Goal: Task Accomplishment & Management: Manage account settings

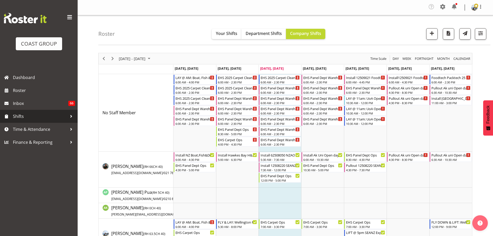
click at [29, 122] on link "Shifts" at bounding box center [39, 116] width 78 height 13
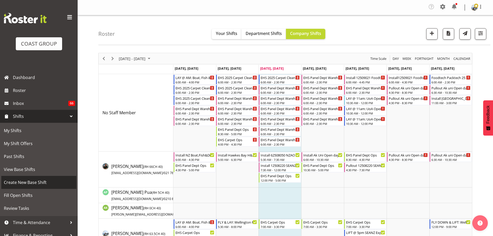
click at [19, 180] on span "Create New Base Shift" at bounding box center [39, 182] width 70 height 8
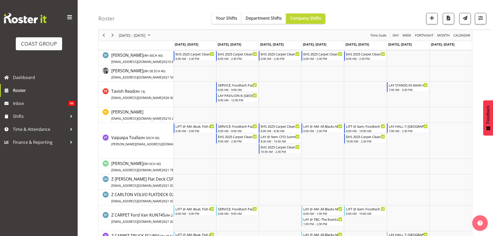
scroll to position [492, 0]
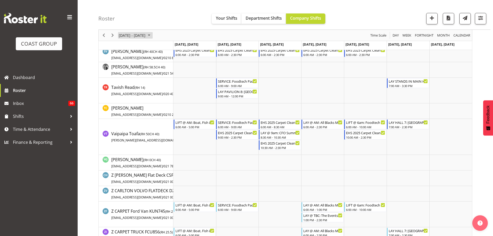
click at [139, 34] on span "[DATE] - [DATE]" at bounding box center [132, 35] width 28 height 6
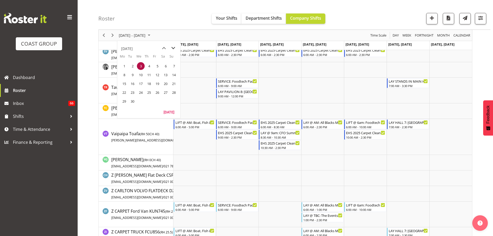
click at [174, 47] on span "next month" at bounding box center [173, 47] width 9 height 9
click at [161, 77] on td "10" at bounding box center [157, 74] width 8 height 9
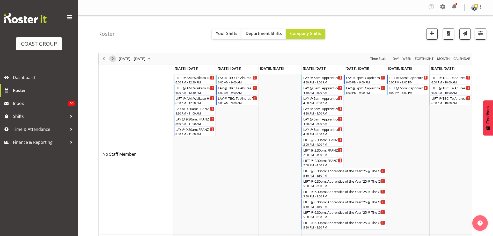
click at [114, 58] on span "Next" at bounding box center [112, 58] width 6 height 6
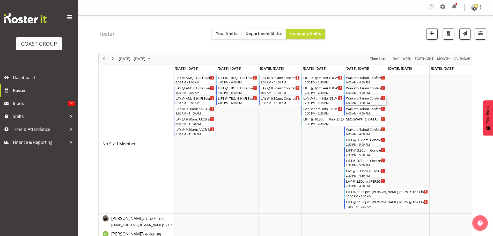
click at [363, 100] on div "Waikato Tainui Conference '25 @ Mystery Creek" at bounding box center [365, 97] width 39 height 5
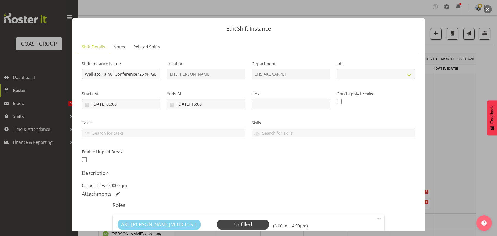
select select "9430"
click at [81, 73] on div "Shift Instance Name Waikato Tainui Conference '25 @ Mystery Creek" at bounding box center [121, 68] width 85 height 30
click at [83, 75] on input "Waikato Tainui Conference '25 @ Mystery Creek" at bounding box center [121, 74] width 79 height 10
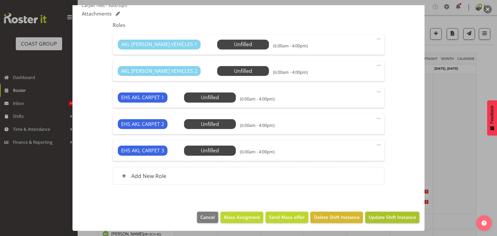
type input "LIFT @ AM: Waikato Tainui Conference '25 @ Mystery Creek"
click at [405, 215] on span "Update Shift Instance" at bounding box center [392, 217] width 47 height 7
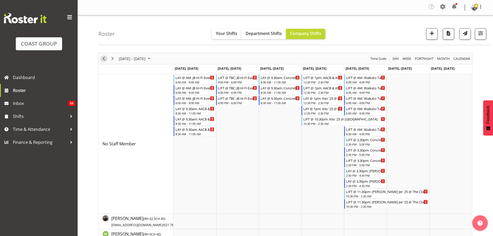
click at [105, 58] on span "Previous" at bounding box center [104, 58] width 6 height 6
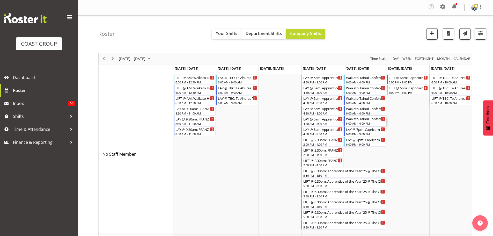
click at [358, 116] on div "Waikato Tainui Conference '25 @ Mystery Creek" at bounding box center [365, 118] width 39 height 5
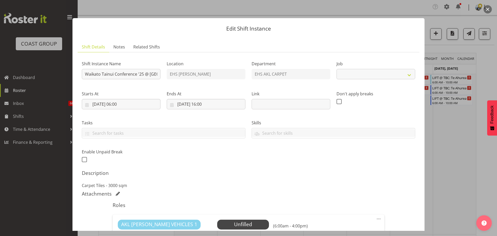
select select "9430"
click at [86, 72] on input "Waikato Tainui Conference '25 @ Mystery Creek" at bounding box center [121, 74] width 79 height 10
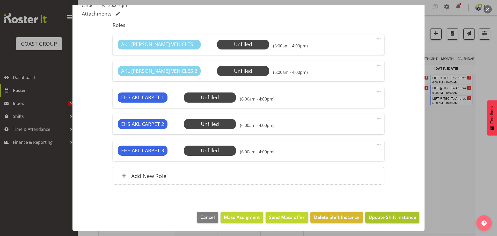
type input "LAY @ AM: Waikato Tainui Conference '25 @ Mystery Creek"
click at [392, 213] on button "Update Shift Instance" at bounding box center [392, 216] width 54 height 11
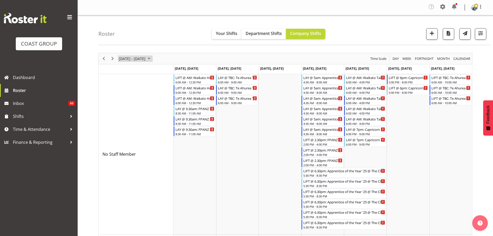
click at [130, 61] on span "October 06 - 12, 2025" at bounding box center [132, 58] width 28 height 6
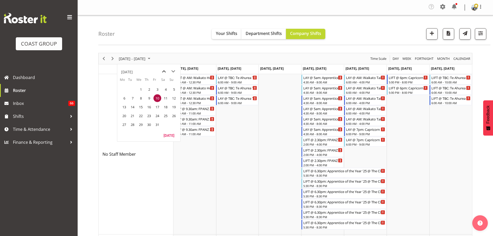
click at [166, 68] on span "previous month" at bounding box center [163, 71] width 9 height 9
click at [159, 89] on span "5" at bounding box center [157, 89] width 8 height 8
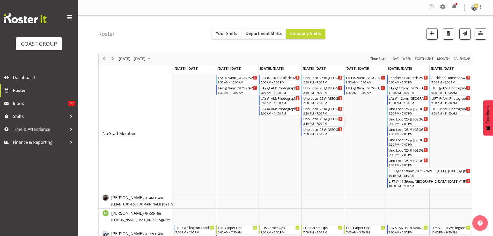
click at [316, 122] on div "2:30 PM - 7:00 PM" at bounding box center [322, 123] width 39 height 4
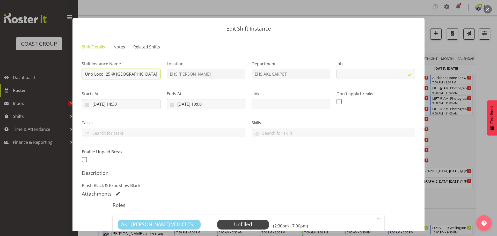
click at [86, 74] on input "Uno Loco '25 @ Spark Arena" at bounding box center [121, 74] width 79 height 10
select select "8575"
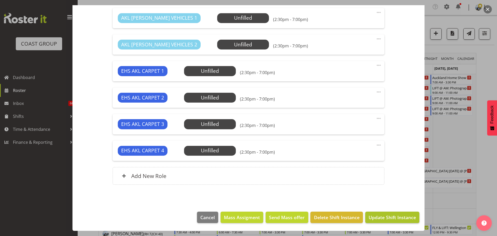
type input "LAY @ 3pm: Uno Loco '25 @ Spark Arena"
click at [390, 221] on button "Update Shift Instance" at bounding box center [392, 216] width 54 height 11
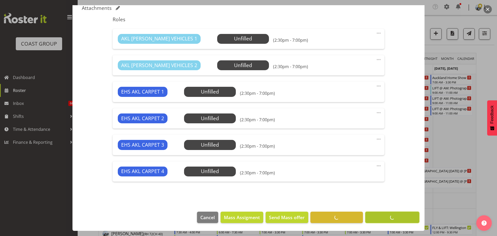
scroll to position [186, 0]
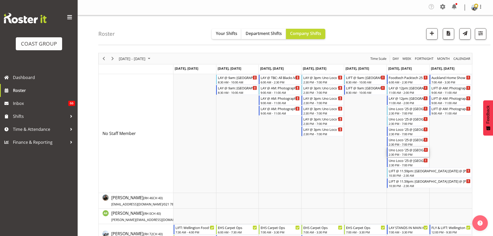
click at [407, 153] on div "2:30 PM - 7:00 PM" at bounding box center [408, 154] width 39 height 4
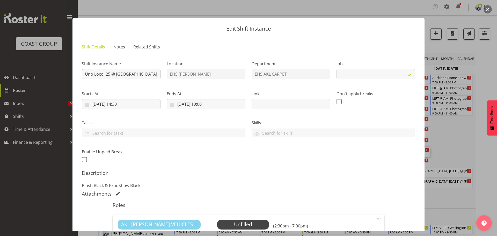
select select "8575"
click at [86, 74] on input "Uno Loco '25 @ Spark Arena" at bounding box center [121, 74] width 79 height 10
type input "LIFT @ 7am: Uno Loco '25 @ Spark Arena"
click at [130, 104] on input "06/09/2025, 14:30" at bounding box center [121, 104] width 79 height 10
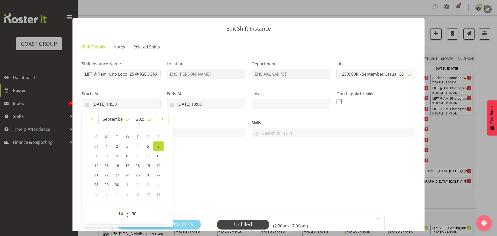
click at [122, 212] on select "00 01 02 03 04 05 06 07 08 09 10 11 12 13 14 15 16 17 18 19 20 21 22 23" at bounding box center [121, 213] width 12 height 10
select select "6"
click at [115, 208] on select "00 01 02 03 04 05 06 07 08 09 10 11 12 13 14 15 16 17 18 19 20 21 22 23" at bounding box center [121, 213] width 12 height 10
type input "06/09/2025, 06:30"
click at [135, 212] on select "00 01 02 03 04 05 06 07 08 09 10 11 12 13 14 15 16 17 18 19 20 21 22 23 24 25 2…" at bounding box center [135, 213] width 12 height 10
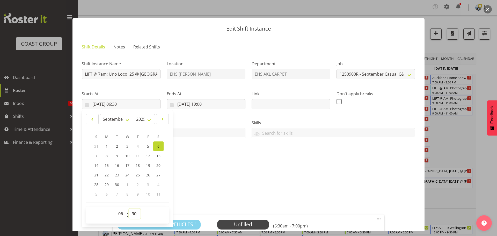
select select "0"
type input "06/09/2025, 06:00"
click at [208, 102] on input "06/09/2025, 19:00" at bounding box center [206, 104] width 79 height 10
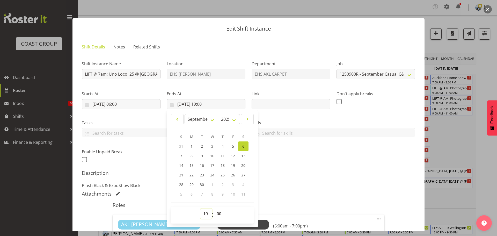
click at [205, 213] on select "00 01 02 03 04 05 06 07 08 09 10 11 12 13 14 15 16 17 18 19 20 21 22 23" at bounding box center [206, 213] width 12 height 10
select select "10"
click at [200, 208] on select "00 01 02 03 04 05 06 07 08 09 10 11 12 13 14 15 16 17 18 19 20 21 22 23" at bounding box center [206, 213] width 12 height 10
type input "06/09/2025, 10:00"
click at [308, 187] on p "Plush Black & ExpoShow Black" at bounding box center [248, 185] width 333 height 6
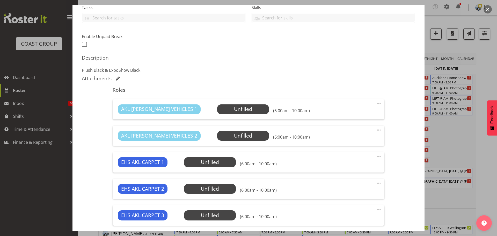
scroll to position [155, 0]
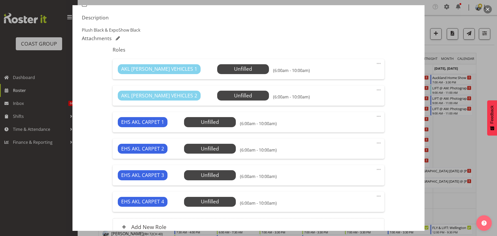
click at [376, 89] on span at bounding box center [379, 90] width 6 height 6
click at [363, 118] on link "Delete" at bounding box center [357, 120] width 50 height 9
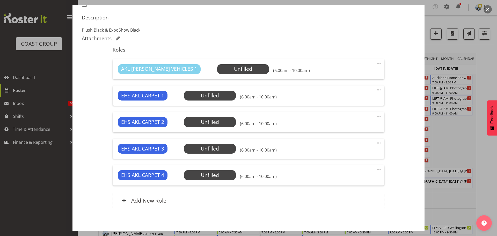
click at [376, 170] on span at bounding box center [379, 169] width 6 height 6
click at [359, 200] on link "Delete" at bounding box center [357, 200] width 50 height 9
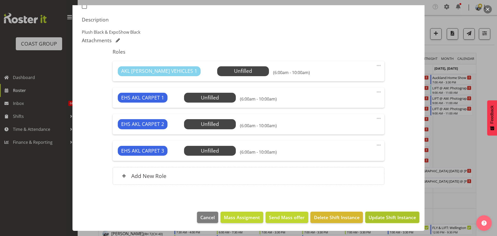
click at [409, 218] on span "Update Shift Instance" at bounding box center [392, 217] width 47 height 7
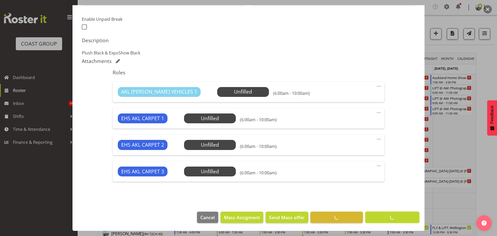
scroll to position [133, 0]
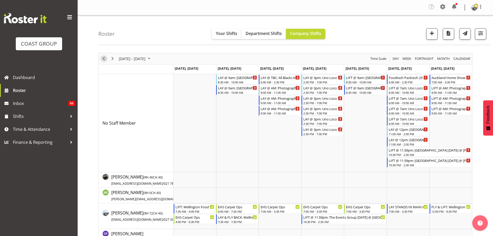
click at [105, 60] on span "Previous" at bounding box center [104, 58] width 6 height 6
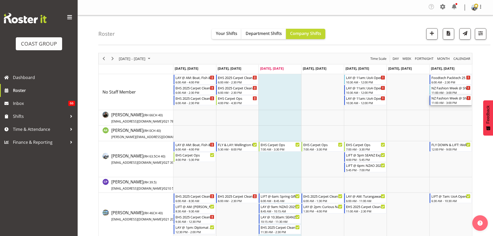
click at [447, 102] on div "11:00 AM - 3:00 PM" at bounding box center [450, 102] width 39 height 4
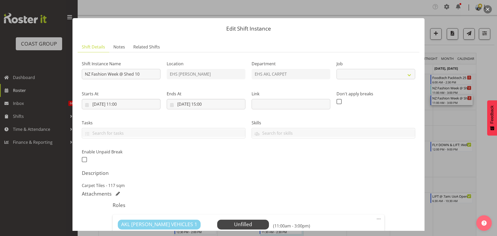
select select "8652"
click at [84, 73] on input "NZ Fashion Week @ Shed 10" at bounding box center [121, 74] width 79 height 10
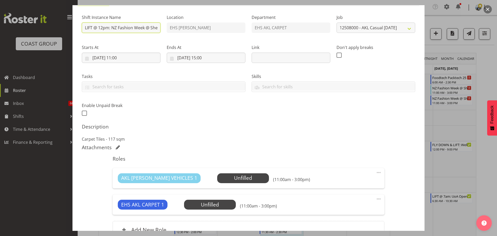
scroll to position [100, 0]
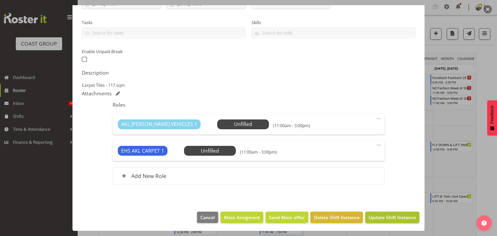
type input "LIFT @ 12pm: NZ Fashion Week @ Shed 10"
click at [396, 221] on button "Update Shift Instance" at bounding box center [392, 216] width 54 height 11
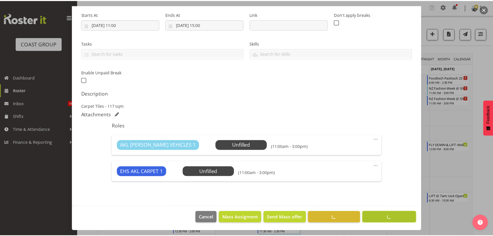
scroll to position [79, 0]
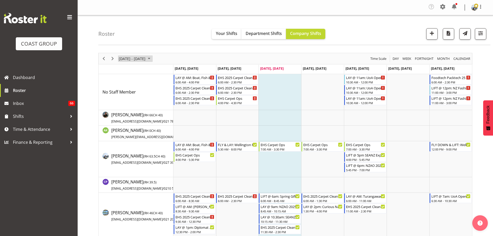
click at [128, 57] on span "August 25 - 31, 2025" at bounding box center [132, 58] width 28 height 6
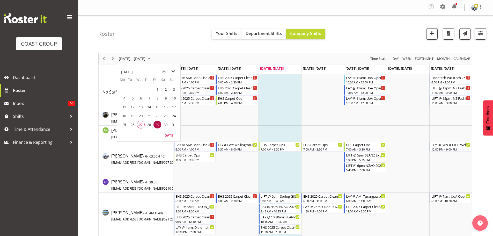
click at [172, 70] on span "next month" at bounding box center [173, 71] width 9 height 9
click at [140, 108] on span "17" at bounding box center [141, 107] width 8 height 8
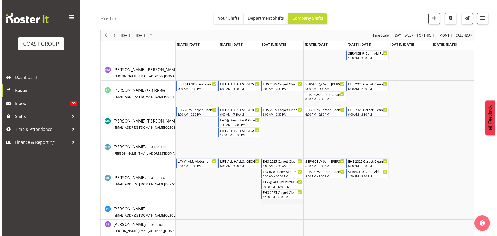
scroll to position [285, 0]
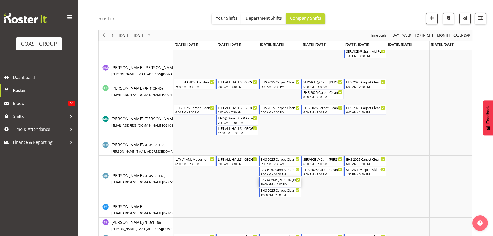
click at [281, 181] on div "LAY @ AM: Ingram Micro Akl 2025 @ Akl Showgrounds" at bounding box center [280, 179] width 39 height 5
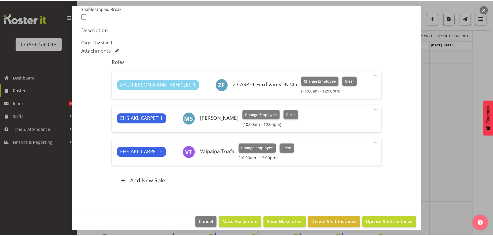
scroll to position [148, 0]
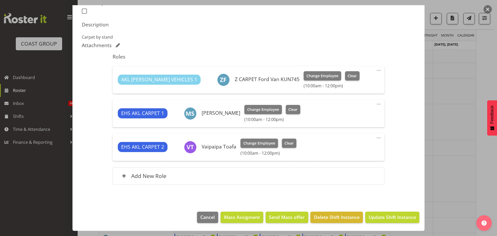
select select "9134"
click at [475, 182] on div at bounding box center [248, 118] width 497 height 236
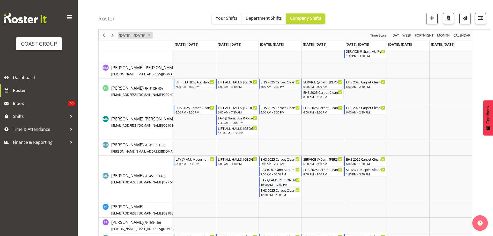
click at [131, 37] on span "[DATE] - [DATE]" at bounding box center [132, 35] width 28 height 6
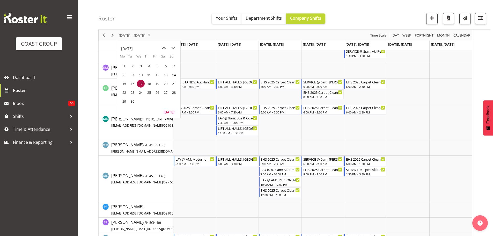
click at [166, 47] on span "previous month" at bounding box center [163, 47] width 9 height 9
click at [171, 48] on span "next month" at bounding box center [173, 47] width 9 height 9
click at [134, 67] on span "2" at bounding box center [133, 66] width 8 height 8
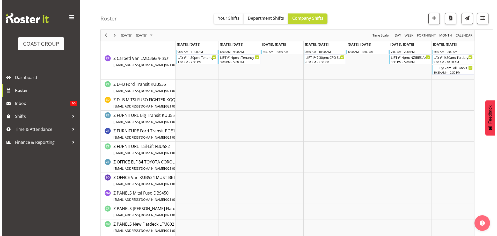
scroll to position [725, 0]
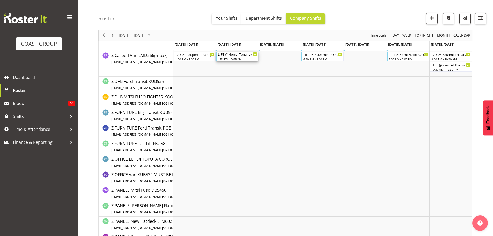
click at [236, 60] on div "3:00 PM - 5:00 PM" at bounding box center [237, 59] width 39 height 4
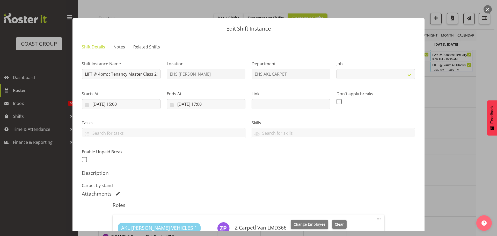
select select "10396"
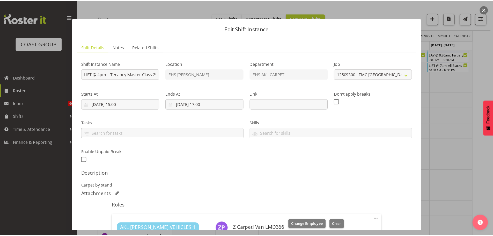
scroll to position [115, 0]
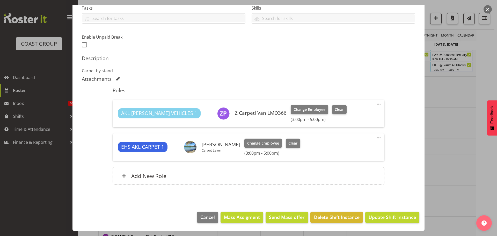
click at [454, 156] on div at bounding box center [248, 118] width 497 height 236
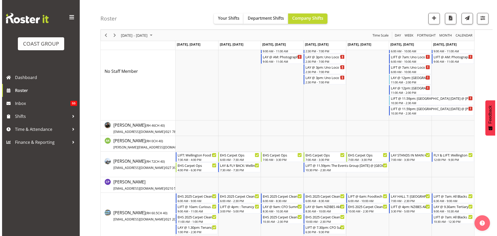
scroll to position [78, 0]
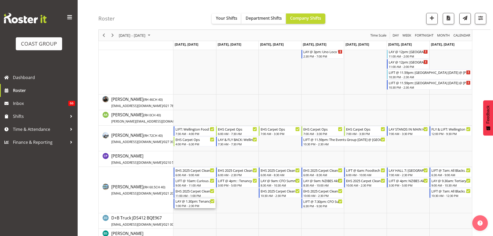
click at [195, 205] on div "1:00 PM - 2:30 PM" at bounding box center [194, 205] width 39 height 4
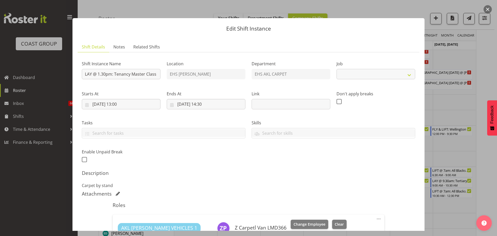
select select "10396"
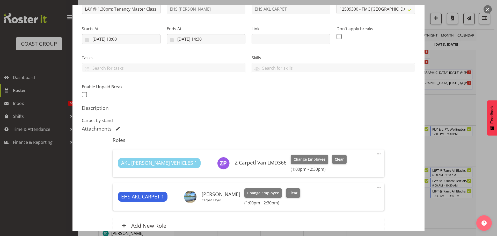
scroll to position [0, 0]
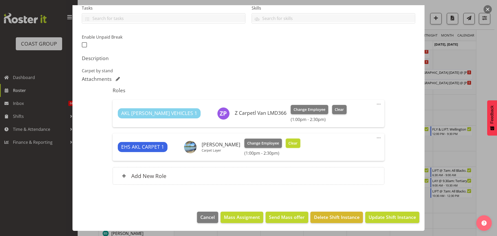
click at [297, 143] on span "Clear" at bounding box center [292, 143] width 9 height 6
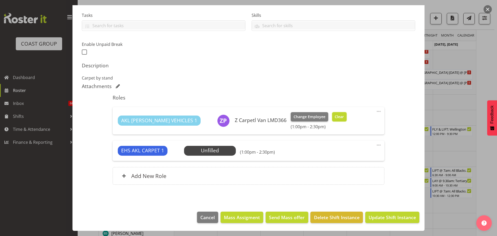
click at [335, 115] on span "Clear" at bounding box center [339, 117] width 9 height 6
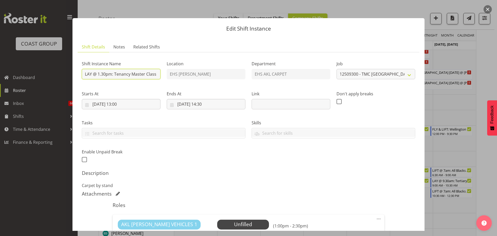
click at [107, 75] on input "LAY @ 1.30pm: Tenancy Master Class 25 @ Cordis" at bounding box center [121, 74] width 79 height 10
drag, startPoint x: 107, startPoint y: 74, endPoint x: 97, endPoint y: 76, distance: 9.9
click at [97, 76] on input "LAY @ 1.30pm: Tenancy Master Class 25 @ Cordis" at bounding box center [121, 74] width 79 height 10
type input "LIFT @ 11.30pm: Tenancy Master Class 25 @ Cordis"
click at [126, 103] on input "01/09/2025, 13:00" at bounding box center [121, 104] width 79 height 10
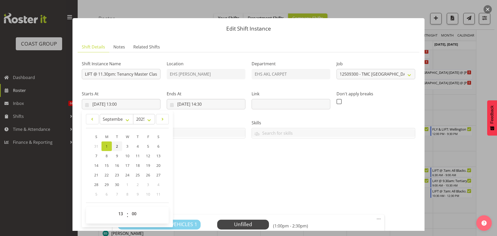
click at [117, 149] on link "2" at bounding box center [117, 146] width 10 height 10
type input "02/09/2025, 13:00"
click at [119, 212] on select "00 01 02 03 04 05 06 07 08 09 10 11 12 13 14 15 16 17 18 19 20 21 22 23" at bounding box center [121, 213] width 12 height 10
select select "22"
click at [115, 208] on select "00 01 02 03 04 05 06 07 08 09 10 11 12 13 14 15 16 17 18 19 20 21 22 23" at bounding box center [121, 213] width 12 height 10
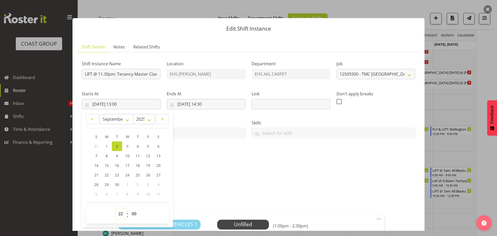
type input "02/09/2025, 22:00"
click at [194, 105] on input "01/09/2025, 14:30" at bounding box center [206, 104] width 79 height 10
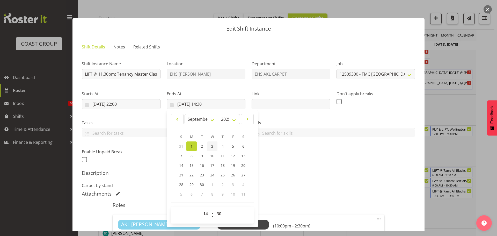
click at [211, 145] on span "3" at bounding box center [212, 146] width 2 height 5
type input "03/09/2025, 14:30"
click at [204, 212] on select "00 01 02 03 04 05 06 07 08 09 10 11 12 13 14 15 16 17 18 19 20 21 22 23" at bounding box center [206, 213] width 12 height 10
select select "2"
click at [200, 208] on select "00 01 02 03 04 05 06 07 08 09 10 11 12 13 14 15 16 17 18 19 20 21 22 23" at bounding box center [206, 213] width 12 height 10
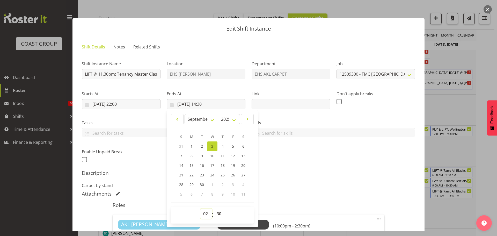
type input "03/09/2025, 02:30"
click at [215, 216] on select "00 01 02 03 04 05 06 07 08 09 10 11 12 13 14 15 16 17 18 19 20 21 22 23 24 25 2…" at bounding box center [220, 213] width 12 height 10
select select "0"
type input "03/09/2025, 02:00"
click at [337, 177] on div "Description Carpet by stand" at bounding box center [248, 179] width 333 height 19
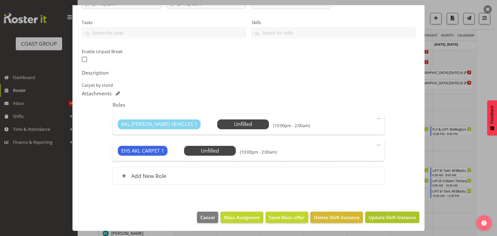
click at [386, 214] on button "Update Shift Instance" at bounding box center [392, 216] width 54 height 11
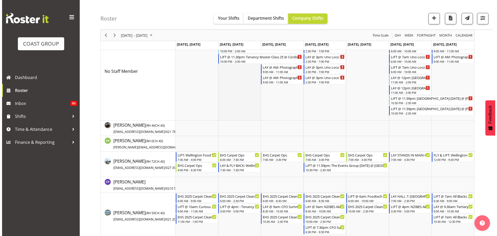
scroll to position [104, 0]
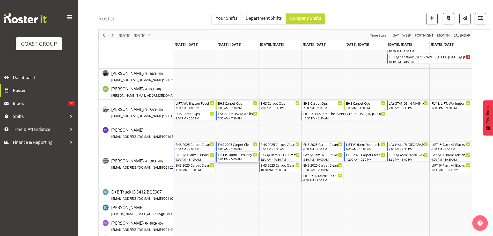
click at [238, 159] on div "3:00 PM - 5:00 PM" at bounding box center [237, 159] width 39 height 4
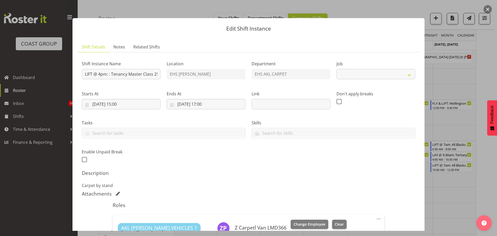
select select "10396"
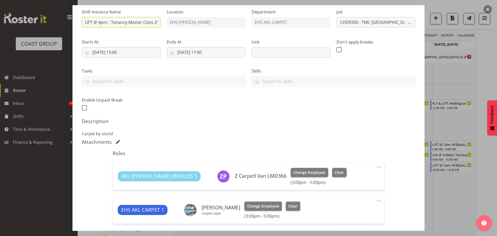
drag, startPoint x: 93, startPoint y: 23, endPoint x: 86, endPoint y: 23, distance: 6.5
click at [86, 23] on input "LIFT @ 4pm: : Tenancy Master Class 25 @ Cordis" at bounding box center [121, 22] width 79 height 10
click at [101, 22] on input "LAY @ 4pm: : Tenancy Master Class 25 @ Cordis" at bounding box center [121, 22] width 79 height 10
type input "LAY @ 4.45pm: : Tenancy Master Class 25 @ Cordis"
click at [125, 51] on input "02/09/2025, 15:00" at bounding box center [121, 52] width 79 height 10
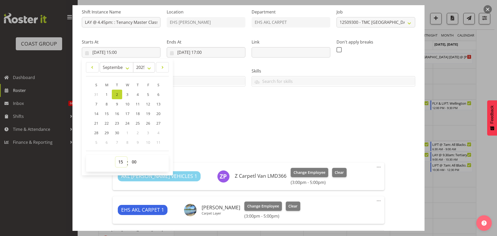
click at [119, 164] on select "00 01 02 03 04 05 06 07 08 09 10 11 12 13 14 15 16 17 18 19 20 21 22 23" at bounding box center [121, 162] width 12 height 10
click at [206, 49] on input "02/09/2025, 17:00" at bounding box center [206, 52] width 79 height 10
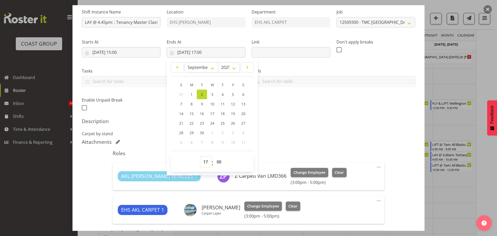
click at [206, 162] on select "00 01 02 03 04 05 06 07 08 09 10 11 12 13 14 15 16 17 18 19 20 21 22 23" at bounding box center [206, 162] width 12 height 10
select select "18"
click at [200, 157] on select "00 01 02 03 04 05 06 07 08 09 10 11 12 13 14 15 16 17 18 19 20 21 22 23" at bounding box center [206, 162] width 12 height 10
type input "02/09/2025, 18:00"
click at [386, 116] on div "Shift Instance Name LAY @ 4.45pm: : Tenancy Master Class 25 @ Cordis Location E…" at bounding box center [248, 129] width 333 height 249
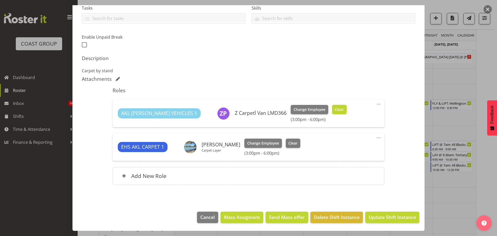
click at [335, 109] on span "Clear" at bounding box center [339, 110] width 9 height 6
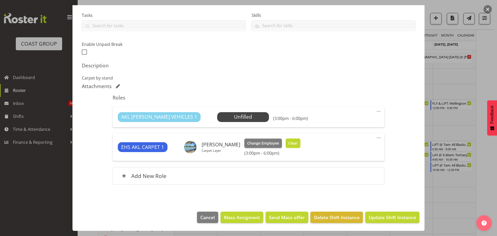
click at [300, 146] on button "Clear" at bounding box center [293, 142] width 15 height 9
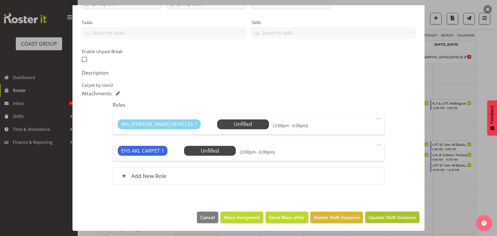
click at [404, 218] on span "Update Shift Instance" at bounding box center [392, 217] width 47 height 7
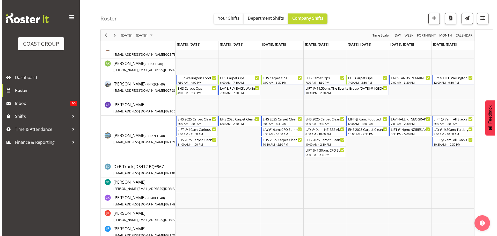
scroll to position [129, 0]
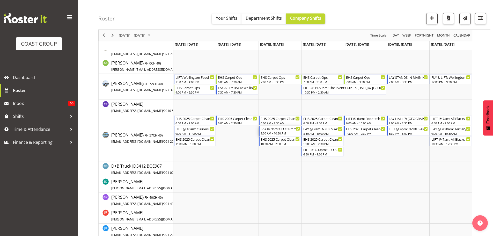
click at [286, 128] on div "LAY @ 9am: CFO Summit 25 @ [GEOGRAPHIC_DATA]" at bounding box center [280, 128] width 39 height 5
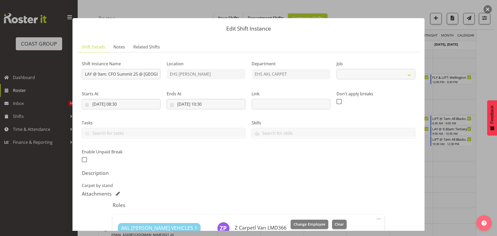
select select "9445"
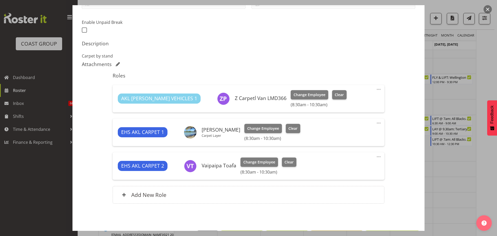
click at [470, 198] on div at bounding box center [248, 118] width 497 height 236
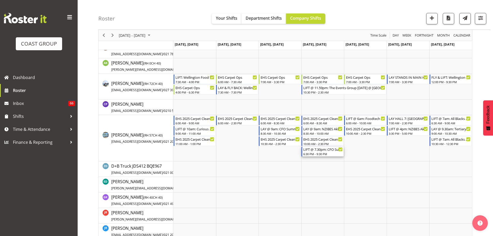
click at [320, 155] on div "6:30 PM - 9:30 PM" at bounding box center [322, 154] width 39 height 4
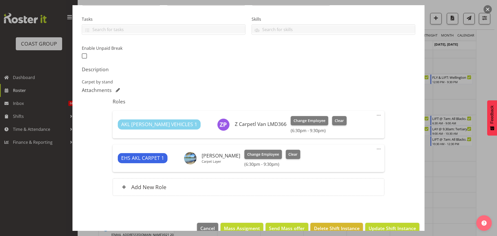
select select "9445"
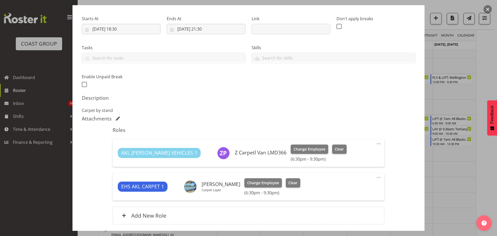
scroll to position [52, 0]
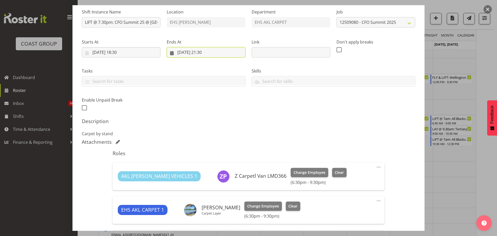
click at [204, 51] on input "04/09/2025, 21:30" at bounding box center [206, 52] width 79 height 10
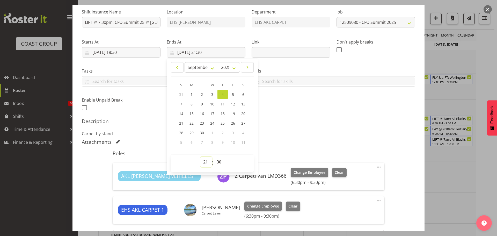
click at [206, 161] on select "00 01 02 03 04 05 06 07 08 09 10 11 12 13 14 15 16 17 18 19 20 21 22 23" at bounding box center [206, 162] width 12 height 10
select select "22"
click at [200, 157] on select "00 01 02 03 04 05 06 07 08 09 10 11 12 13 14 15 16 17 18 19 20 21 22 23" at bounding box center [206, 162] width 12 height 10
type input "04/09/2025, 22:30"
click at [317, 136] on p "Carpet by stand" at bounding box center [248, 133] width 333 height 6
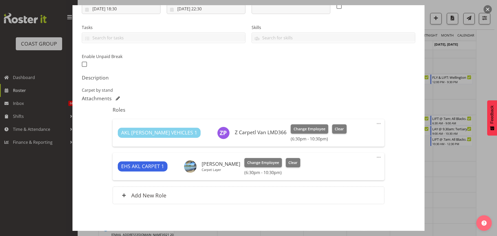
scroll to position [115, 0]
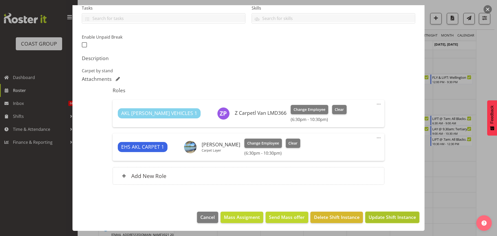
click at [396, 215] on span "Update Shift Instance" at bounding box center [392, 217] width 47 height 7
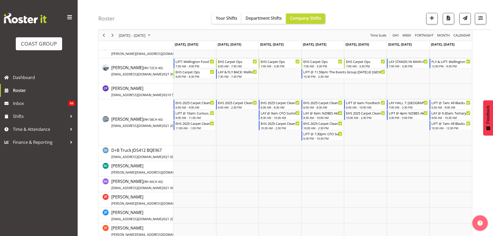
scroll to position [155, 0]
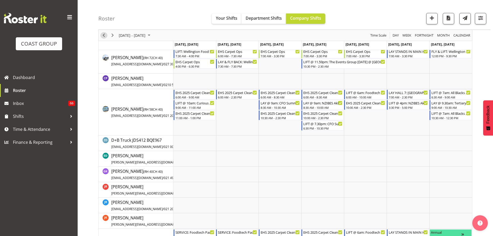
click at [103, 35] on span "Previous" at bounding box center [104, 35] width 6 height 6
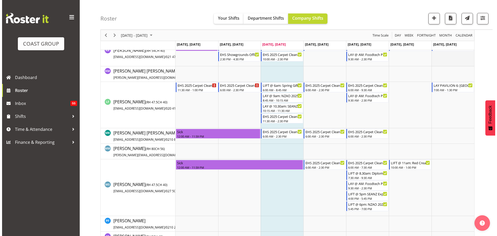
scroll to position [300, 0]
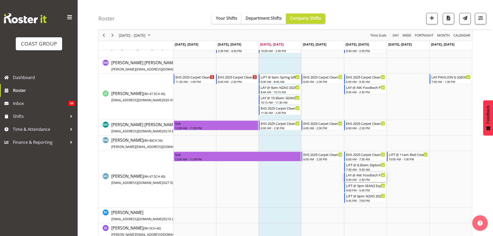
click at [370, 180] on div "9:30 AM - 2:30 PM" at bounding box center [365, 179] width 39 height 4
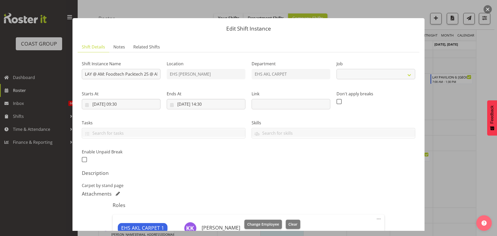
select select "9630"
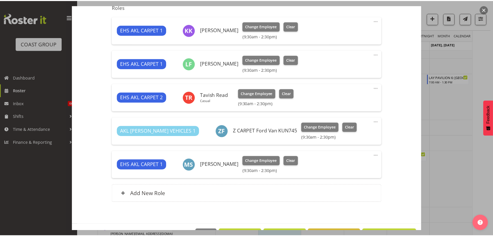
scroll to position [207, 0]
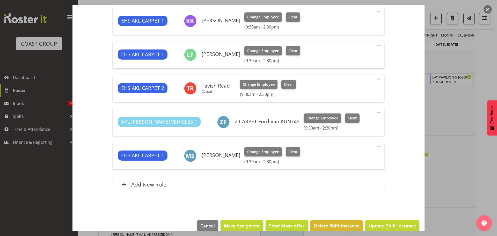
click at [447, 175] on div at bounding box center [248, 118] width 497 height 236
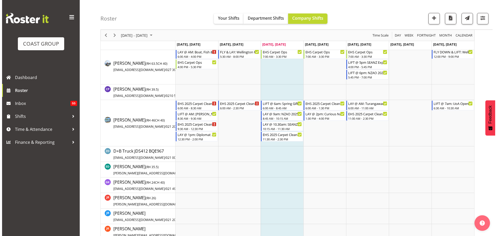
scroll to position [0, 0]
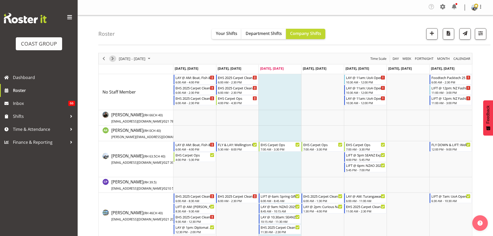
drag, startPoint x: 114, startPoint y: 57, endPoint x: 102, endPoint y: 58, distance: 11.6
click at [114, 57] on span "Next" at bounding box center [112, 58] width 6 height 6
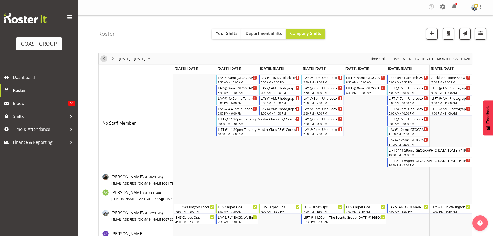
click at [104, 58] on span "Previous" at bounding box center [104, 58] width 6 height 6
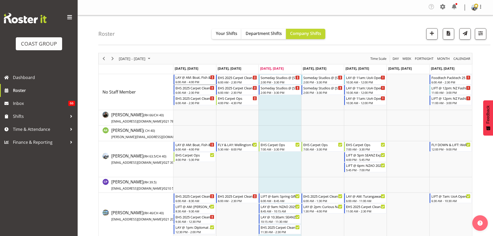
click at [199, 82] on div "6:00 AM - 4:00 PM" at bounding box center [194, 82] width 39 height 4
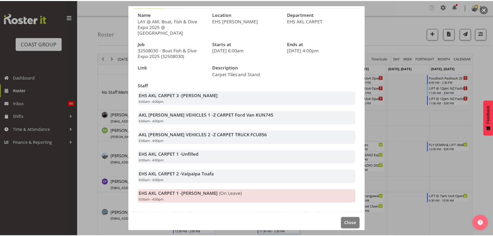
scroll to position [45, 0]
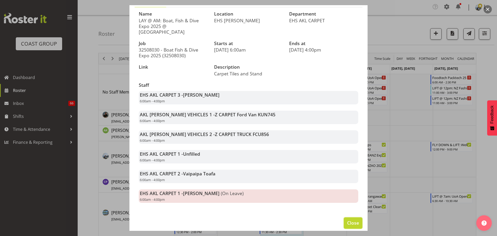
click at [355, 217] on button "Close" at bounding box center [353, 222] width 19 height 11
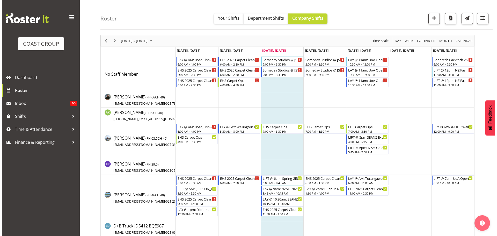
scroll to position [26, 0]
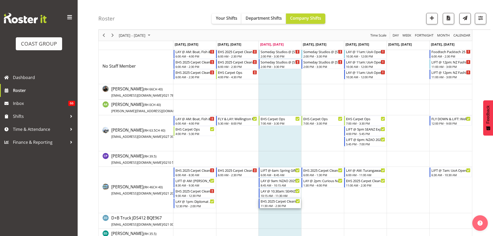
click at [287, 203] on div "EHS 2025 Carpet Cleaning, Maintenance, etc" at bounding box center [280, 200] width 39 height 5
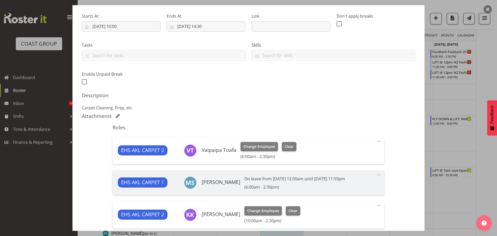
select select "69"
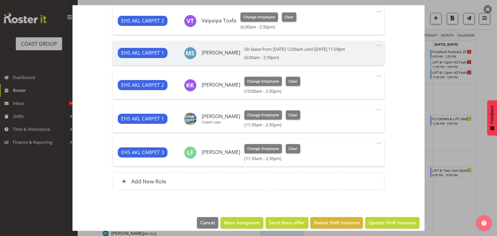
scroll to position [212, 0]
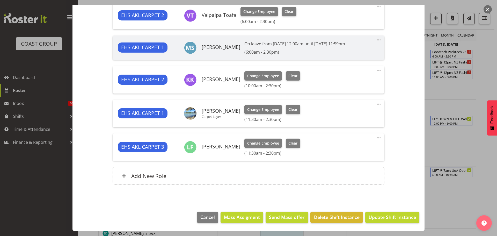
click at [377, 104] on span at bounding box center [379, 104] width 6 height 6
click at [347, 117] on link "Edit" at bounding box center [357, 116] width 50 height 9
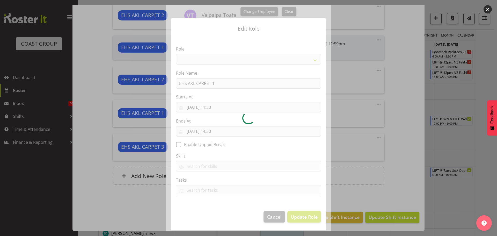
select select "190"
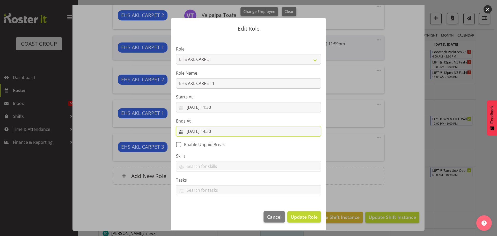
click at [217, 130] on input "27/08/2025, 14:30" at bounding box center [248, 131] width 145 height 10
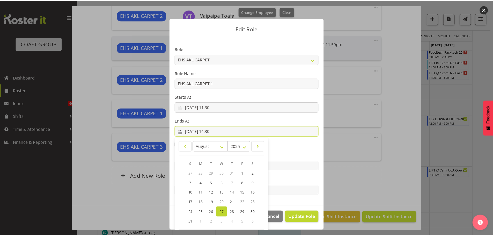
scroll to position [24, 0]
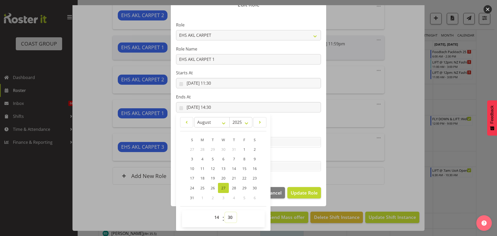
click at [229, 218] on select "00 01 02 03 04 05 06 07 08 09 10 11 12 13 14 15 16 17 18 19 20 21 22 23 24 25 2…" at bounding box center [231, 217] width 12 height 10
select select "0"
type input "27/08/2025, 14:00"
click at [305, 195] on span "Update Role" at bounding box center [304, 192] width 27 height 7
select select
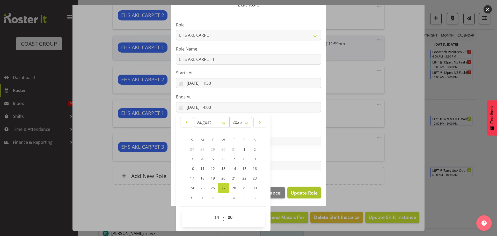
select select
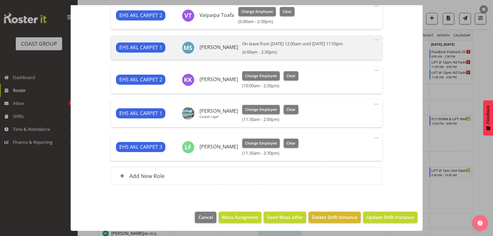
scroll to position [24, 0]
click at [388, 216] on span "Update Shift Instance" at bounding box center [389, 217] width 47 height 7
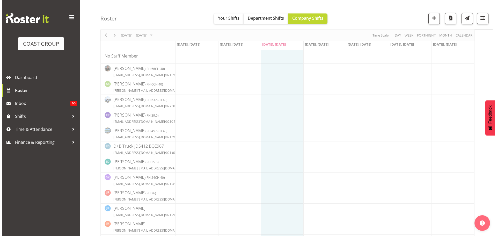
scroll to position [0, 0]
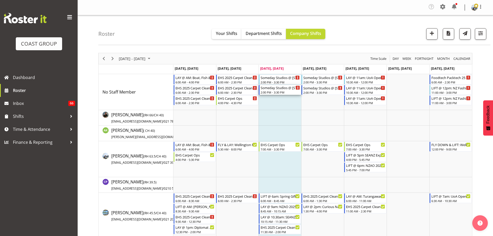
click at [282, 92] on div "2:00 PM - 3:30 PM" at bounding box center [280, 92] width 39 height 4
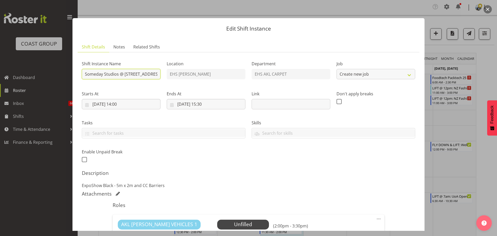
select select "8574"
click at [85, 74] on input "Someday Studios @ 51 Albert Street, Akl CBD" at bounding box center [121, 74] width 79 height 10
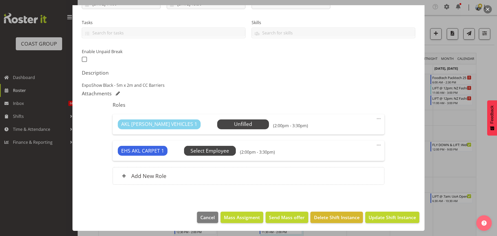
type input "LAY @ 2.30pm: Someday Studios @ 51 Albert Street, Akl CBD"
click at [0, 0] on span "Select Employee" at bounding box center [0, 0] width 0 height 0
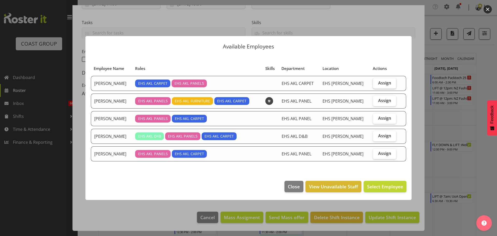
click at [388, 80] on span "Assign" at bounding box center [384, 82] width 13 height 5
click at [376, 81] on input "Assign" at bounding box center [374, 82] width 3 height 3
checkbox input "true"
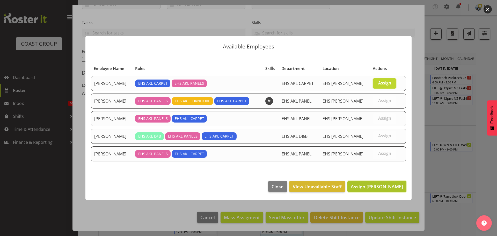
click at [382, 182] on button "Assign Charwen Vaevaepare" at bounding box center [376, 186] width 59 height 11
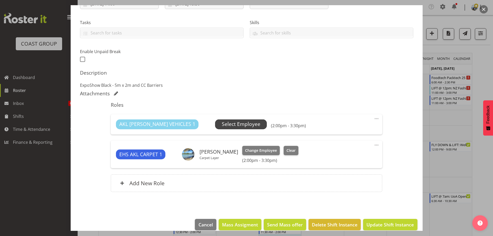
click at [222, 124] on span "Select Employee" at bounding box center [241, 124] width 39 height 8
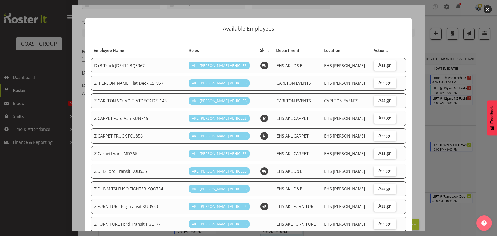
click at [387, 151] on label "Assign" at bounding box center [384, 153] width 23 height 10
click at [377, 151] on input "Assign" at bounding box center [374, 152] width 3 height 3
checkbox input "true"
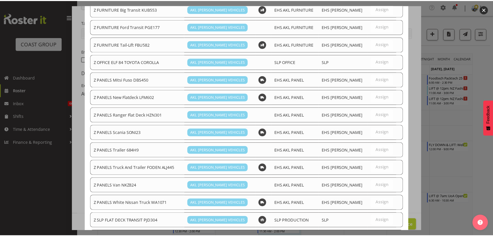
scroll to position [356, 0]
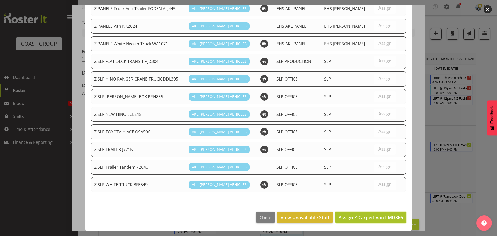
click at [386, 216] on span "Assign Z Carpetl Van LMD366" at bounding box center [371, 217] width 64 height 6
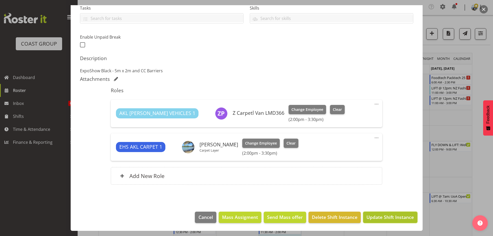
click at [387, 218] on span "Update Shift Instance" at bounding box center [389, 217] width 47 height 7
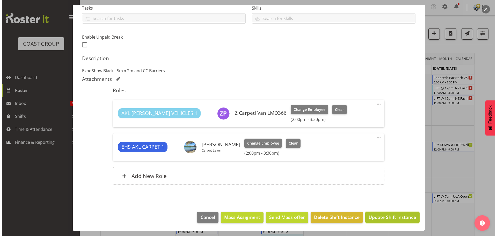
scroll to position [94, 0]
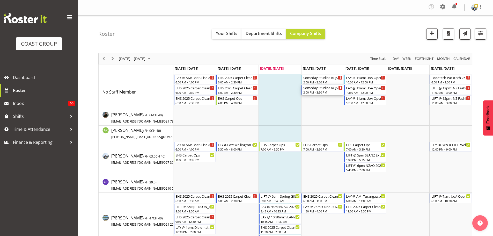
click at [322, 92] on div "2:00 PM - 3:30 PM" at bounding box center [322, 92] width 39 height 4
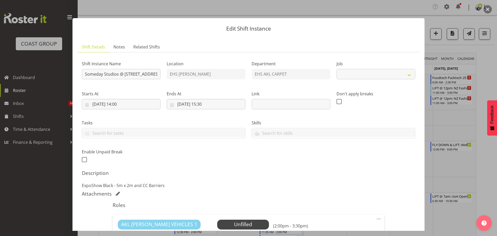
select select "8574"
click at [86, 73] on input "Someday Studios @ 51 Albert Street, Akl CBD" at bounding box center [121, 74] width 79 height 10
type input "LIFT @ AM: Someday Studios @ 51 Albert Street, Akl CBD"
click at [124, 104] on input "28/08/2025, 14:00" at bounding box center [121, 104] width 79 height 10
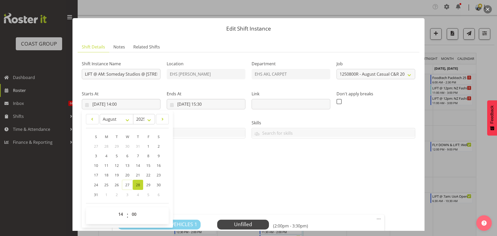
click at [119, 223] on div "00 01 02 03 04 05 06 07 08 09 10 11 12 13 14 15 16 17 18 19 20 21 22 23 : 00 01…" at bounding box center [127, 215] width 83 height 17
click at [122, 216] on select "00 01 02 03 04 05 06 07 08 09 10 11 12 13 14 15 16 17 18 19 20 21 22 23" at bounding box center [121, 214] width 12 height 10
select select "8"
click at [115, 209] on select "00 01 02 03 04 05 06 07 08 09 10 11 12 13 14 15 16 17 18 19 20 21 22 23" at bounding box center [121, 214] width 12 height 10
type input "28/08/2025, 08:00"
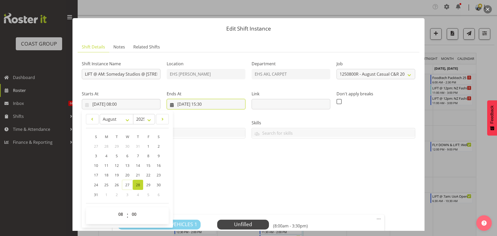
click at [204, 104] on input "28/08/2025, 15:30" at bounding box center [206, 104] width 79 height 10
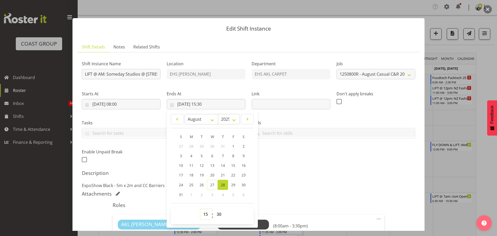
click at [202, 214] on select "00 01 02 03 04 05 06 07 08 09 10 11 12 13 14 15 16 17 18 19 20 21 22 23" at bounding box center [206, 214] width 12 height 10
select select "9"
click at [200, 209] on select "00 01 02 03 04 05 06 07 08 09 10 11 12 13 14 15 16 17 18 19 20 21 22 23" at bounding box center [206, 214] width 12 height 10
type input "28/08/2025, 09:30"
click at [215, 215] on select "00 01 02 03 04 05 06 07 08 09 10 11 12 13 14 15 16 17 18 19 20 21 22 23 24 25 2…" at bounding box center [220, 214] width 12 height 10
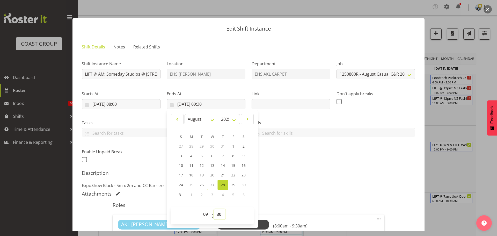
select select "0"
type input "28/08/2025, 09:00"
click at [407, 186] on p "ExpoShow Black - 5m x 2m and CC Barriers" at bounding box center [248, 185] width 333 height 6
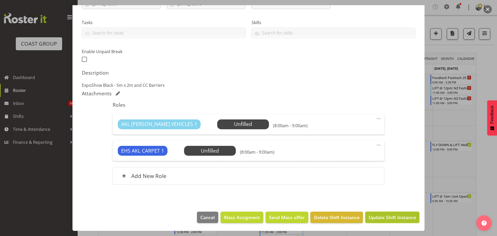
click at [398, 219] on span "Update Shift Instance" at bounding box center [392, 217] width 47 height 7
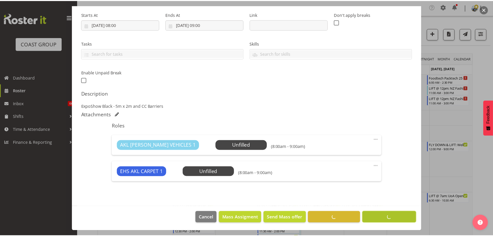
scroll to position [79, 0]
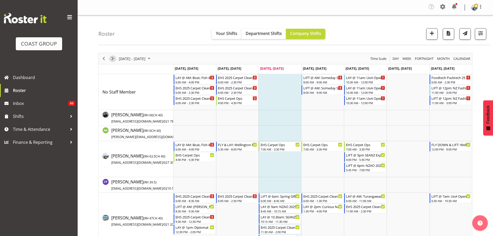
click at [111, 58] on span "Next" at bounding box center [112, 58] width 6 height 6
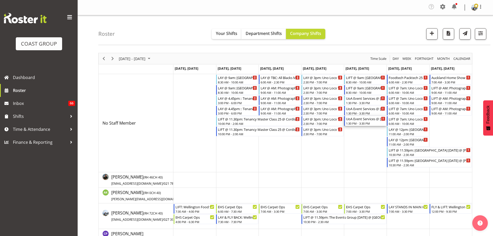
click at [354, 124] on div "1:30 PM - 3:30 PM" at bounding box center [365, 123] width 39 height 4
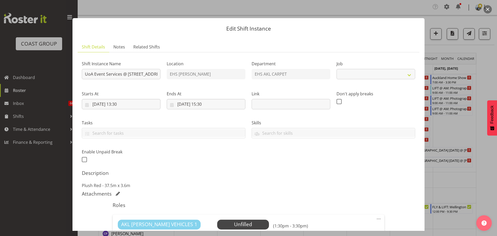
select select "8575"
click at [85, 74] on input "UoA Event Services @ 10 Symonds Street, Akl CBD" at bounding box center [121, 74] width 79 height 10
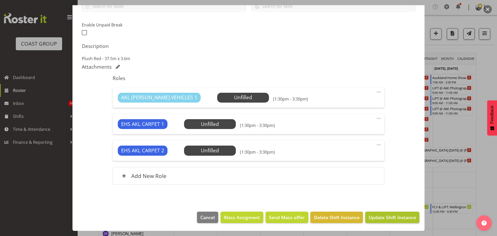
type input "LAY @ 2pm: UoA Event Services @ [STREET_ADDRESS][PERSON_NAME]"
click at [388, 216] on span "Update Shift Instance" at bounding box center [392, 217] width 47 height 7
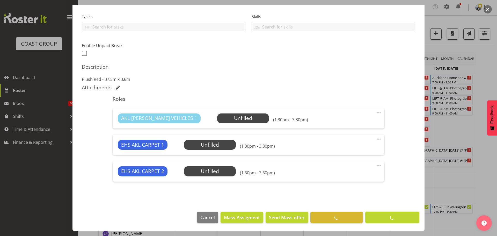
scroll to position [106, 0]
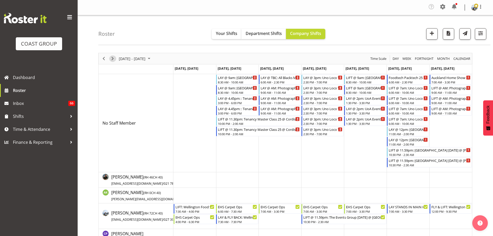
click at [112, 60] on span "Next" at bounding box center [112, 58] width 6 height 6
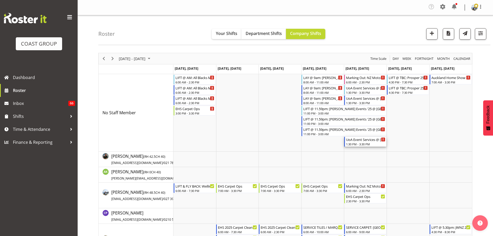
click at [365, 143] on div "1:30 PM - 3:30 PM" at bounding box center [365, 144] width 39 height 4
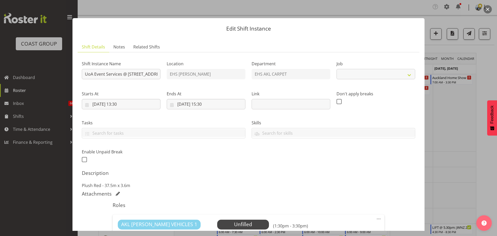
select select "8575"
click at [83, 75] on input "UoA Event Services @ 10 Symonds Street, Akl CBD" at bounding box center [121, 74] width 79 height 10
type input "LIFT @ 7am: UoA Event Services @ [STREET_ADDRESS][PERSON_NAME]"
click at [116, 102] on input "12/09/2025, 13:30" at bounding box center [121, 104] width 79 height 10
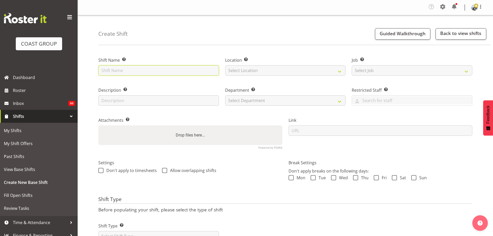
click at [121, 70] on input "text" at bounding box center [158, 70] width 121 height 10
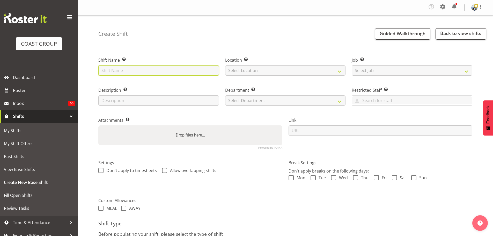
click at [165, 69] on input "text" at bounding box center [158, 70] width 121 height 10
type input "Waikato Tainui Conference '25 @ Mystery Creek"
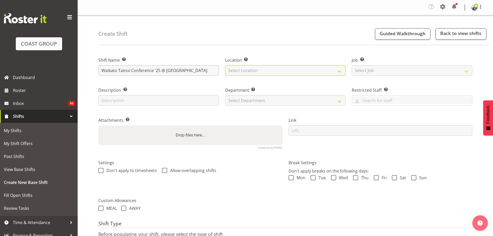
select select "35"
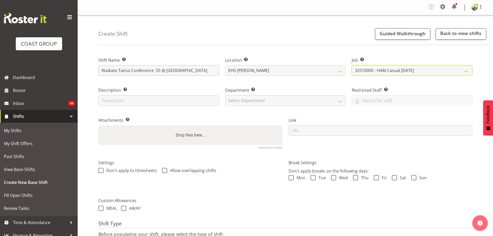
select select "9430"
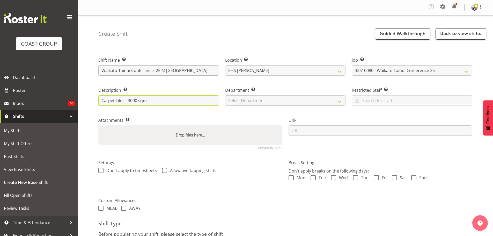
type input "Carpet Tiles - 3000 sqm"
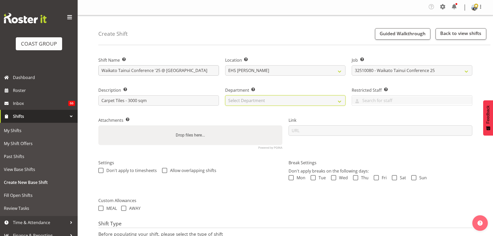
select select "35"
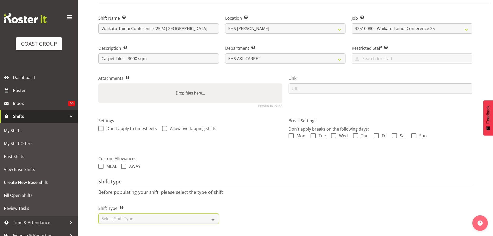
click at [197, 213] on select "Select Shift Type One Off Shift Recurring Shift Rotating Shift" at bounding box center [158, 218] width 121 height 10
select select "recurring"
click at [98, 213] on select "Select Shift Type One Off Shift Recurring Shift Rotating Shift" at bounding box center [158, 218] width 121 height 10
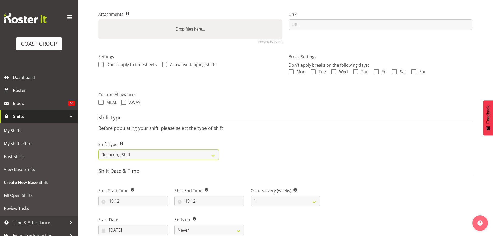
scroll to position [175, 0]
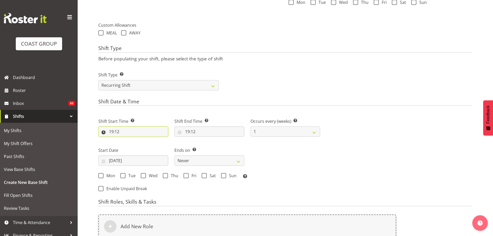
click at [115, 132] on input "19:12" at bounding box center [133, 131] width 70 height 10
click at [129, 146] on select "00 01 02 03 04 05 06 07 08 09 10 11 12 13 14 15 16 17 18 19 20 21 22 23" at bounding box center [134, 145] width 12 height 10
select select "6"
click at [128, 140] on select "00 01 02 03 04 05 06 07 08 09 10 11 12 13 14 15 16 17 18 19 20 21 22 23" at bounding box center [134, 145] width 12 height 10
type input "06:12"
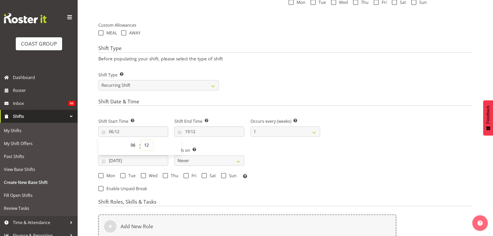
click at [146, 149] on select "00 01 02 03 04 05 06 07 08 09 10 11 12 13 14 15 16 17 18 19 20 21 22 23 24 25 2…" at bounding box center [147, 145] width 12 height 10
select select "0"
type input "06:00"
click at [194, 130] on input "19:12" at bounding box center [209, 131] width 70 height 10
click at [205, 147] on select "00 01 02 03 04 05 06 07 08 09 10 11 12 13 14 15 16 17 18 19 20 21 22 23" at bounding box center [210, 145] width 12 height 10
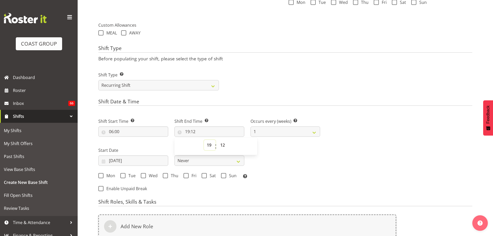
select select "16"
click at [204, 140] on select "00 01 02 03 04 05 06 07 08 09 10 11 12 13 14 15 16 17 18 19 20 21 22 23" at bounding box center [210, 145] width 12 height 10
type input "16:12"
click at [224, 145] on select "00 01 02 03 04 05 06 07 08 09 10 11 12 13 14 15 16 17 18 19 20 21 22 23 24 25 2…" at bounding box center [223, 145] width 12 height 10
select select "0"
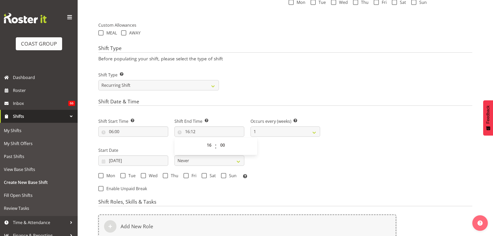
type input "16:00"
click at [356, 169] on div "Next Shifts" at bounding box center [399, 153] width 152 height 85
click at [138, 163] on input "27/08/2025" at bounding box center [133, 160] width 70 height 10
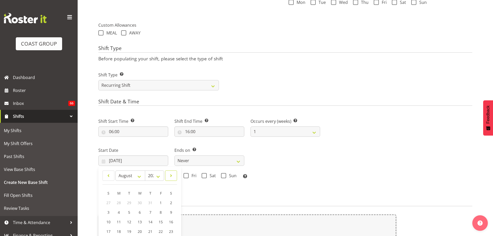
click at [173, 177] on span at bounding box center [170, 175] width 5 height 6
select select "9"
click at [153, 212] on link "9" at bounding box center [150, 212] width 10 height 10
type input "09/10/2025"
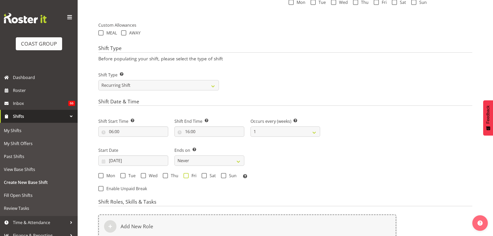
click at [189, 176] on span "Fri" at bounding box center [193, 175] width 8 height 5
click at [187, 176] on input "Fri" at bounding box center [185, 175] width 3 height 3
checkbox input "true"
click at [198, 163] on select "Never On Date" at bounding box center [209, 160] width 70 height 10
select select "date"
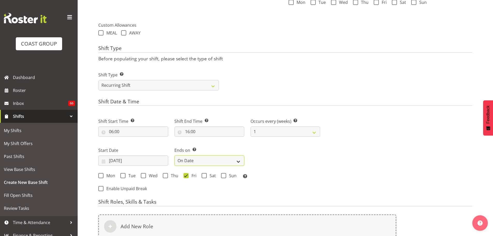
click at [174, 155] on select "Never On Date" at bounding box center [209, 160] width 70 height 10
select select "7"
select select "2025"
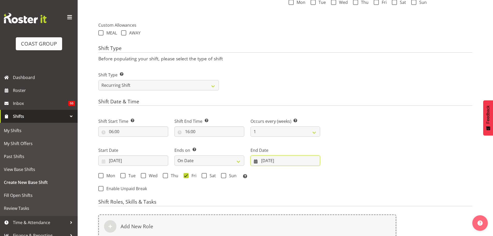
click at [274, 163] on input "27/08/2025" at bounding box center [286, 160] width 70 height 10
click at [314, 177] on link at bounding box center [310, 175] width 12 height 10
select select "9"
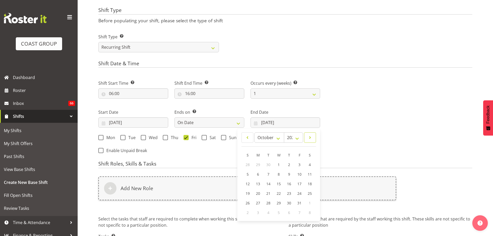
scroll to position [227, 0]
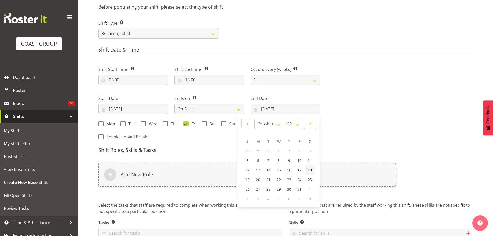
click at [313, 168] on link "18" at bounding box center [310, 170] width 10 height 10
type input "18/10/2025"
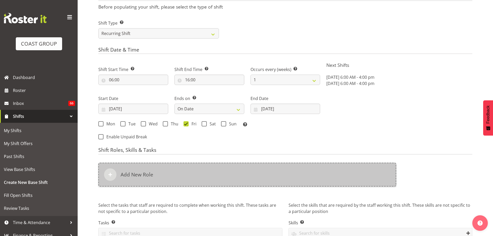
click at [326, 175] on div "Add New Role" at bounding box center [247, 175] width 298 height 24
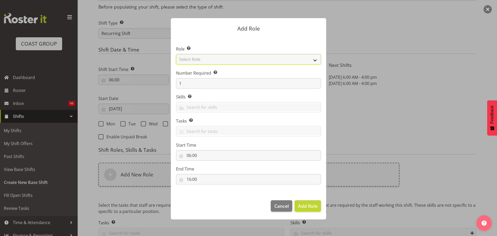
click at [314, 61] on select "Select Role ACCOUNT MANAGER ACCOUNT MANAGER DW ACCOUNTS AKL DIANNA VEHICLES AKL…" at bounding box center [248, 59] width 145 height 10
select select "81"
click at [176, 54] on select "Select Role ACCOUNT MANAGER ACCOUNT MANAGER DW ACCOUNTS AKL DIANNA VEHICLES AKL…" at bounding box center [248, 59] width 145 height 10
drag, startPoint x: 211, startPoint y: 89, endPoint x: 180, endPoint y: 84, distance: 31.4
click at [180, 84] on section "Role Select the role you wish to add to the shift. ACCOUNT MANAGER ACCOUNT MANA…" at bounding box center [248, 115] width 155 height 158
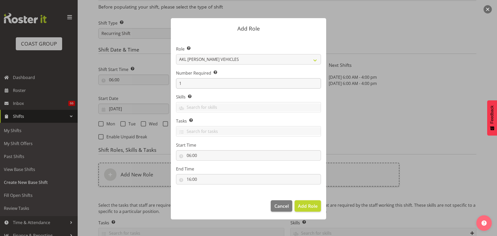
click at [187, 82] on input "1" at bounding box center [248, 83] width 145 height 10
drag, startPoint x: 190, startPoint y: 82, endPoint x: 170, endPoint y: 81, distance: 20.2
click at [170, 81] on div "Add Role Role Select the role you wish to add to the shift. ACCOUNT MANAGER ACC…" at bounding box center [249, 117] width 166 height 225
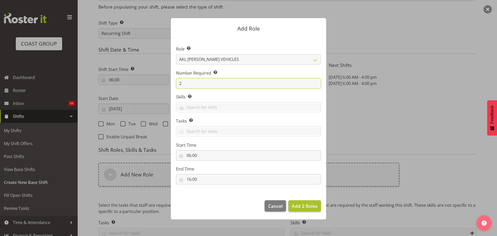
type input "2"
click at [302, 207] on span "Add 2 Roles" at bounding box center [305, 206] width 26 height 6
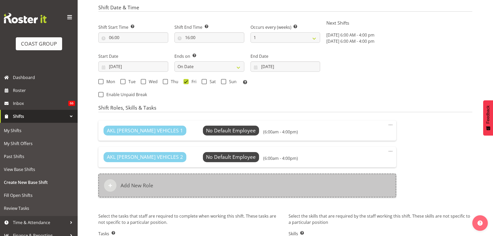
scroll to position [308, 0]
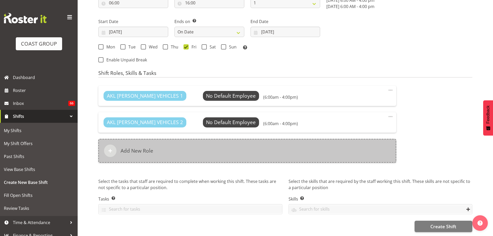
click at [166, 147] on div "Add New Role" at bounding box center [247, 151] width 298 height 24
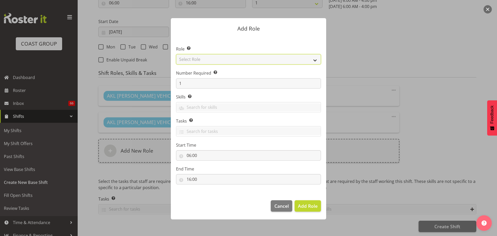
click at [223, 62] on select "Select Role ACCOUNT MANAGER ACCOUNT MANAGER DW ACCOUNTS AKL DIANNA VEHICLES AKL…" at bounding box center [248, 59] width 145 height 10
select select "190"
click at [176, 54] on select "Select Role ACCOUNT MANAGER ACCOUNT MANAGER DW ACCOUNTS AKL DIANNA VEHICLES AKL…" at bounding box center [248, 59] width 145 height 10
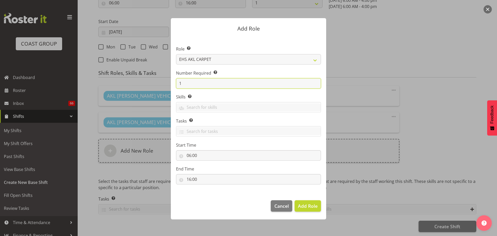
drag, startPoint x: 188, startPoint y: 85, endPoint x: 141, endPoint y: 80, distance: 47.1
click at [142, 80] on form "Add Role Role Select the role you wish to add to the shift. ACCOUNT MANAGER ACC…" at bounding box center [248, 117] width 248 height 225
type input "3"
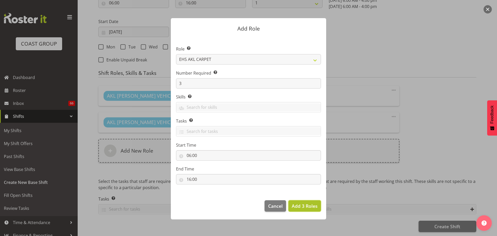
click at [309, 207] on span "Add 3 Roles" at bounding box center [305, 206] width 26 height 6
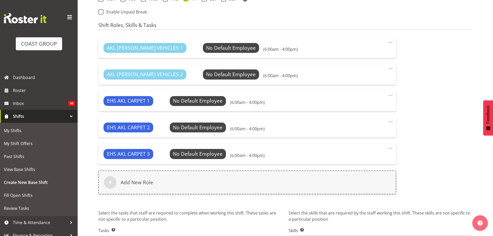
scroll to position [387, 0]
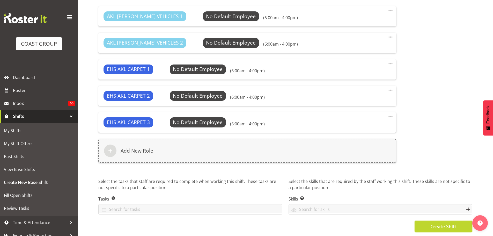
click at [427, 224] on button "Create Shift" at bounding box center [444, 226] width 58 height 11
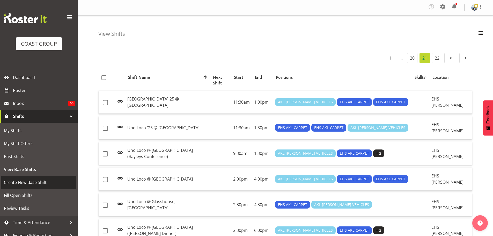
click at [23, 185] on span "Create New Base Shift" at bounding box center [39, 182] width 70 height 8
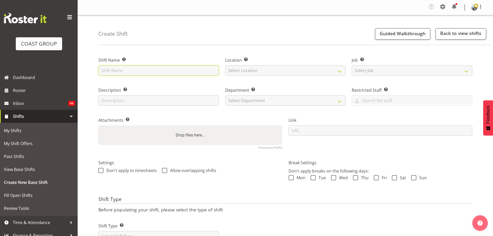
click at [181, 66] on input "text" at bounding box center [158, 70] width 121 height 10
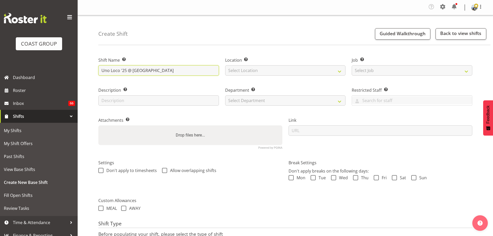
type input "Uno Loco '25 @ [GEOGRAPHIC_DATA]"
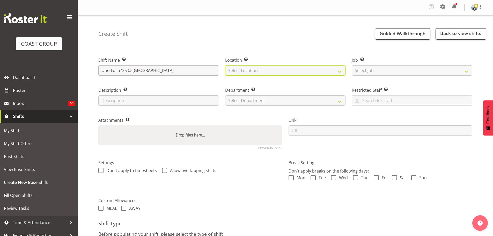
select select "35"
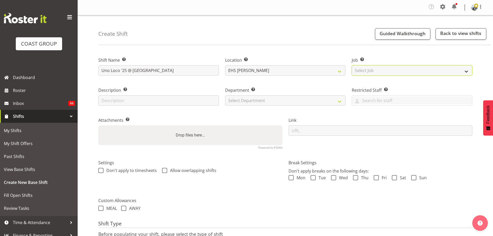
click at [361, 68] on select "Select Job Create new job 1 Carlton Events 1 [PERSON_NAME][GEOGRAPHIC_DATA] 1 […" at bounding box center [412, 70] width 121 height 10
select select "8575"
click at [352, 65] on select "Select Job Create new job 1 Carlton Events 1 [PERSON_NAME][GEOGRAPHIC_DATA] 1 […" at bounding box center [412, 70] width 121 height 10
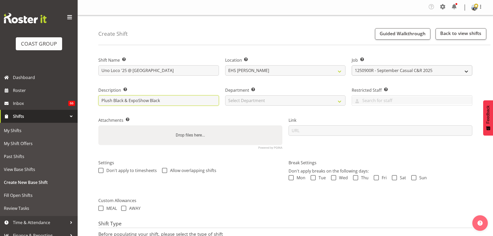
type input "Plush Black & ExpoShow Black"
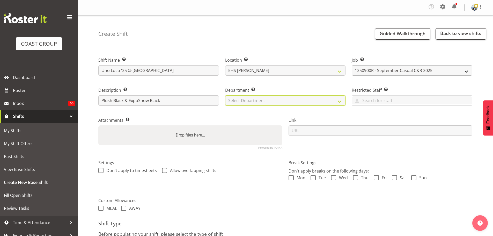
select select "35"
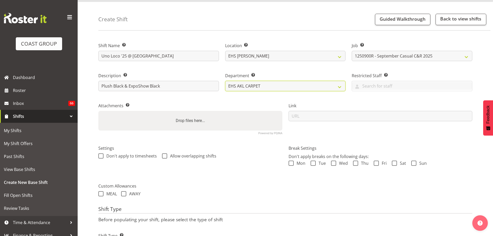
scroll to position [46, 0]
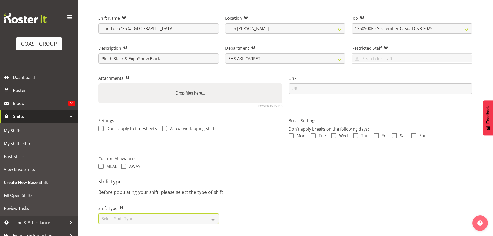
click at [197, 216] on select "Select Shift Type One Off Shift Recurring Shift Rotating Shift" at bounding box center [158, 218] width 121 height 10
click at [154, 213] on select "Select Shift Type One Off Shift Recurring Shift Rotating Shift" at bounding box center [158, 218] width 121 height 10
select select "recurring"
click at [98, 213] on select "Select Shift Type One Off Shift Recurring Shift Rotating Shift" at bounding box center [158, 218] width 121 height 10
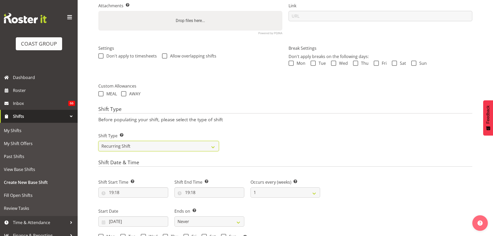
scroll to position [175, 0]
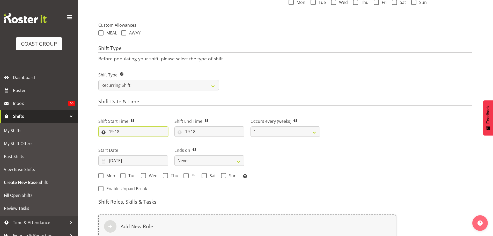
click at [115, 132] on input "19:18" at bounding box center [133, 131] width 70 height 10
click at [133, 149] on select "00 01 02 03 04 05 06 07 08 09 10 11 12 13 14 15 16 17 18 19 20 21 22 23" at bounding box center [134, 145] width 12 height 10
select select "14"
click at [128, 140] on select "00 01 02 03 04 05 06 07 08 09 10 11 12 13 14 15 16 17 18 19 20 21 22 23" at bounding box center [134, 145] width 12 height 10
type input "14:18"
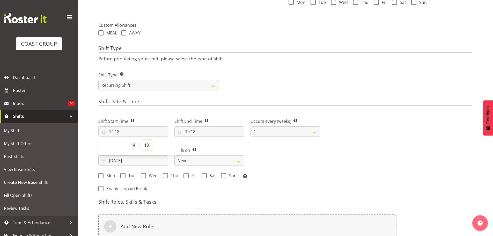
click at [144, 145] on select "00 01 02 03 04 05 06 07 08 09 10 11 12 13 14 15 16 17 18 19 20 21 22 23 24 25 2…" at bounding box center [147, 145] width 12 height 10
select select "30"
type input "14:30"
click at [188, 130] on input "19:18" at bounding box center [209, 131] width 70 height 10
click at [225, 145] on select "00 01 02 03 04 05 06 07 08 09 10 11 12 13 14 15 16 17 18 19 20 21 22 23 24 25 2…" at bounding box center [223, 145] width 12 height 10
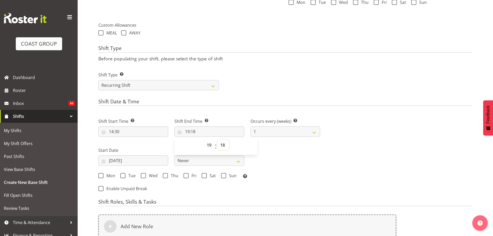
select select "0"
type input "19:00"
click at [318, 166] on div "Shift Start Time Set the time of the day you wish this shift to start 14:30 00 …" at bounding box center [209, 147] width 228 height 72
click at [140, 162] on input "27/08/2025" at bounding box center [133, 160] width 70 height 10
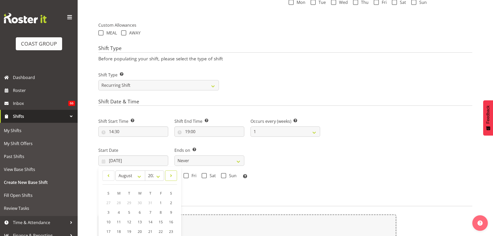
click at [172, 179] on link at bounding box center [171, 175] width 12 height 10
select select "8"
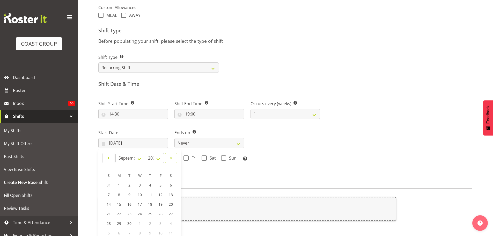
scroll to position [227, 0]
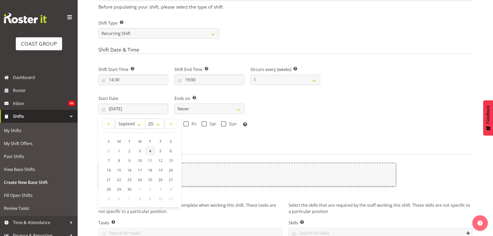
click at [152, 152] on link "4" at bounding box center [150, 151] width 10 height 10
type input "04/09/2025"
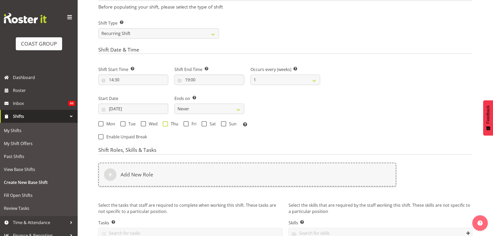
click at [172, 123] on span "Thu" at bounding box center [173, 123] width 10 height 5
click at [166, 123] on input "Thu" at bounding box center [164, 123] width 3 height 3
checkbox input "true"
click at [212, 124] on span "Sat" at bounding box center [211, 123] width 9 height 5
click at [205, 124] on input "Sat" at bounding box center [203, 123] width 3 height 3
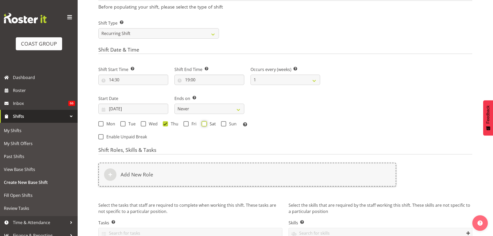
checkbox input "true"
click at [216, 111] on select "Never On Date" at bounding box center [209, 109] width 70 height 10
select select "date"
click at [174, 104] on select "Never On Date" at bounding box center [209, 109] width 70 height 10
select select "7"
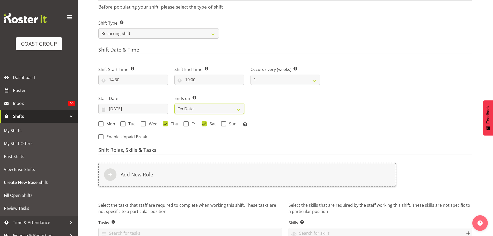
select select "2025"
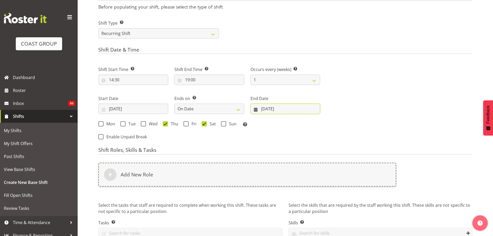
click at [269, 106] on input "27/08/2025" at bounding box center [286, 109] width 70 height 10
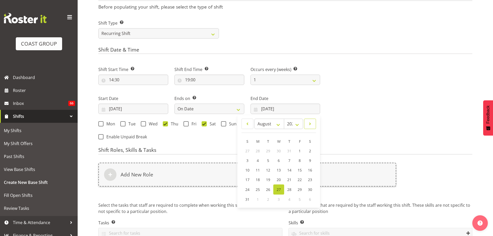
click at [309, 124] on span at bounding box center [309, 124] width 5 height 6
click at [245, 123] on link at bounding box center [247, 124] width 12 height 10
select select "8"
click at [261, 159] on link "8" at bounding box center [258, 161] width 10 height 10
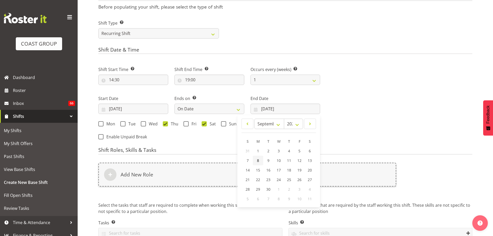
type input "08/09/2025"
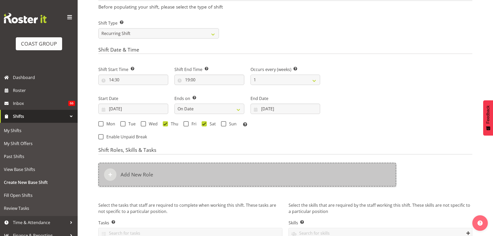
click at [265, 165] on div "Add New Role" at bounding box center [247, 175] width 298 height 24
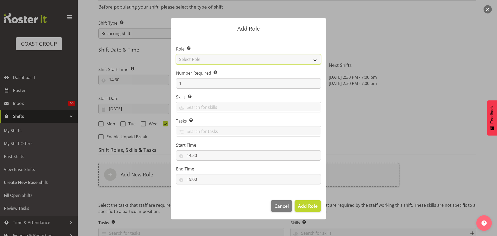
click at [275, 62] on select "Select Role ACCOUNT MANAGER ACCOUNT MANAGER DW ACCOUNTS AKL DIANNA VEHICLES AKL…" at bounding box center [248, 59] width 145 height 10
select select "81"
click at [176, 54] on select "Select Role ACCOUNT MANAGER ACCOUNT MANAGER DW ACCOUNTS AKL DIANNA VEHICLES AKL…" at bounding box center [248, 59] width 145 height 10
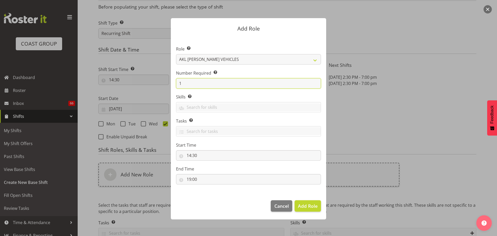
drag, startPoint x: 212, startPoint y: 84, endPoint x: 147, endPoint y: 87, distance: 65.3
click at [151, 86] on form "Add Role Role Select the role you wish to add to the shift. ACCOUNT MANAGER ACC…" at bounding box center [248, 117] width 248 height 225
type input "2"
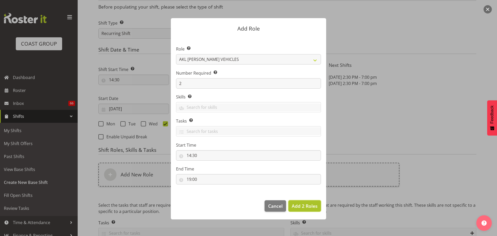
click at [308, 206] on span "Add 2 Roles" at bounding box center [305, 206] width 26 height 6
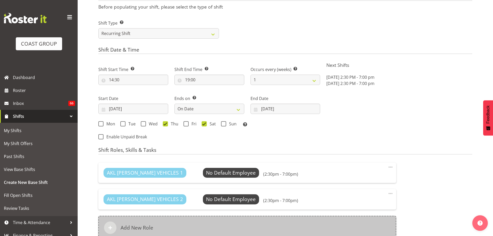
click at [242, 221] on div "Add New Role" at bounding box center [247, 228] width 298 height 24
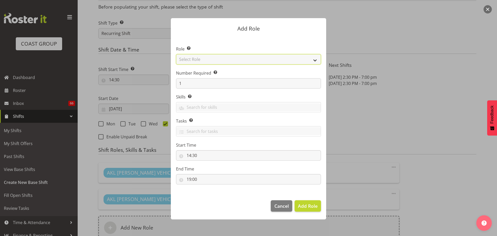
click at [221, 58] on select "Select Role ACCOUNT MANAGER ACCOUNT MANAGER DW ACCOUNTS AKL DIANNA VEHICLES AKL…" at bounding box center [248, 59] width 145 height 10
select select "190"
click at [176, 54] on select "Select Role ACCOUNT MANAGER ACCOUNT MANAGER DW ACCOUNTS AKL DIANNA VEHICLES AKL…" at bounding box center [248, 59] width 145 height 10
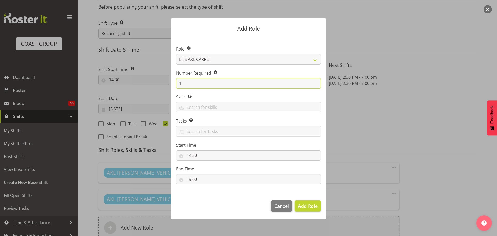
drag, startPoint x: 190, startPoint y: 82, endPoint x: 149, endPoint y: 84, distance: 40.9
click at [158, 85] on form "Add Role Role Select the role you wish to add to the shift. ACCOUNT MANAGER ACC…" at bounding box center [248, 117] width 248 height 225
type input "4"
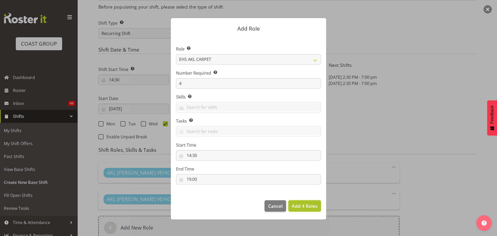
click at [307, 206] on span "Add 4 Roles" at bounding box center [305, 206] width 26 height 6
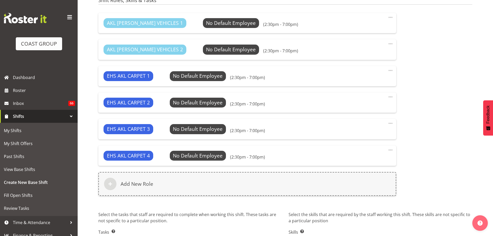
scroll to position [408, 0]
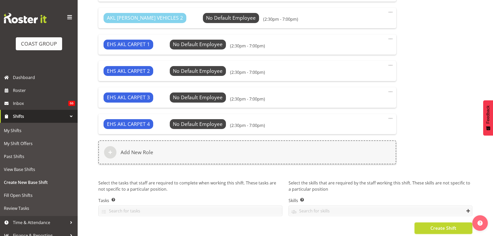
click at [447, 229] on span "Create Shift" at bounding box center [443, 227] width 26 height 7
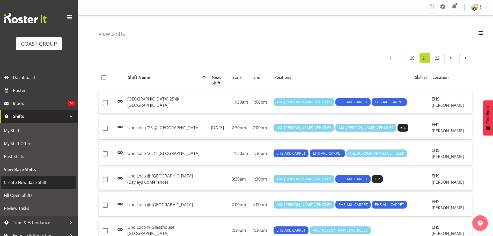
click at [28, 182] on span "Create New Base Shift" at bounding box center [39, 182] width 70 height 8
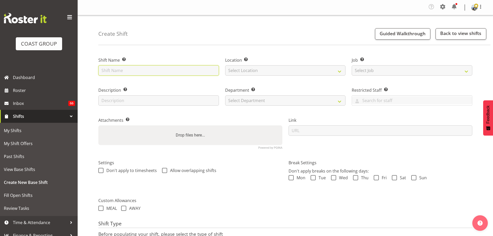
click at [153, 70] on input "text" at bounding box center [158, 70] width 121 height 10
type input "NZ Fashion Week @ Shed 10"
click at [283, 63] on div "Location Enter the location where the shift will occur. Select Location EHS [PE…" at bounding box center [285, 66] width 121 height 19
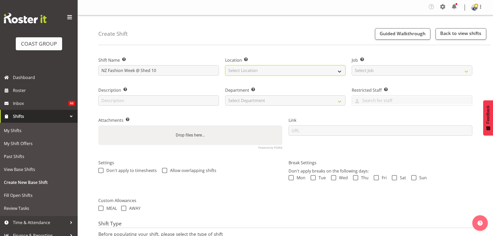
click at [282, 68] on select "Select Location EHS [PERSON_NAME] GRS" at bounding box center [285, 70] width 121 height 10
select select "35"
click at [225, 65] on select "Select Location EHS RYMER GRS" at bounding box center [285, 70] width 121 height 10
click at [350, 70] on div "Job Set the job or project the shift relates to, if applicable. Select Job Crea…" at bounding box center [412, 65] width 127 height 30
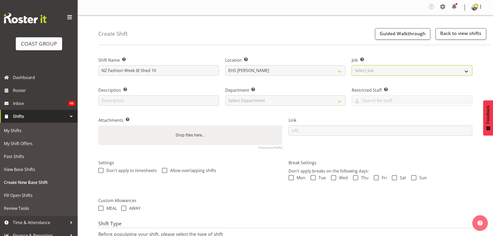
click at [359, 71] on select "Select Job Create new job 1 Carlton Events 1 Carlton Hamilton 1 Carlton Welling…" at bounding box center [412, 70] width 121 height 10
select select "8652"
click at [352, 65] on select "Select Job Create new job 1 Carlton Events 1 Carlton Hamilton 1 Carlton Welling…" at bounding box center [412, 70] width 121 height 10
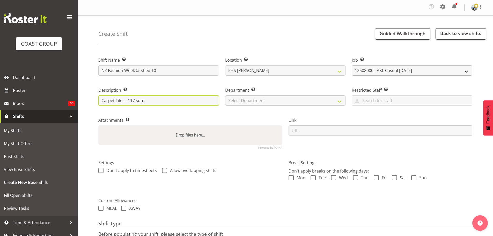
type input "Carpet Tiles - 117 sqm"
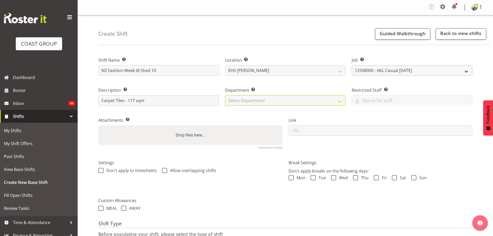
select select "35"
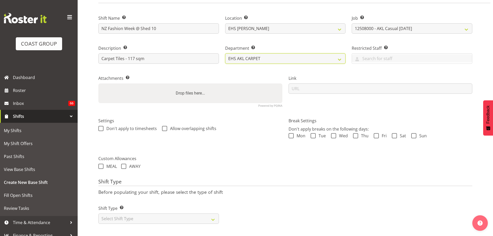
scroll to position [46, 0]
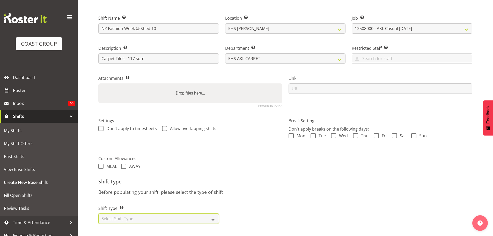
click at [158, 214] on select "Select Shift Type One Off Shift Recurring Shift Rotating Shift" at bounding box center [158, 218] width 121 height 10
select select "one_off"
click at [98, 213] on select "Select Shift Type One Off Shift Recurring Shift Rotating Shift" at bounding box center [158, 218] width 121 height 10
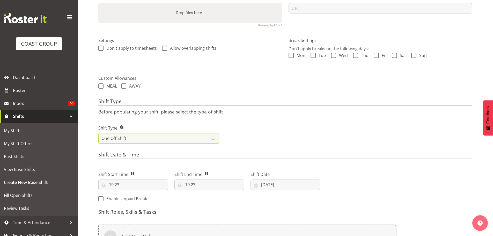
scroll to position [175, 0]
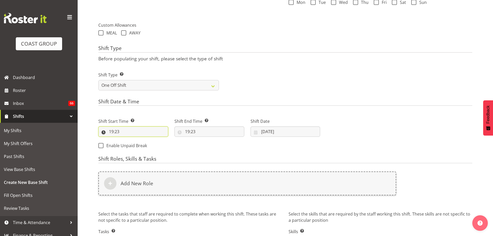
click at [116, 127] on input "19:23" at bounding box center [133, 131] width 70 height 10
click at [136, 144] on select "00 01 02 03 04 05 06 07 08 09 10 11 12 13 14 15 16 17 18 19 20 21 22 23" at bounding box center [134, 145] width 12 height 10
click at [133, 144] on select "00 01 02 03 04 05 06 07 08 09 10 11 12 13 14 15 16 17 18 19 20 21 22 23" at bounding box center [134, 145] width 12 height 10
select select "11"
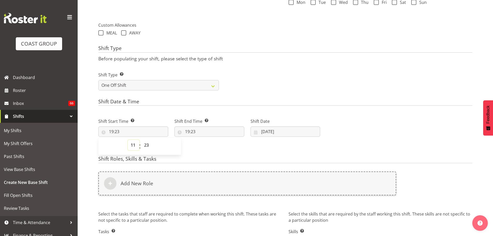
click at [128, 140] on select "00 01 02 03 04 05 06 07 08 09 10 11 12 13 14 15 16 17 18 19 20 21 22 23" at bounding box center [134, 145] width 12 height 10
type input "11:23"
click at [146, 146] on select "00 01 02 03 04 05 06 07 08 09 10 11 12 13 14 15 16 17 18 19 20 21 22 23 24 25 2…" at bounding box center [147, 145] width 12 height 10
select select "0"
type input "11:00"
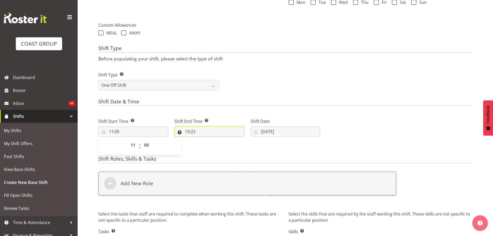
click at [192, 130] on input "19:23" at bounding box center [209, 131] width 70 height 10
click at [209, 148] on select "00 01 02 03 04 05 06 07 08 09 10 11 12 13 14 15 16 17 18 19 20 21 22 23" at bounding box center [210, 145] width 12 height 10
select select "15"
click at [204, 140] on select "00 01 02 03 04 05 06 07 08 09 10 11 12 13 14 15 16 17 18 19 20 21 22 23" at bounding box center [210, 145] width 12 height 10
type input "15:23"
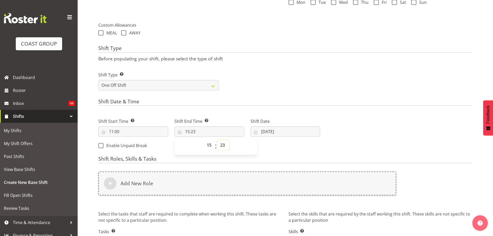
click at [224, 145] on select "00 01 02 03 04 05 06 07 08 09 10 11 12 13 14 15 16 17 18 19 20 21 22 23 24 25 2…" at bounding box center [223, 145] width 12 height 10
select select "0"
type input "15:00"
click at [269, 131] on input "[DATE]" at bounding box center [286, 131] width 70 height 10
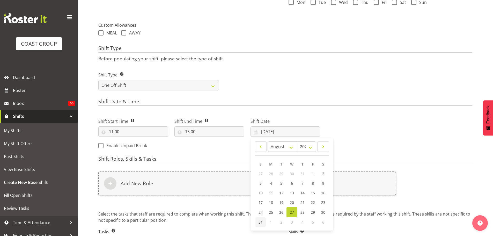
click at [258, 221] on link "31" at bounding box center [260, 222] width 10 height 10
type input "31/08/2025"
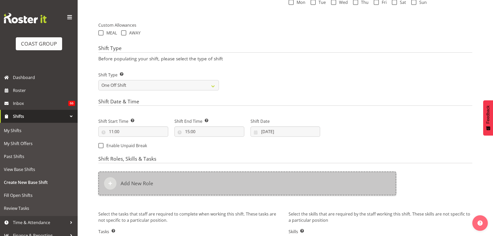
click at [152, 183] on h6 "Add New Role" at bounding box center [137, 183] width 33 height 6
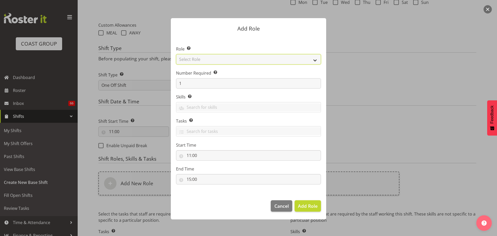
click at [200, 62] on select "Select Role ACCOUNT MANAGER ACCOUNT MANAGER DW ACCOUNTS [PERSON_NAME] VEHICLES …" at bounding box center [248, 59] width 145 height 10
select select "81"
click at [176, 54] on select "Select Role ACCOUNT MANAGER ACCOUNT MANAGER DW ACCOUNTS [PERSON_NAME] VEHICLES …" at bounding box center [248, 59] width 145 height 10
click at [306, 207] on span "Add Role" at bounding box center [308, 206] width 20 height 6
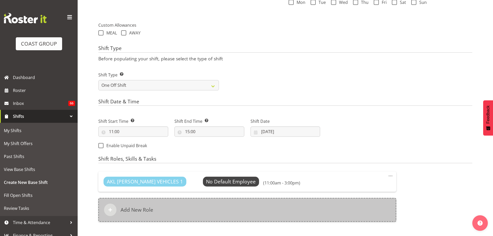
click at [174, 206] on div "Add New Role" at bounding box center [247, 210] width 298 height 24
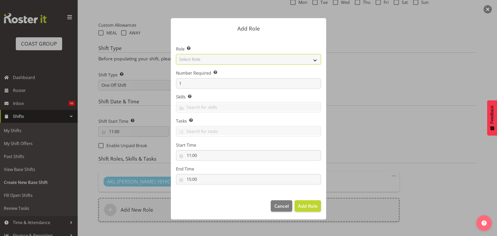
click at [217, 60] on select "Select Role ACCOUNT MANAGER ACCOUNT MANAGER DW ACCOUNTS [PERSON_NAME] VEHICLES …" at bounding box center [248, 59] width 145 height 10
select select "190"
click at [176, 54] on select "Select Role ACCOUNT MANAGER ACCOUNT MANAGER DW ACCOUNTS [PERSON_NAME] VEHICLES …" at bounding box center [248, 59] width 145 height 10
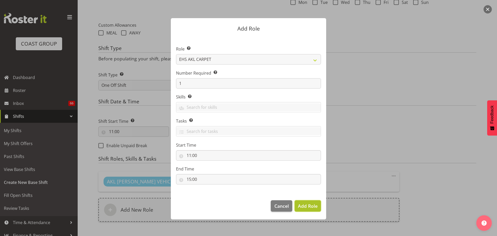
click at [302, 205] on span "Add Role" at bounding box center [308, 206] width 20 height 6
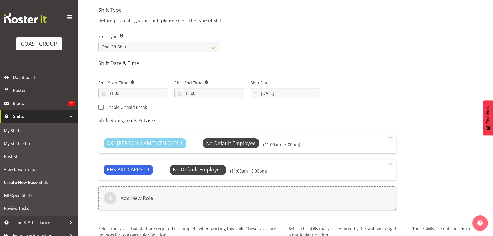
scroll to position [265, 0]
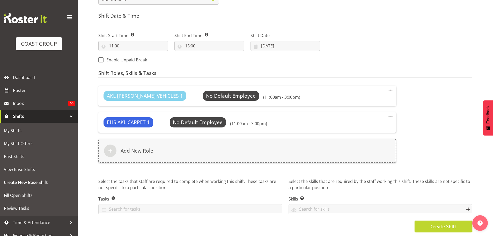
click at [453, 224] on span "Create Shift" at bounding box center [443, 226] width 26 height 7
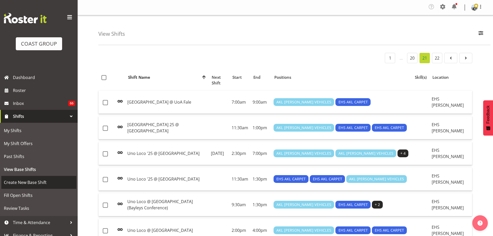
click at [34, 185] on span "Create New Base Shift" at bounding box center [39, 182] width 70 height 8
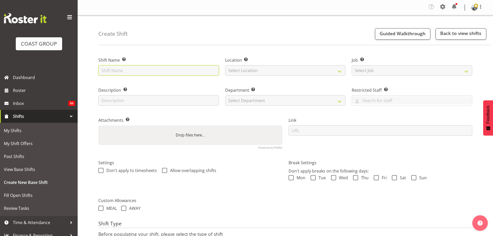
click at [125, 74] on input "text" at bounding box center [158, 70] width 121 height 10
type input "Someday Studios @ [STREET_ADDRESS][PERSON_NAME]"
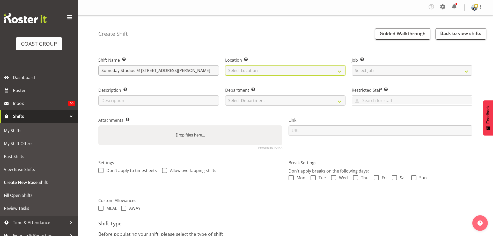
select select "35"
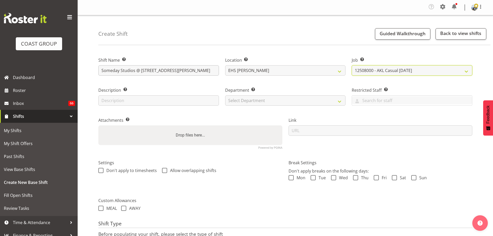
select select "8574"
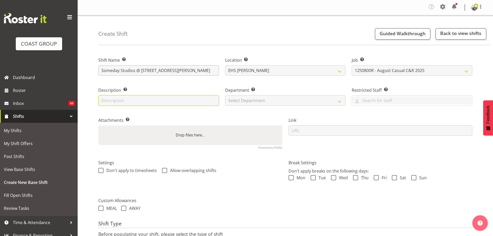
type input "C"
type input "ExpoShow Black - 5m x 2m and CC Barriers"
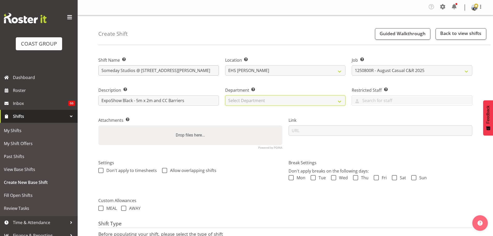
select select "35"
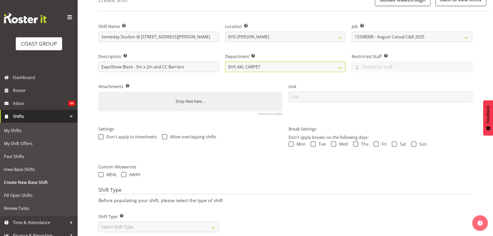
scroll to position [46, 0]
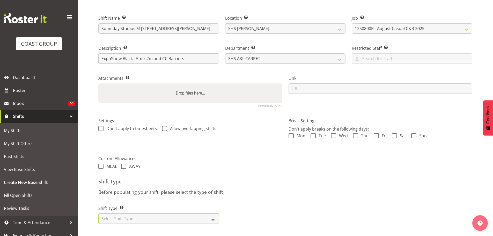
drag, startPoint x: 126, startPoint y: 215, endPoint x: 127, endPoint y: 212, distance: 2.9
click at [126, 215] on select "Select Shift Type One Off Shift Recurring Shift Rotating Shift" at bounding box center [158, 218] width 121 height 10
select select "recurring"
click at [98, 213] on select "Select Shift Type One Off Shift Recurring Shift Rotating Shift" at bounding box center [158, 218] width 121 height 10
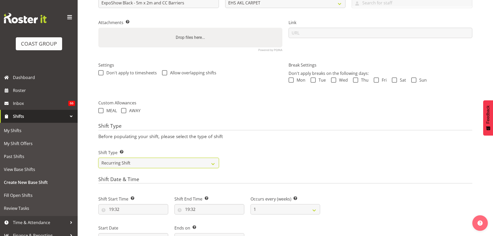
scroll to position [149, 0]
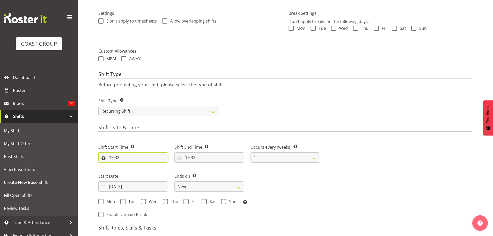
click at [111, 157] on input "19:32" at bounding box center [133, 157] width 70 height 10
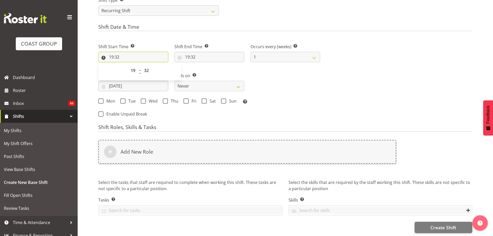
scroll to position [255, 0]
click at [132, 64] on select "00 01 02 03 04 05 06 07 08 09 10 11 12 13 14 15 16 17 18 19 20 21 22 23" at bounding box center [134, 69] width 12 height 10
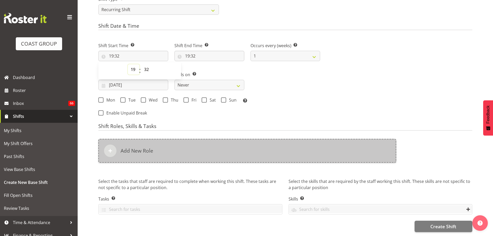
select select "14"
click at [128, 64] on select "00 01 02 03 04 05 06 07 08 09 10 11 12 13 14 15 16 17 18 19 20 21 22 23" at bounding box center [134, 69] width 12 height 10
type input "14:32"
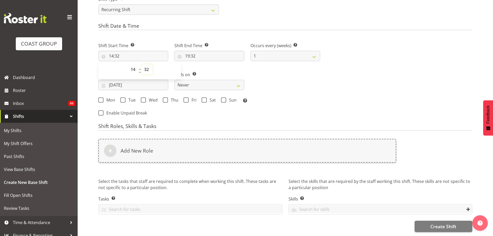
click at [146, 66] on select "00 01 02 03 04 05 06 07 08 09 10 11 12 13 14 15 16 17 18 19 20 21 22 23 24 25 2…" at bounding box center [147, 69] width 12 height 10
select select "30"
click at [141, 64] on select "00 01 02 03 04 05 06 07 08 09 10 11 12 13 14 15 16 17 18 19 20 21 22 23 24 25 2…" at bounding box center [147, 69] width 12 height 10
type input "14:30"
select select "0"
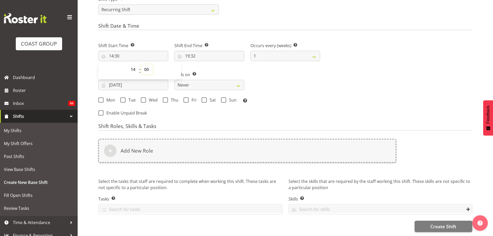
type input "14:00"
click at [198, 52] on input "19:32" at bounding box center [209, 56] width 70 height 10
click at [204, 67] on select "00 01 02 03 04 05 06 07 08 09 10 11 12 13 14 15 16 17 18 19 20 21 22 23" at bounding box center [210, 69] width 12 height 10
select select "15"
click at [204, 64] on select "00 01 02 03 04 05 06 07 08 09 10 11 12 13 14 15 16 17 18 19 20 21 22 23" at bounding box center [210, 69] width 12 height 10
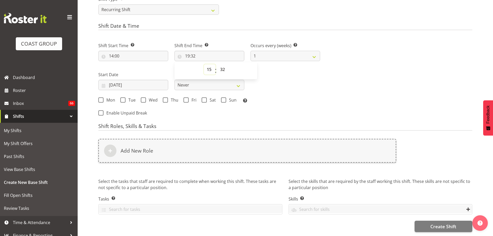
type input "15:32"
click at [223, 64] on select "00 01 02 03 04 05 06 07 08 09 10 11 12 13 14 15 16 17 18 19 20 21 22 23 24 25 2…" at bounding box center [223, 69] width 12 height 10
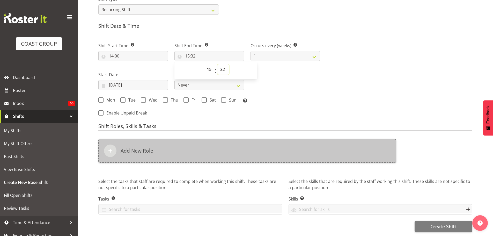
select select "30"
click at [217, 64] on select "00 01 02 03 04 05 06 07 08 09 10 11 12 13 14 15 16 17 18 19 20 21 22 23 24 25 2…" at bounding box center [223, 69] width 12 height 10
type input "15:30"
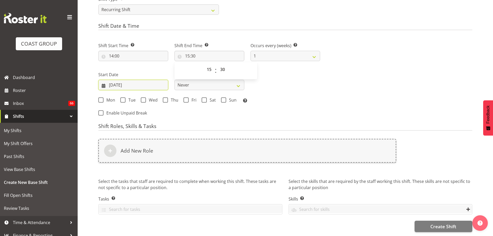
click at [137, 81] on input "[DATE]" at bounding box center [133, 85] width 70 height 10
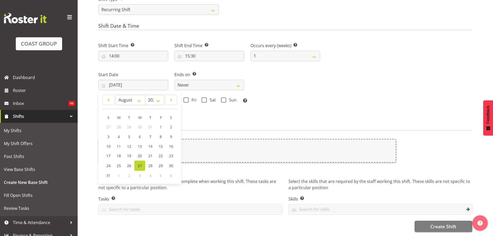
drag, startPoint x: 252, startPoint y: 114, endPoint x: 241, endPoint y: 115, distance: 10.9
click at [252, 114] on div "Shift Start Time Set the time of the day you wish this shift to start 14:00 00 …" at bounding box center [209, 77] width 228 height 85
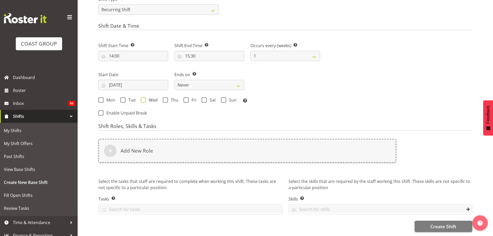
click at [153, 97] on span "Wed" at bounding box center [152, 99] width 12 height 5
click at [144, 98] on input "Wed" at bounding box center [142, 99] width 3 height 3
checkbox input "true"
click at [176, 97] on span "Thu" at bounding box center [173, 99] width 10 height 5
click at [166, 98] on input "Thu" at bounding box center [164, 99] width 3 height 3
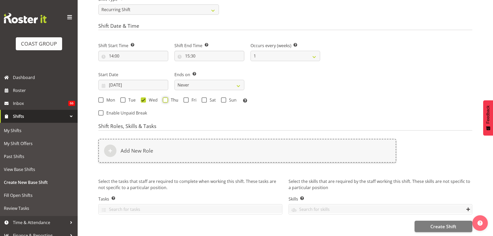
checkbox input "true"
click at [210, 82] on select "Never On Date" at bounding box center [209, 85] width 70 height 10
select select "date"
click at [174, 80] on select "Never On Date" at bounding box center [209, 85] width 70 height 10
click at [281, 86] on input "[DATE]" at bounding box center [286, 85] width 70 height 10
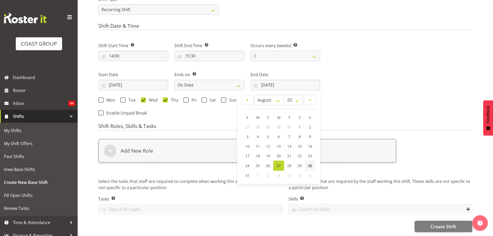
click at [307, 162] on link "30" at bounding box center [310, 165] width 10 height 10
type input "30/08/2025"
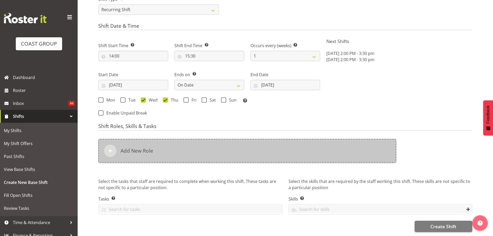
click at [229, 141] on div "Add New Role" at bounding box center [247, 151] width 298 height 24
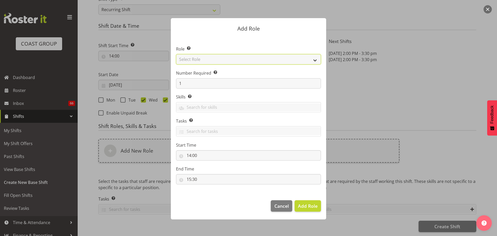
click at [207, 60] on select "Select Role ACCOUNT MANAGER ACCOUNT MANAGER DW ACCOUNTS [PERSON_NAME] VEHICLES …" at bounding box center [248, 59] width 145 height 10
select select "81"
click at [176, 54] on select "Select Role ACCOUNT MANAGER ACCOUNT MANAGER DW ACCOUNTS [PERSON_NAME] VEHICLES …" at bounding box center [248, 59] width 145 height 10
click at [306, 207] on span "Add Role" at bounding box center [308, 206] width 20 height 6
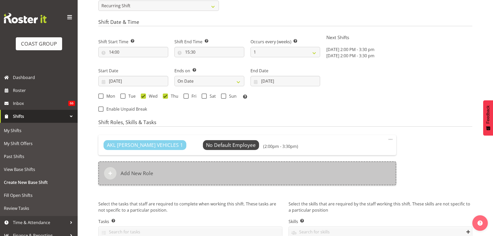
click at [193, 170] on div "Add New Role" at bounding box center [247, 173] width 298 height 24
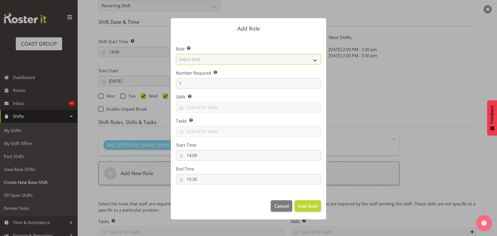
click at [208, 61] on select "Select Role ACCOUNT MANAGER ACCOUNT MANAGER DW ACCOUNTS [PERSON_NAME] VEHICLES …" at bounding box center [248, 59] width 145 height 10
select select "190"
click at [176, 54] on select "Select Role ACCOUNT MANAGER ACCOUNT MANAGER DW ACCOUNTS [PERSON_NAME] VEHICLES …" at bounding box center [248, 59] width 145 height 10
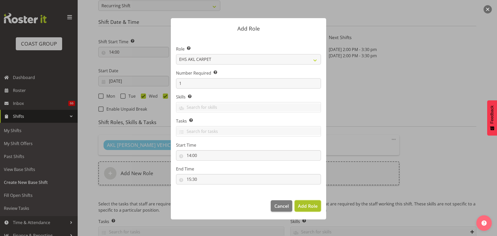
click at [311, 209] on span "Add Role" at bounding box center [308, 206] width 20 height 6
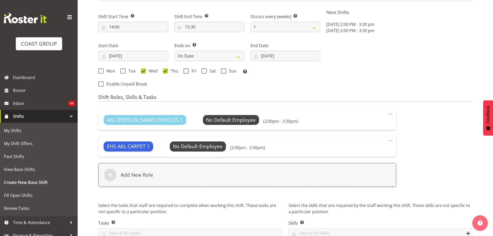
scroll to position [308, 0]
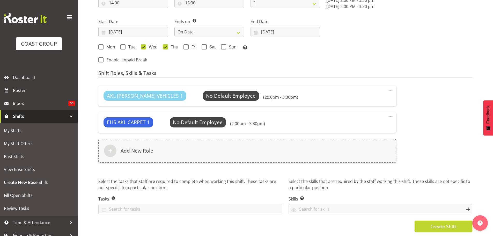
click at [434, 223] on span "Create Shift" at bounding box center [443, 226] width 26 height 7
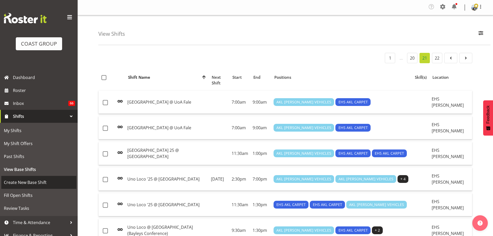
click at [54, 183] on span "Create New Base Shift" at bounding box center [39, 182] width 70 height 8
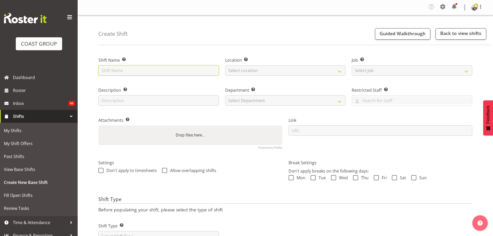
click at [109, 69] on input "text" at bounding box center [158, 70] width 121 height 10
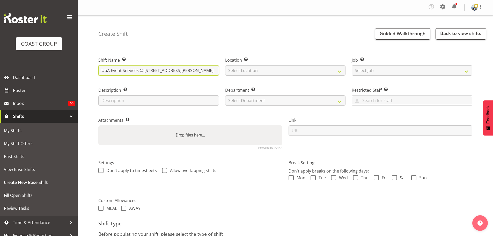
type input "UoA Event Services @ [STREET_ADDRESS][PERSON_NAME]"
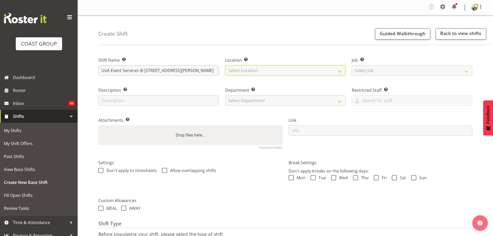
select select "35"
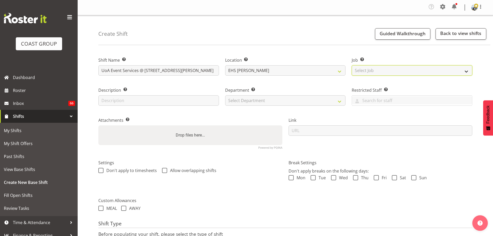
click at [360, 70] on select "Select Job Create new job 1 Carlton Events 1 Carlton Hamilton 1 Carlton Welling…" at bounding box center [412, 70] width 121 height 10
select select "8575"
click at [352, 65] on select "Select Job Create new job 1 Carlton Events 1 Carlton Hamilton 1 Carlton Welling…" at bounding box center [412, 70] width 121 height 10
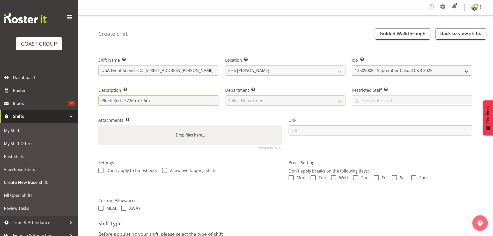
type input "Plush Red - 37.5m x 3.6m"
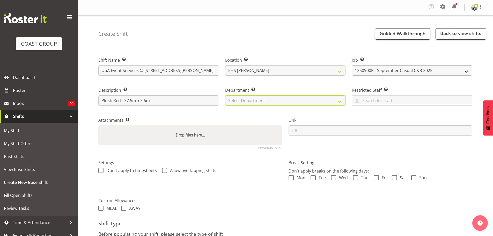
select select "35"
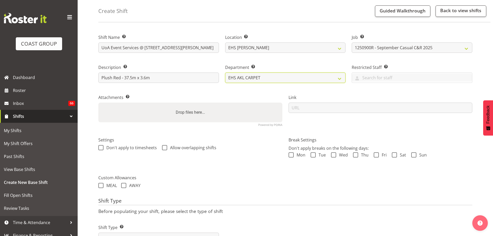
scroll to position [46, 0]
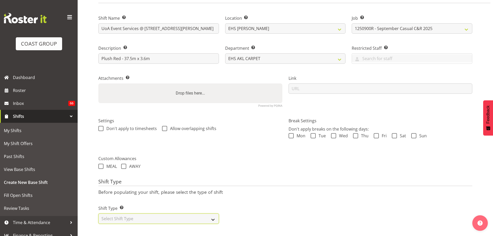
click at [159, 217] on select "Select Shift Type One Off Shift Recurring Shift Rotating Shift" at bounding box center [158, 218] width 121 height 10
select select "recurring"
click at [98, 213] on select "Select Shift Type One Off Shift Recurring Shift Rotating Shift" at bounding box center [158, 218] width 121 height 10
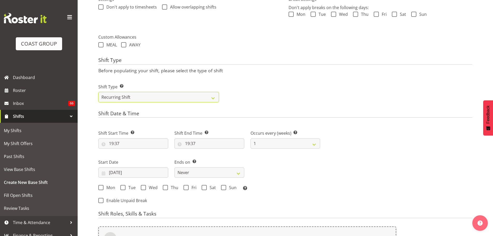
scroll to position [175, 0]
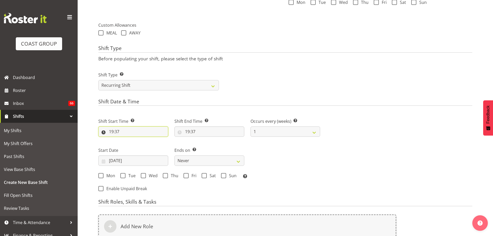
click at [112, 131] on input "19:37" at bounding box center [133, 131] width 70 height 10
click at [134, 144] on select "00 01 02 03 04 05 06 07 08 09 10 11 12 13 14 15 16 17 18 19 20 21 22 23" at bounding box center [134, 145] width 12 height 10
select select "13"
click at [128, 140] on select "00 01 02 03 04 05 06 07 08 09 10 11 12 13 14 15 16 17 18 19 20 21 22 23" at bounding box center [134, 145] width 12 height 10
type input "13:37"
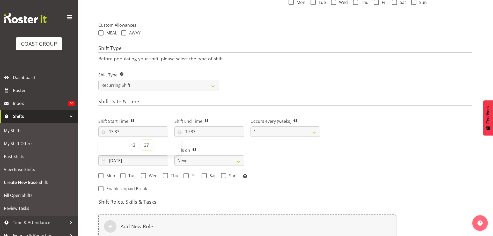
click at [149, 143] on select "00 01 02 03 04 05 06 07 08 09 10 11 12 13 14 15 16 17 18 19 20 21 22 23 24 25 2…" at bounding box center [147, 145] width 12 height 10
select select "30"
click at [141, 140] on select "00 01 02 03 04 05 06 07 08 09 10 11 12 13 14 15 16 17 18 19 20 21 22 23 24 25 2…" at bounding box center [147, 145] width 12 height 10
type input "13:30"
click at [191, 131] on input "19:37" at bounding box center [209, 131] width 70 height 10
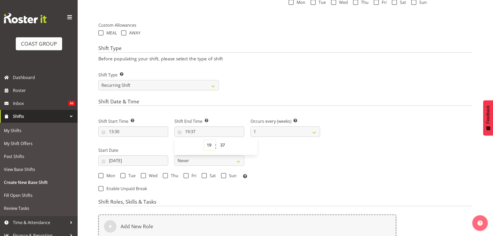
click at [208, 149] on select "00 01 02 03 04 05 06 07 08 09 10 11 12 13 14 15 16 17 18 19 20 21 22 23" at bounding box center [210, 145] width 12 height 10
select select "15"
click at [204, 140] on select "00 01 02 03 04 05 06 07 08 09 10 11 12 13 14 15 16 17 18 19 20 21 22 23" at bounding box center [210, 145] width 12 height 10
type input "15:37"
click at [224, 146] on select "00 01 02 03 04 05 06 07 08 09 10 11 12 13 14 15 16 17 18 19 20 21 22 23 24 25 2…" at bounding box center [223, 145] width 12 height 10
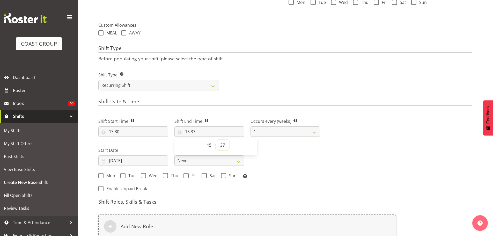
select select "0"
type input "15:00"
click at [325, 177] on div "Next Shifts" at bounding box center [399, 153] width 152 height 85
click at [197, 134] on input "15:00" at bounding box center [209, 131] width 70 height 10
click at [223, 146] on select "00 01 02 03 04 05 06 07 08 09 10 11 12 13 14 15 16 17 18 19 20 21 22 23 24 25 2…" at bounding box center [223, 145] width 12 height 10
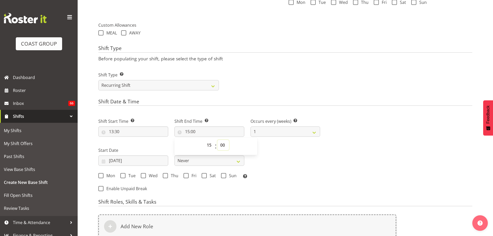
select select "30"
type input "15:30"
click at [356, 164] on div "Next Shifts" at bounding box center [399, 153] width 152 height 85
click at [131, 160] on input "[DATE]" at bounding box center [133, 160] width 70 height 10
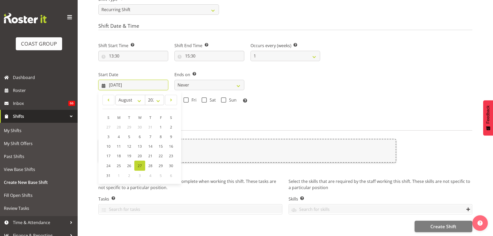
scroll to position [253, 0]
click at [171, 99] on span at bounding box center [170, 100] width 5 height 6
select select "8"
click at [158, 123] on link "5" at bounding box center [160, 127] width 10 height 10
type input "05/09/2025"
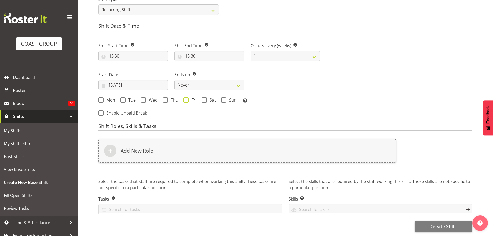
click at [186, 97] on span at bounding box center [186, 99] width 5 height 5
click at [186, 98] on input "Fri" at bounding box center [185, 99] width 3 height 3
checkbox input "true"
click at [214, 83] on select "Never On Date" at bounding box center [209, 85] width 70 height 10
select select "date"
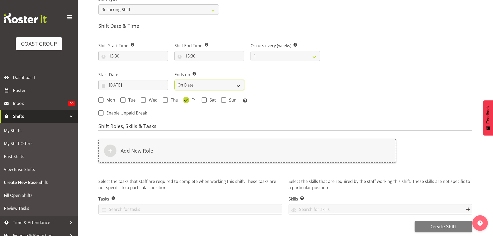
click at [174, 80] on select "Never On Date" at bounding box center [209, 85] width 70 height 10
select select "7"
select select "2025"
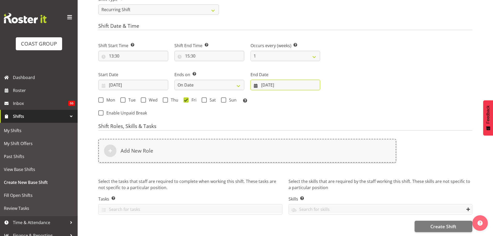
click at [279, 81] on input "[DATE]" at bounding box center [286, 85] width 70 height 10
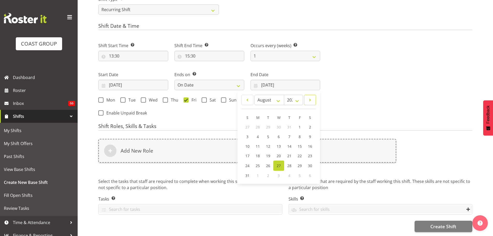
click at [313, 102] on link at bounding box center [310, 100] width 12 height 10
select select "8"
click at [308, 136] on span "13" at bounding box center [310, 136] width 4 height 5
type input "13/09/2025"
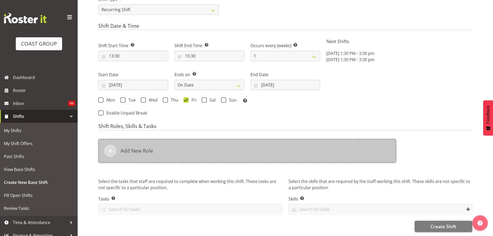
click at [295, 142] on div "Add New Role" at bounding box center [247, 151] width 298 height 24
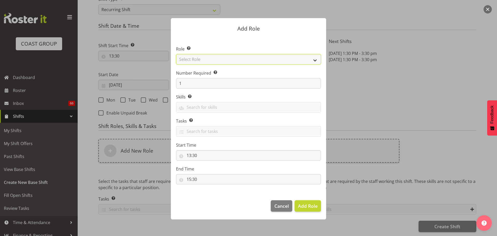
click at [287, 61] on select "Select Role ACCOUNT MANAGER ACCOUNT MANAGER DW ACCOUNTS [PERSON_NAME] VEHICLES …" at bounding box center [248, 59] width 145 height 10
select select "81"
click at [176, 54] on select "Select Role ACCOUNT MANAGER ACCOUNT MANAGER DW ACCOUNTS [PERSON_NAME] VEHICLES …" at bounding box center [248, 59] width 145 height 10
click at [305, 211] on button "Add Role" at bounding box center [308, 205] width 26 height 11
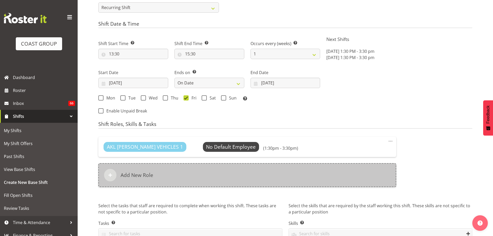
click at [235, 180] on div "Add New Role" at bounding box center [247, 175] width 298 height 24
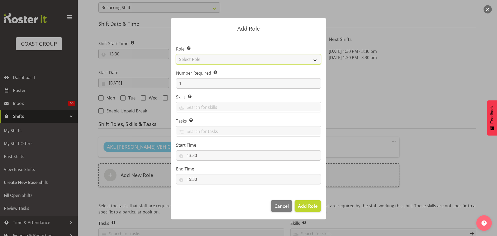
click at [242, 58] on select "Select Role ACCOUNT MANAGER ACCOUNT MANAGER DW ACCOUNTS [PERSON_NAME] VEHICLES …" at bounding box center [248, 59] width 145 height 10
select select "190"
click at [176, 54] on select "Select Role ACCOUNT MANAGER ACCOUNT MANAGER DW ACCOUNTS [PERSON_NAME] VEHICLES …" at bounding box center [248, 59] width 145 height 10
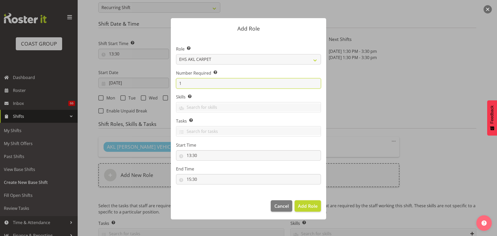
drag, startPoint x: 195, startPoint y: 81, endPoint x: 153, endPoint y: 78, distance: 42.3
click at [153, 78] on form "Add Role Role Select the role you wish to add to the shift. ACCOUNT MANAGER ACC…" at bounding box center [248, 117] width 248 height 225
type input "2"
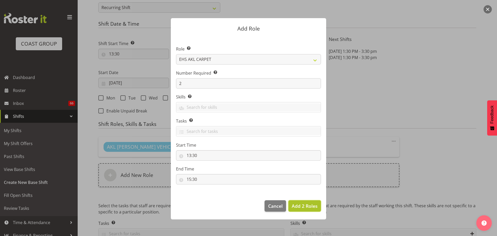
click at [307, 206] on span "Add 2 Roles" at bounding box center [305, 206] width 26 height 6
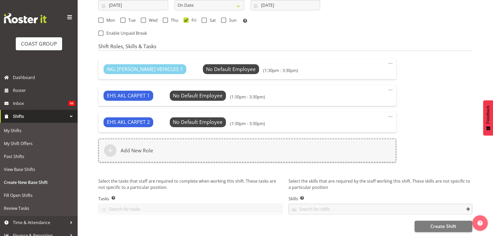
scroll to position [334, 0]
click at [437, 223] on span "Create Shift" at bounding box center [443, 226] width 26 height 7
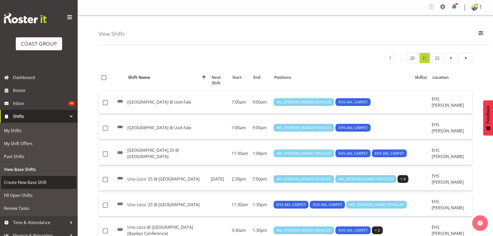
click at [19, 186] on link "Create New Base Shift" at bounding box center [38, 182] width 75 height 13
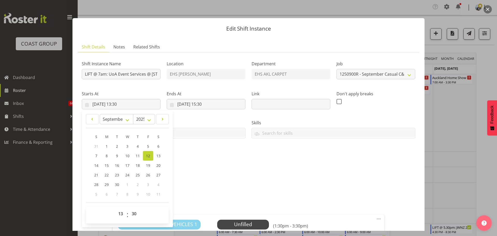
select select "8575"
select select "8"
select select "2025"
select select "13"
select select "30"
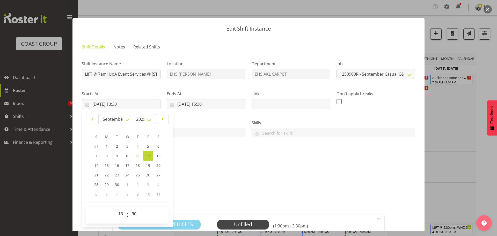
select select "8"
select select "2025"
select select "15"
select select "30"
select select "6"
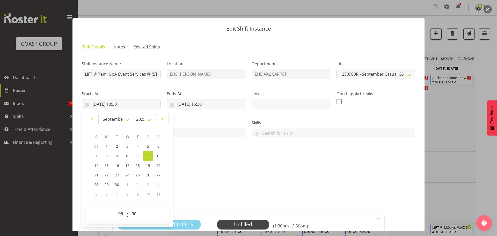
click at [115, 208] on select "00 01 02 03 04 05 06 07 08 09 10 11 12 13 14 15 16 17 18 19 20 21 22 23" at bounding box center [121, 213] width 12 height 10
type input "12/09/2025, 06:30"
click at [132, 214] on select "00 01 02 03 04 05 06 07 08 09 10 11 12 13 14 15 16 17 18 19 20 21 22 23 24 25 2…" at bounding box center [135, 213] width 12 height 10
select select "0"
type input "12/09/2025, 06:00"
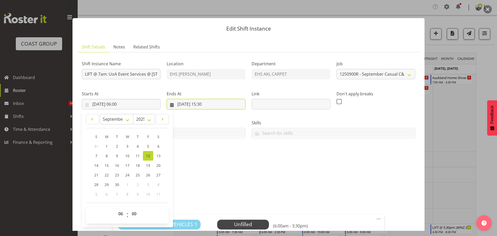
click at [202, 105] on input "12/09/2025, 15:30" at bounding box center [206, 104] width 79 height 10
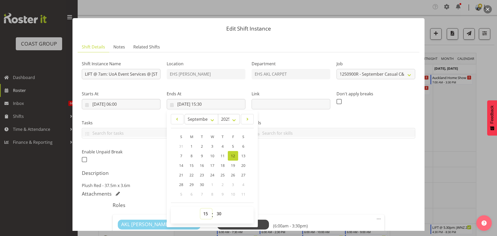
click at [202, 214] on select "00 01 02 03 04 05 06 07 08 09 10 11 12 13 14 15 16 17 18 19 20 21 22 23" at bounding box center [206, 213] width 12 height 10
select select "8"
click at [200, 208] on select "00 01 02 03 04 05 06 07 08 09 10 11 12 13 14 15 16 17 18 19 20 21 22 23" at bounding box center [206, 213] width 12 height 10
type input "12/09/2025, 08:30"
click at [217, 214] on select "00 01 02 03 04 05 06 07 08 09 10 11 12 13 14 15 16 17 18 19 20 21 22 23 24 25 2…" at bounding box center [220, 213] width 12 height 10
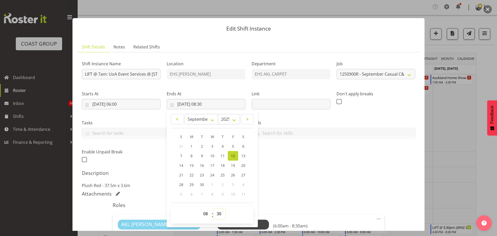
select select "0"
type input "12/09/2025, 08:00"
click at [316, 183] on p "Plush Red - 37.5m x 3.6m" at bounding box center [248, 185] width 333 height 6
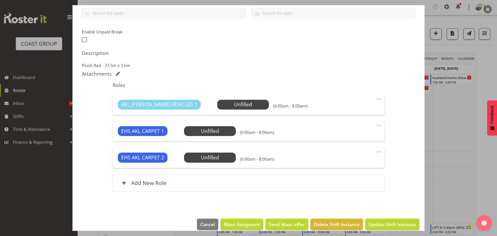
scroll to position [127, 0]
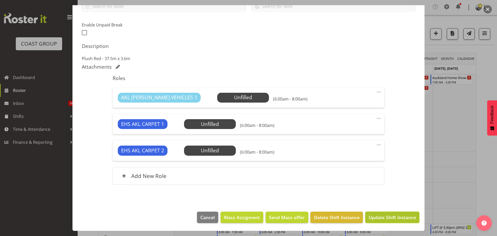
click at [394, 219] on span "Update Shift Instance" at bounding box center [392, 217] width 47 height 7
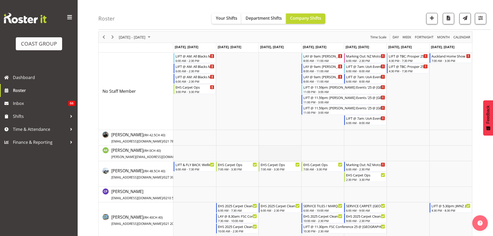
scroll to position [0, 0]
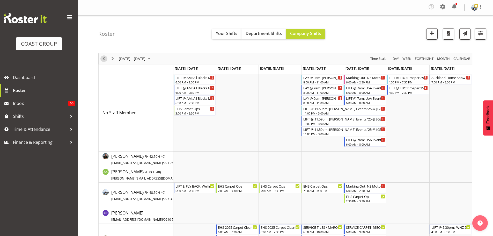
click at [105, 60] on span "Previous" at bounding box center [104, 58] width 6 height 6
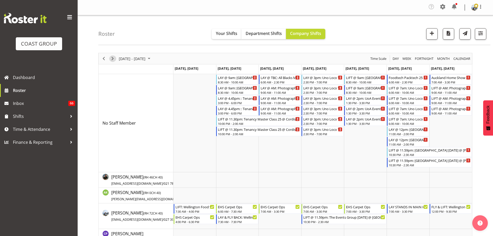
click at [113, 58] on span "Next" at bounding box center [112, 58] width 6 height 6
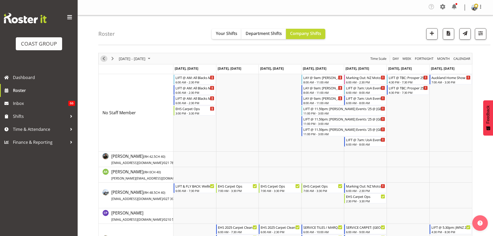
click at [104, 59] on span "Previous" at bounding box center [104, 58] width 6 height 6
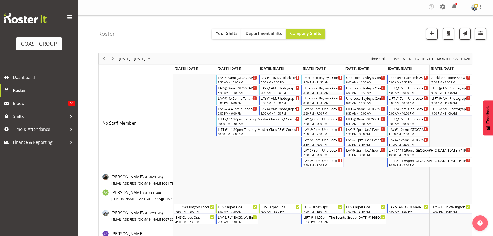
click at [324, 101] on div "8:00 AM - 11:30 AM" at bounding box center [322, 102] width 39 height 4
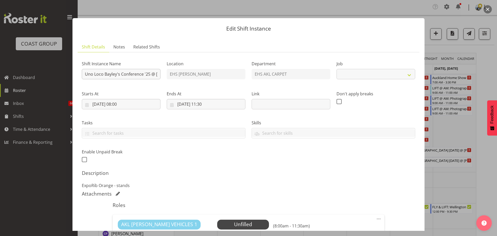
select select "8575"
click at [85, 72] on input "Uno Loco Bayley's Conference '25 @ Viaduct Events Centre" at bounding box center [121, 74] width 79 height 10
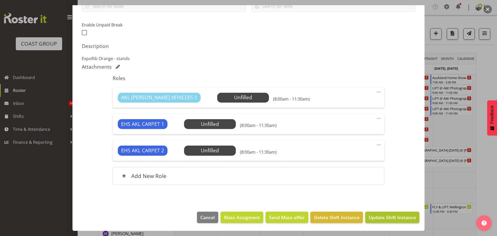
type input "LAY @ 9am: Uno Loco Bayley's Conference '25 @ Viaduct Events Centre"
click at [381, 218] on span "Update Shift Instance" at bounding box center [392, 217] width 47 height 7
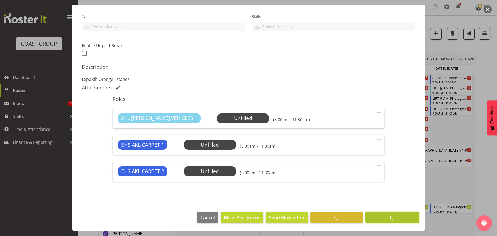
scroll to position [106, 0]
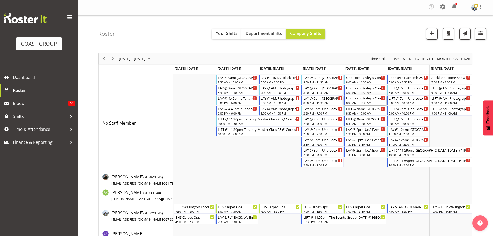
click at [363, 100] on div "Uno Loco Bayley's Conference '25 @ Viaduct Events Centre" at bounding box center [365, 97] width 39 height 5
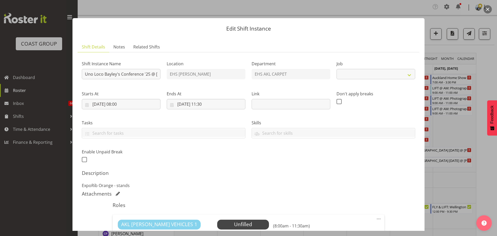
select select "8575"
click at [479, 186] on div at bounding box center [248, 118] width 497 height 236
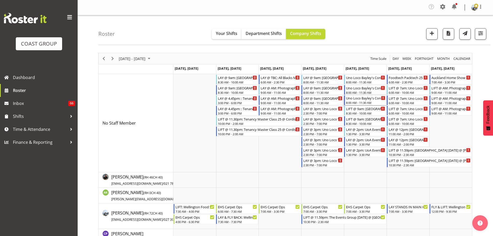
click at [355, 102] on div "8:00 AM - 11:30 AM" at bounding box center [365, 102] width 39 height 4
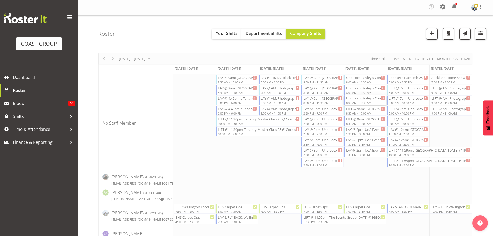
select select
select select "8"
select select "2025"
select select "8"
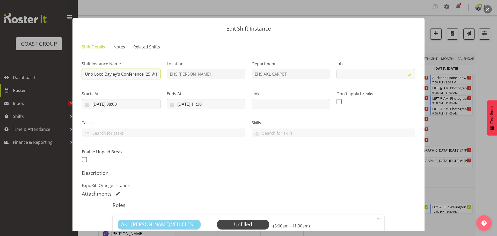
click at [89, 72] on input "Uno Loco Bayley's Conference '25 @ Viaduct Events Centre" at bounding box center [121, 74] width 79 height 10
select select "8575"
click at [84, 74] on input "Uno Loco Bayley's Conference '25 @ Viaduct Events Centre" at bounding box center [121, 74] width 79 height 10
type input "LIFT @ 5pm: Uno Loco Bayley's Conference '25 @ Viaduct Events Centre"
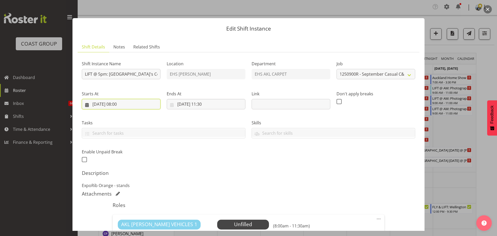
click at [123, 101] on input "05/09/2025, 08:00" at bounding box center [121, 104] width 79 height 10
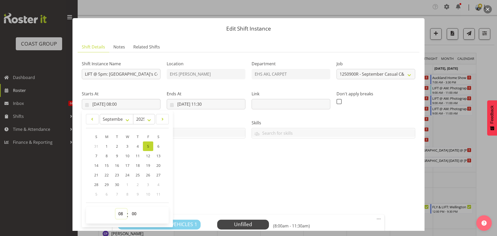
drag, startPoint x: 119, startPoint y: 213, endPoint x: 121, endPoint y: 209, distance: 3.9
click at [119, 213] on select "00 01 02 03 04 05 06 07 08 09 10 11 12 13 14 15 16 17 18 19 20 21 22 23" at bounding box center [121, 213] width 12 height 10
select select "16"
click at [115, 208] on select "00 01 02 03 04 05 06 07 08 09 10 11 12 13 14 15 16 17 18 19 20 21 22 23" at bounding box center [121, 213] width 12 height 10
type input "05/09/2025, 16:00"
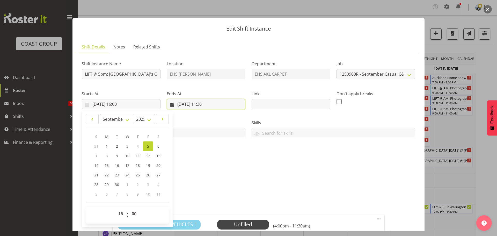
click at [207, 105] on input "05/09/2025, 11:30" at bounding box center [206, 104] width 79 height 10
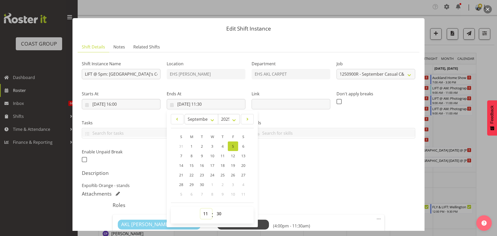
click at [204, 211] on select "00 01 02 03 04 05 06 07 08 09 10 11 12 13 14 15 16 17 18 19 20 21 22 23" at bounding box center [206, 213] width 12 height 10
select select "19"
click at [200, 208] on select "00 01 02 03 04 05 06 07 08 09 10 11 12 13 14 15 16 17 18 19 20 21 22 23" at bounding box center [206, 213] width 12 height 10
type input "05/09/2025, 19:30"
click at [207, 214] on select "00 01 02 03 04 05 06 07 08 09 10 11 12 13 14 15 16 17 18 19 20 21 22 23" at bounding box center [206, 213] width 12 height 10
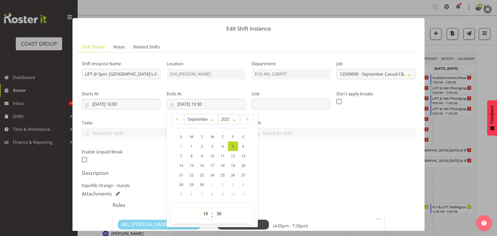
select select "20"
click at [200, 208] on select "00 01 02 03 04 05 06 07 08 09 10 11 12 13 14 15 16 17 18 19 20 21 22 23" at bounding box center [206, 213] width 12 height 10
type input "05/09/2025, 20:30"
click at [217, 216] on select "00 01 02 03 04 05 06 07 08 09 10 11 12 13 14 15 16 17 18 19 20 21 22 23 24 25 2…" at bounding box center [220, 213] width 12 height 10
select select "0"
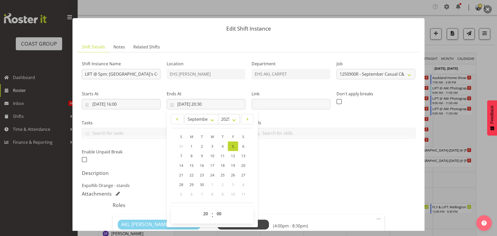
type input "05/09/2025, 20:00"
click at [326, 192] on div "Attachments" at bounding box center [248, 193] width 333 height 6
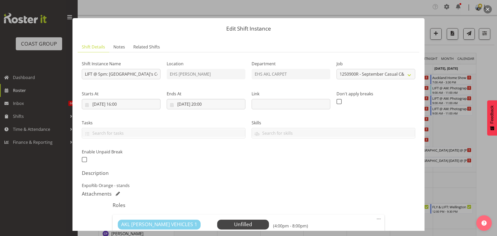
scroll to position [127, 0]
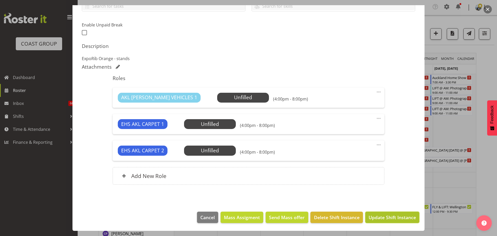
click at [380, 217] on span "Update Shift Instance" at bounding box center [392, 217] width 47 height 7
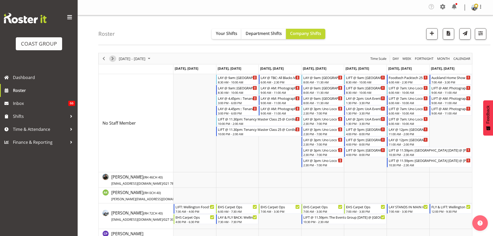
drag, startPoint x: 114, startPoint y: 58, endPoint x: 107, endPoint y: 60, distance: 6.6
click at [114, 58] on span "Next" at bounding box center [112, 58] width 6 height 6
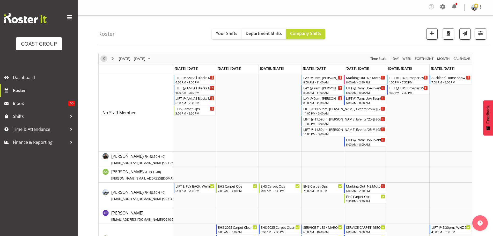
click at [103, 58] on span "Previous" at bounding box center [104, 58] width 6 height 6
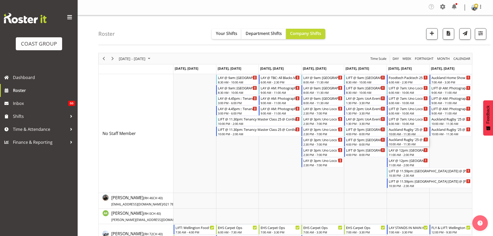
click at [416, 140] on div "Auckland Rugby '25 @ [GEOGRAPHIC_DATA], [GEOGRAPHIC_DATA]" at bounding box center [408, 139] width 39 height 5
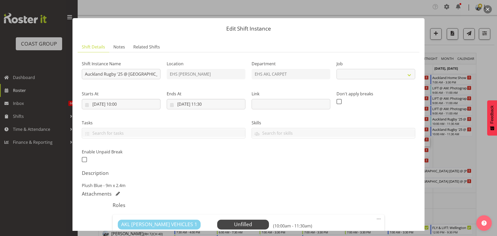
select select "8575"
click at [83, 75] on input "Auckland Rugby '25 @ [GEOGRAPHIC_DATA], [GEOGRAPHIC_DATA]" at bounding box center [121, 74] width 79 height 10
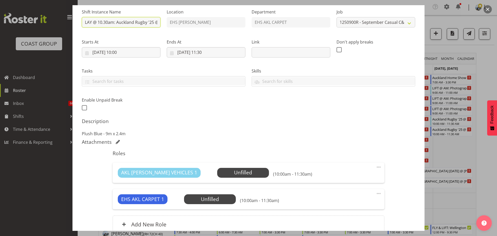
scroll to position [100, 0]
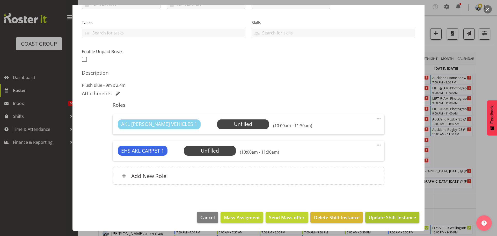
type input "LAY @ 10.30am: Auckland Rugby '25 @ Glasshouse, Morningside"
click at [382, 221] on button "Update Shift Instance" at bounding box center [392, 216] width 54 height 11
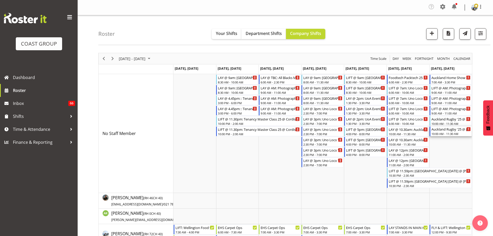
click at [448, 131] on div "Auckland Rugby '25 @ [GEOGRAPHIC_DATA], [GEOGRAPHIC_DATA]" at bounding box center [450, 128] width 39 height 5
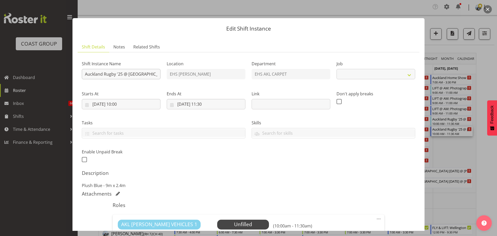
select select "8575"
click at [84, 72] on input "Auckland Rugby '25 @ Glasshouse, Morningside" at bounding box center [121, 74] width 79 height 10
type input "LIFT @ 7.30pm: Auckland Rugby '25 @ Glasshouse, Morningside"
click at [98, 106] on input "07/09/2025, 10:00" at bounding box center [121, 104] width 79 height 10
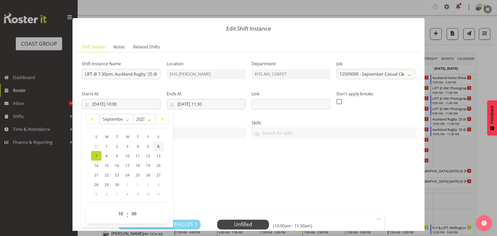
click at [157, 146] on link "6" at bounding box center [158, 146] width 10 height 10
type input "06/09/2025, 10:00"
click at [122, 212] on select "00 01 02 03 04 05 06 07 08 09 10 11 12 13 14 15 16 17 18 19 20 21 22 23" at bounding box center [121, 213] width 12 height 10
select select "18"
click at [115, 208] on select "00 01 02 03 04 05 06 07 08 09 10 11 12 13 14 15 16 17 18 19 20 21 22 23" at bounding box center [121, 213] width 12 height 10
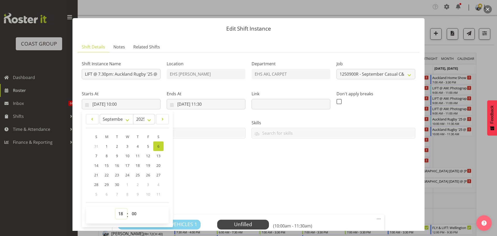
type input "06/09/2025, 18:00"
click at [132, 214] on select "00 01 02 03 04 05 06 07 08 09 10 11 12 13 14 15 16 17 18 19 20 21 22 23 24 25 2…" at bounding box center [135, 213] width 12 height 10
click at [206, 106] on input "07/09/2025, 11:30" at bounding box center [206, 104] width 79 height 10
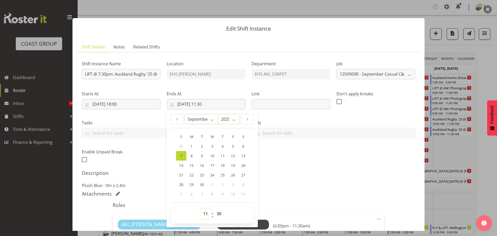
click at [205, 212] on select "00 01 02 03 04 05 06 07 08 09 10 11 12 13 14 15 16 17 18 19 20 21 22 23" at bounding box center [206, 213] width 12 height 10
select select "22"
click at [200, 208] on select "00 01 02 03 04 05 06 07 08 09 10 11 12 13 14 15 16 17 18 19 20 21 22 23" at bounding box center [206, 213] width 12 height 10
type input "07/09/2025, 22:30"
click at [218, 214] on select "00 01 02 03 04 05 06 07 08 09 10 11 12 13 14 15 16 17 18 19 20 21 22 23 24 25 2…" at bounding box center [220, 213] width 12 height 10
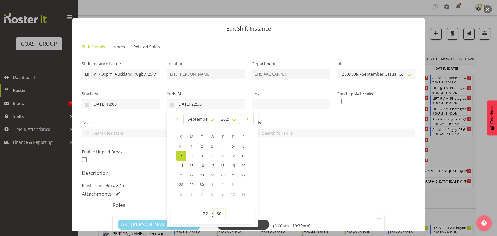
select select "0"
click at [354, 191] on div "Attachments" at bounding box center [248, 193] width 333 height 6
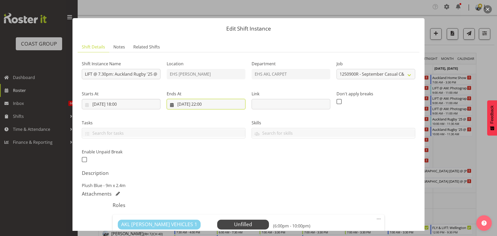
click at [194, 104] on input "07/09/2025, 22:00" at bounding box center [206, 104] width 79 height 10
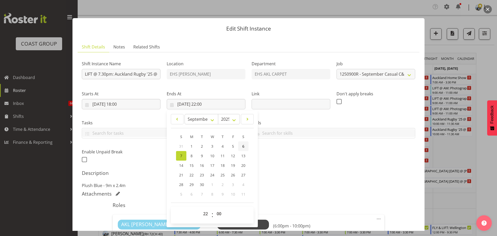
click at [246, 145] on link "6" at bounding box center [243, 146] width 10 height 10
type input "06/09/2025, 22:00"
click at [343, 167] on div "Shift Instance Name LIFT @ 7.30pm: Auckland Rugby '25 @ Glasshouse, Morningside…" at bounding box center [248, 173] width 333 height 235
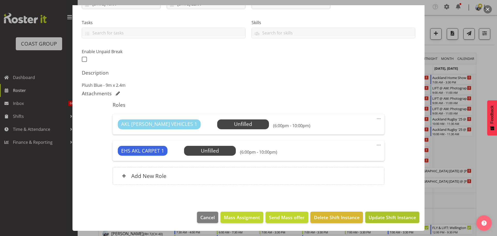
click at [407, 214] on span "Update Shift Instance" at bounding box center [392, 217] width 47 height 7
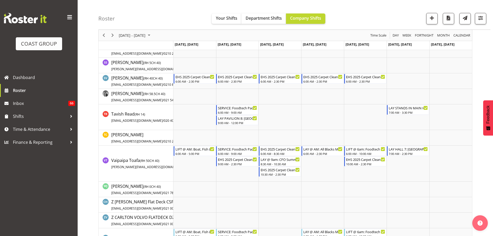
scroll to position [544, 0]
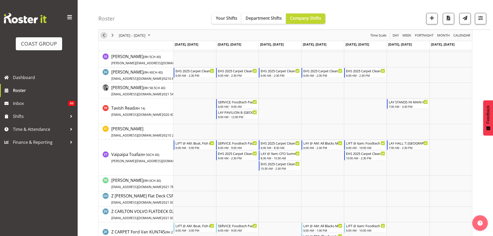
click at [104, 35] on span "Previous" at bounding box center [104, 35] width 6 height 6
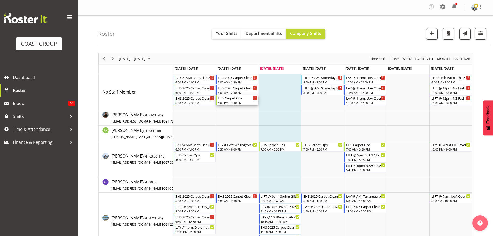
drag, startPoint x: 240, startPoint y: 98, endPoint x: 258, endPoint y: 107, distance: 19.9
click at [240, 98] on div "EHS Carpet Ops" at bounding box center [237, 97] width 39 height 5
click at [0, 0] on div at bounding box center [0, 0] width 0 height 0
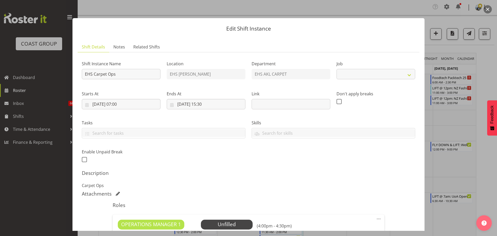
select select "69"
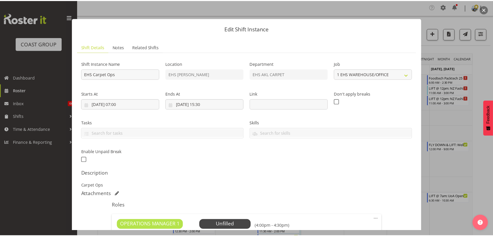
scroll to position [74, 0]
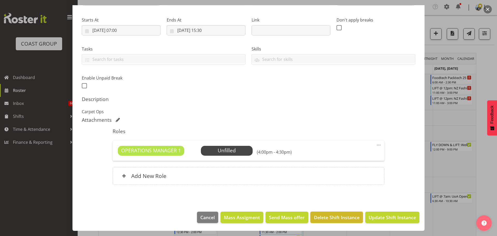
click at [350, 217] on span "Delete Shift Instance" at bounding box center [337, 217] width 46 height 7
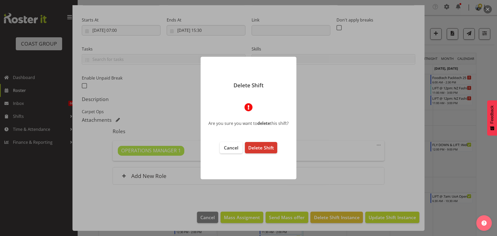
click at [453, 174] on div at bounding box center [248, 118] width 497 height 236
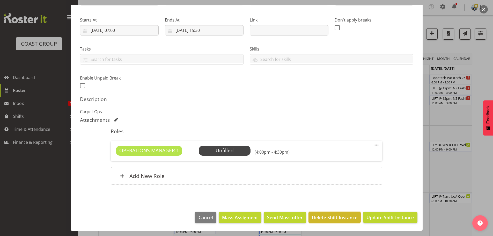
click at [340, 218] on span "Delete Shift Instance" at bounding box center [335, 217] width 46 height 7
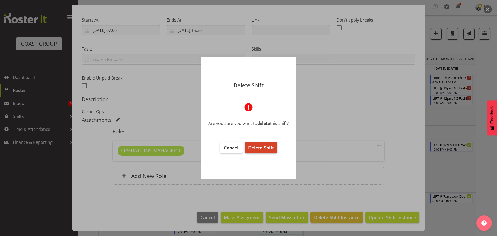
click at [269, 147] on span "Delete Shift" at bounding box center [261, 147] width 26 height 6
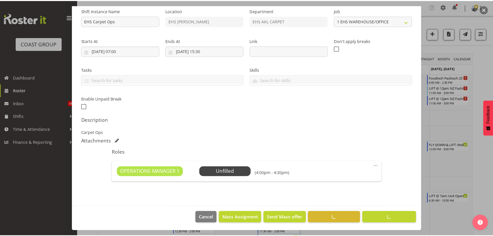
scroll to position [53, 0]
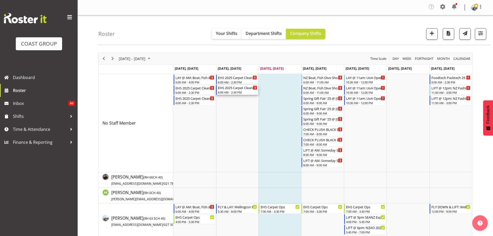
click at [238, 92] on div "6:00 AM - 2:30 PM" at bounding box center [237, 92] width 39 height 4
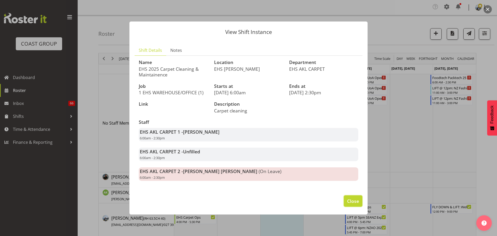
click at [359, 199] on button "Close" at bounding box center [353, 200] width 19 height 11
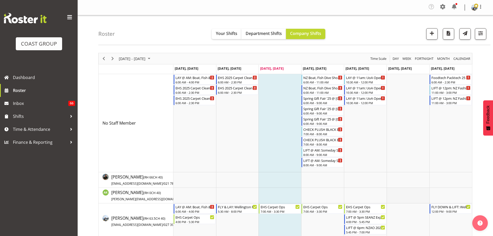
click at [423, 189] on td "Timeline Week of August 26, 2025" at bounding box center [408, 196] width 43 height 16
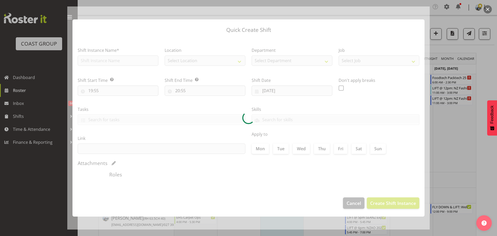
type input "30/08/2025"
checkbox input "true"
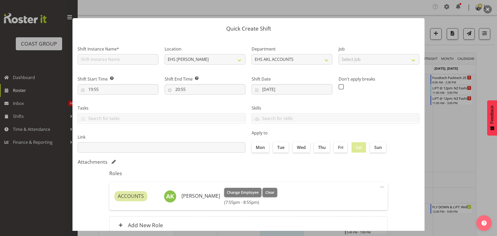
click at [456, 164] on div at bounding box center [248, 118] width 497 height 236
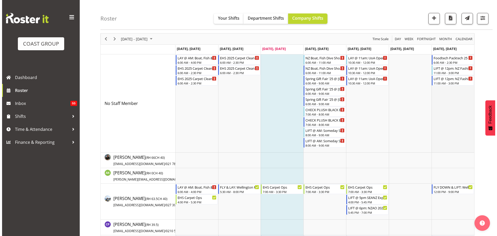
scroll to position [0, 0]
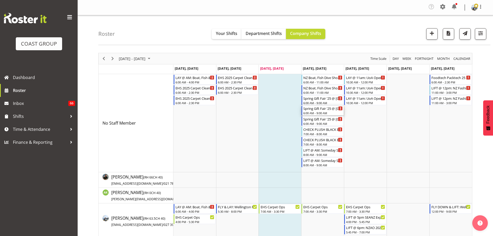
click at [327, 110] on div "Spring Gift Fair '25 @ [GEOGRAPHIC_DATA]" at bounding box center [322, 108] width 39 height 5
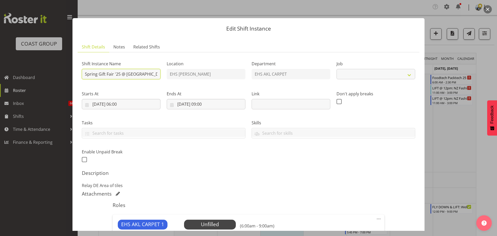
select select "8514"
click at [83, 72] on input "Spring Gift Fair '25 @ [GEOGRAPHIC_DATA]" at bounding box center [121, 74] width 79 height 10
type input "RE-LAY: Spring Gift Fair '25 @ Akl Showgrounds"
click at [287, 185] on p "Relay DE Area of tiles" at bounding box center [248, 185] width 333 height 6
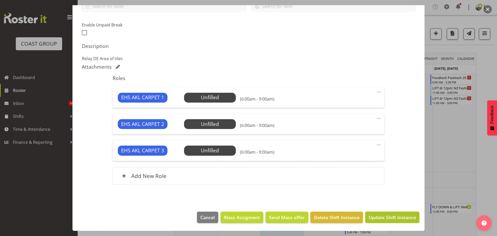
click at [404, 220] on span "Update Shift Instance" at bounding box center [392, 217] width 47 height 7
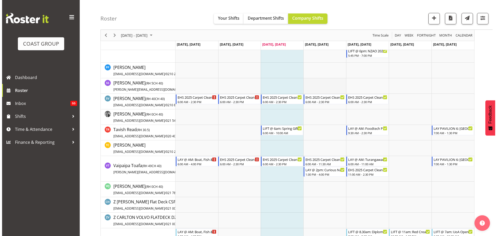
scroll to position [518, 0]
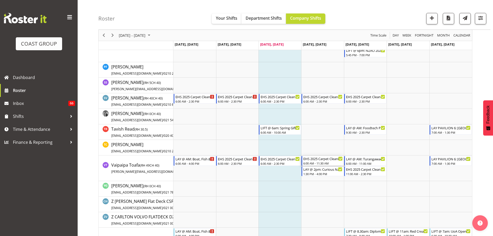
click at [328, 164] on div "6:00 AM - 11:30 AM" at bounding box center [322, 163] width 39 height 4
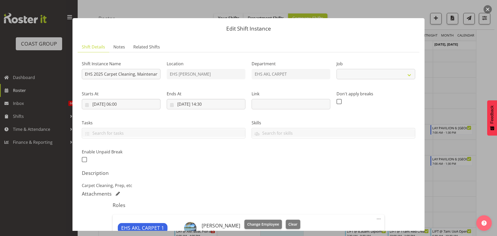
select select "69"
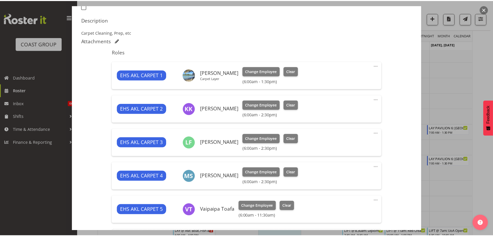
scroll to position [207, 0]
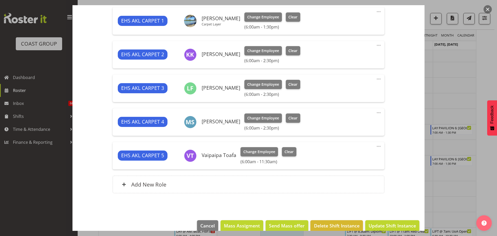
click at [376, 148] on span at bounding box center [379, 146] width 6 height 6
click at [355, 159] on link "Edit" at bounding box center [357, 158] width 50 height 9
select select "7"
select select "2025"
select select "6"
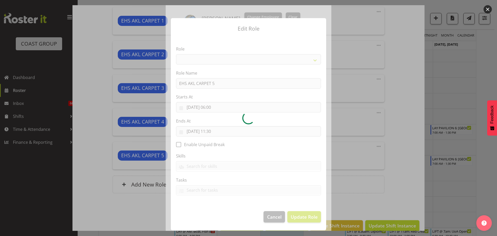
select select "190"
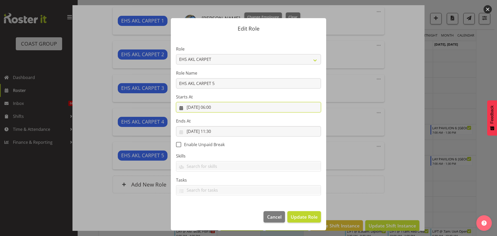
click at [215, 105] on input "28/08/2025, 06:00" at bounding box center [248, 107] width 145 height 10
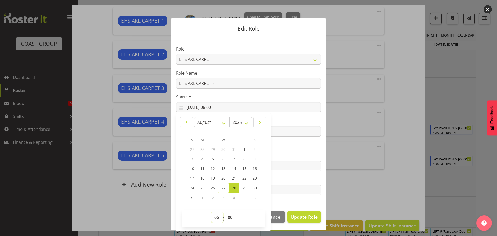
click at [215, 218] on select "00 01 02 03 04 05 06 07 08 09 10 11 12 13 14 15 16 17 18 19 20 21 22 23" at bounding box center [217, 217] width 12 height 10
select select "11"
click at [211, 212] on select "00 01 02 03 04 05 06 07 08 09 10 11 12 13 14 15 16 17 18 19 20 21 22 23" at bounding box center [217, 217] width 12 height 10
type input "28/08/2025, 11:00"
click at [303, 217] on span "Update Role" at bounding box center [304, 216] width 27 height 7
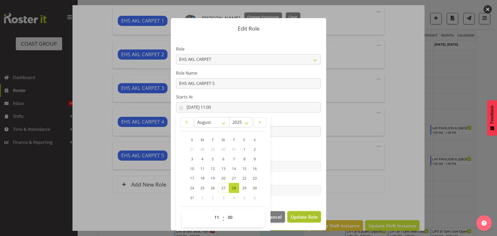
select select
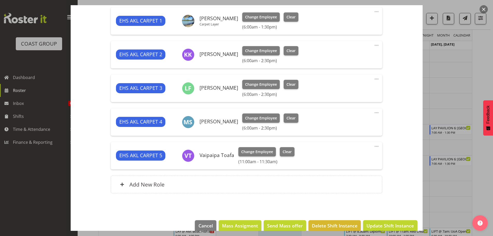
click at [373, 79] on span at bounding box center [376, 79] width 6 height 6
click at [360, 90] on link "Edit" at bounding box center [355, 91] width 50 height 9
select select "7"
select select "2025"
select select "6"
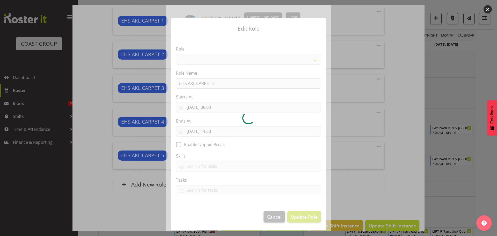
select select "190"
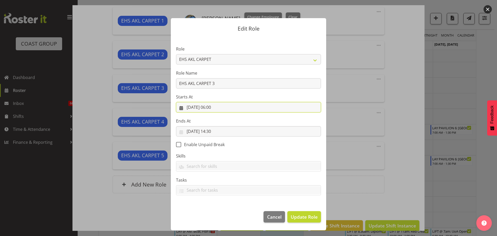
click at [209, 106] on input "28/08/2025, 06:00" at bounding box center [248, 107] width 145 height 10
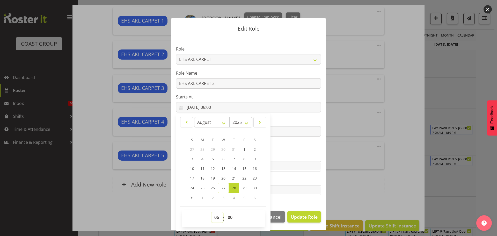
click at [217, 214] on select "00 01 02 03 04 05 06 07 08 09 10 11 12 13 14 15 16 17 18 19 20 21 22 23" at bounding box center [217, 217] width 12 height 10
select select "9"
click at [211, 212] on select "00 01 02 03 04 05 06 07 08 09 10 11 12 13 14 15 16 17 18 19 20 21 22 23" at bounding box center [217, 217] width 12 height 10
type input "28/08/2025, 09:00"
click at [298, 213] on span "Update Role" at bounding box center [304, 216] width 27 height 7
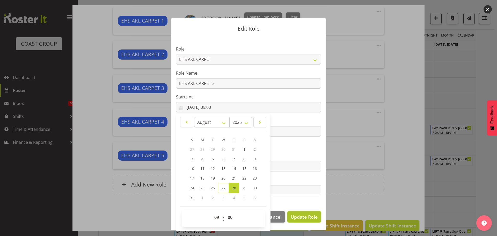
select select
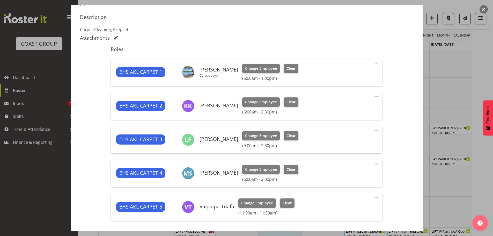
scroll to position [155, 0]
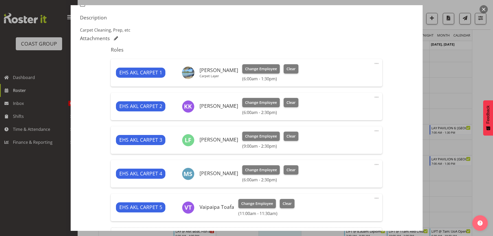
click at [373, 97] on span at bounding box center [376, 97] width 6 height 6
click at [343, 110] on link "Edit" at bounding box center [355, 109] width 50 height 9
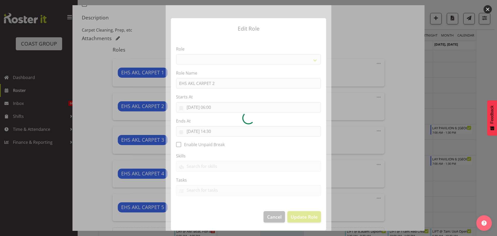
select select "190"
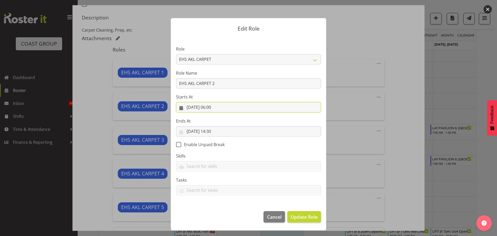
click at [218, 107] on input "28/08/2025, 06:00" at bounding box center [248, 107] width 145 height 10
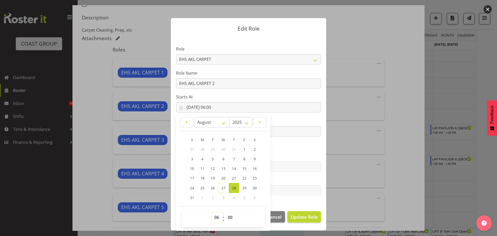
click at [220, 218] on select "00 01 02 03 04 05 06 07 08 09 10 11 12 13 14 15 16 17 18 19 20 21 22 23" at bounding box center [217, 217] width 12 height 10
select select "9"
click at [211, 212] on select "00 01 02 03 04 05 06 07 08 09 10 11 12 13 14 15 16 17 18 19 20 21 22 23" at bounding box center [217, 217] width 12 height 10
type input "28/08/2025, 09:00"
click at [298, 214] on span "Update Role" at bounding box center [304, 216] width 27 height 7
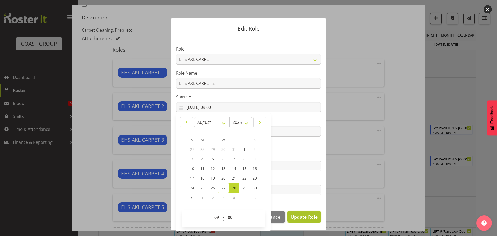
select select
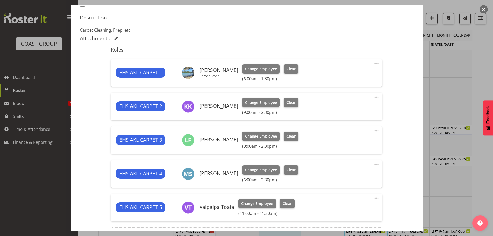
click at [373, 63] on span at bounding box center [376, 63] width 6 height 6
click at [364, 71] on link "Edit" at bounding box center [355, 75] width 50 height 9
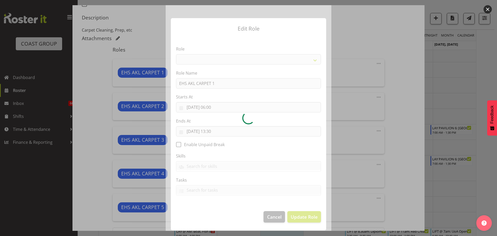
select select "190"
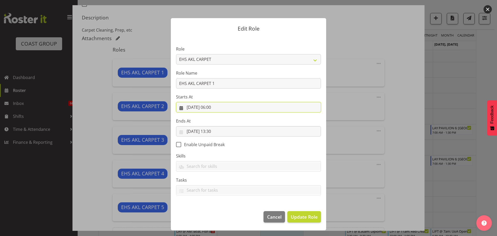
click at [217, 106] on input "28/08/2025, 06:00" at bounding box center [248, 107] width 145 height 10
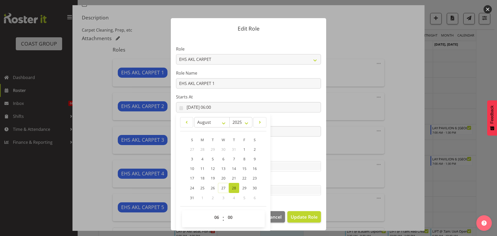
click at [215, 223] on span "00 01 02 03 04 05 06 07 08 09 10 11 12 13 14 15 16 17 18 19 20 21 22 23" at bounding box center [217, 218] width 12 height 13
click at [215, 217] on select "00 01 02 03 04 05 06 07 08 09 10 11 12 13 14 15 16 17 18 19 20 21 22 23" at bounding box center [217, 217] width 12 height 10
select select "9"
click at [211, 212] on select "00 01 02 03 04 05 06 07 08 09 10 11 12 13 14 15 16 17 18 19 20 21 22 23" at bounding box center [217, 217] width 12 height 10
type input "28/08/2025, 09:00"
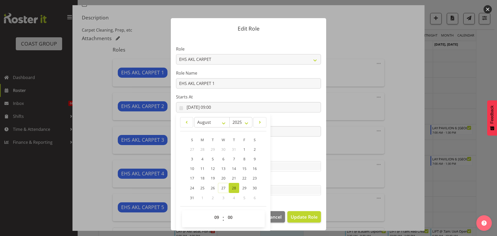
click at [321, 215] on footer "Cancel Update Role" at bounding box center [248, 218] width 155 height 24
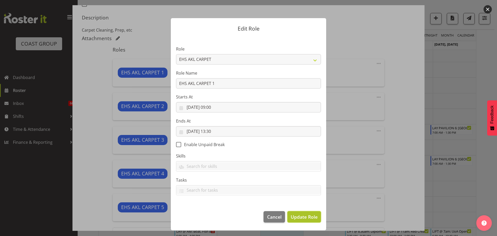
click at [316, 217] on span "Update Role" at bounding box center [304, 216] width 27 height 7
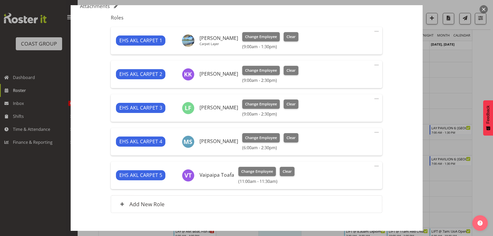
scroll to position [216, 0]
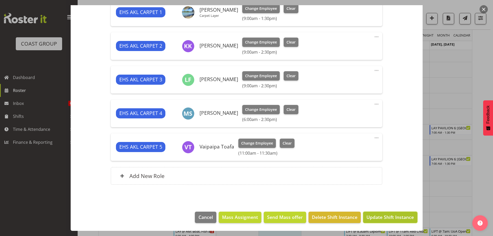
click at [391, 220] on span "Update Shift Instance" at bounding box center [389, 217] width 47 height 7
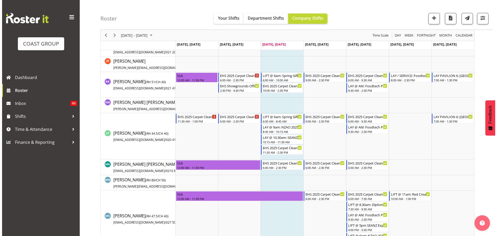
scroll to position [0, 0]
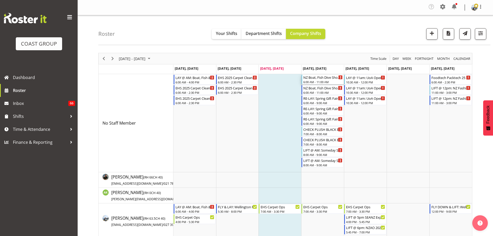
click at [326, 80] on div "6:00 AM - 11:00 AM" at bounding box center [322, 82] width 39 height 4
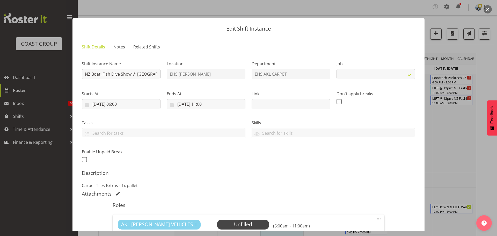
select select "9138"
click at [86, 71] on input "NZ Boat, Fish Dive Show @ Mystery Creek" at bounding box center [121, 74] width 79 height 10
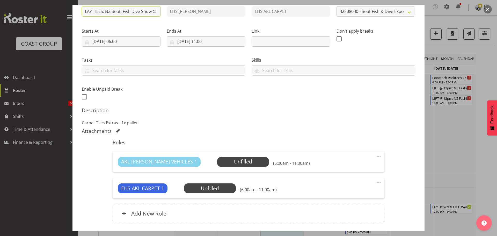
scroll to position [100, 0]
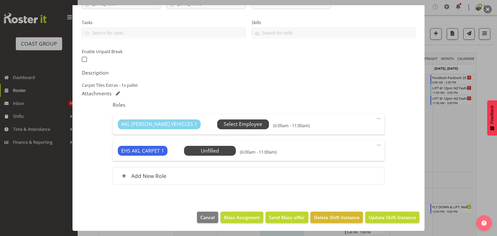
type input "LAY TILES: NZ Boat, Fish Dive Show @ Mystery Creek"
click at [239, 127] on span "Select Employee" at bounding box center [243, 124] width 52 height 10
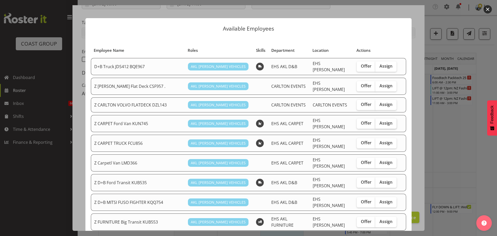
click at [386, 121] on span "Assign" at bounding box center [385, 122] width 13 height 5
click at [379, 121] on input "Assign" at bounding box center [376, 122] width 3 height 3
checkbox input "true"
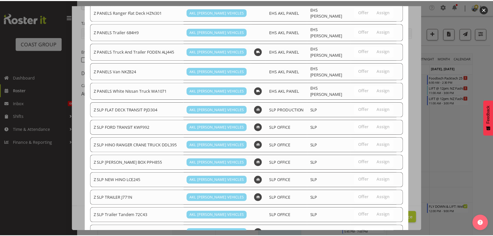
scroll to position [331, 0]
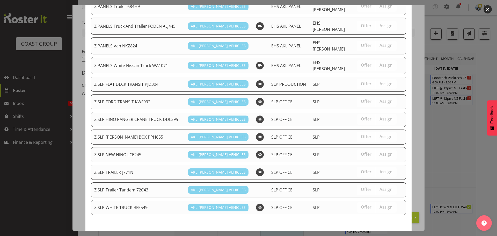
click at [382, 236] on span "Assign Z CARPET Ford Van KUN745" at bounding box center [365, 240] width 76 height 6
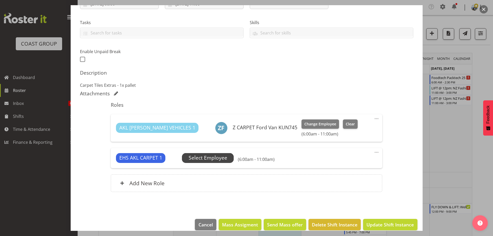
click at [203, 156] on span "Select Employee" at bounding box center [208, 158] width 39 height 8
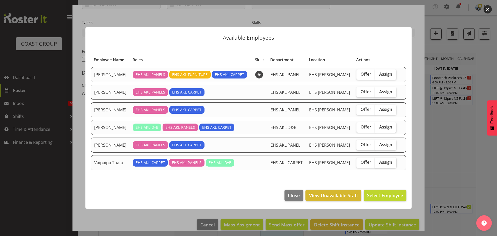
click at [384, 162] on span "Assign" at bounding box center [385, 161] width 13 height 5
click at [378, 162] on input "Assign" at bounding box center [376, 161] width 3 height 3
checkbox input "true"
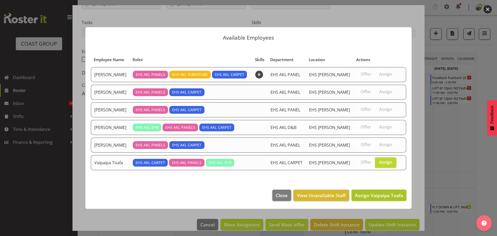
click at [374, 196] on span "Assign Vaipaipa Toafa" at bounding box center [379, 195] width 48 height 6
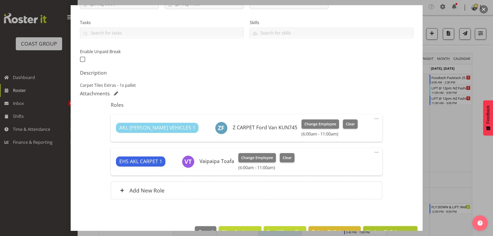
click at [375, 227] on button "Update Shift Instance" at bounding box center [390, 231] width 54 height 11
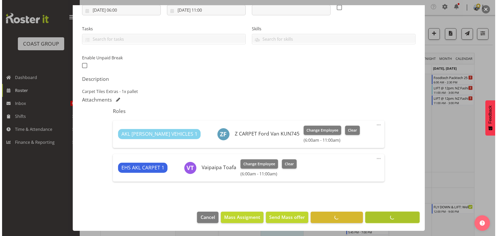
scroll to position [94, 0]
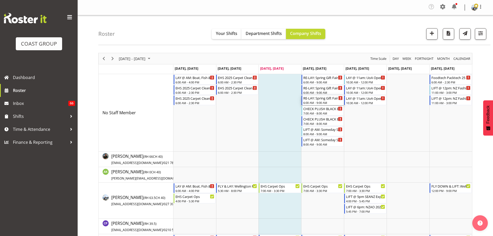
click at [322, 99] on div "RE-LAY: Spring Gift Fair '25 @ Akl Showgrounds" at bounding box center [322, 97] width 39 height 5
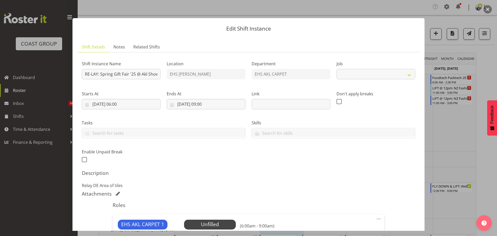
select select "8514"
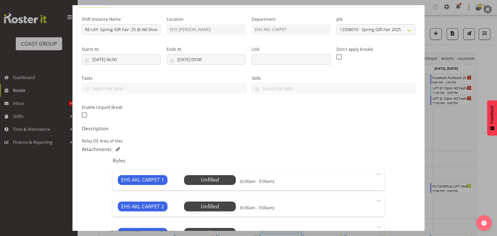
scroll to position [104, 0]
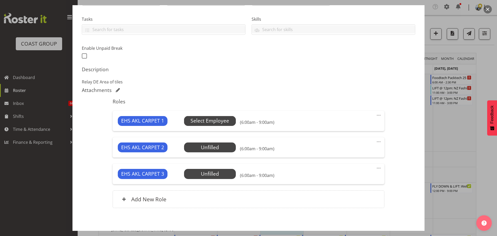
click at [222, 123] on span "Select Employee" at bounding box center [209, 121] width 39 height 8
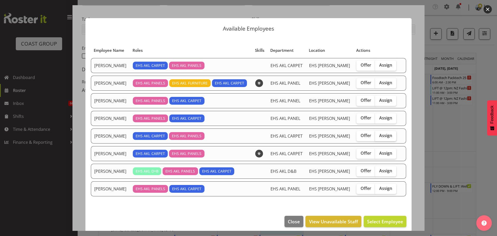
click at [379, 135] on span "Assign" at bounding box center [385, 135] width 13 height 5
click at [376, 135] on input "Assign" at bounding box center [376, 135] width 3 height 3
checkbox input "true"
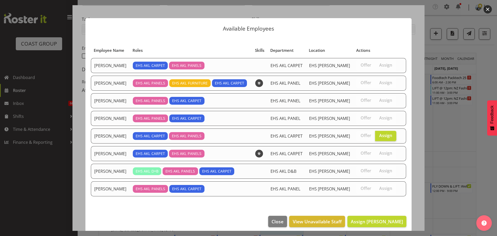
click at [365, 231] on div at bounding box center [248, 118] width 497 height 236
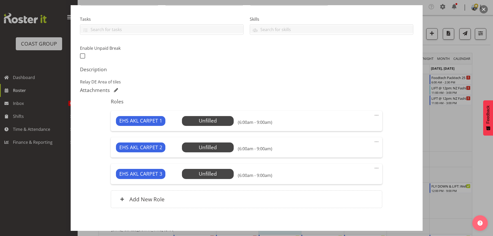
click at [365, 225] on section "Shift Details Notes Related Shifts Shift Instance Name RE-LAY: Spring Gift Fair…" at bounding box center [247, 81] width 352 height 297
click at [224, 115] on div "EHS AKL CARPET 1 Unfilled Select Employee (6:00am - 9:00am) Edit Cover Role Del…" at bounding box center [247, 121] width 272 height 20
click at [224, 118] on span "Select Employee" at bounding box center [208, 121] width 39 height 8
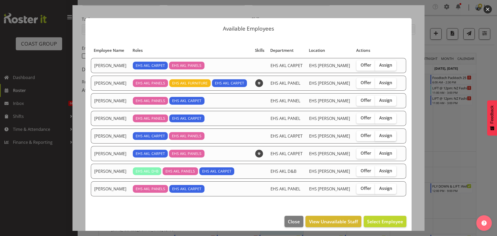
click at [382, 135] on span "Assign" at bounding box center [385, 135] width 13 height 5
click at [378, 135] on input "Assign" at bounding box center [376, 135] width 3 height 3
checkbox input "true"
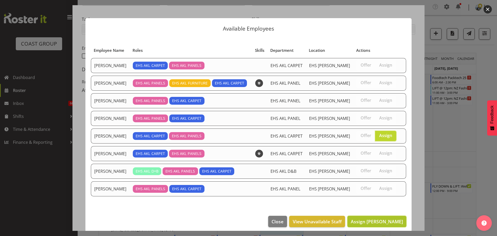
click at [373, 220] on span "Assign Kelsey Keutenius" at bounding box center [377, 221] width 52 height 6
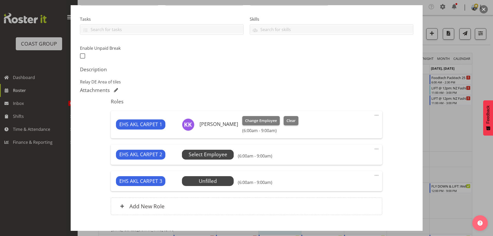
click at [228, 156] on span "Select Employee" at bounding box center [208, 155] width 52 height 10
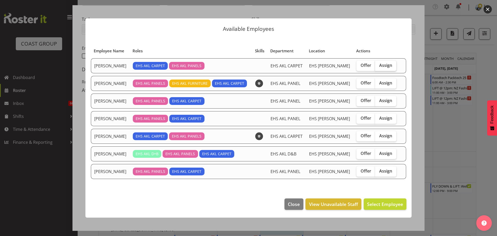
click at [386, 67] on span "Assign" at bounding box center [385, 65] width 13 height 5
click at [378, 67] on input "Assign" at bounding box center [376, 65] width 3 height 3
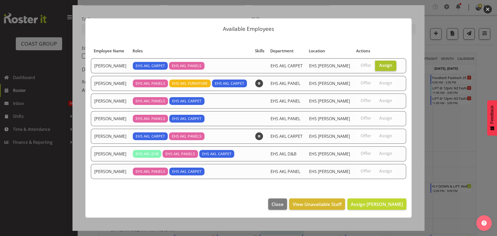
click at [380, 66] on span "Assign" at bounding box center [385, 65] width 13 height 5
click at [378, 66] on input "Assign" at bounding box center [376, 65] width 3 height 3
checkbox input "false"
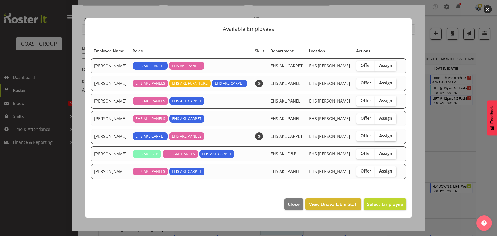
click at [392, 136] on label "Assign" at bounding box center [385, 136] width 21 height 10
click at [378, 136] on input "Assign" at bounding box center [376, 135] width 3 height 3
checkbox input "true"
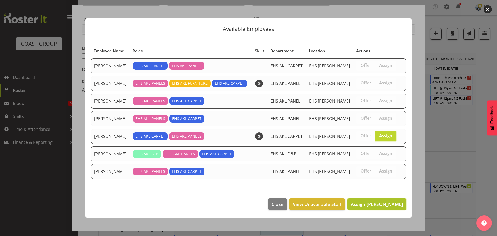
click at [391, 200] on button "Assign Leo Faalogo" at bounding box center [376, 203] width 59 height 11
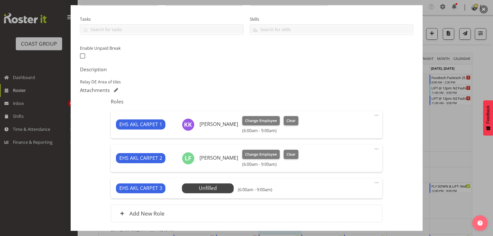
click at [375, 184] on span at bounding box center [376, 182] width 6 height 6
click at [356, 190] on link "Edit" at bounding box center [355, 194] width 50 height 9
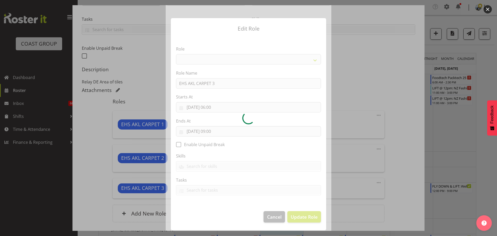
select select "190"
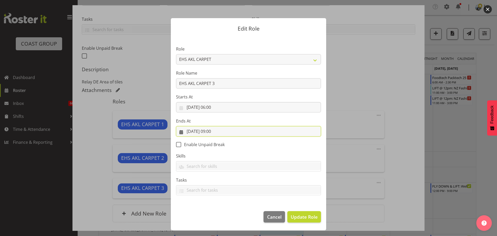
click at [217, 131] on input "28/08/2025, 09:00" at bounding box center [248, 131] width 145 height 10
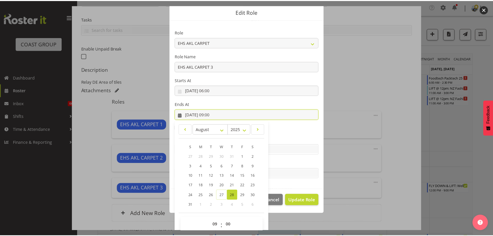
scroll to position [24, 0]
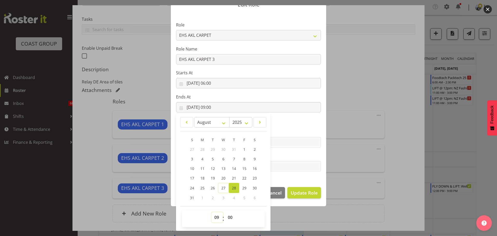
click at [214, 216] on select "00 01 02 03 04 05 06 07 08 09 10 11 12 13 14 15 16 17 18 19 20 21 22 23" at bounding box center [217, 217] width 12 height 10
select select "7"
click at [211, 212] on select "00 01 02 03 04 05 06 07 08 09 10 11 12 13 14 15 16 17 18 19 20 21 22 23" at bounding box center [217, 217] width 12 height 10
type input "28/08/2025, 07:00"
click at [303, 194] on span "Update Role" at bounding box center [304, 192] width 27 height 7
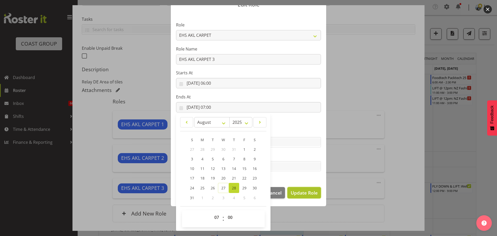
select select
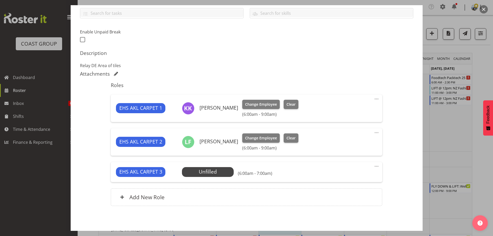
scroll to position [141, 0]
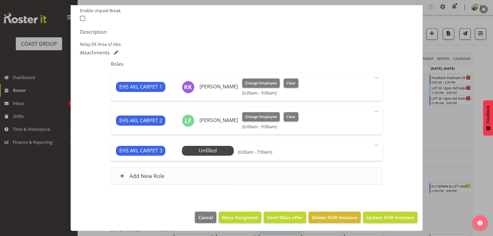
click at [227, 177] on div "Add New Role" at bounding box center [247, 176] width 272 height 18
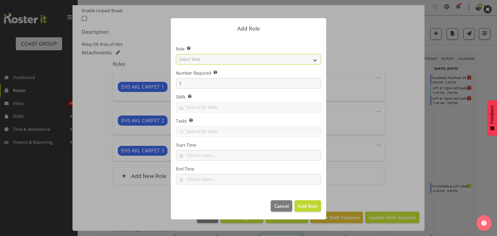
click at [225, 57] on select "Select Role ACCOUNT MANAGER ACCOUNT MANAGER DW ACCOUNTS AKL DIANNA VEHICLES AKL…" at bounding box center [248, 59] width 145 height 10
select select "190"
click at [176, 54] on select "Select Role ACCOUNT MANAGER ACCOUNT MANAGER DW ACCOUNTS AKL DIANNA VEHICLES AKL…" at bounding box center [248, 59] width 145 height 10
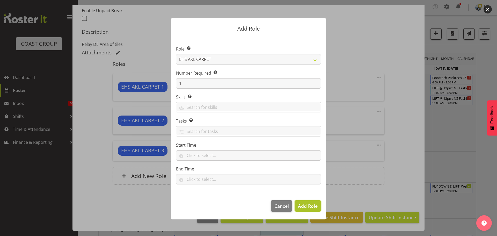
click at [302, 205] on span "Add Role" at bounding box center [308, 206] width 20 height 6
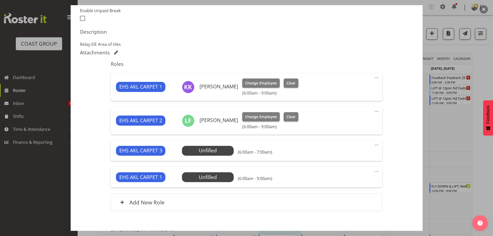
click at [373, 172] on span at bounding box center [376, 171] width 6 height 6
click at [351, 179] on link "Edit" at bounding box center [355, 183] width 50 height 9
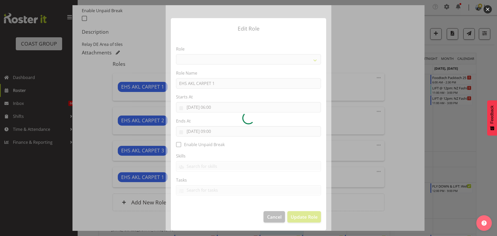
select select "190"
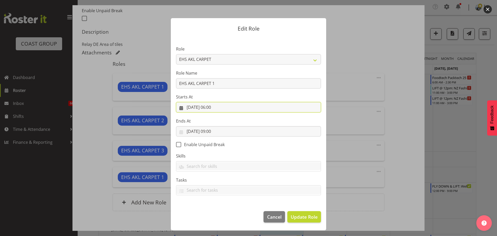
click at [215, 107] on input "28/08/2025, 06:00" at bounding box center [248, 107] width 145 height 10
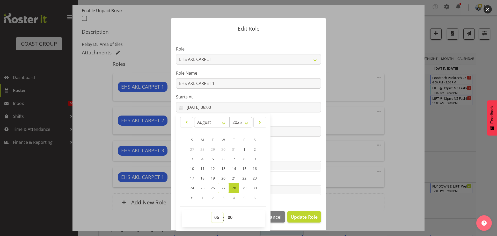
click at [217, 216] on select "00 01 02 03 04 05 06 07 08 09 10 11 12 13 14 15 16 17 18 19 20 21 22 23" at bounding box center [217, 217] width 12 height 10
select select "8"
click at [211, 212] on select "00 01 02 03 04 05 06 07 08 09 10 11 12 13 14 15 16 17 18 19 20 21 22 23" at bounding box center [217, 217] width 12 height 10
type input "28/08/2025, 08:00"
click at [307, 219] on span "Update Role" at bounding box center [304, 216] width 27 height 7
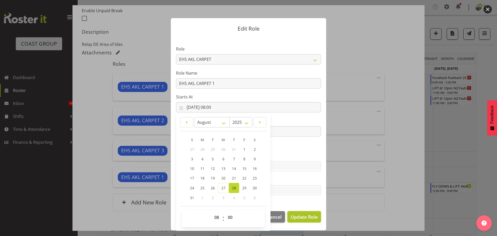
select select
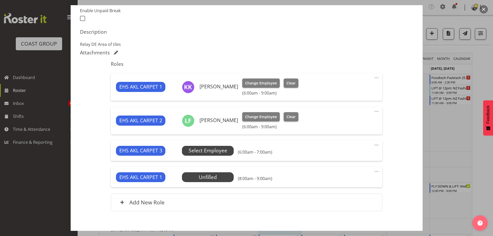
click at [223, 149] on span "Select Employee" at bounding box center [208, 151] width 39 height 8
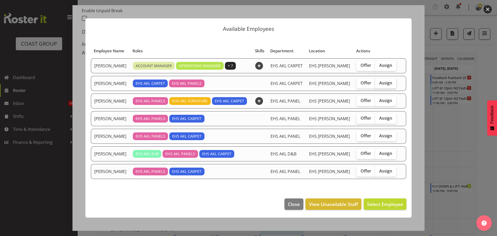
click at [389, 82] on span "Assign" at bounding box center [385, 82] width 13 height 5
click at [378, 82] on input "Assign" at bounding box center [376, 82] width 3 height 3
checkbox input "true"
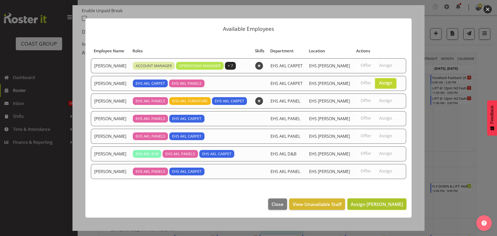
click at [373, 207] on span "Assign Charwen Vaevaepare" at bounding box center [377, 204] width 52 height 7
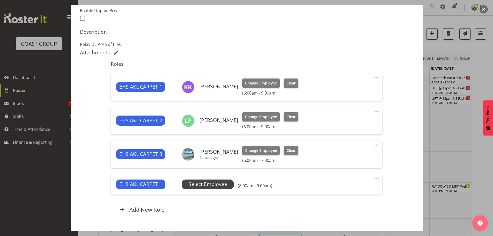
click at [209, 188] on span "Select Employee" at bounding box center [208, 184] width 39 height 8
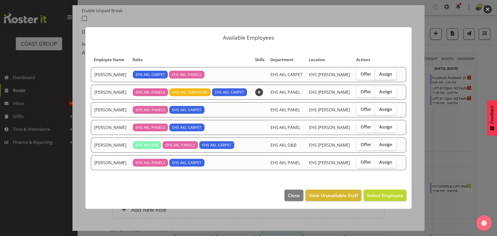
click at [380, 71] on span "Assign" at bounding box center [385, 73] width 13 height 5
click at [378, 72] on input "Assign" at bounding box center [376, 73] width 3 height 3
checkbox input "true"
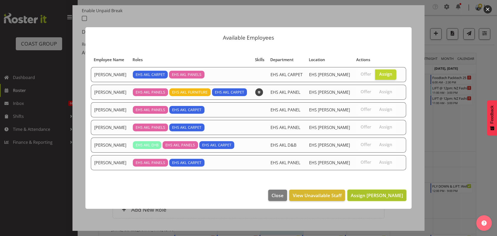
click at [363, 199] on button "Assign Charwen Vaevaepare" at bounding box center [376, 194] width 59 height 11
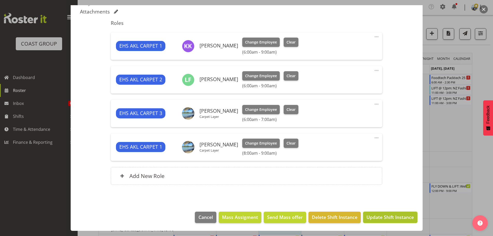
click at [394, 218] on span "Update Shift Instance" at bounding box center [389, 217] width 47 height 7
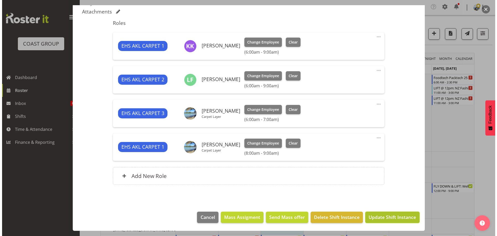
scroll to position [161, 0]
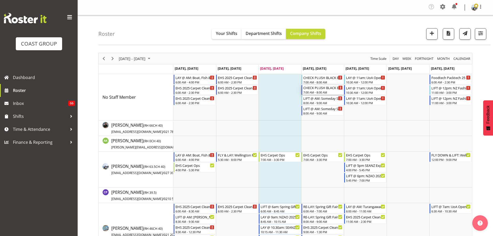
click at [328, 91] on div "7:00 AM - 8:00 AM" at bounding box center [322, 92] width 39 height 4
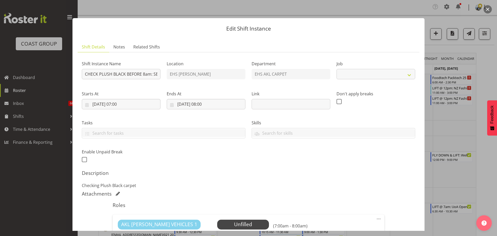
select select "10251"
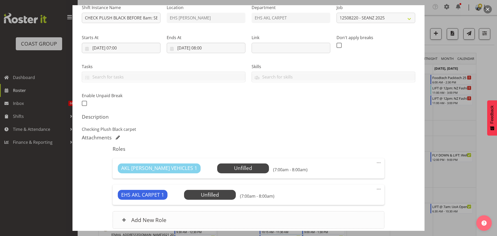
scroll to position [100, 0]
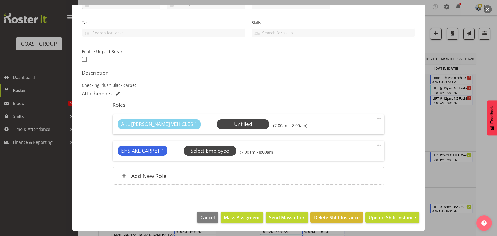
click at [0, 0] on span "Select Employee" at bounding box center [0, 0] width 0 height 0
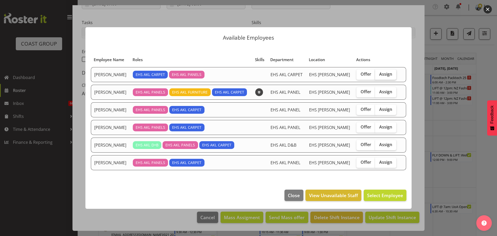
click at [379, 70] on label "Assign" at bounding box center [385, 74] width 21 height 10
click at [378, 72] on input "Assign" at bounding box center [376, 73] width 3 height 3
checkbox input "true"
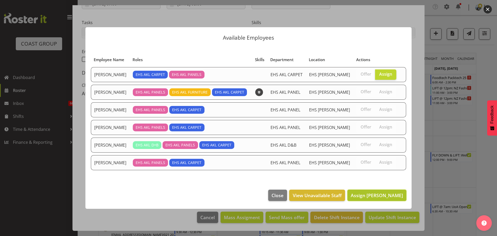
click at [377, 190] on button "Assign Charwen Vaevaepare" at bounding box center [376, 194] width 59 height 11
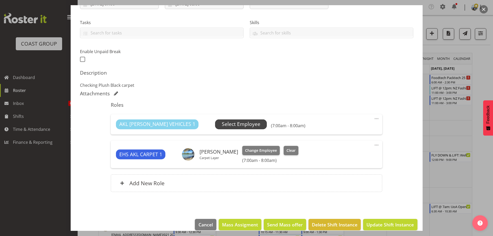
click at [231, 126] on span "Select Employee" at bounding box center [241, 124] width 39 height 8
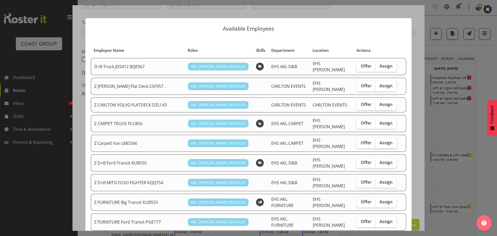
click at [389, 138] on label "Assign" at bounding box center [385, 143] width 21 height 10
click at [379, 141] on input "Assign" at bounding box center [376, 142] width 3 height 3
checkbox input "true"
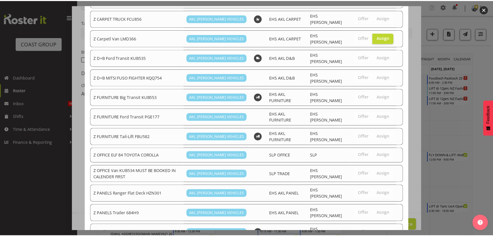
scroll to position [314, 0]
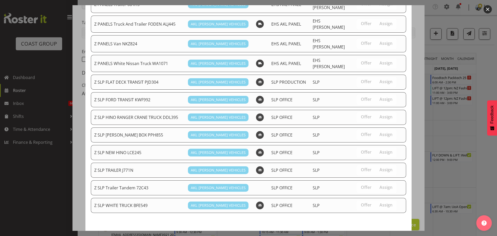
click at [394, 232] on button "Assign Z Carpetl Van LMD366" at bounding box center [370, 237] width 71 height 11
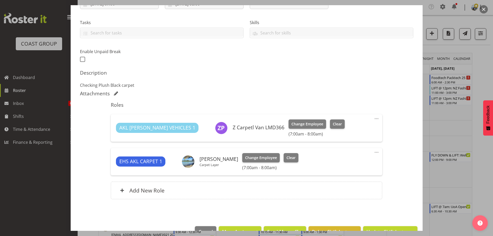
click at [403, 225] on footer "Cancel Mass Assigment Send Mass offer Delete Shift Instance Update Shift Instan…" at bounding box center [247, 233] width 352 height 24
click at [403, 227] on button "Update Shift Instance" at bounding box center [390, 231] width 54 height 11
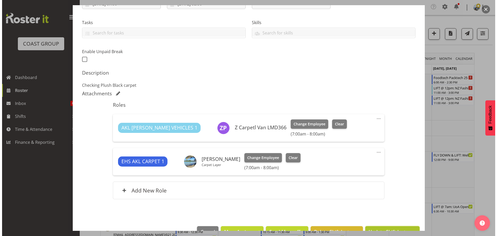
scroll to position [94, 0]
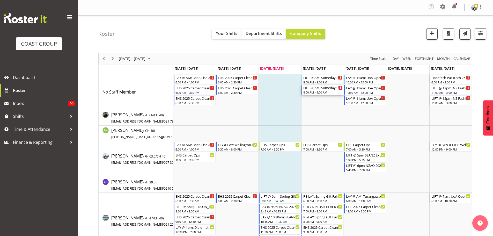
click at [316, 90] on div "LIFT @ AM: Someday Studios @ 51 Albert Street, Akl CBD 8:00 AM - 9:00 AM" at bounding box center [322, 90] width 39 height 10
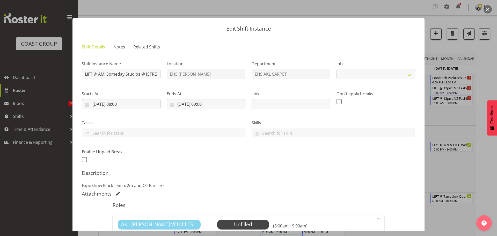
select select "8574"
click at [120, 104] on input "28/08/2025, 08:00" at bounding box center [121, 104] width 79 height 10
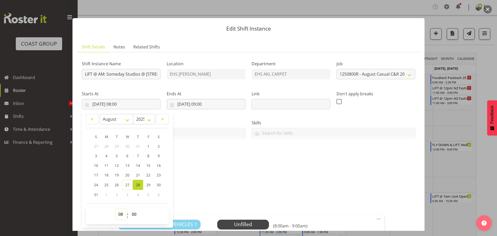
click at [122, 217] on select "00 01 02 03 04 05 06 07 08 09 10 11 12 13 14 15 16 17 18 19 20 21 22 23" at bounding box center [121, 214] width 12 height 10
select select "9"
click at [115, 209] on select "00 01 02 03 04 05 06 07 08 09 10 11 12 13 14 15 16 17 18 19 20 21 22 23" at bounding box center [121, 214] width 12 height 10
type input "28/08/2025, 09:00"
click at [207, 105] on input "28/08/2025, 09:00" at bounding box center [206, 104] width 79 height 10
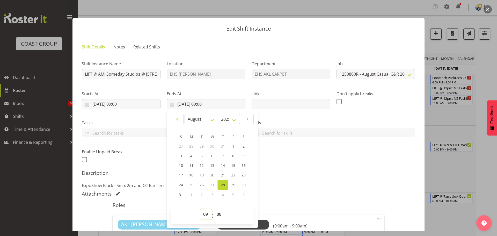
click at [201, 215] on select "00 01 02 03 04 05 06 07 08 09 10 11 12 13 14 15 16 17 18 19 20 21 22 23" at bounding box center [206, 214] width 12 height 10
select select "10"
click at [200, 209] on select "00 01 02 03 04 05 06 07 08 09 10 11 12 13 14 15 16 17 18 19 20 21 22 23" at bounding box center [206, 214] width 12 height 10
type input "28/08/2025, 10:00"
click at [344, 198] on div "Shift Instance Name LIFT @ AM: Someday Studios @ 51 Albert Street, Akl CBD Loca…" at bounding box center [248, 173] width 333 height 235
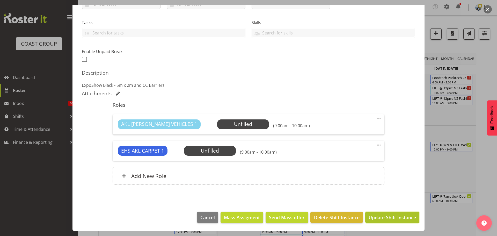
click at [399, 218] on span "Update Shift Instance" at bounding box center [392, 217] width 47 height 7
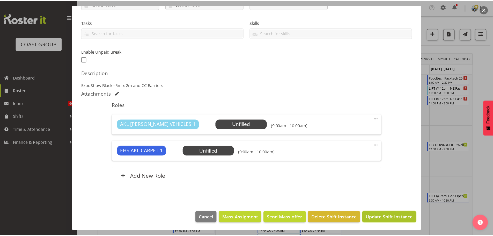
scroll to position [79, 0]
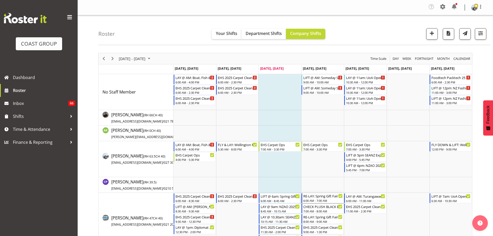
click at [322, 199] on div "6:00 AM - 7:00 AM" at bounding box center [322, 200] width 39 height 4
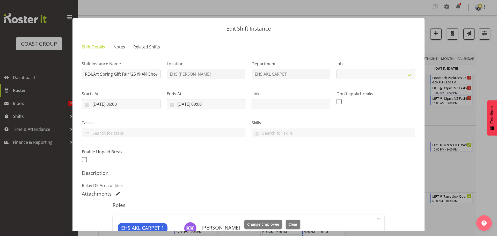
select select
click at [453, 224] on div at bounding box center [248, 118] width 497 height 236
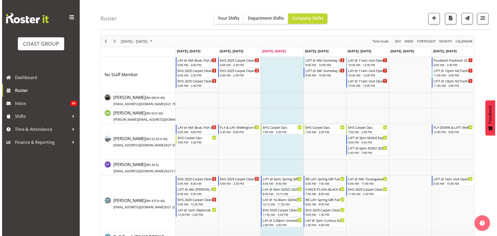
scroll to position [26, 0]
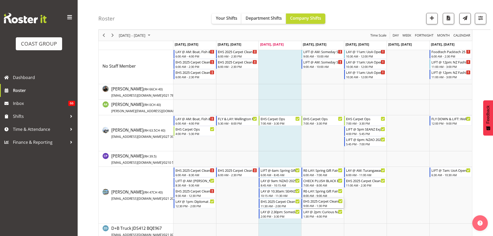
click at [315, 202] on div "EHS 2025 Carpet Cleaning, Maintenance, etc" at bounding box center [322, 200] width 39 height 5
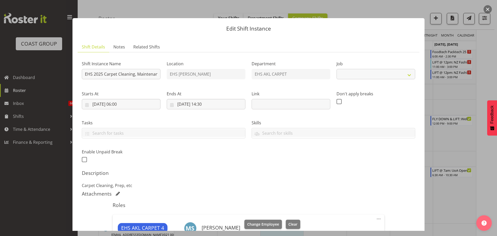
select select "69"
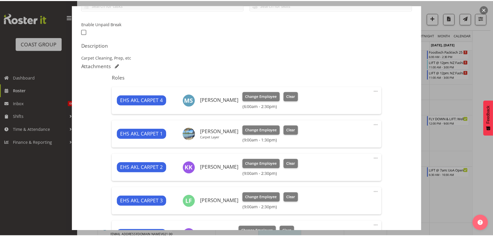
scroll to position [129, 0]
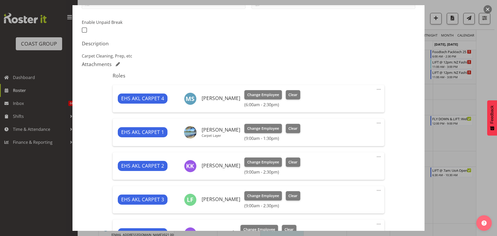
click at [377, 124] on span at bounding box center [379, 123] width 6 height 6
click at [341, 134] on link "Edit" at bounding box center [357, 135] width 50 height 9
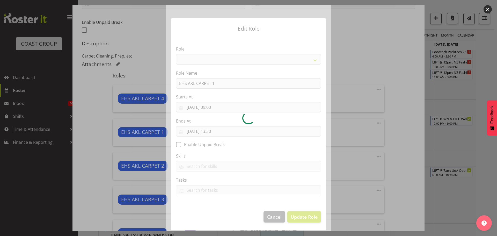
select select "190"
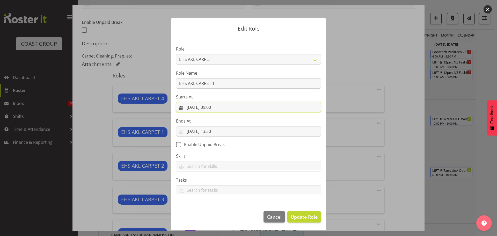
click at [217, 106] on input "28/08/2025, 09:00" at bounding box center [248, 107] width 145 height 10
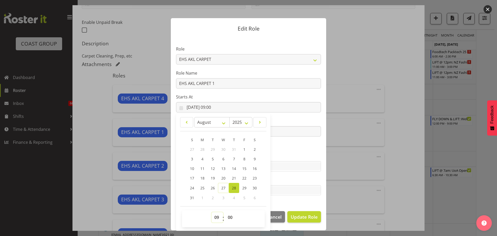
click at [217, 216] on select "00 01 02 03 04 05 06 07 08 09 10 11 12 13 14 15 16 17 18 19 20 21 22 23" at bounding box center [217, 217] width 12 height 10
select select "10"
click at [211, 212] on select "00 01 02 03 04 05 06 07 08 09 10 11 12 13 14 15 16 17 18 19 20 21 22 23" at bounding box center [217, 217] width 12 height 10
type input "28/08/2025, 10:00"
click at [309, 216] on span "Update Role" at bounding box center [304, 216] width 27 height 7
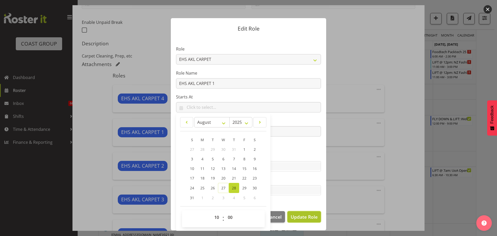
select select
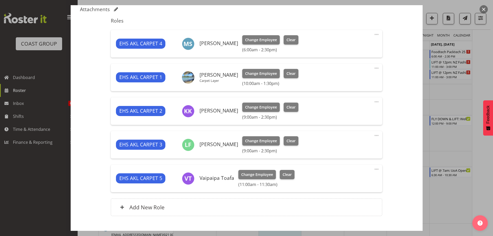
scroll to position [216, 0]
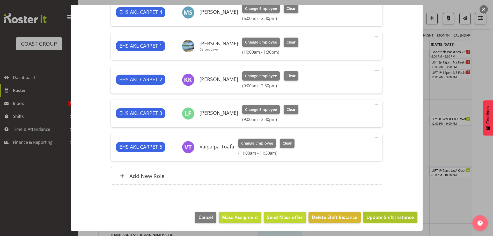
click at [403, 218] on span "Update Shift Instance" at bounding box center [389, 217] width 47 height 7
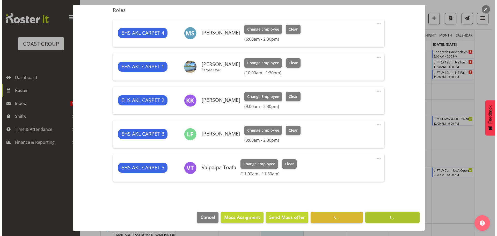
scroll to position [195, 0]
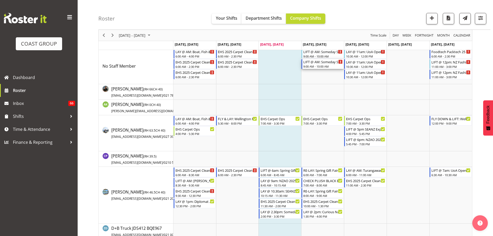
click at [326, 67] on div "9:00 AM - 10:00 AM" at bounding box center [322, 66] width 39 height 4
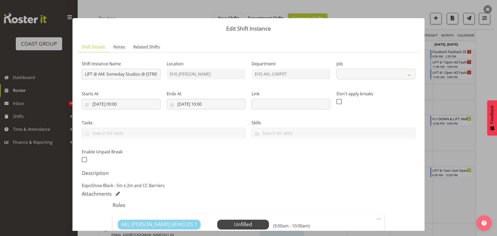
select select "8574"
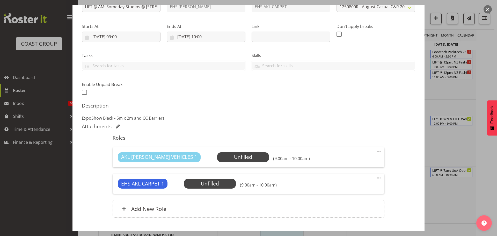
scroll to position [100, 0]
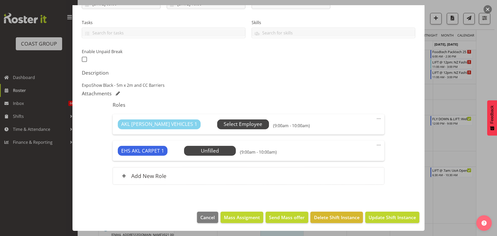
click at [228, 122] on span "Select Employee" at bounding box center [243, 124] width 39 height 8
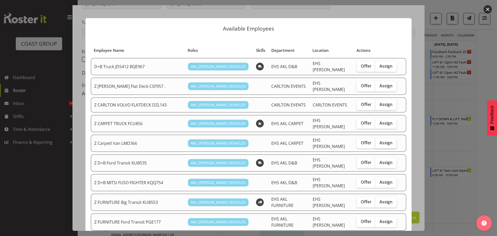
click at [382, 140] on span "Assign" at bounding box center [385, 142] width 13 height 5
click at [379, 141] on input "Assign" at bounding box center [376, 142] width 3 height 3
checkbox input "true"
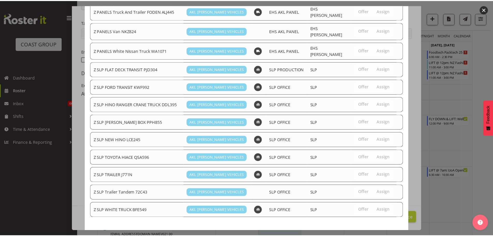
scroll to position [331, 0]
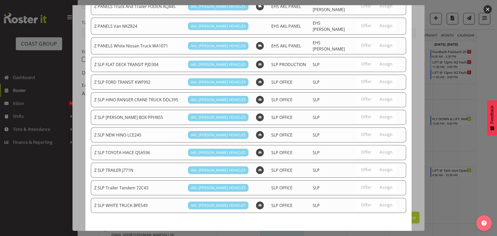
click at [382, 235] on span "Assign Z Carpetl Van LMD366" at bounding box center [371, 238] width 64 height 6
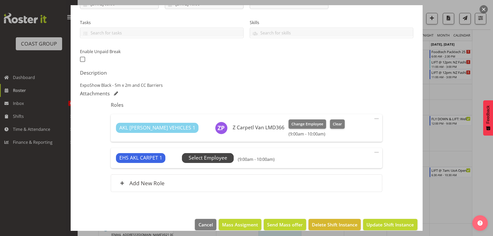
click at [217, 159] on span "Select Employee" at bounding box center [208, 158] width 39 height 8
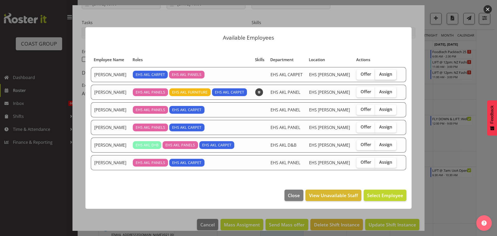
click at [386, 74] on span "Assign" at bounding box center [385, 73] width 13 height 5
click at [378, 74] on input "Assign" at bounding box center [376, 73] width 3 height 3
checkbox input "true"
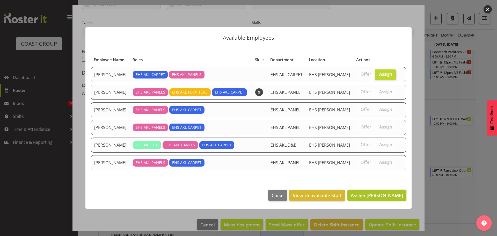
click at [378, 196] on span "Assign Charwen Vaevaepare" at bounding box center [377, 195] width 52 height 6
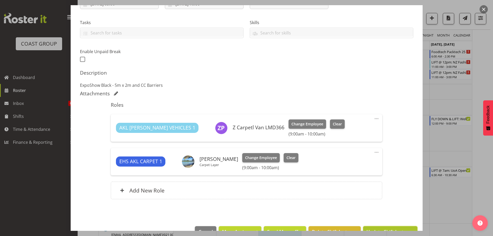
click at [392, 228] on span "Update Shift Instance" at bounding box center [389, 231] width 47 height 7
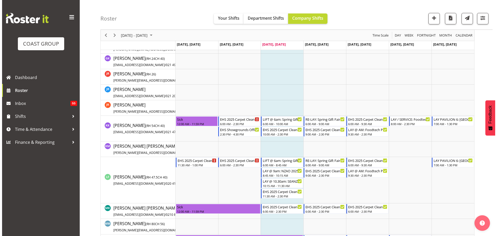
scroll to position [259, 0]
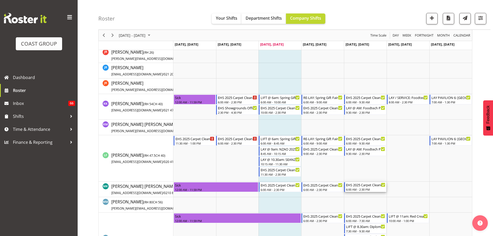
click at [367, 187] on div "EHS 2025 Carpet Cleaning & Maintainence 6:00 AM - 2:30 PM" at bounding box center [365, 187] width 39 height 10
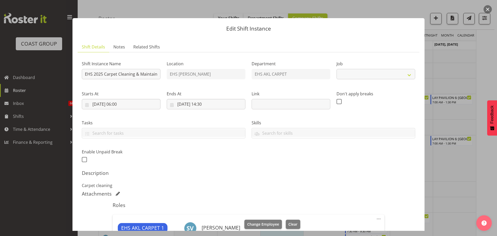
select select "69"
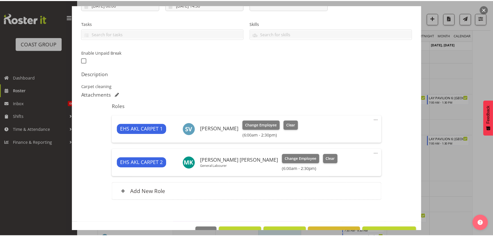
scroll to position [115, 0]
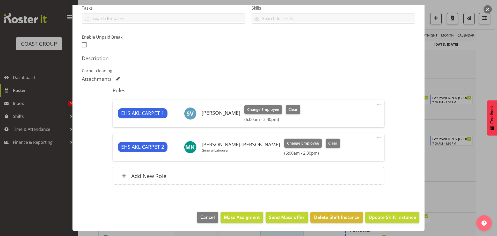
click at [376, 138] on span at bounding box center [379, 138] width 6 height 6
click at [363, 149] on link "Edit" at bounding box center [357, 149] width 50 height 9
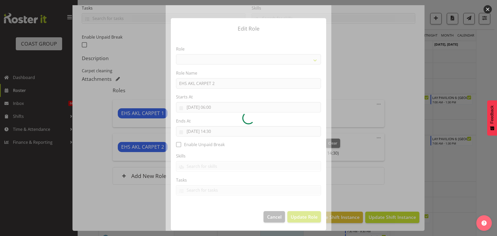
select select
click at [466, 190] on div at bounding box center [248, 118] width 497 height 236
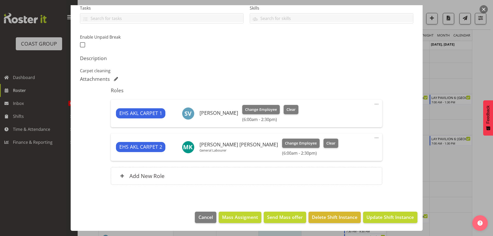
click at [466, 189] on div at bounding box center [246, 118] width 493 height 236
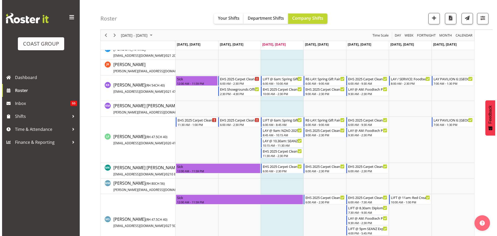
scroll to position [285, 0]
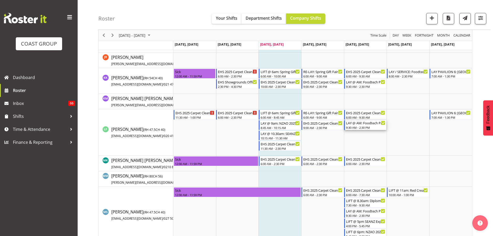
click at [366, 124] on div "LAY @ AM: Foodtech Packtech 25 @ Akl Showgrounds" at bounding box center [365, 122] width 39 height 5
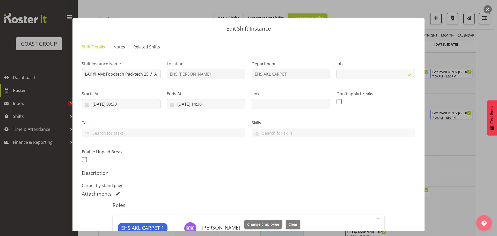
select select "9630"
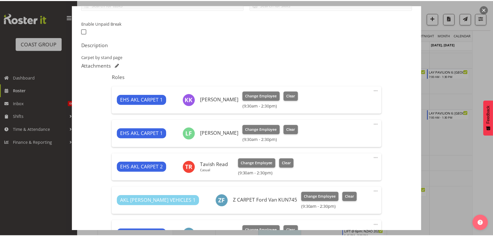
scroll to position [129, 0]
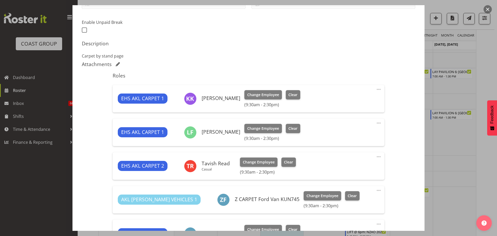
click at [479, 182] on div at bounding box center [248, 118] width 497 height 236
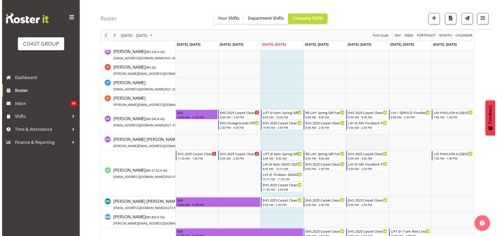
scroll to position [285, 0]
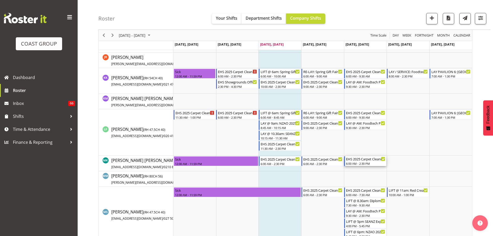
click at [367, 164] on div "6:00 AM - 2:30 PM" at bounding box center [365, 163] width 39 height 4
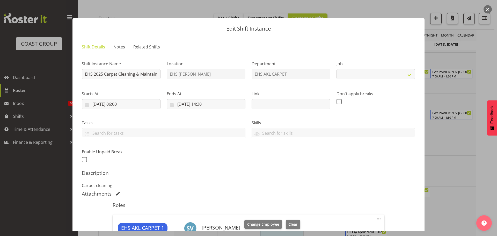
select select "69"
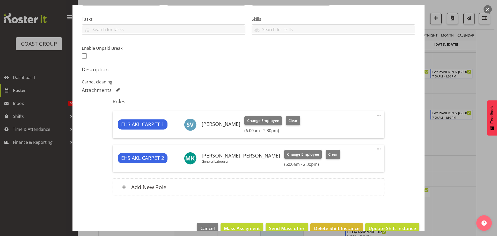
click at [376, 149] on span at bounding box center [379, 149] width 6 height 6
click at [354, 159] on link "Edit" at bounding box center [357, 161] width 50 height 9
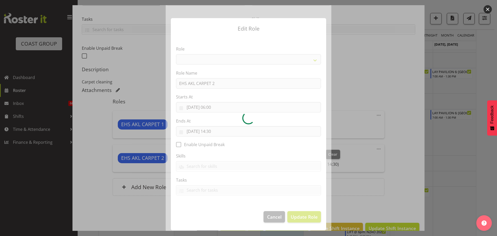
select select "190"
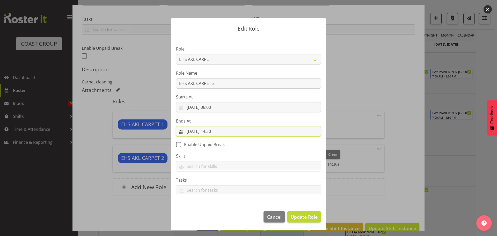
click at [214, 130] on input "29/08/2025, 14:30" at bounding box center [248, 131] width 145 height 10
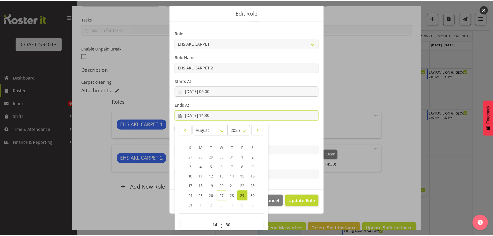
scroll to position [24, 0]
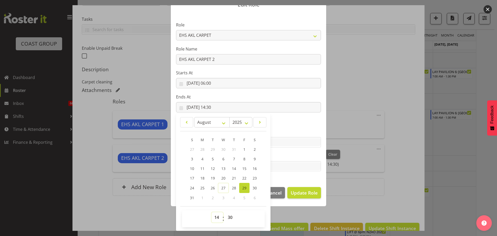
click at [212, 215] on select "00 01 02 03 04 05 06 07 08 09 10 11 12 13 14 15 16 17 18 19 20 21 22 23" at bounding box center [217, 217] width 12 height 10
drag, startPoint x: 214, startPoint y: 218, endPoint x: 215, endPoint y: 215, distance: 3.3
click at [214, 218] on select "00 01 02 03 04 05 06 07 08 09 10 11 12 13 14 15 16 17 18 19 20 21 22 23" at bounding box center [217, 217] width 12 height 10
select select "9"
click at [211, 212] on select "00 01 02 03 04 05 06 07 08 09 10 11 12 13 14 15 16 17 18 19 20 21 22 23" at bounding box center [217, 217] width 12 height 10
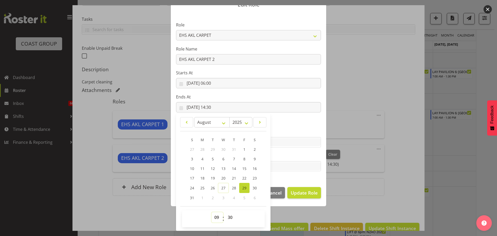
type input "29/08/2025, 09:30"
click at [305, 194] on span "Update Role" at bounding box center [304, 192] width 27 height 7
select select
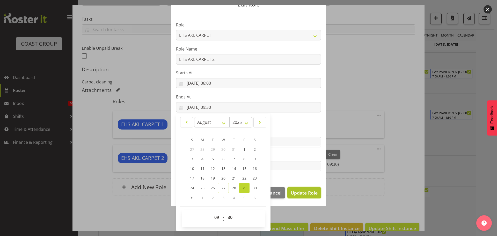
select select
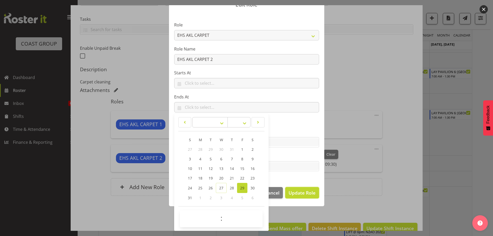
scroll to position [24, 0]
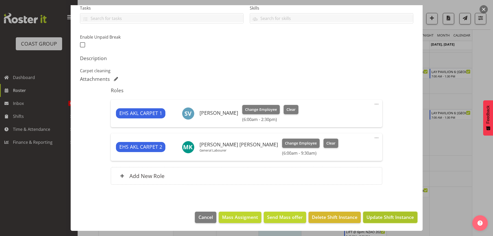
click at [404, 219] on span "Update Shift Instance" at bounding box center [389, 217] width 47 height 7
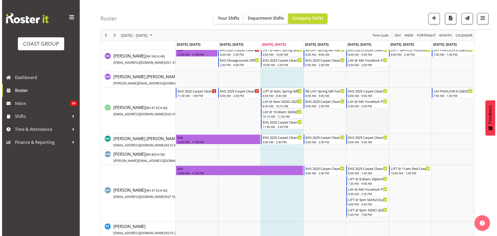
scroll to position [311, 0]
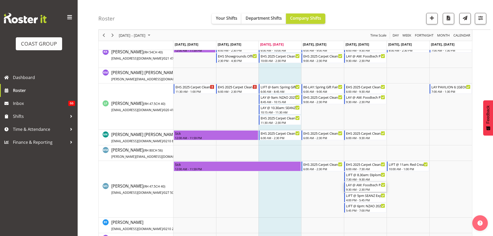
click at [372, 185] on div "LAY @ AM: Foodtech Packtech 25 @ Akl Showgrounds" at bounding box center [365, 184] width 39 height 5
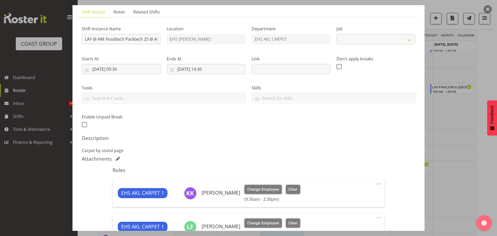
select select "9630"
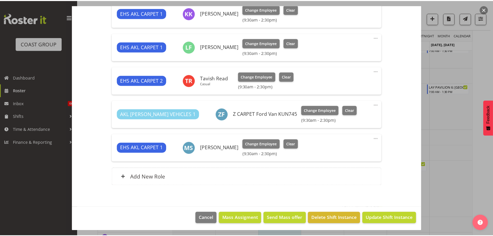
scroll to position [216, 0]
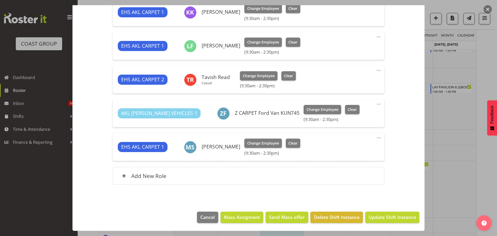
click at [376, 138] on span at bounding box center [379, 138] width 6 height 6
click at [460, 151] on div at bounding box center [248, 118] width 497 height 236
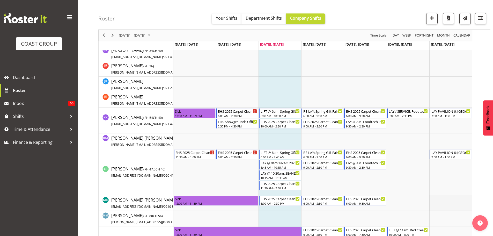
scroll to position [184, 0]
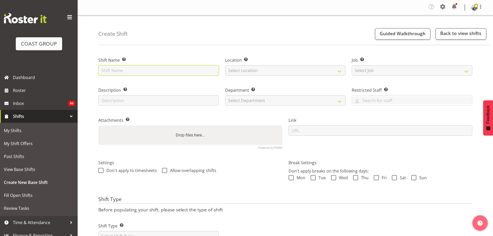
click at [155, 73] on input "text" at bounding box center [158, 70] width 121 height 10
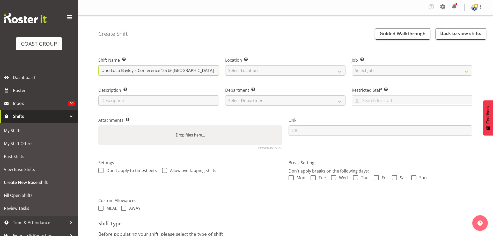
type input "Uno Loco Bayley's Conference '25 @ [GEOGRAPHIC_DATA]"
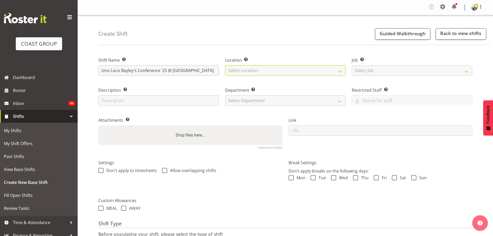
select select "35"
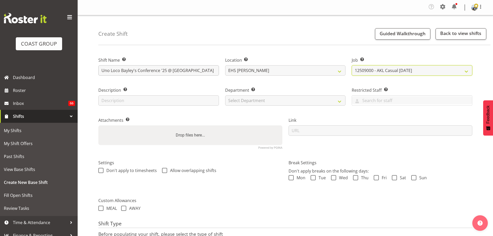
select select "8575"
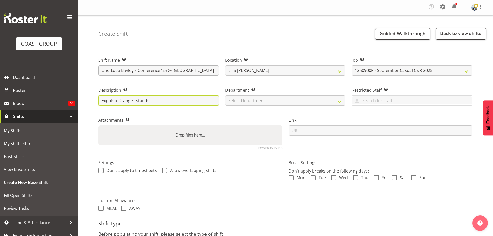
type input "ExpoRib Orange - stands"
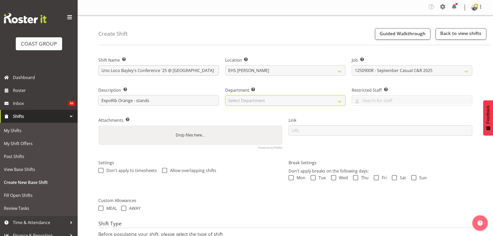
select select "35"
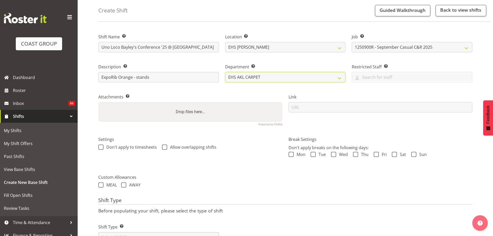
scroll to position [46, 0]
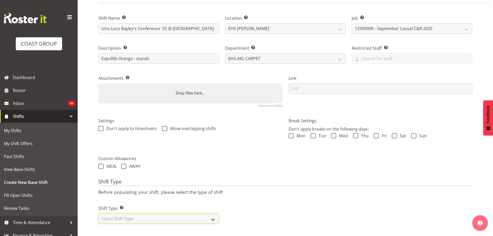
click at [188, 215] on select "Select Shift Type One Off Shift Recurring Shift Rotating Shift" at bounding box center [158, 218] width 121 height 10
select select "recurring"
click at [98, 213] on select "Select Shift Type One Off Shift Recurring Shift Rotating Shift" at bounding box center [158, 218] width 121 height 10
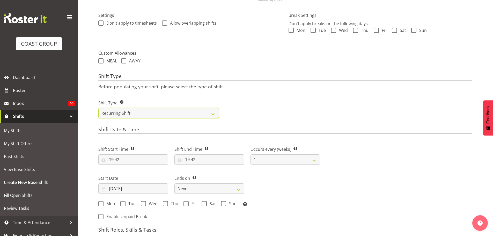
scroll to position [149, 0]
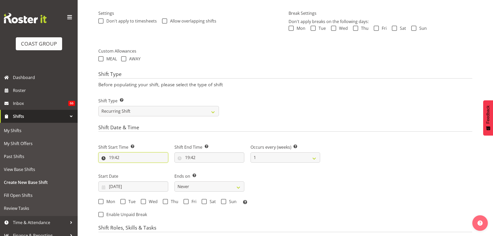
click at [123, 155] on input "19:42" at bounding box center [133, 157] width 70 height 10
click at [134, 172] on select "00 01 02 03 04 05 06 07 08 09 10 11 12 13 14 15 16 17 18 19 20 21 22 23" at bounding box center [134, 171] width 12 height 10
select select "8"
click at [128, 166] on select "00 01 02 03 04 05 06 07 08 09 10 11 12 13 14 15 16 17 18 19 20 21 22 23" at bounding box center [134, 171] width 12 height 10
type input "08:42"
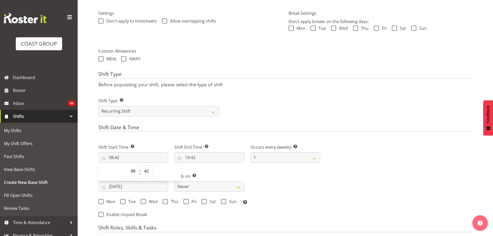
click at [150, 172] on select "00 01 02 03 04 05 06 07 08 09 10 11 12 13 14 15 16 17 18 19 20 21 22 23 24 25 2…" at bounding box center [147, 171] width 12 height 10
select select "0"
type input "08:00"
click at [189, 158] on input "19:42" at bounding box center [209, 157] width 70 height 10
click at [207, 170] on select "00 01 02 03 04 05 06 07 08 09 10 11 12 13 14 15 16 17 18 19 20 21 22 23" at bounding box center [210, 171] width 12 height 10
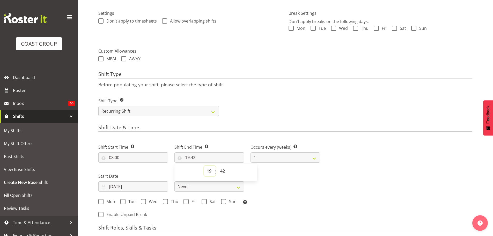
select select "11"
click at [204, 166] on select "00 01 02 03 04 05 06 07 08 09 10 11 12 13 14 15 16 17 18 19 20 21 22 23" at bounding box center [210, 171] width 12 height 10
type input "11:42"
click at [222, 168] on select "00 01 02 03 04 05 06 07 08 09 10 11 12 13 14 15 16 17 18 19 20 21 22 23 24 25 2…" at bounding box center [223, 171] width 12 height 10
select select "30"
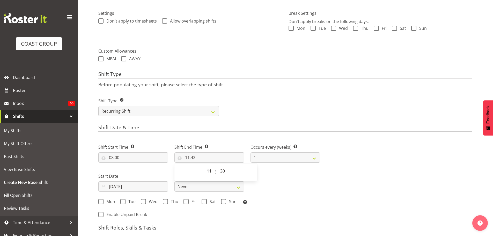
type input "11:30"
click at [414, 198] on div "Next Shifts" at bounding box center [399, 179] width 152 height 85
drag, startPoint x: 119, startPoint y: 185, endPoint x: 117, endPoint y: 189, distance: 4.8
click at [118, 189] on input "[DATE]" at bounding box center [133, 186] width 70 height 10
click at [172, 200] on span at bounding box center [170, 201] width 5 height 6
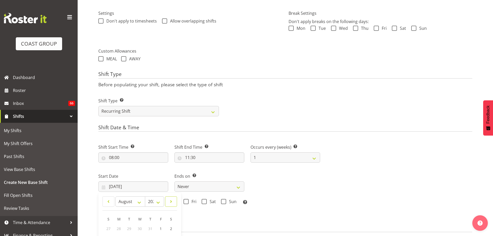
select select "8"
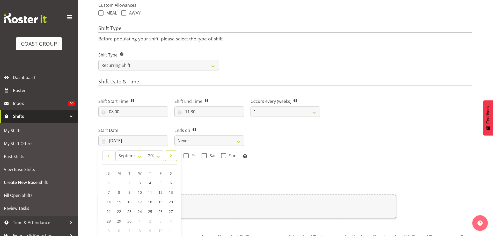
scroll to position [201, 0]
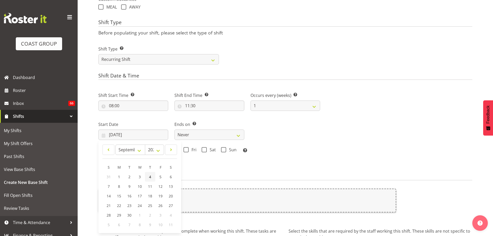
click at [148, 176] on link "4" at bounding box center [150, 177] width 10 height 10
type input "[DATE]"
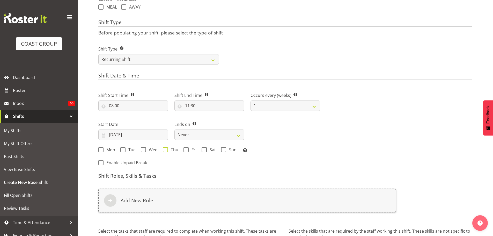
click at [170, 151] on span "Thu" at bounding box center [173, 149] width 10 height 5
click at [166, 151] on input "Thu" at bounding box center [164, 149] width 3 height 3
checkbox input "true"
click at [194, 150] on span "Fri" at bounding box center [193, 149] width 8 height 5
click at [187, 150] on input "Fri" at bounding box center [185, 149] width 3 height 3
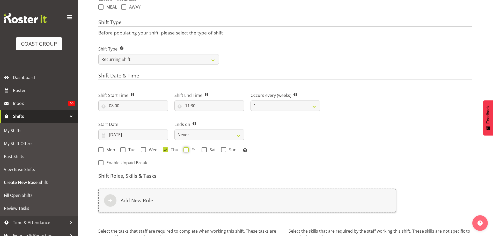
checkbox input "true"
click at [214, 136] on select "Never On Date" at bounding box center [209, 134] width 70 height 10
select select "date"
click at [174, 129] on select "Never On Date" at bounding box center [209, 134] width 70 height 10
select select "7"
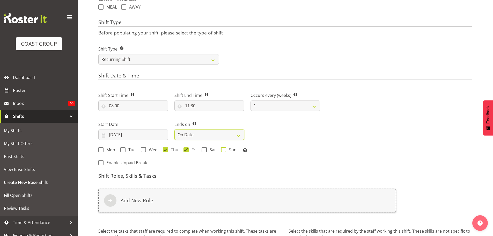
select select "2025"
click at [303, 126] on label "End Date" at bounding box center [286, 124] width 70 height 6
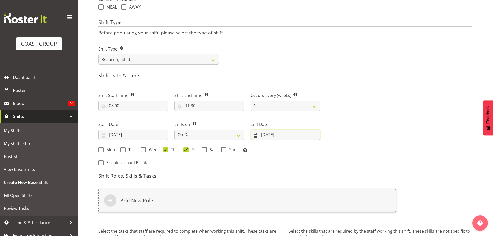
click at [302, 132] on input "[DATE]" at bounding box center [286, 134] width 70 height 10
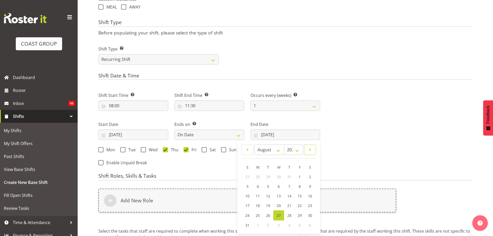
click at [313, 149] on link at bounding box center [310, 149] width 12 height 10
select select "8"
click at [310, 177] on span "6" at bounding box center [310, 176] width 2 height 5
type input "[DATE]"
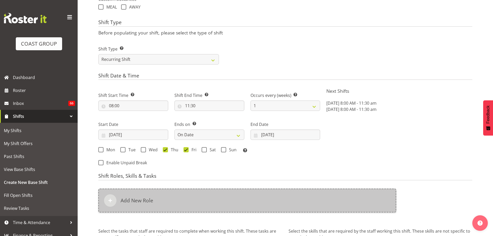
click at [295, 192] on div "Add New Role" at bounding box center [247, 200] width 298 height 24
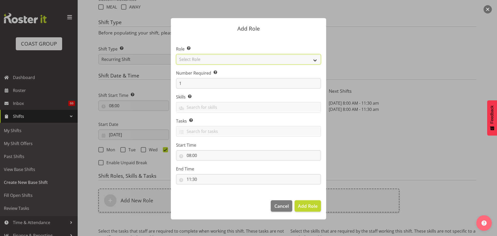
click at [283, 59] on select "Select Role ACCOUNT MANAGER ACCOUNT MANAGER DW ACCOUNTS [PERSON_NAME] VEHICLES …" at bounding box center [248, 59] width 145 height 10
select select "81"
click at [176, 54] on select "Select Role ACCOUNT MANAGER ACCOUNT MANAGER DW ACCOUNTS [PERSON_NAME] VEHICLES …" at bounding box center [248, 59] width 145 height 10
click at [307, 204] on span "Add Role" at bounding box center [308, 206] width 20 height 6
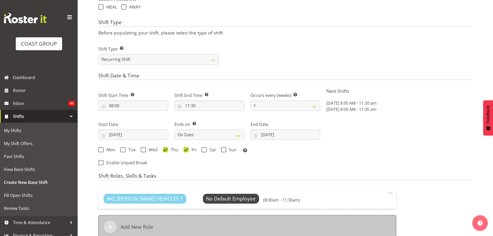
click at [224, 224] on div "Add New Role" at bounding box center [247, 227] width 298 height 24
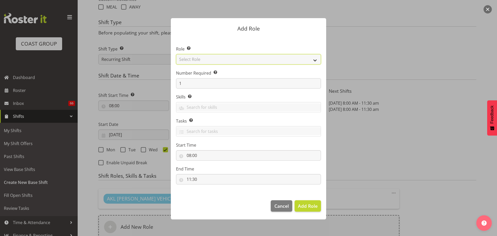
click at [234, 58] on select "Select Role ACCOUNT MANAGER ACCOUNT MANAGER DW ACCOUNTS [PERSON_NAME] VEHICLES …" at bounding box center [248, 59] width 145 height 10
select select "190"
click at [176, 54] on select "Select Role ACCOUNT MANAGER ACCOUNT MANAGER DW ACCOUNTS [PERSON_NAME] VEHICLES …" at bounding box center [248, 59] width 145 height 10
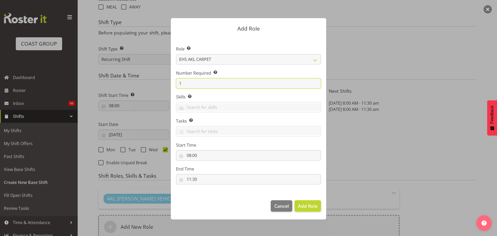
drag, startPoint x: 196, startPoint y: 81, endPoint x: 159, endPoint y: 79, distance: 36.8
click at [164, 79] on form "Add Role Role Select the role you wish to add to the shift. ACCOUNT MANAGER ACC…" at bounding box center [248, 117] width 248 height 225
type input "2"
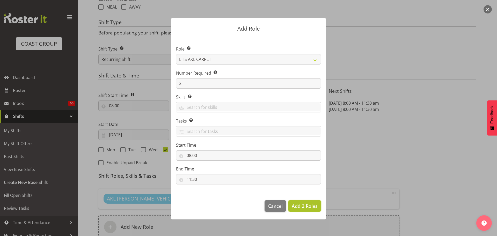
click at [307, 206] on span "Add 2 Roles" at bounding box center [305, 206] width 26 height 6
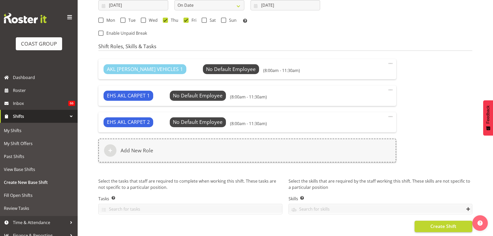
scroll to position [334, 0]
click at [446, 225] on span "Create Shift" at bounding box center [443, 226] width 26 height 7
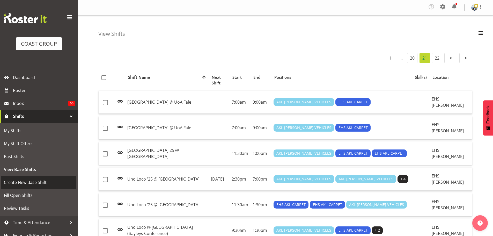
click at [41, 184] on span "Create New Base Shift" at bounding box center [39, 182] width 70 height 8
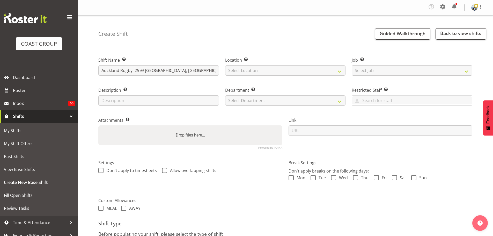
type input "Auckland Rugby '25 @ [GEOGRAPHIC_DATA], [GEOGRAPHIC_DATA]"
select select "35"
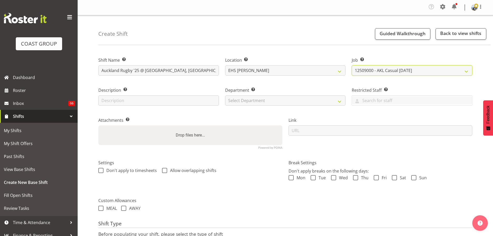
select select "8575"
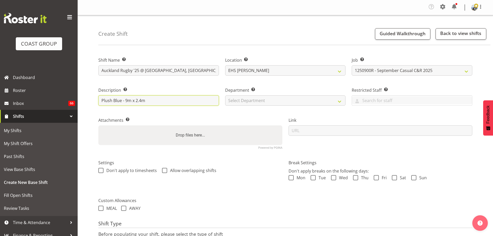
type input "Plush Blue - 9m x 2.4m"
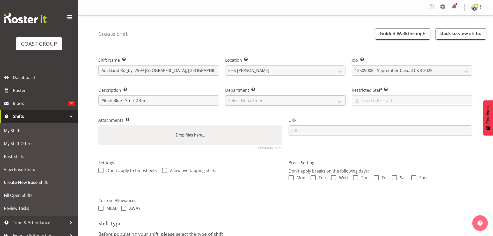
select select "35"
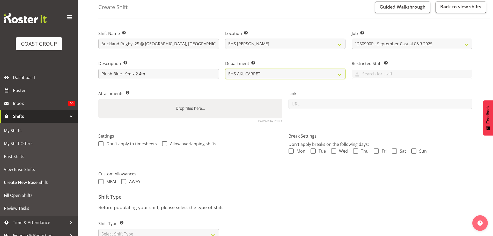
scroll to position [46, 0]
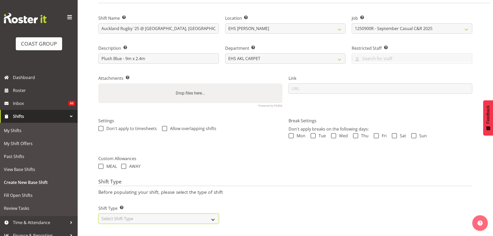
click at [170, 215] on select "Select Shift Type One Off Shift Recurring Shift Rotating Shift" at bounding box center [158, 218] width 121 height 10
select select "recurring"
click at [98, 213] on select "Select Shift Type One Off Shift Recurring Shift Rotating Shift" at bounding box center [158, 218] width 121 height 10
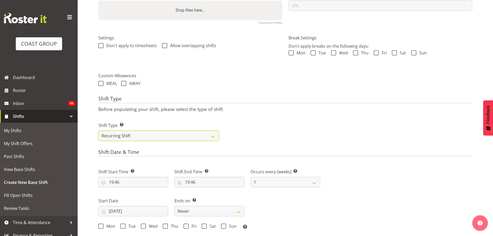
scroll to position [201, 0]
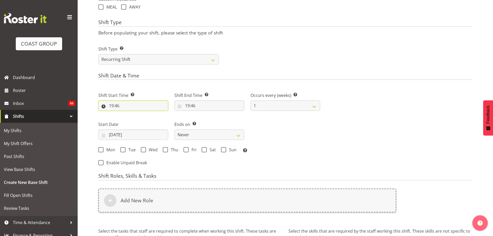
click at [115, 108] on input "19:46" at bounding box center [133, 105] width 70 height 10
click at [123, 121] on div "00 01 02 03 04 05 06 07 08 09 10 11 12 13 14 15 16 17 18 19 20 21 22 23 : 00 01…" at bounding box center [139, 120] width 83 height 13
click at [126, 120] on div "00 01 02 03 04 05 06 07 08 09 10 11 12 13 14 15 16 17 18 19 20 21 22 23 : 00 01…" at bounding box center [139, 120] width 83 height 13
click at [132, 120] on select "00 01 02 03 04 05 06 07 08 09 10 11 12 13 14 15 16 17 18 19 20 21 22 23" at bounding box center [134, 119] width 12 height 10
select select "9"
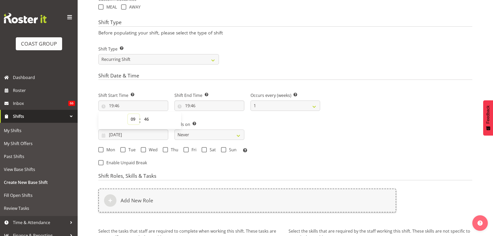
click at [128, 114] on select "00 01 02 03 04 05 06 07 08 09 10 11 12 13 14 15 16 17 18 19 20 21 22 23" at bounding box center [134, 119] width 12 height 10
type input "09:46"
click at [150, 117] on select "00 01 02 03 04 05 06 07 08 09 10 11 12 13 14 15 16 17 18 19 20 21 22 23 24 25 2…" at bounding box center [147, 119] width 12 height 10
select select "30"
type input "09:30"
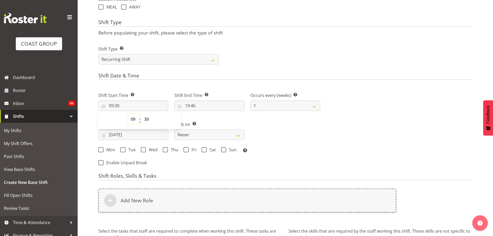
click at [129, 119] on select "00 01 02 03 04 05 06 07 08 09 10 11 12 13 14 15 16 17 18 19 20 21 22 23" at bounding box center [134, 119] width 12 height 10
select select "10"
click at [128, 114] on select "00 01 02 03 04 05 06 07 08 09 10 11 12 13 14 15 16 17 18 19 20 21 22 23" at bounding box center [134, 119] width 12 height 10
type input "10:30"
click at [149, 124] on select "00 01 02 03 04 05 06 07 08 09 10 11 12 13 14 15 16 17 18 19 20 21 22 23 24 25 2…" at bounding box center [147, 119] width 12 height 10
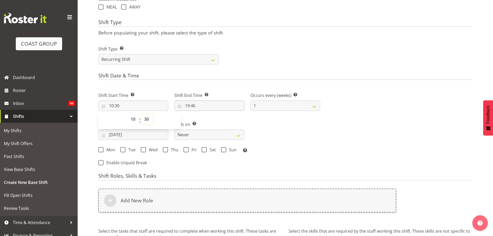
select select "0"
type input "10:00"
click at [187, 103] on input "19:46" at bounding box center [209, 105] width 70 height 10
click at [208, 119] on select "00 01 02 03 04 05 06 07 08 09 10 11 12 13 14 15 16 17 18 19 20 21 22 23" at bounding box center [210, 119] width 12 height 10
select select "12"
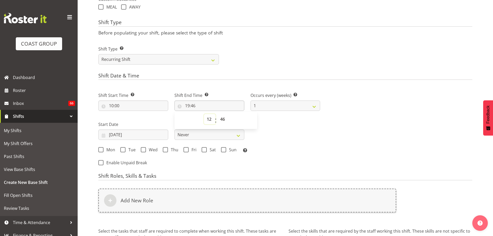
click at [204, 114] on select "00 01 02 03 04 05 06 07 08 09 10 11 12 13 14 15 16 17 18 19 20 21 22 23" at bounding box center [210, 119] width 12 height 10
type input "12:46"
click at [221, 118] on select "00 01 02 03 04 05 06 07 08 09 10 11 12 13 14 15 16 17 18 19 20 21 22 23 24 25 2…" at bounding box center [223, 119] width 12 height 10
select select "0"
type input "12:00"
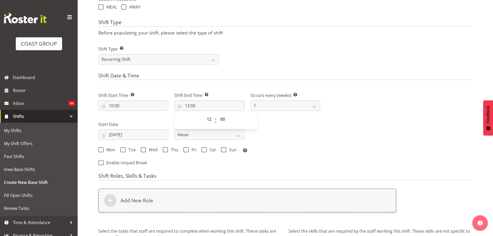
click at [285, 131] on div "Shift Start Time Set the time of the day you wish this shift to start 10:00 00 …" at bounding box center [209, 121] width 228 height 72
click at [190, 107] on input "12:00" at bounding box center [209, 105] width 70 height 10
click at [204, 120] on select "00 01 02 03 04 05 06 07 08 09 10 11 12 13 14 15 16 17 18 19 20 21 22 23" at bounding box center [210, 119] width 12 height 10
select select "11"
click at [204, 114] on select "00 01 02 03 04 05 06 07 08 09 10 11 12 13 14 15 16 17 18 19 20 21 22 23" at bounding box center [210, 119] width 12 height 10
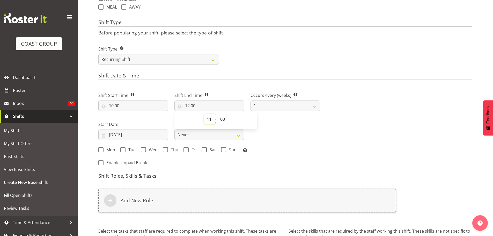
type input "11:00"
click at [223, 119] on select "00 01 02 03 04 05 06 07 08 09 10 11 12 13 14 15 16 17 18 19 20 21 22 23 24 25 2…" at bounding box center [223, 119] width 12 height 10
select select "30"
type input "11:30"
click at [118, 137] on input "[DATE]" at bounding box center [133, 134] width 70 height 10
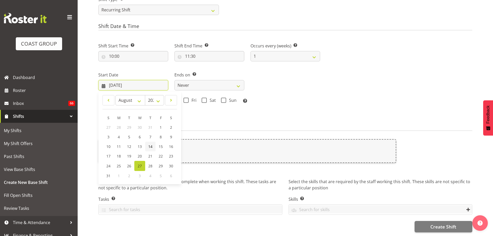
scroll to position [255, 0]
click at [171, 97] on span at bounding box center [170, 100] width 5 height 6
select select "8"
click at [168, 122] on link "6" at bounding box center [171, 127] width 10 height 10
type input "[DATE]"
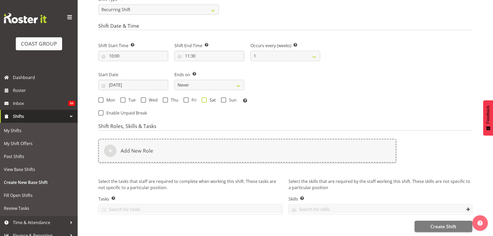
click at [208, 97] on span "Sat" at bounding box center [211, 99] width 9 height 5
click at [205, 98] on input "Sat" at bounding box center [203, 99] width 3 height 3
checkbox input "true"
click at [229, 97] on span "Sun" at bounding box center [231, 99] width 10 height 5
click at [224, 98] on input "Sun" at bounding box center [222, 99] width 3 height 3
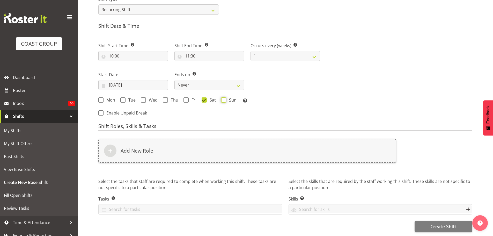
checkbox input "true"
click at [210, 81] on select "Never On Date" at bounding box center [209, 85] width 70 height 10
select select "date"
click at [174, 80] on select "Never On Date" at bounding box center [209, 85] width 70 height 10
click at [265, 74] on div "End Date [DATE] January February March April May June July August September Oct…" at bounding box center [286, 80] width 70 height 19
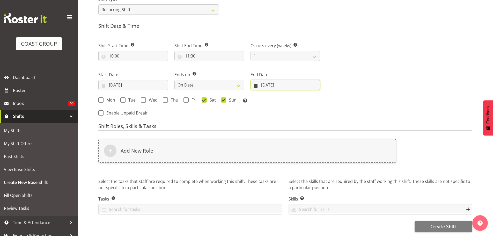
click at [267, 80] on input "[DATE]" at bounding box center [286, 85] width 70 height 10
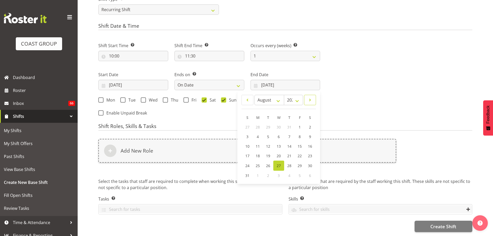
click at [309, 100] on link at bounding box center [310, 100] width 12 height 10
select select "8"
click at [261, 134] on link "8" at bounding box center [258, 137] width 10 height 10
type input "[DATE]"
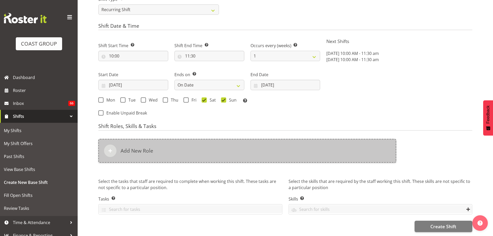
click at [298, 147] on div "Add New Role" at bounding box center [247, 151] width 298 height 24
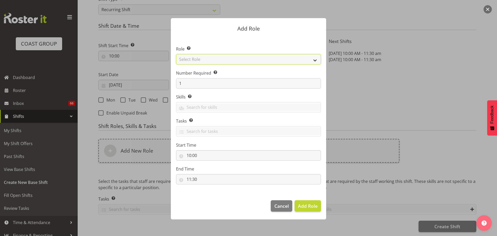
click at [287, 58] on select "Select Role ACCOUNT MANAGER ACCOUNT MANAGER DW ACCOUNTS [PERSON_NAME] VEHICLES …" at bounding box center [248, 59] width 145 height 10
select select "81"
click at [176, 54] on select "Select Role ACCOUNT MANAGER ACCOUNT MANAGER DW ACCOUNTS [PERSON_NAME] VEHICLES …" at bounding box center [248, 59] width 145 height 10
click at [311, 205] on span "Add Role" at bounding box center [308, 206] width 20 height 6
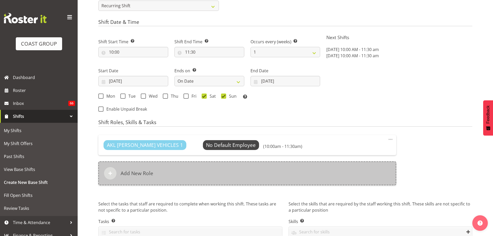
click at [222, 178] on div "Add New Role" at bounding box center [247, 173] width 298 height 24
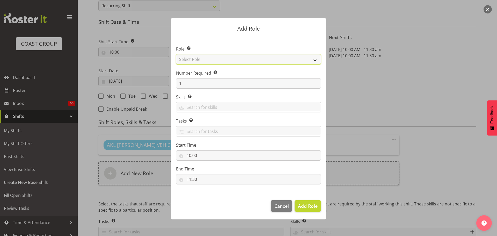
click at [232, 60] on select "Select Role ACCOUNT MANAGER ACCOUNT MANAGER DW ACCOUNTS [PERSON_NAME] VEHICLES …" at bounding box center [248, 59] width 145 height 10
select select "190"
click at [176, 54] on select "Select Role ACCOUNT MANAGER ACCOUNT MANAGER DW ACCOUNTS [PERSON_NAME] VEHICLES …" at bounding box center [248, 59] width 145 height 10
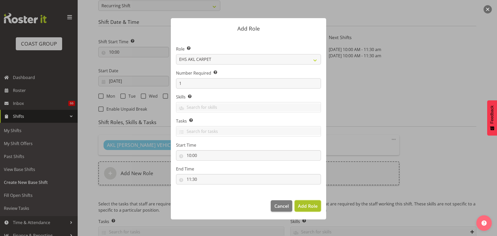
click at [311, 204] on span "Add Role" at bounding box center [308, 206] width 20 height 6
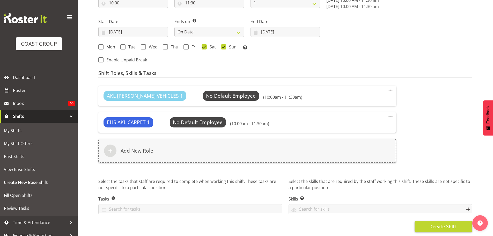
scroll to position [308, 0]
click at [446, 221] on button "Create Shift" at bounding box center [444, 226] width 58 height 11
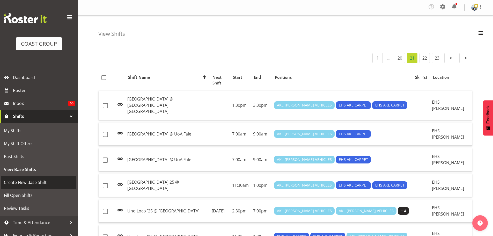
click at [18, 183] on span "Create New Base Shift" at bounding box center [39, 182] width 70 height 8
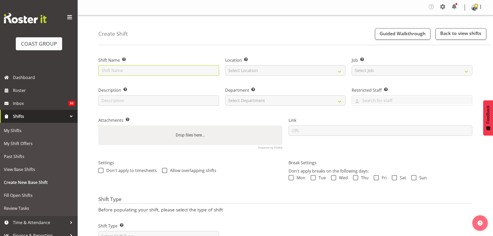
click at [136, 72] on input "text" at bounding box center [158, 70] width 121 height 10
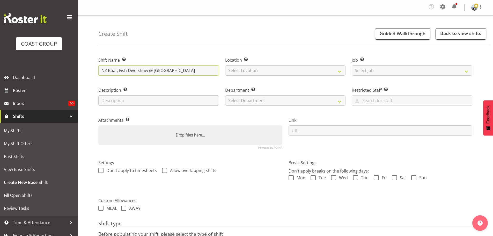
type input "NZ Boat, Fish Dive Show @ [GEOGRAPHIC_DATA]"
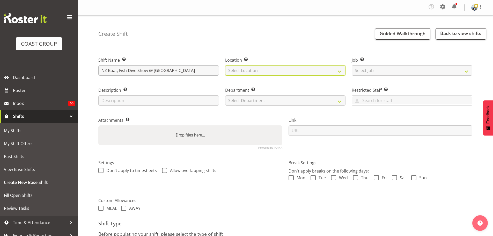
select select "35"
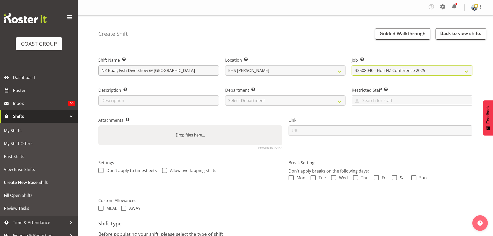
select select "9138"
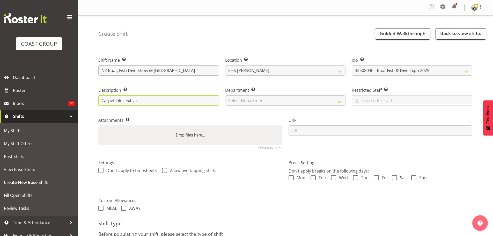
type input "Carpet Tiles Extras"
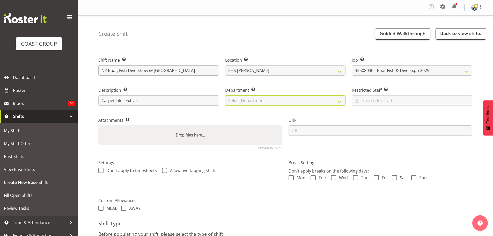
select select "35"
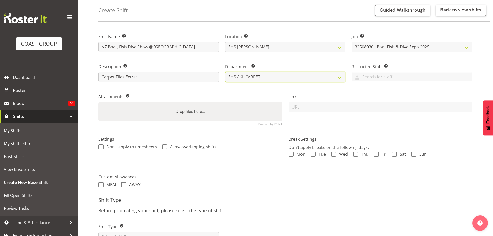
scroll to position [46, 0]
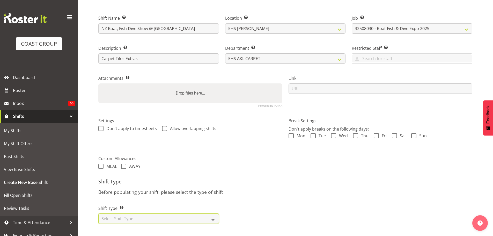
click at [139, 217] on select "Select Shift Type One Off Shift Recurring Shift Rotating Shift" at bounding box center [158, 218] width 121 height 10
select select "one_off"
click at [98, 213] on select "Select Shift Type One Off Shift Recurring Shift Rotating Shift" at bounding box center [158, 218] width 121 height 10
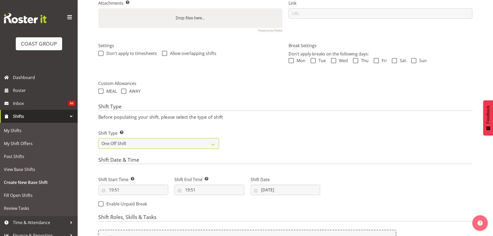
scroll to position [175, 0]
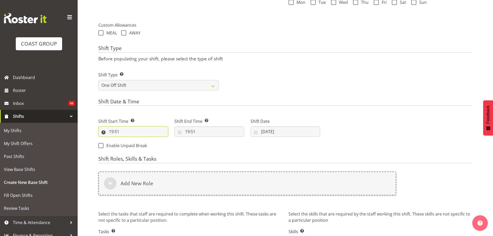
click at [113, 133] on input "19:51" at bounding box center [133, 131] width 70 height 10
click at [129, 146] on select "00 01 02 03 04 05 06 07 08 09 10 11 12 13 14 15 16 17 18 19 20 21 22 23" at bounding box center [134, 145] width 12 height 10
select select "6"
click at [128, 140] on select "00 01 02 03 04 05 06 07 08 09 10 11 12 13 14 15 16 17 18 19 20 21 22 23" at bounding box center [134, 145] width 12 height 10
type input "06:51"
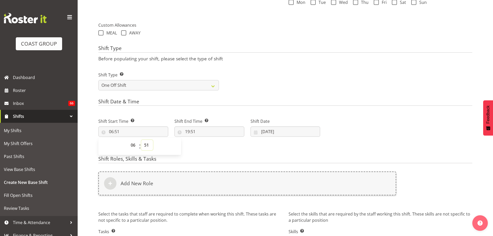
click at [146, 149] on select "00 01 02 03 04 05 06 07 08 09 10 11 12 13 14 15 16 17 18 19 20 21 22 23 24 25 2…" at bounding box center [147, 145] width 12 height 10
select select "0"
type input "06:00"
click at [192, 128] on input "19:51" at bounding box center [209, 131] width 70 height 10
click at [206, 146] on select "00 01 02 03 04 05 06 07 08 09 10 11 12 13 14 15 16 17 18 19 20 21 22 23" at bounding box center [210, 145] width 12 height 10
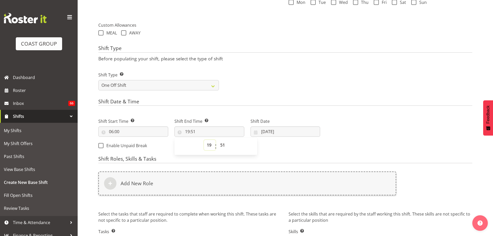
select select "11"
click at [204, 140] on select "00 01 02 03 04 05 06 07 08 09 10 11 12 13 14 15 16 17 18 19 20 21 22 23" at bounding box center [210, 145] width 12 height 10
type input "11:51"
click at [219, 144] on select "00 01 02 03 04 05 06 07 08 09 10 11 12 13 14 15 16 17 18 19 20 21 22 23 24 25 2…" at bounding box center [223, 145] width 12 height 10
select select "0"
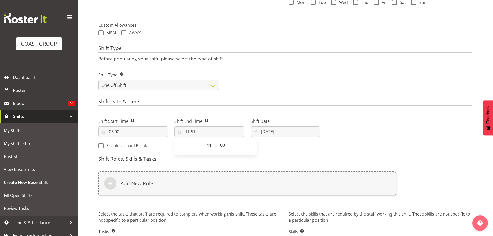
type input "11:00"
click at [287, 138] on div "Shift Date [DATE] January February March April May June July August September O…" at bounding box center [285, 125] width 76 height 29
click at [285, 134] on input "[DATE]" at bounding box center [286, 131] width 70 height 10
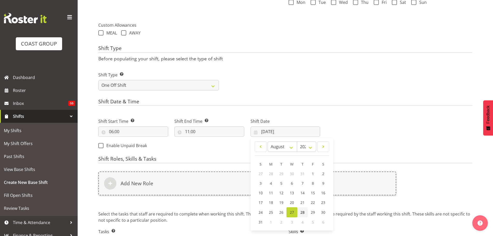
click at [299, 211] on link "28" at bounding box center [302, 212] width 10 height 10
type input "[DATE]"
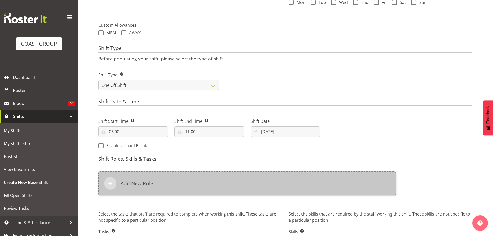
click at [174, 183] on div "Add New Role" at bounding box center [247, 183] width 298 height 24
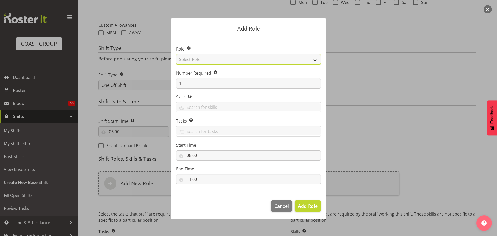
click at [217, 61] on select "Select Role ACCOUNT MANAGER ACCOUNT MANAGER DW ACCOUNTS [PERSON_NAME] VEHICLES …" at bounding box center [248, 59] width 145 height 10
select select "81"
click at [176, 54] on select "Select Role ACCOUNT MANAGER ACCOUNT MANAGER DW ACCOUNTS [PERSON_NAME] VEHICLES …" at bounding box center [248, 59] width 145 height 10
click at [311, 206] on span "Add Role" at bounding box center [308, 206] width 20 height 6
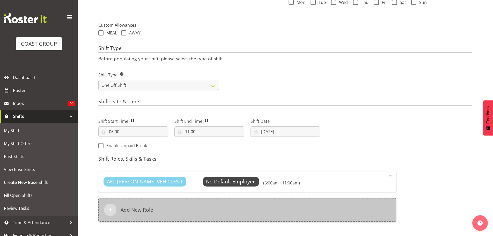
click at [203, 202] on div "Add New Role" at bounding box center [247, 210] width 298 height 24
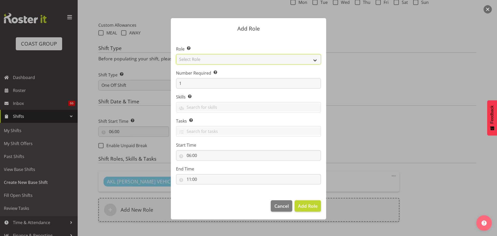
click at [209, 61] on select "Select Role ACCOUNT MANAGER ACCOUNT MANAGER DW ACCOUNTS [PERSON_NAME] VEHICLES …" at bounding box center [248, 59] width 145 height 10
select select "190"
click at [176, 54] on select "Select Role ACCOUNT MANAGER ACCOUNT MANAGER DW ACCOUNTS [PERSON_NAME] VEHICLES …" at bounding box center [248, 59] width 145 height 10
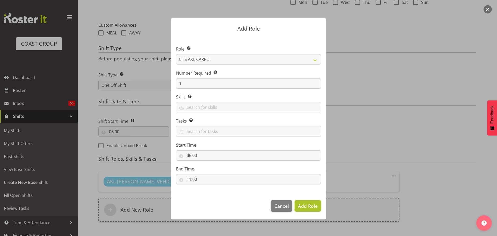
click at [308, 205] on span "Add Role" at bounding box center [308, 206] width 20 height 6
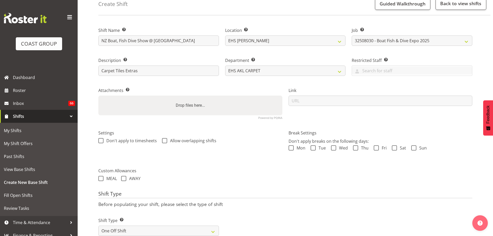
scroll to position [26, 0]
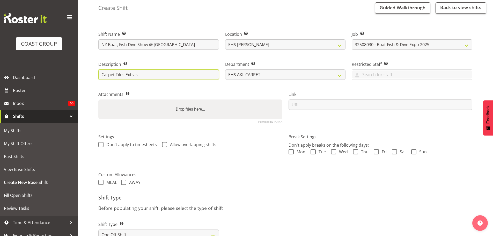
click at [168, 77] on input "Carpet Tiles Extras" at bounding box center [158, 74] width 121 height 10
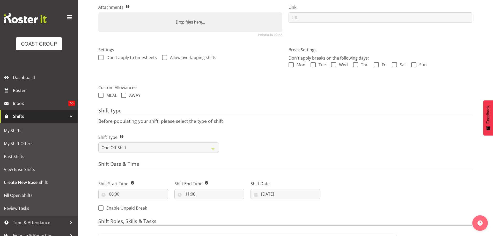
scroll to position [6, 0]
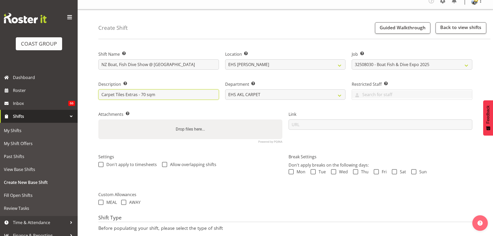
drag, startPoint x: 160, startPoint y: 93, endPoint x: 141, endPoint y: 95, distance: 18.7
click at [141, 95] on input "Carpet Tiles Extras - 70 sqm" at bounding box center [158, 94] width 121 height 10
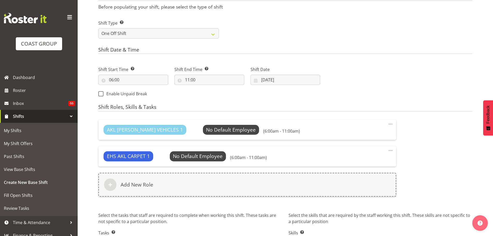
scroll to position [265, 0]
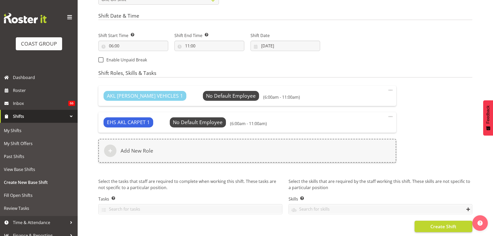
type input "Carpet Tiles Extras - 1x pallet"
click at [456, 225] on span "Create Shift" at bounding box center [443, 226] width 26 height 7
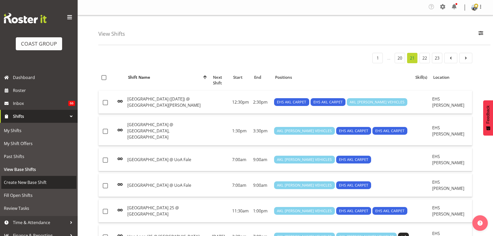
click at [31, 181] on span "Create New Base Shift" at bounding box center [39, 182] width 70 height 8
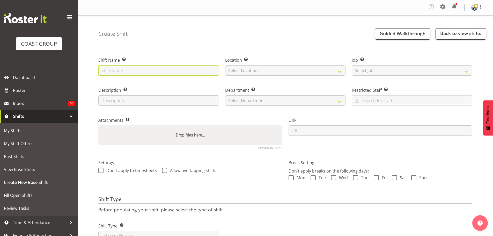
click at [137, 69] on input "text" at bounding box center [158, 70] width 121 height 10
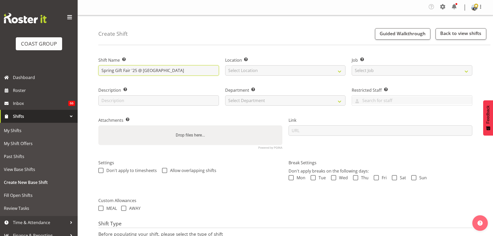
type input "Spring Gift Fair '25 @ [GEOGRAPHIC_DATA]"
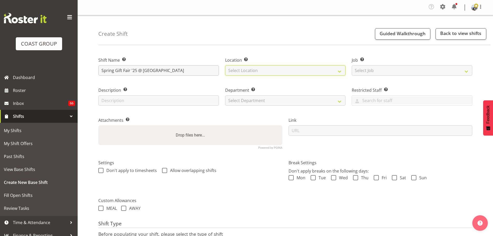
select select "35"
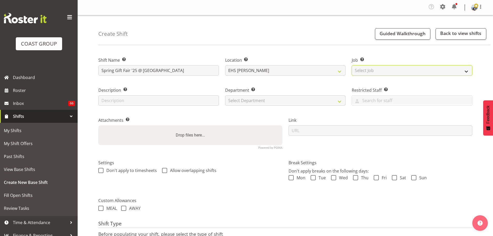
click at [361, 70] on select "Select Job Create new job 1 Carlton Events 1 [PERSON_NAME][GEOGRAPHIC_DATA] 1 […" at bounding box center [412, 70] width 121 height 10
select select "8514"
click at [352, 65] on select "Select Job Create new job 1 Carlton Events 1 [PERSON_NAME][GEOGRAPHIC_DATA] 1 […" at bounding box center [412, 70] width 121 height 10
click at [170, 106] on div "Description Provide a description of the shift if required." at bounding box center [158, 95] width 127 height 30
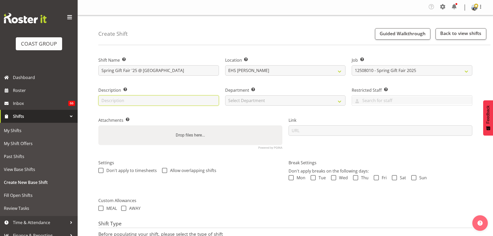
click at [169, 103] on input "text" at bounding box center [158, 100] width 121 height 10
type input "Relay DE Area of tiles"
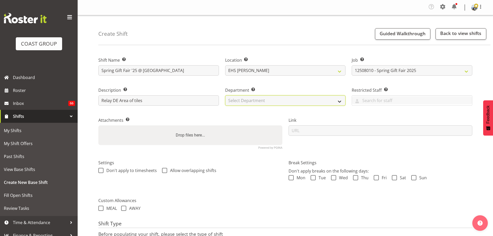
click at [232, 101] on select "Select Department EHS AKL CARPET EHS AKL PANEL EHS AKL CARPET EHS AKL SALES EHS…" at bounding box center [285, 100] width 121 height 10
select select "35"
click at [225, 95] on select "Select Department EHS AKL CARPET EHS AKL PANEL EHS AKL CARPET EHS AKL SALES EHS…" at bounding box center [285, 100] width 121 height 10
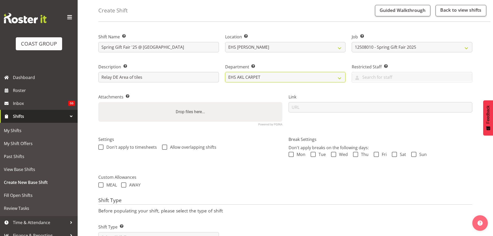
scroll to position [46, 0]
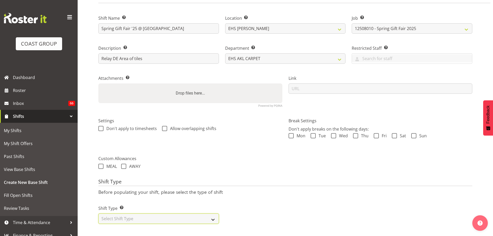
click at [137, 215] on select "Select Shift Type One Off Shift Recurring Shift Rotating Shift" at bounding box center [158, 218] width 121 height 10
select select "one_off"
click at [98, 213] on select "Select Shift Type One Off Shift Recurring Shift Rotating Shift" at bounding box center [158, 218] width 121 height 10
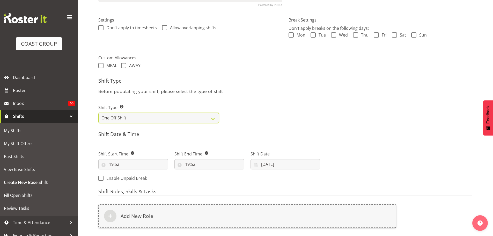
scroll to position [149, 0]
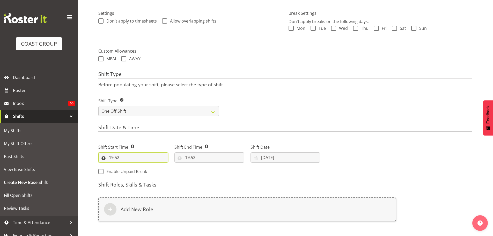
click at [114, 157] on input "19:52" at bounding box center [133, 157] width 70 height 10
click at [134, 173] on select "00 01 02 03 04 05 06 07 08 09 10 11 12 13 14 15 16 17 18 19 20 21 22 23" at bounding box center [134, 171] width 12 height 10
select select "6"
click at [128, 166] on select "00 01 02 03 04 05 06 07 08 09 10 11 12 13 14 15 16 17 18 19 20 21 22 23" at bounding box center [134, 171] width 12 height 10
type input "06:52"
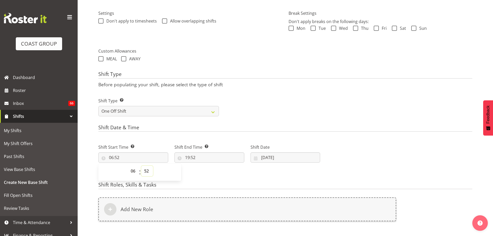
click at [146, 169] on select "00 01 02 03 04 05 06 07 08 09 10 11 12 13 14 15 16 17 18 19 20 21 22 23 24 25 2…" at bounding box center [147, 171] width 12 height 10
select select "0"
type input "06:00"
click at [192, 160] on input "19:52" at bounding box center [209, 157] width 70 height 10
click at [207, 173] on select "00 01 02 03 04 05 06 07 08 09 10 11 12 13 14 15 16 17 18 19 20 21 22 23" at bounding box center [210, 171] width 12 height 10
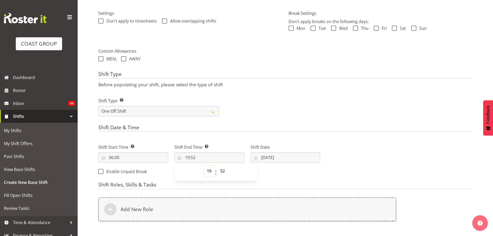
select select "9"
click at [204, 166] on select "00 01 02 03 04 05 06 07 08 09 10 11 12 13 14 15 16 17 18 19 20 21 22 23" at bounding box center [210, 171] width 12 height 10
type input "09:52"
click at [220, 171] on select "00 01 02 03 04 05 06 07 08 09 10 11 12 13 14 15 16 17 18 19 20 21 22 23 24 25 2…" at bounding box center [223, 171] width 12 height 10
select select "0"
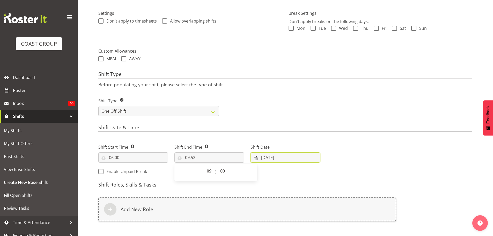
type input "09:00"
click at [283, 155] on input "[DATE]" at bounding box center [286, 157] width 70 height 10
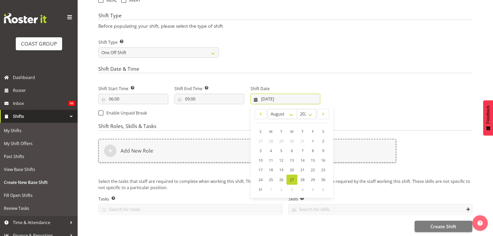
scroll to position [212, 0]
click at [303, 177] on span "28" at bounding box center [302, 179] width 4 height 5
type input "[DATE]"
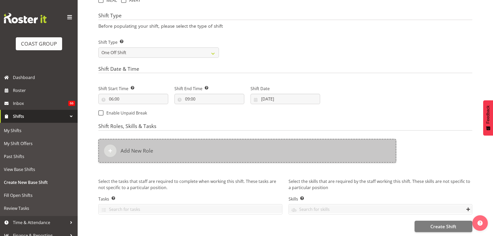
click at [270, 147] on div "Add New Role" at bounding box center [247, 151] width 298 height 24
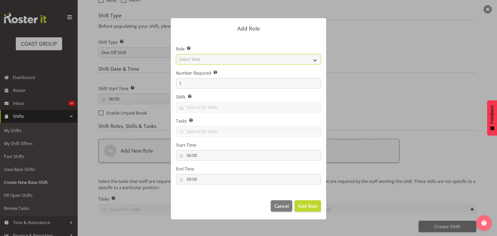
click at [269, 61] on select "Select Role ACCOUNT MANAGER ACCOUNT MANAGER DW ACCOUNTS [PERSON_NAME] VEHICLES …" at bounding box center [248, 59] width 145 height 10
select select "190"
click at [176, 54] on select "Select Role ACCOUNT MANAGER ACCOUNT MANAGER DW ACCOUNTS [PERSON_NAME] VEHICLES …" at bounding box center [248, 59] width 145 height 10
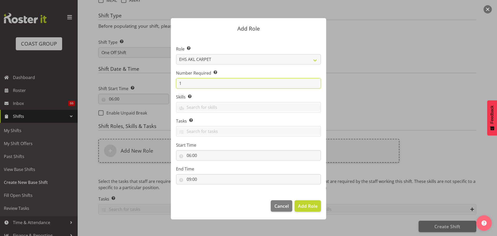
drag, startPoint x: 184, startPoint y: 83, endPoint x: 163, endPoint y: 83, distance: 21.7
click at [163, 83] on form "Add Role Role Select the role you wish to add to the shift. ACCOUNT MANAGER ACC…" at bounding box center [248, 117] width 248 height 225
type input "3"
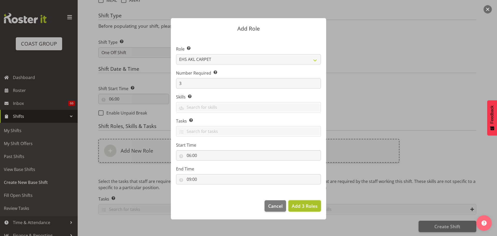
click at [317, 207] on span "Add 3 Roles" at bounding box center [305, 206] width 26 height 6
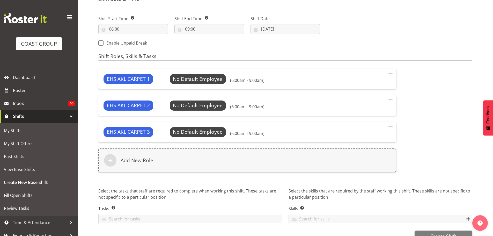
scroll to position [291, 0]
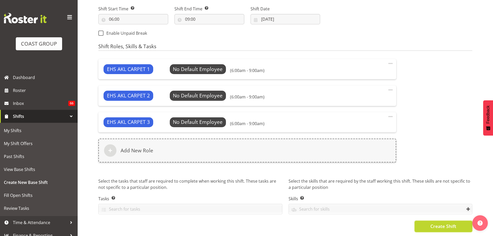
click at [451, 223] on span "Create Shift" at bounding box center [443, 226] width 26 height 7
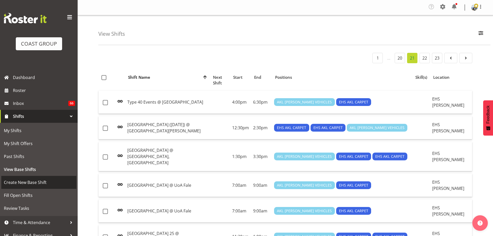
click at [27, 179] on span "Create New Base Shift" at bounding box center [39, 182] width 70 height 8
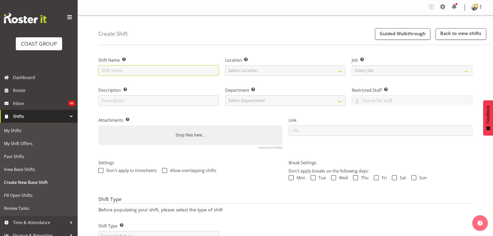
click at [111, 71] on input "text" at bounding box center [158, 70] width 121 height 10
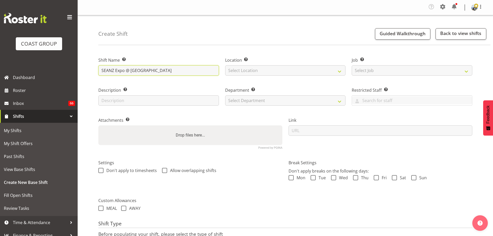
type input "SEANZ Expo @ [GEOGRAPHIC_DATA]"
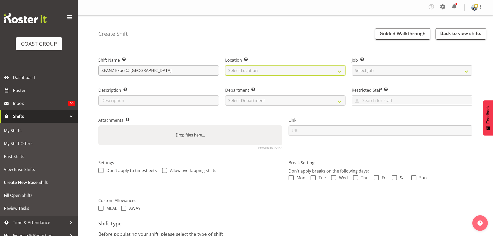
select select "35"
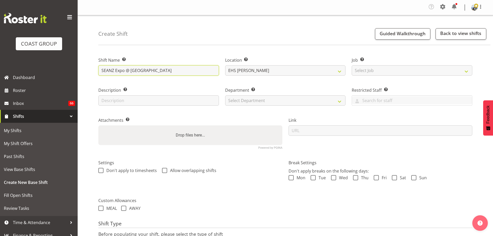
click at [99, 69] on input "SEANZ Expo @ [GEOGRAPHIC_DATA]" at bounding box center [158, 70] width 121 height 10
type input "CHECK PLUSH BLACK: SEANZ Expo @ [GEOGRAPHIC_DATA]"
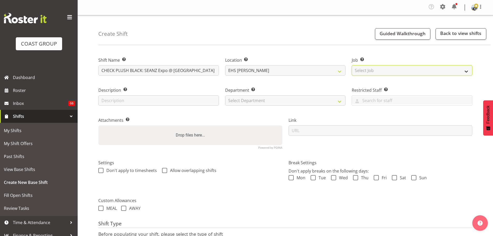
click at [372, 69] on select "Select Job Create new job 1 Carlton Events 1 [PERSON_NAME][GEOGRAPHIC_DATA] 1 […" at bounding box center [412, 70] width 121 height 10
select select "10251"
click at [352, 65] on select "Select Job Create new job 1 Carlton Events 1 [PERSON_NAME][GEOGRAPHIC_DATA] 1 […" at bounding box center [412, 70] width 121 height 10
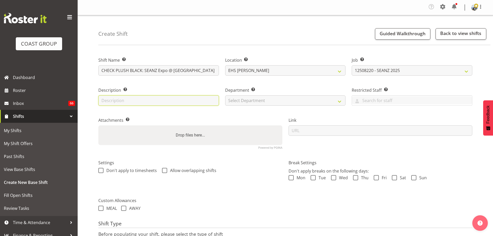
click at [132, 101] on input "text" at bounding box center [158, 100] width 121 height 10
type input "Checking Plush Black carpet"
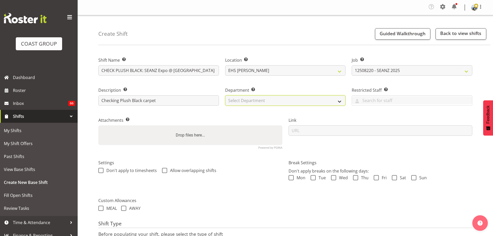
click at [252, 104] on select "Select Department EHS AKL CARPET EHS AKL PANEL EHS AKL CARPET EHS AKL SALES EHS…" at bounding box center [285, 100] width 121 height 10
select select "35"
click at [225, 95] on select "Select Department EHS AKL CARPET EHS AKL PANEL EHS AKL CARPET EHS AKL SALES EHS…" at bounding box center [285, 100] width 121 height 10
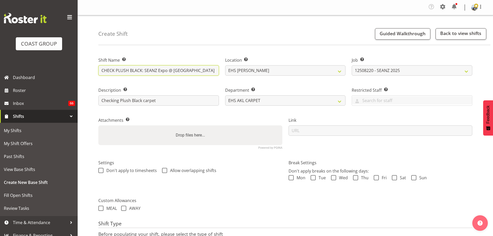
click at [141, 69] on input "CHECK PLUSH BLACK: SEANZ Expo @ [GEOGRAPHIC_DATA]" at bounding box center [158, 70] width 121 height 10
click at [142, 70] on input "CHECK PLUSH BLACK: SEANZ Expo @ [GEOGRAPHIC_DATA]" at bounding box center [158, 70] width 121 height 10
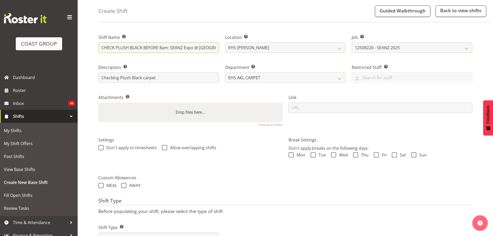
scroll to position [46, 0]
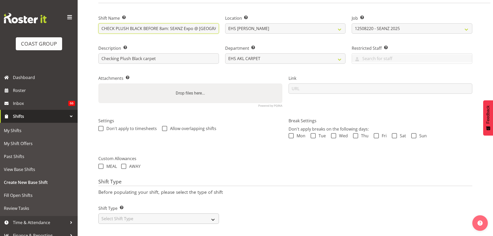
type input "CHECK PLUSH BLACK BEFORE 8am: SEANZ Expo @ [GEOGRAPHIC_DATA]"
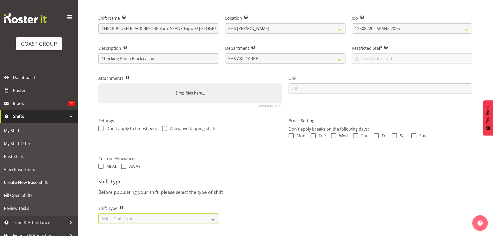
click at [145, 215] on select "Select Shift Type One Off Shift Recurring Shift Rotating Shift" at bounding box center [158, 218] width 121 height 10
click at [98, 213] on select "Select Shift Type One Off Shift Recurring Shift Rotating Shift" at bounding box center [158, 218] width 121 height 10
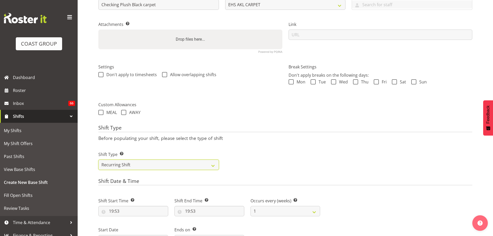
scroll to position [175, 0]
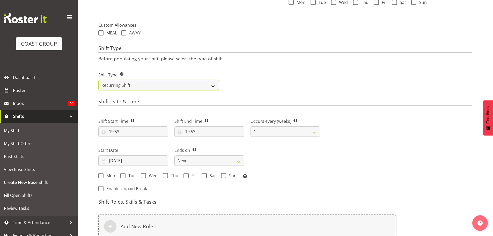
click at [122, 82] on select "One Off Shift Recurring Shift Rotating Shift" at bounding box center [158, 85] width 121 height 10
select select "one_off"
click at [98, 80] on select "One Off Shift Recurring Shift Rotating Shift" at bounding box center [158, 85] width 121 height 10
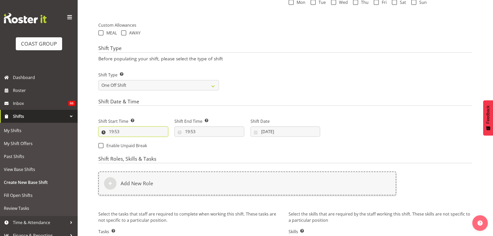
click at [115, 130] on input "19:53" at bounding box center [133, 131] width 70 height 10
click at [129, 145] on select "00 01 02 03 04 05 06 07 08 09 10 11 12 13 14 15 16 17 18 19 20 21 22 23" at bounding box center [134, 145] width 12 height 10
select select "7"
click at [128, 140] on select "00 01 02 03 04 05 06 07 08 09 10 11 12 13 14 15 16 17 18 19 20 21 22 23" at bounding box center [134, 145] width 12 height 10
type input "07:53"
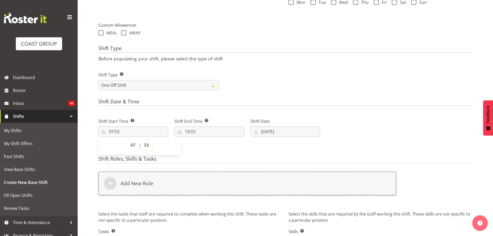
click at [144, 146] on select "00 01 02 03 04 05 06 07 08 09 10 11 12 13 14 15 16 17 18 19 20 21 22 23 24 25 2…" at bounding box center [147, 145] width 12 height 10
select select "0"
type input "07:00"
click at [178, 137] on div "00 01 02 03 04 05 06 07 08 09 10 11 12 13 14 15 16 17 18 19 20 21 22 23 : 00 01…" at bounding box center [139, 146] width 83 height 18
click at [196, 130] on input "19:53" at bounding box center [209, 131] width 70 height 10
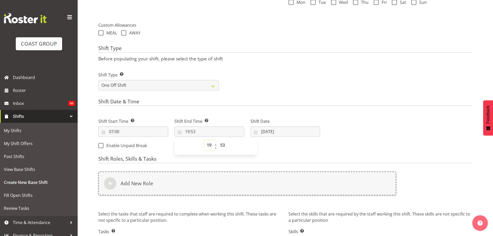
click at [212, 148] on select "00 01 02 03 04 05 06 07 08 09 10 11 12 13 14 15 16 17 18 19 20 21 22 23" at bounding box center [210, 145] width 12 height 10
select select "8"
click at [204, 140] on select "00 01 02 03 04 05 06 07 08 09 10 11 12 13 14 15 16 17 18 19 20 21 22 23" at bounding box center [210, 145] width 12 height 10
type input "08:53"
click at [226, 145] on select "00 01 02 03 04 05 06 07 08 09 10 11 12 13 14 15 16 17 18 19 20 21 22 23 24 25 2…" at bounding box center [223, 145] width 12 height 10
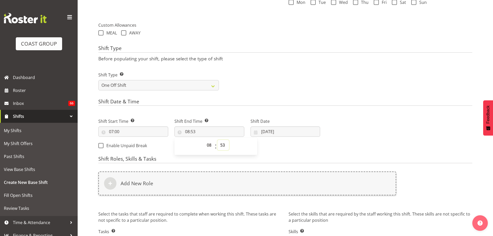
select select "0"
type input "08:00"
click at [305, 152] on div "Shift Start Time Set the time of the day you wish this shift to start 07:00 00 …" at bounding box center [209, 132] width 228 height 42
click at [297, 135] on input "[DATE]" at bounding box center [286, 131] width 70 height 10
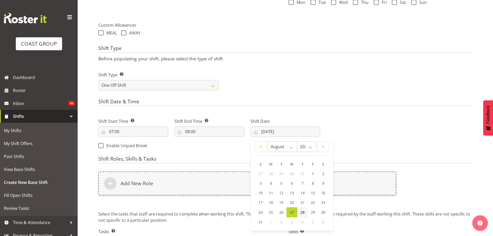
click at [303, 212] on span "28" at bounding box center [302, 212] width 4 height 5
type input "[DATE]"
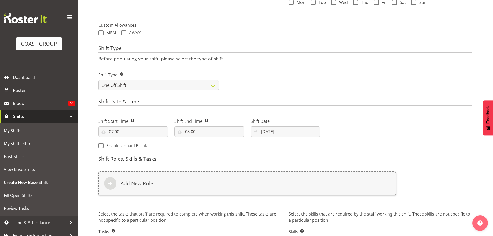
drag, startPoint x: 379, startPoint y: 150, endPoint x: 355, endPoint y: 178, distance: 36.5
click at [379, 150] on div "Next Shifts" at bounding box center [399, 132] width 152 height 42
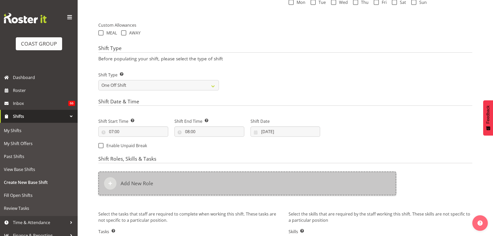
click at [292, 188] on div "Add New Role" at bounding box center [247, 183] width 298 height 24
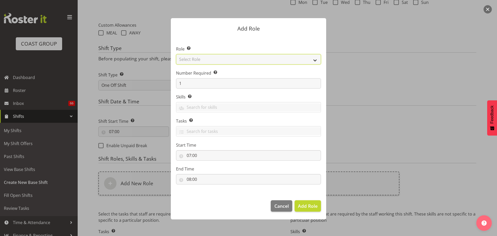
click at [262, 60] on select "Select Role ACCOUNT MANAGER ACCOUNT MANAGER DW ACCOUNTS [PERSON_NAME] VEHICLES …" at bounding box center [248, 59] width 145 height 10
select select "81"
click at [176, 54] on select "Select Role ACCOUNT MANAGER ACCOUNT MANAGER DW ACCOUNTS [PERSON_NAME] VEHICLES …" at bounding box center [248, 59] width 145 height 10
click at [303, 203] on span "Add Role" at bounding box center [308, 206] width 20 height 6
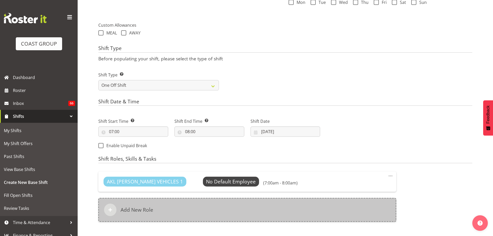
click at [134, 204] on div "Add New Role" at bounding box center [247, 210] width 298 height 24
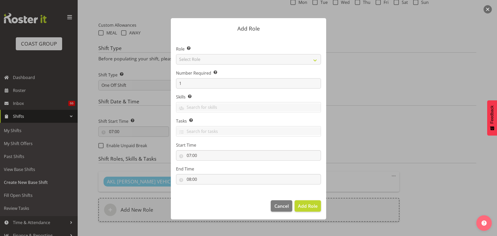
click at [192, 59] on div at bounding box center [249, 117] width 166 height 225
click at [192, 59] on select "Select Role ACCOUNT MANAGER ACCOUNT MANAGER DW ACCOUNTS [PERSON_NAME] VEHICLES …" at bounding box center [248, 59] width 145 height 10
select select "190"
click at [176, 54] on select "Select Role ACCOUNT MANAGER ACCOUNT MANAGER DW ACCOUNTS [PERSON_NAME] VEHICLES …" at bounding box center [248, 59] width 145 height 10
click at [310, 204] on span "Add Role" at bounding box center [308, 206] width 20 height 6
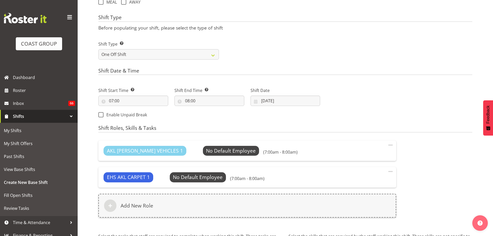
scroll to position [265, 0]
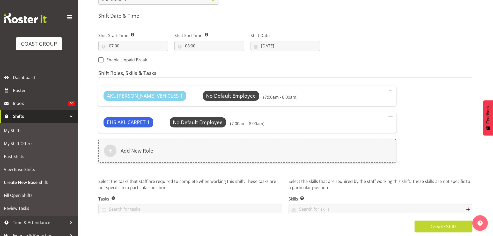
click at [460, 224] on button "Create Shift" at bounding box center [444, 226] width 58 height 11
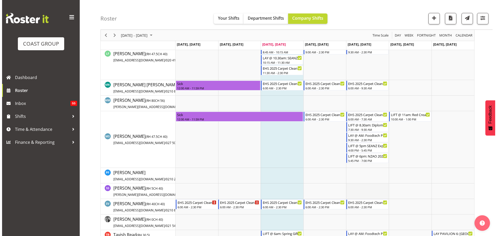
scroll to position [362, 0]
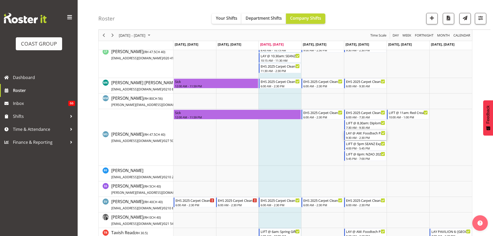
click at [364, 136] on div "9:30 AM - 2:30 PM" at bounding box center [365, 137] width 39 height 4
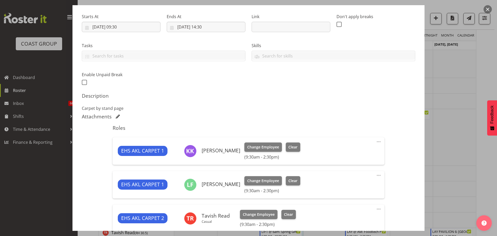
select select "9630"
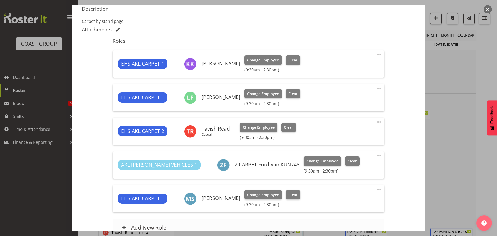
scroll to position [216, 0]
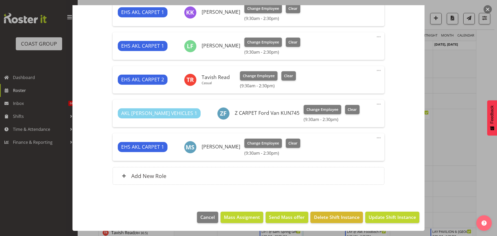
click at [376, 137] on span at bounding box center [379, 138] width 6 height 6
click at [339, 148] on link "Edit" at bounding box center [357, 149] width 50 height 9
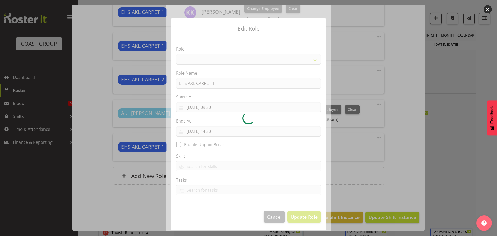
select select "190"
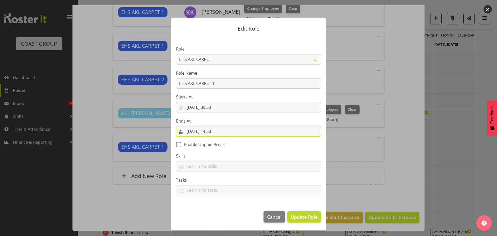
click at [218, 131] on input "29/08/2025, 14:30" at bounding box center [248, 131] width 145 height 10
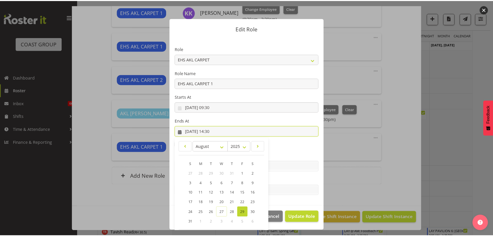
scroll to position [24, 0]
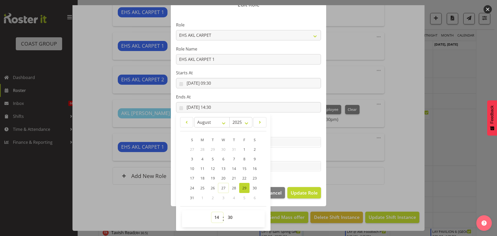
click at [215, 216] on select "00 01 02 03 04 05 06 07 08 09 10 11 12 13 14 15 16 17 18 19 20 21 22 23" at bounding box center [217, 217] width 12 height 10
select select "10"
click at [211, 212] on select "00 01 02 03 04 05 06 07 08 09 10 11 12 13 14 15 16 17 18 19 20 21 22 23" at bounding box center [217, 217] width 12 height 10
type input "29/08/2025, 10:30"
click at [302, 198] on button "Update Role" at bounding box center [304, 192] width 34 height 11
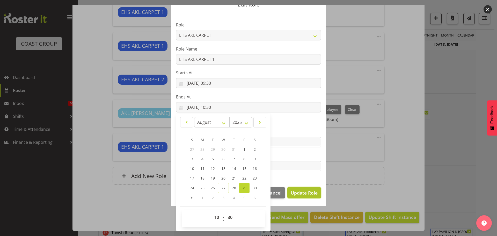
select select
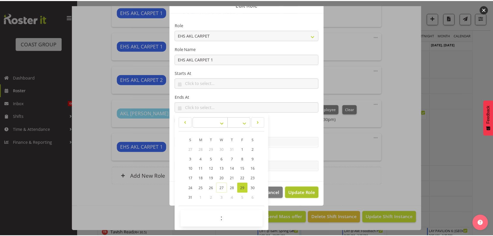
scroll to position [24, 0]
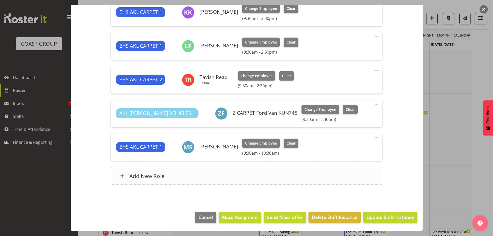
click at [238, 172] on div "Add New Role" at bounding box center [247, 176] width 272 height 18
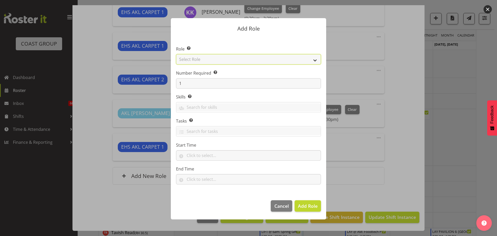
click at [219, 58] on select "Select Role ACCOUNT MANAGER ACCOUNT MANAGER DW ACCOUNTS AKL DIANNA VEHICLES AKL…" at bounding box center [248, 59] width 145 height 10
select select "190"
click at [176, 54] on select "Select Role ACCOUNT MANAGER ACCOUNT MANAGER DW ACCOUNTS AKL DIANNA VEHICLES AKL…" at bounding box center [248, 59] width 145 height 10
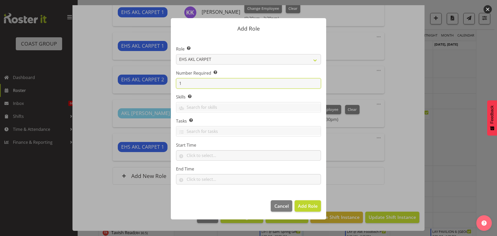
drag, startPoint x: 203, startPoint y: 81, endPoint x: 153, endPoint y: 80, distance: 50.0
click at [154, 80] on form "Add Role Role Select the role you wish to add to the shift. ACCOUNT MANAGER ACC…" at bounding box center [248, 117] width 248 height 225
type input "3"
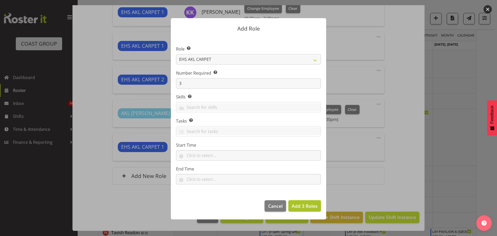
click at [314, 208] on span "Add 3 Roles" at bounding box center [305, 206] width 26 height 6
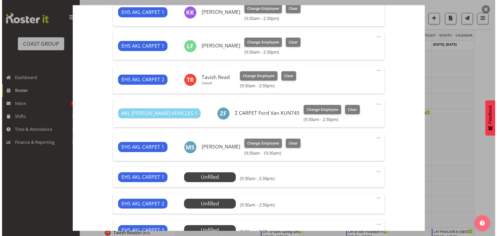
scroll to position [293, 0]
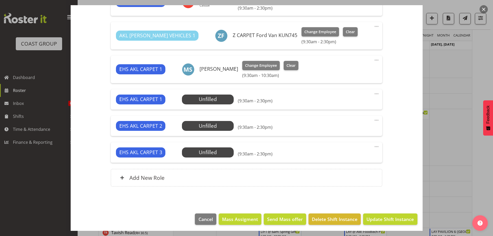
click at [373, 93] on span at bounding box center [376, 94] width 6 height 6
click at [345, 104] on link "Edit" at bounding box center [355, 105] width 50 height 9
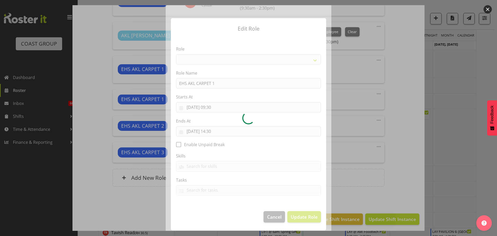
select select "190"
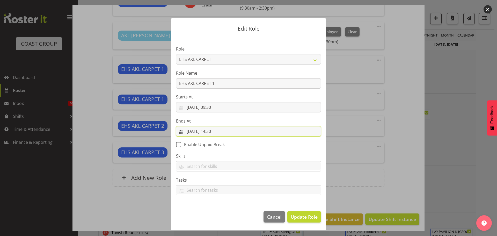
click at [217, 131] on input "29/08/2025, 14:30" at bounding box center [248, 131] width 145 height 10
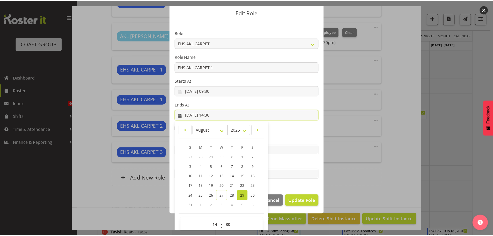
scroll to position [24, 0]
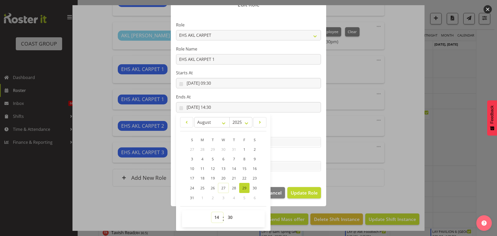
click at [215, 222] on select "00 01 02 03 04 05 06 07 08 09 10 11 12 13 14 15 16 17 18 19 20 21 22 23" at bounding box center [217, 217] width 12 height 10
select select "10"
click at [211, 212] on select "00 01 02 03 04 05 06 07 08 09 10 11 12 13 14 15 16 17 18 19 20 21 22 23" at bounding box center [217, 217] width 12 height 10
type input "29/08/2025, 10:30"
click at [299, 192] on span "Update Role" at bounding box center [304, 192] width 27 height 7
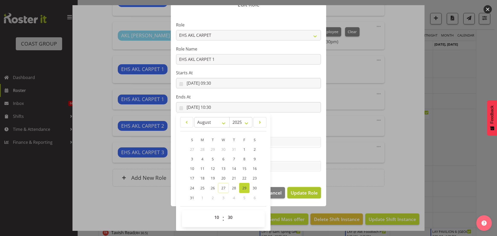
select select
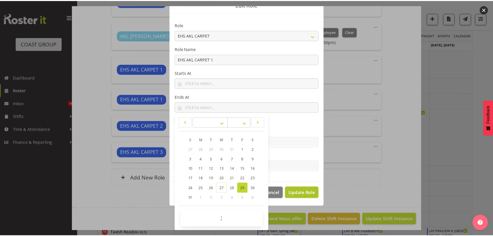
scroll to position [24, 0]
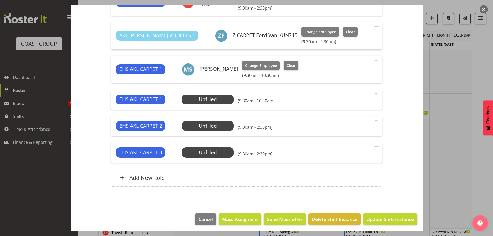
click at [373, 121] on span at bounding box center [376, 120] width 6 height 6
click at [355, 130] on link "Edit" at bounding box center [355, 132] width 50 height 9
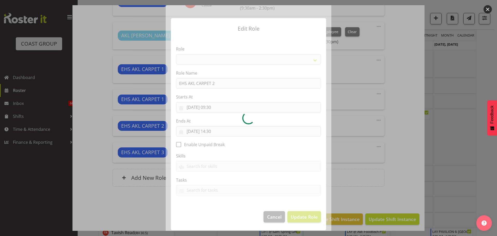
select select "190"
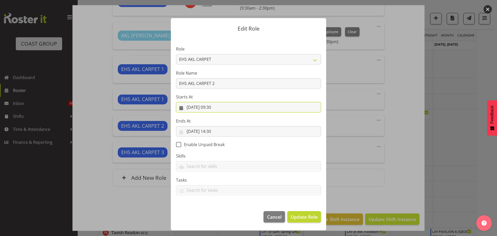
click at [216, 105] on input "29/08/2025, 09:30" at bounding box center [248, 107] width 145 height 10
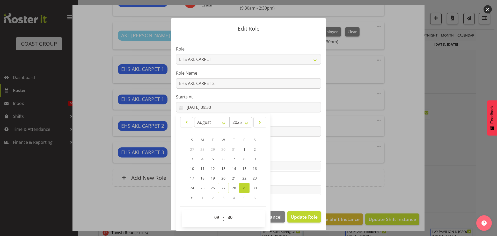
click at [215, 212] on div "00 01 02 03 04 05 06 07 08 09 10 11 12 13 14 15 16 17 18 19 20 21 22 23 : 00 01…" at bounding box center [223, 218] width 83 height 17
click at [216, 216] on select "00 01 02 03 04 05 06 07 08 09 10 11 12 13 14 15 16 17 18 19 20 21 22 23" at bounding box center [217, 217] width 12 height 10
select select "12"
click at [211, 212] on select "00 01 02 03 04 05 06 07 08 09 10 11 12 13 14 15 16 17 18 19 20 21 22 23" at bounding box center [217, 217] width 12 height 10
type input "29/08/2025, 12:30"
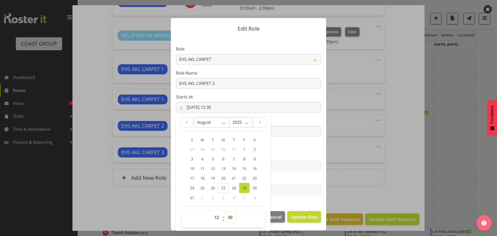
click at [229, 217] on select "00 01 02 03 04 05 06 07 08 09 10 11 12 13 14 15 16 17 18 19 20 21 22 23 24 25 2…" at bounding box center [231, 217] width 12 height 10
select select "0"
type input "29/08/2025, 12:00"
click at [316, 217] on span "Update Role" at bounding box center [304, 216] width 27 height 7
select select
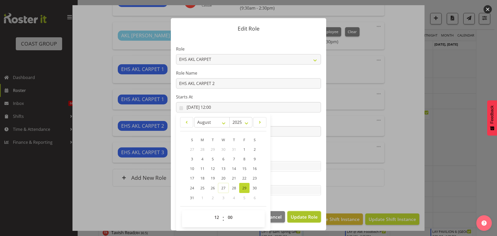
select select
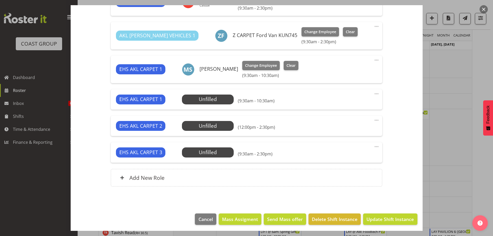
click at [375, 147] on span at bounding box center [376, 146] width 6 height 6
click at [351, 163] on link "Edit" at bounding box center [355, 158] width 50 height 9
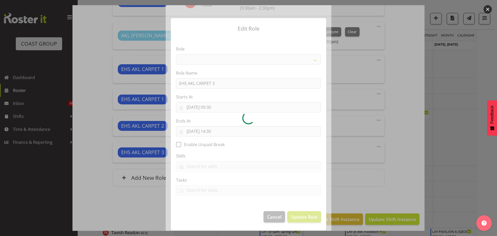
select select "190"
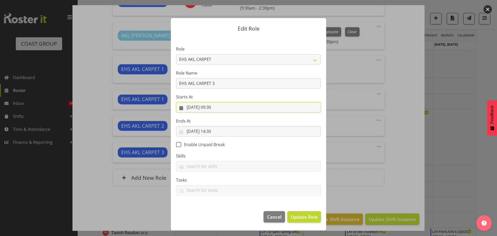
click at [219, 107] on input "29/08/2025, 09:30" at bounding box center [248, 107] width 145 height 10
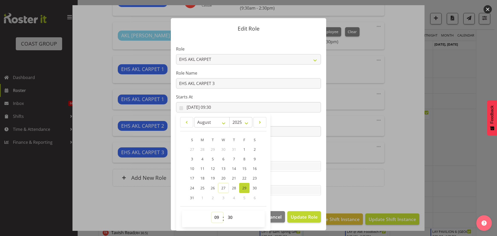
click at [217, 215] on select "00 01 02 03 04 05 06 07 08 09 10 11 12 13 14 15 16 17 18 19 20 21 22 23" at bounding box center [217, 217] width 12 height 10
select select "12"
click at [211, 212] on select "00 01 02 03 04 05 06 07 08 09 10 11 12 13 14 15 16 17 18 19 20 21 22 23" at bounding box center [217, 217] width 12 height 10
type input "29/08/2025, 12:30"
click at [229, 217] on select "00 01 02 03 04 05 06 07 08 09 10 11 12 13 14 15 16 17 18 19 20 21 22 23 24 25 2…" at bounding box center [231, 217] width 12 height 10
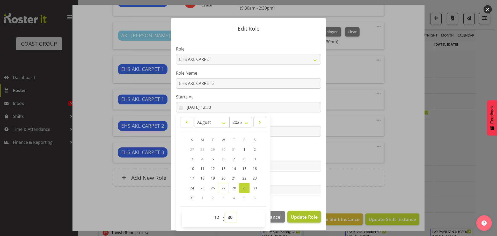
select select "0"
type input "29/08/2025, 12:00"
click at [313, 218] on span "Update Role" at bounding box center [304, 216] width 27 height 7
select select
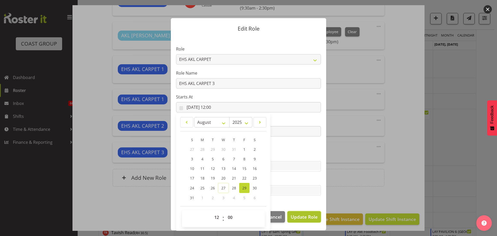
select select
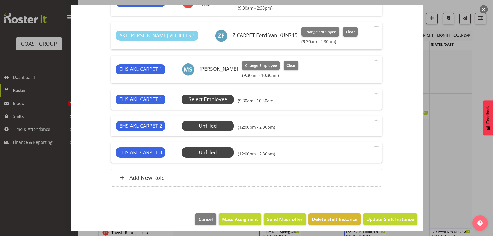
click at [207, 99] on span "Select Employee" at bounding box center [208, 100] width 39 height 8
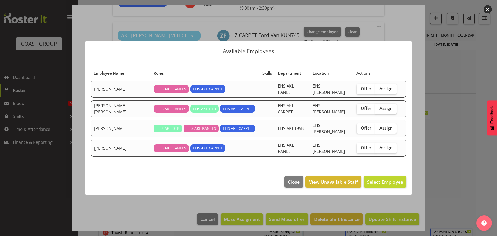
click at [385, 109] on span "Assign" at bounding box center [385, 108] width 13 height 5
click at [379, 109] on input "Assign" at bounding box center [376, 108] width 3 height 3
checkbox input "true"
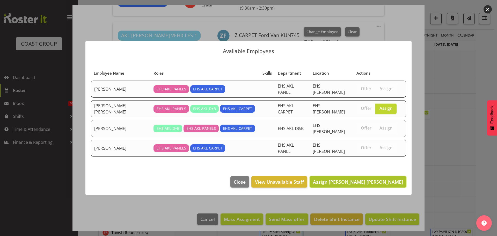
click at [380, 176] on button "Assign Marley King" at bounding box center [358, 181] width 97 height 11
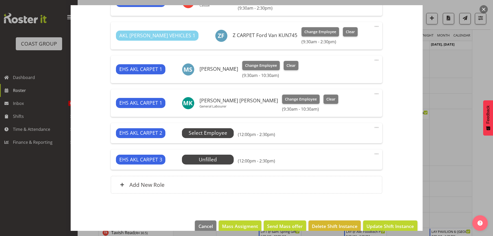
click at [225, 134] on span "Select Employee" at bounding box center [208, 133] width 39 height 8
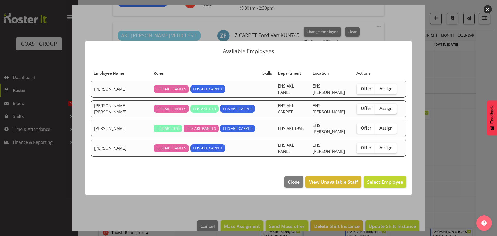
click at [388, 108] on label "Assign" at bounding box center [385, 109] width 21 height 10
click at [379, 108] on input "Assign" at bounding box center [376, 108] width 3 height 3
checkbox input "true"
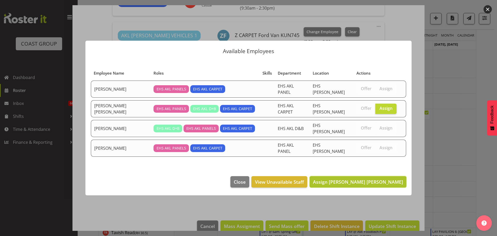
click at [381, 179] on span "Assign Marley King" at bounding box center [358, 182] width 90 height 6
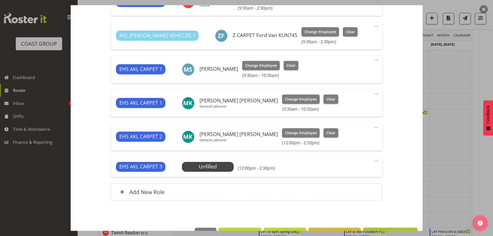
click at [394, 228] on button "Update Shift Instance" at bounding box center [390, 233] width 54 height 11
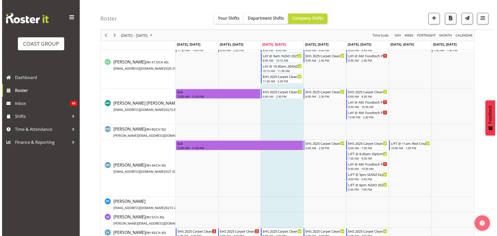
scroll to position [0, 0]
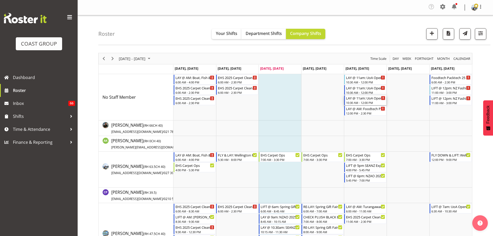
click at [351, 104] on div "10:30 AM - 12:00 PM" at bounding box center [365, 102] width 39 height 4
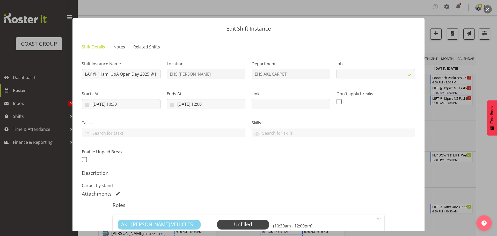
select select "9993"
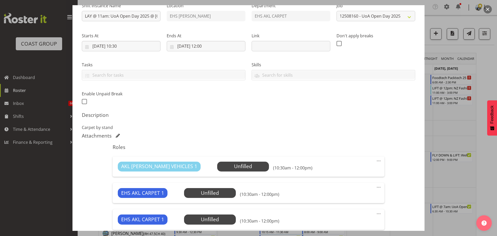
scroll to position [104, 0]
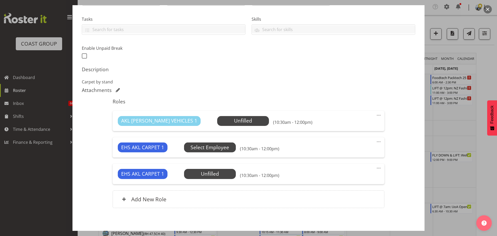
click at [0, 0] on span "Select Employee" at bounding box center [0, 0] width 0 height 0
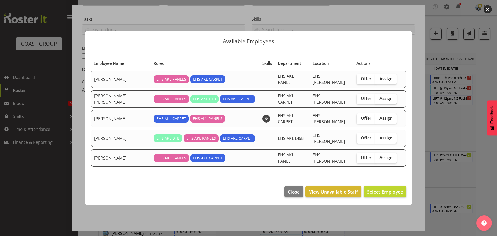
click at [379, 101] on span "Assign" at bounding box center [385, 98] width 13 height 5
click at [378, 100] on input "Assign" at bounding box center [376, 98] width 3 height 3
checkbox input "true"
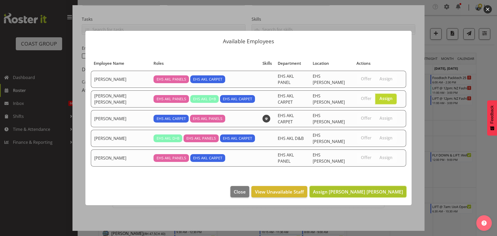
click at [379, 188] on span "Assign Marley King" at bounding box center [358, 191] width 90 height 6
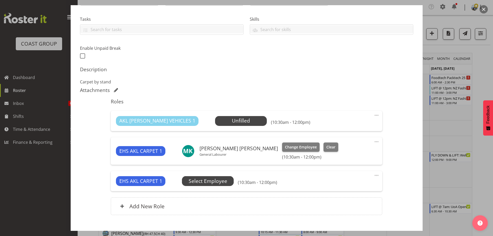
click at [0, 0] on span "Select Employee" at bounding box center [0, 0] width 0 height 0
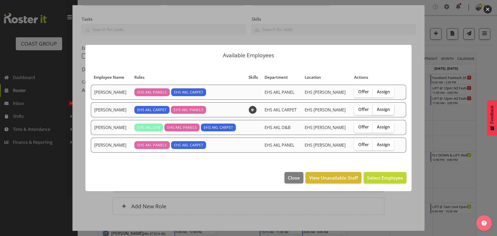
click at [377, 110] on span "Assign" at bounding box center [383, 109] width 13 height 5
click at [375, 110] on input "Assign" at bounding box center [374, 109] width 3 height 3
checkbox input "true"
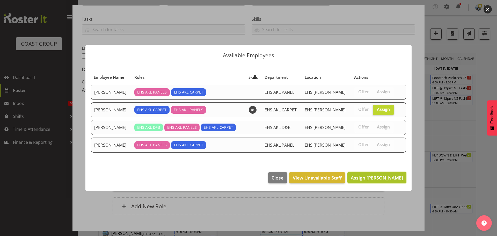
click at [374, 179] on span "Assign Mike Schaumkell" at bounding box center [377, 177] width 52 height 6
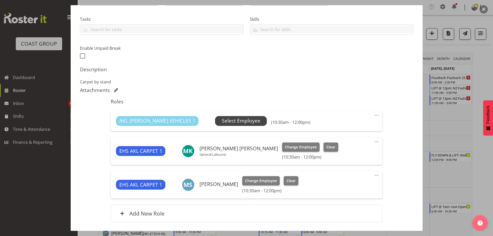
click at [222, 119] on span "Select Employee" at bounding box center [241, 121] width 39 height 8
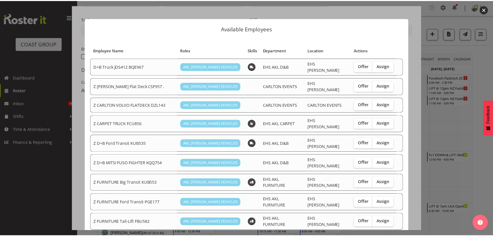
scroll to position [26, 0]
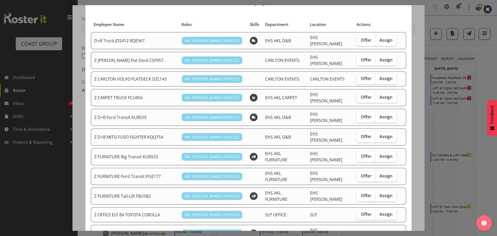
click at [450, 110] on div at bounding box center [248, 118] width 497 height 236
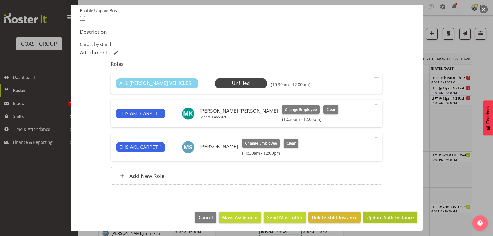
click at [390, 215] on span "Update Shift Instance" at bounding box center [389, 217] width 47 height 7
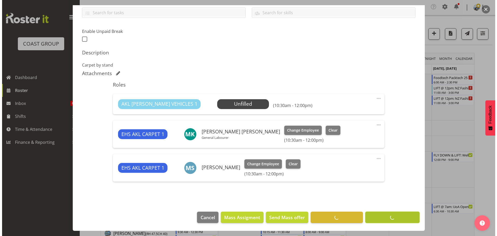
scroll to position [120, 0]
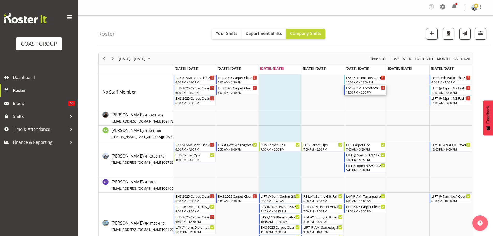
click at [354, 90] on div "12:00 PM - 2:30 PM" at bounding box center [365, 92] width 39 height 4
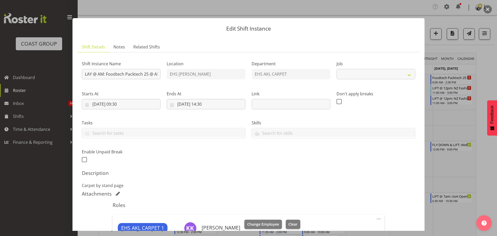
select select "9630"
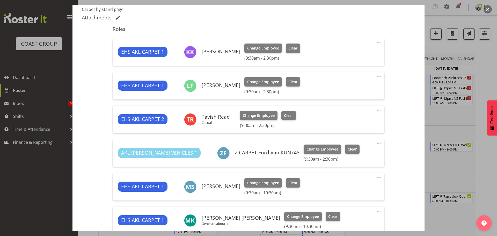
scroll to position [233, 0]
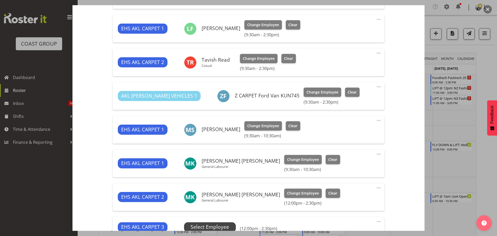
click at [206, 224] on span "Select Employee" at bounding box center [209, 227] width 39 height 8
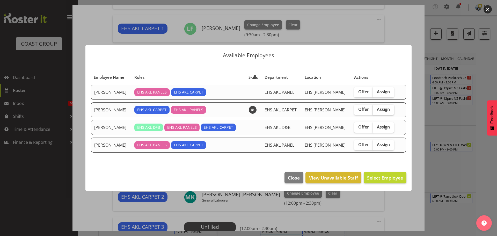
click at [383, 110] on span "Assign" at bounding box center [383, 109] width 13 height 5
click at [376, 110] on input "Assign" at bounding box center [374, 109] width 3 height 3
checkbox input "true"
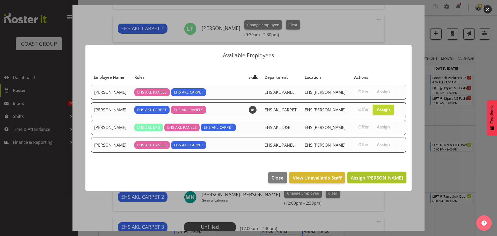
click at [380, 178] on span "Assign Mike Schaumkell" at bounding box center [377, 177] width 52 height 6
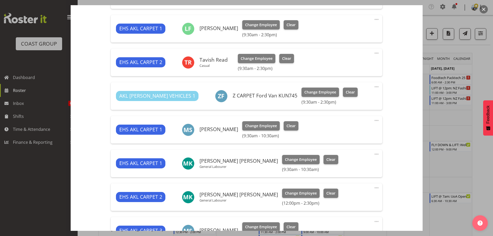
click at [373, 87] on span at bounding box center [376, 87] width 6 height 6
click at [360, 100] on link "Edit" at bounding box center [355, 98] width 50 height 9
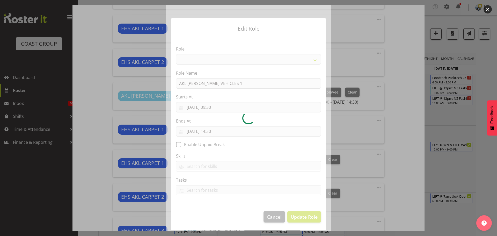
select select "81"
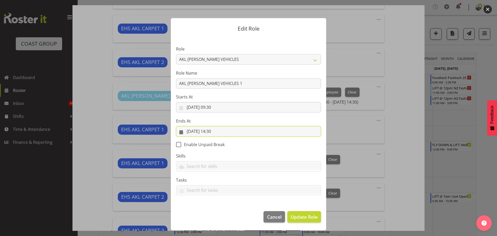
click at [220, 132] on input "29/08/2025, 14:30" at bounding box center [248, 131] width 145 height 10
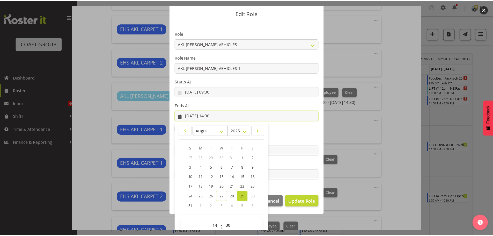
scroll to position [24, 0]
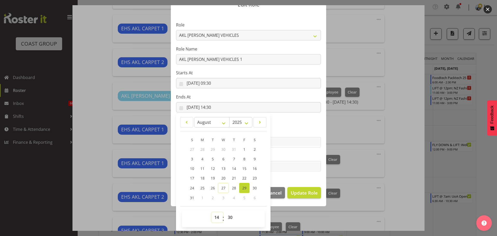
drag, startPoint x: 212, startPoint y: 219, endPoint x: 213, endPoint y: 216, distance: 3.2
click at [212, 219] on select "00 01 02 03 04 05 06 07 08 09 10 11 12 13 14 15 16 17 18 19 20 21 22 23" at bounding box center [217, 217] width 12 height 10
click at [212, 223] on span "00 01 02 03 04 05 06 07 08 09 10 11 12 13 14 15 16 17 18 19 20 21 22 23" at bounding box center [217, 218] width 12 height 13
click at [213, 218] on select "00 01 02 03 04 05 06 07 08 09 10 11 12 13 14 15 16 17 18 19 20 21 22 23" at bounding box center [217, 217] width 12 height 10
select select "10"
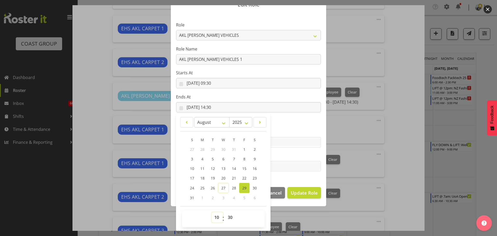
click at [211, 212] on select "00 01 02 03 04 05 06 07 08 09 10 11 12 13 14 15 16 17 18 19 20 21 22 23" at bounding box center [217, 217] width 12 height 10
type input "29/08/2025, 10:30"
click at [311, 189] on span "Update Role" at bounding box center [304, 192] width 27 height 7
select select
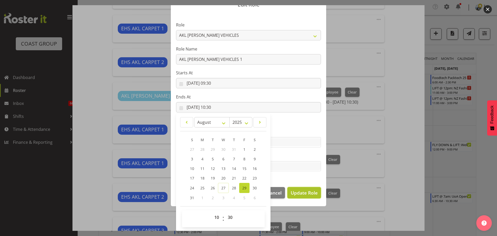
select select
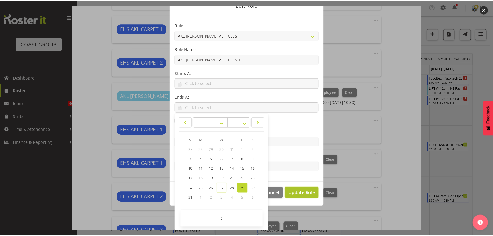
scroll to position [24, 0]
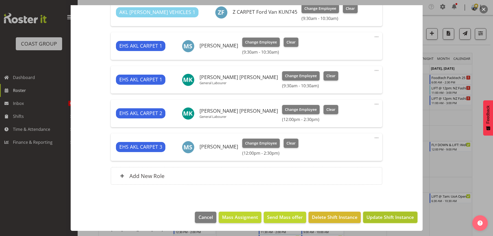
click at [397, 215] on span "Update Shift Instance" at bounding box center [389, 217] width 47 height 7
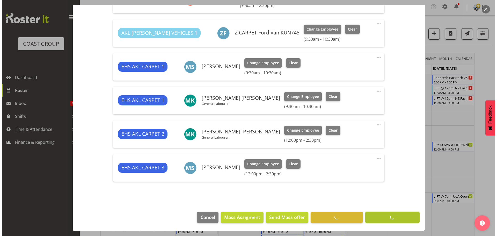
scroll to position [296, 0]
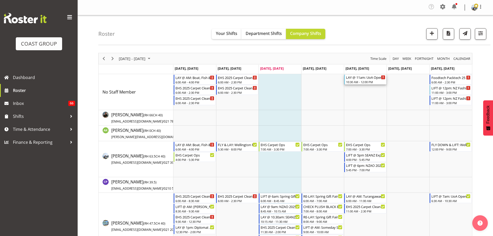
click at [377, 81] on div "10:30 AM - 12:00 PM" at bounding box center [365, 82] width 39 height 4
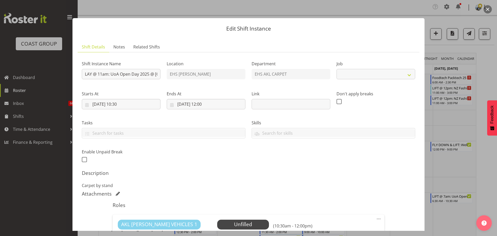
select select "9993"
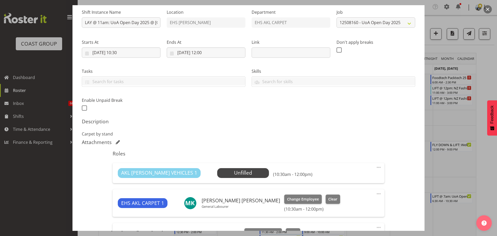
scroll to position [52, 0]
click at [224, 172] on span "Select Employee" at bounding box center [243, 173] width 39 height 8
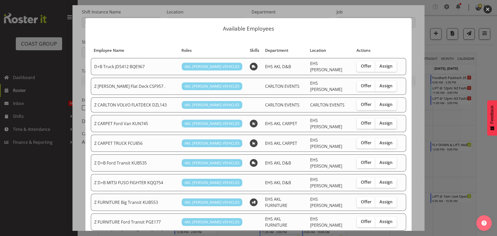
click at [387, 121] on label "Assign" at bounding box center [385, 123] width 21 height 10
click at [379, 121] on input "Assign" at bounding box center [376, 122] width 3 height 3
checkbox input "true"
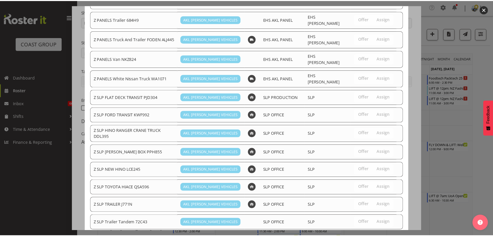
scroll to position [339, 0]
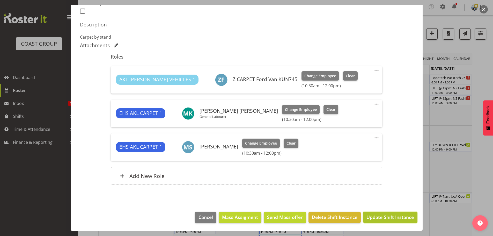
click at [390, 219] on span "Update Shift Instance" at bounding box center [389, 217] width 47 height 7
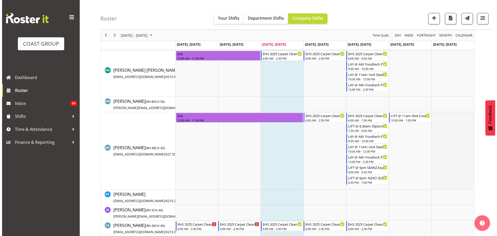
scroll to position [388, 0]
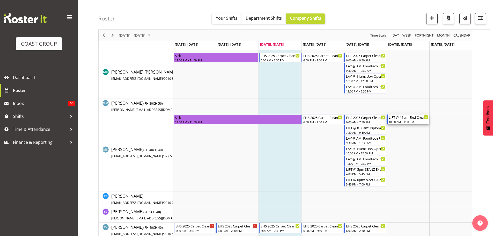
click at [412, 121] on div "10:00 AM - 1:00 PM" at bounding box center [408, 122] width 39 height 4
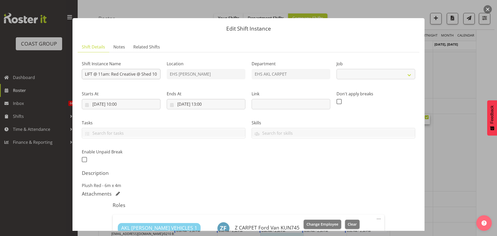
select select "8574"
click at [448, 113] on div at bounding box center [248, 118] width 497 height 236
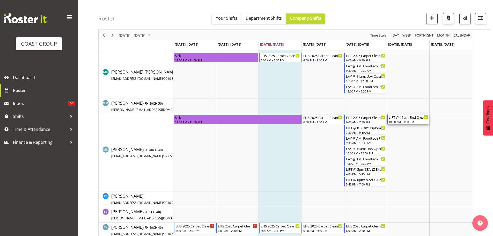
click at [402, 120] on div "10:00 AM - 1:00 PM" at bounding box center [408, 122] width 39 height 4
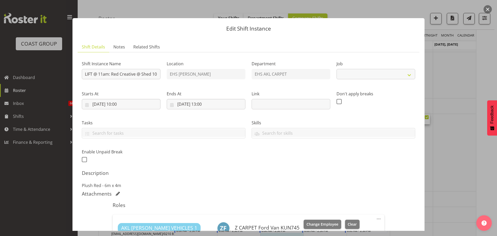
select select "8574"
click at [109, 106] on input "30/08/2025, 10:00" at bounding box center [121, 104] width 79 height 10
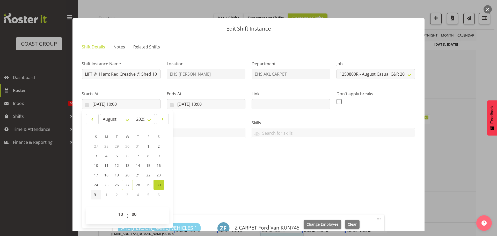
click at [96, 193] on span "31" at bounding box center [96, 194] width 4 height 5
type input "31/08/2025, 10:00"
click at [192, 102] on input "30/08/2025, 13:00" at bounding box center [206, 104] width 79 height 10
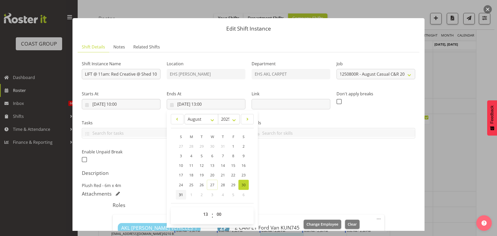
click at [179, 194] on span "31" at bounding box center [181, 194] width 4 height 5
type input "31/08/2025, 13:00"
click at [353, 166] on div "Shift Instance Name LIFT @ 11am: Red Creative @ Shed 10 Location EHS RYMER Depa…" at bounding box center [249, 109] width 340 height 113
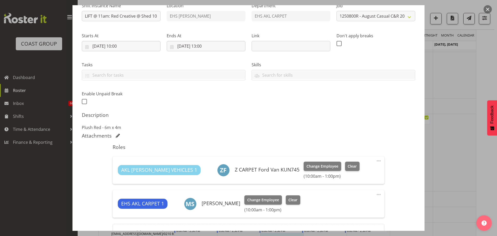
scroll to position [115, 0]
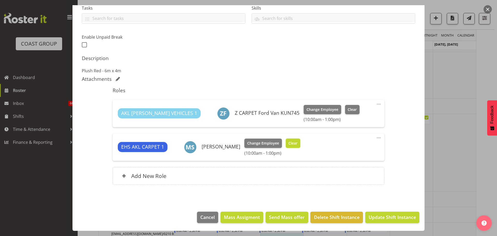
click at [294, 143] on span "Clear" at bounding box center [292, 143] width 9 height 6
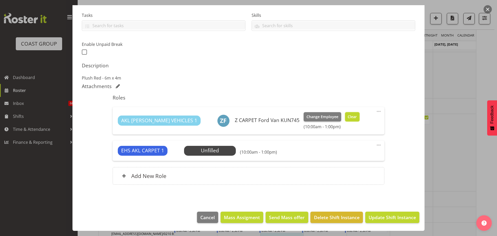
click at [348, 117] on span "Clear" at bounding box center [352, 117] width 9 height 6
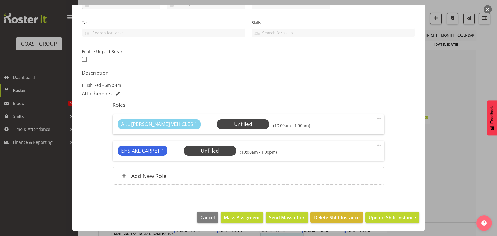
scroll to position [0, 0]
click at [392, 220] on span "Update Shift Instance" at bounding box center [392, 217] width 47 height 7
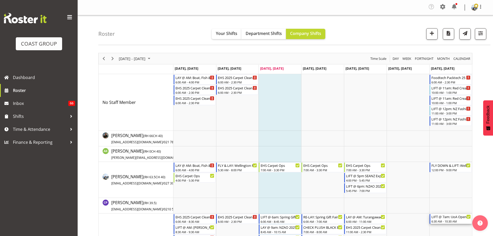
click at [452, 220] on div "6:30 AM - 10:30 AM" at bounding box center [450, 221] width 39 height 4
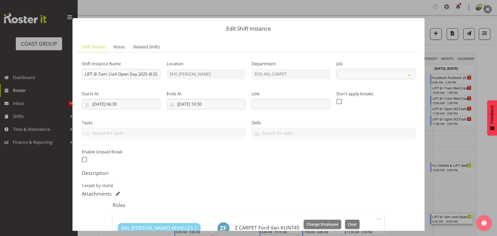
select select "9993"
click at [122, 72] on input "LIFT @ 7am: UoA Open Day 2025 @ UoA Buildings" at bounding box center [121, 74] width 79 height 10
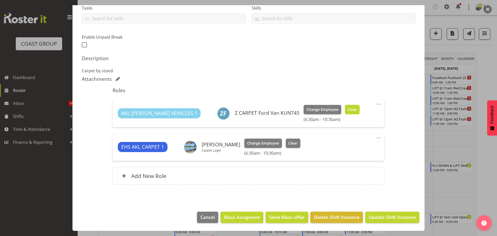
click at [348, 110] on span "Clear" at bounding box center [352, 110] width 9 height 6
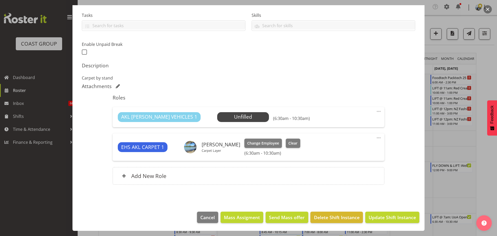
scroll to position [107, 0]
click at [297, 145] on span "Clear" at bounding box center [292, 143] width 9 height 6
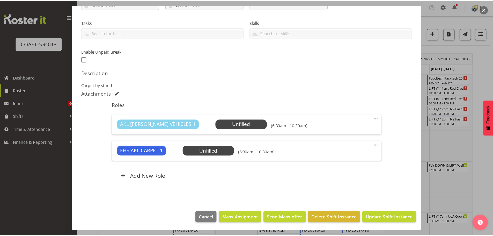
scroll to position [100, 0]
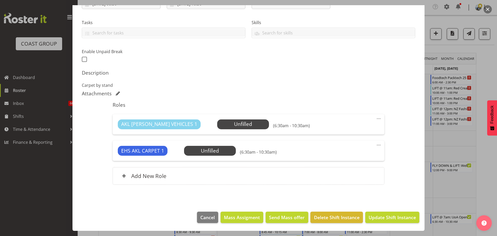
click at [491, 183] on div at bounding box center [248, 118] width 497 height 236
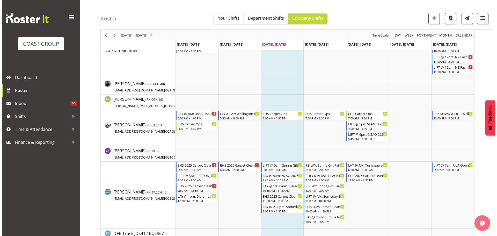
scroll to position [0, 0]
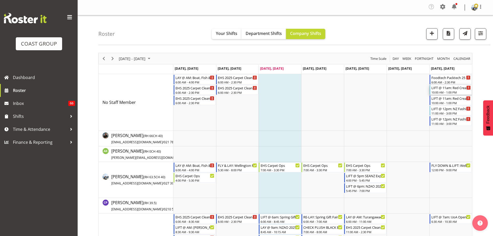
click at [456, 92] on div "10:00 AM - 1:00 PM" at bounding box center [450, 92] width 39 height 4
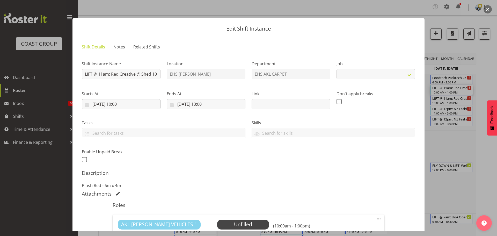
select select "8574"
click at [124, 105] on input "31/08/2025, 10:00" at bounding box center [121, 104] width 79 height 10
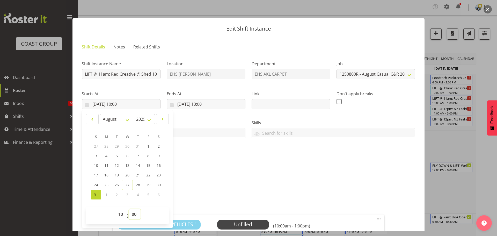
click at [139, 212] on select "00 01 02 03 04 05 06 07 08 09 10 11 12 13 14 15 16 17 18 19 20 21 22 23 24 25 2…" at bounding box center [135, 214] width 12 height 10
select select "30"
type input "31/08/2025, 10:30"
click at [290, 168] on div "Shift Instance Name LIFT @ 11am: Red Creative @ Shed 10 Location EHS RYMER Depa…" at bounding box center [248, 173] width 333 height 235
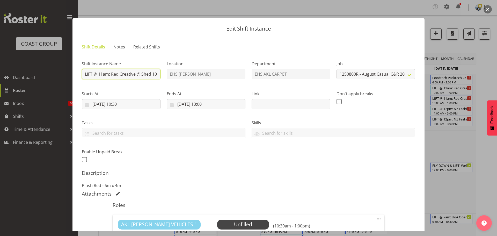
click at [137, 75] on input "LIFT @ 11am: Red Creative @ Shed 10" at bounding box center [121, 74] width 79 height 10
type input "LIFT @ 11am: Red Creative & NZ Fashion Week @ Shed 10"
click at [270, 174] on h5 "Description" at bounding box center [248, 173] width 333 height 6
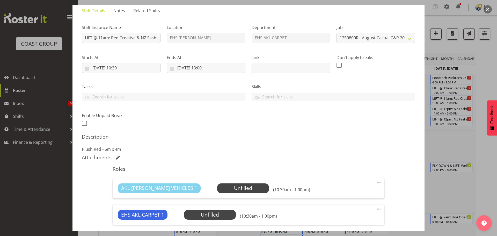
scroll to position [78, 0]
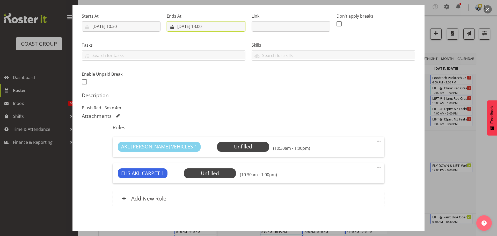
click at [214, 26] on input "31/08/2025, 13:00" at bounding box center [206, 26] width 79 height 10
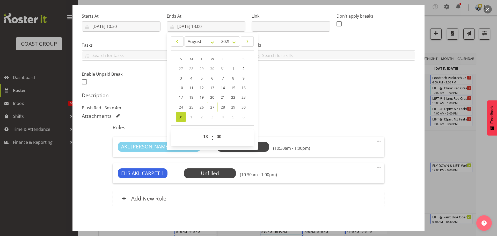
click at [350, 134] on div "Roles AKL RYMER VEHICLES 1 Unfilled Select Employee (10:30am - 1:00pm) Edit Cov…" at bounding box center [248, 167] width 278 height 92
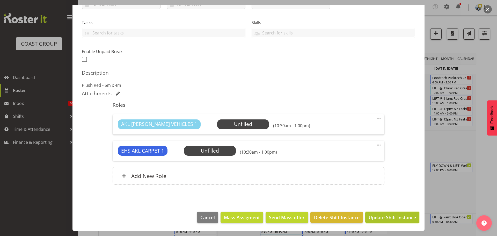
click at [405, 216] on span "Update Shift Instance" at bounding box center [392, 217] width 47 height 7
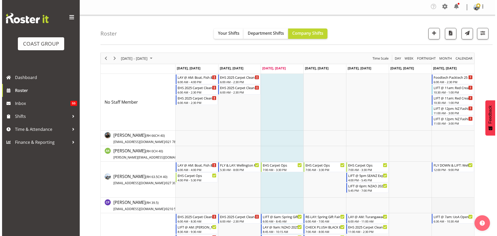
scroll to position [0, 0]
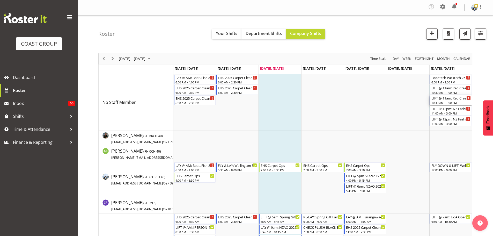
click at [452, 100] on div "LIFT @ 11am: Red Creative & NZ Fashion Week @ Shed 10" at bounding box center [450, 97] width 39 height 5
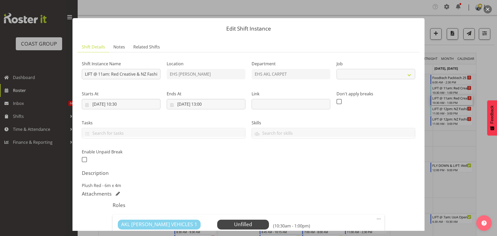
select select "8574"
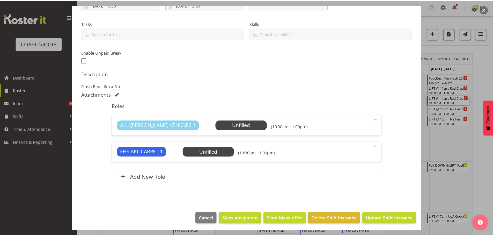
scroll to position [100, 0]
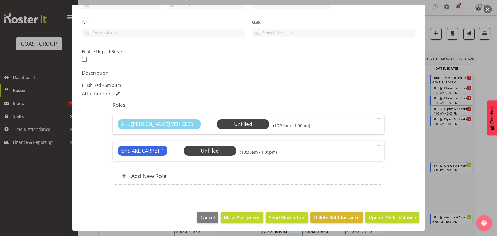
click at [493, 165] on div at bounding box center [248, 118] width 497 height 236
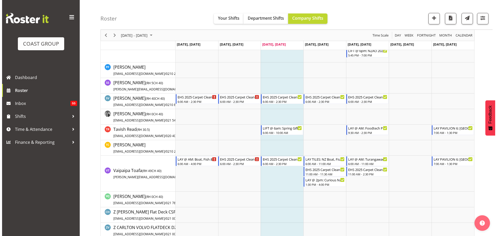
scroll to position [544, 0]
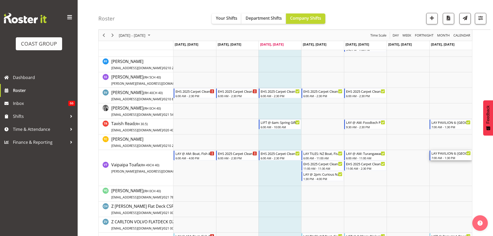
click at [452, 158] on div "7:00 AM - 1:30 PM" at bounding box center [450, 158] width 39 height 4
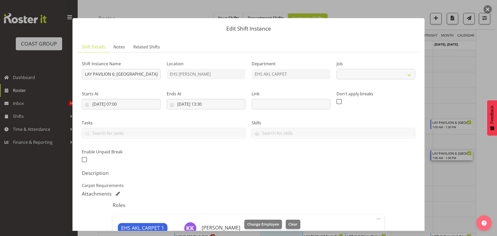
select select "9932"
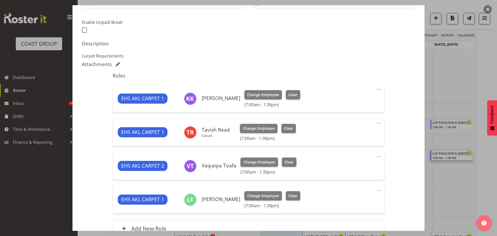
scroll to position [181, 0]
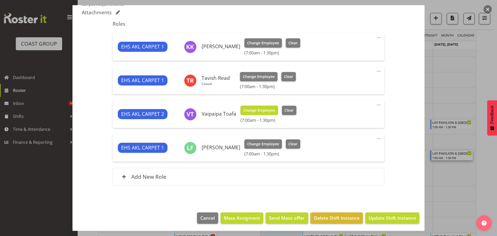
click at [259, 109] on span "Change Employee" at bounding box center [259, 110] width 32 height 6
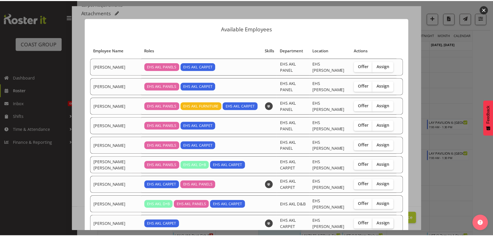
scroll to position [39, 0]
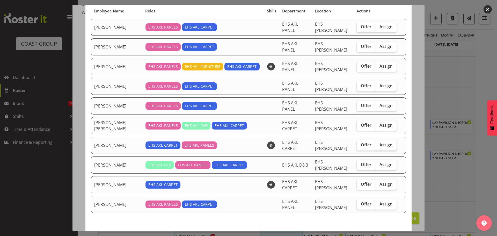
click at [380, 142] on span "Assign" at bounding box center [385, 144] width 13 height 5
click at [379, 143] on input "Assign" at bounding box center [376, 144] width 3 height 3
checkbox input "true"
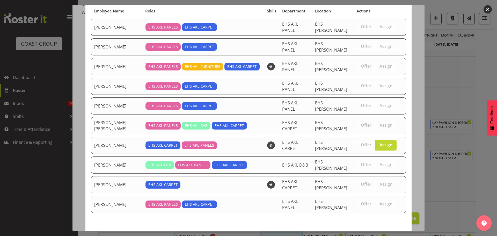
click at [386, 235] on span "Assign Mike Schaumkell" at bounding box center [377, 238] width 52 height 6
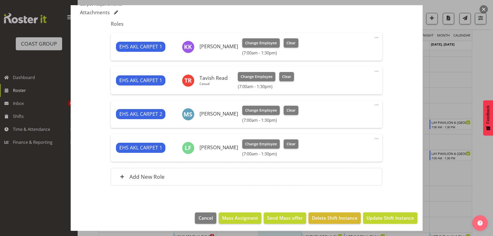
click at [406, 216] on span "Update Shift Instance" at bounding box center [389, 217] width 47 height 7
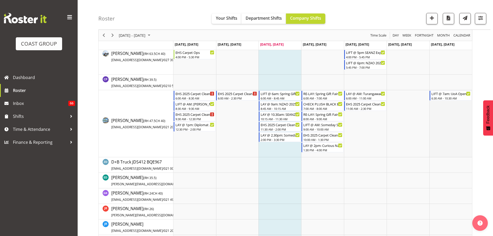
scroll to position [52, 0]
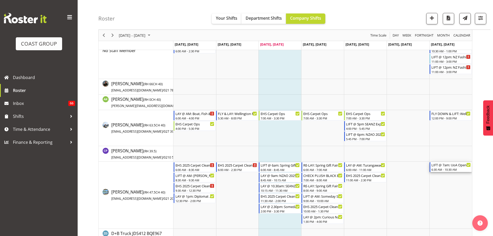
click at [451, 168] on div "6:30 AM - 10:30 AM" at bounding box center [450, 169] width 39 height 4
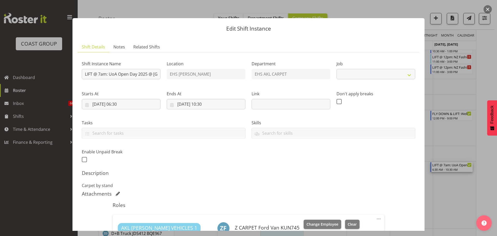
click at [471, 198] on div at bounding box center [248, 118] width 497 height 236
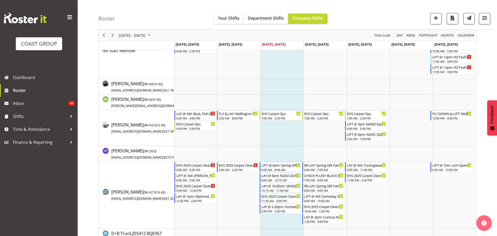
select select "9993"
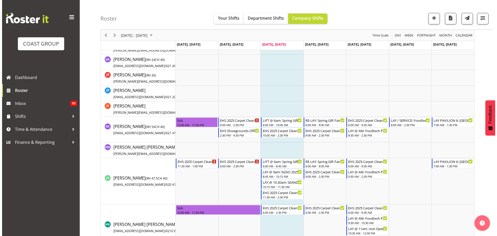
scroll to position [336, 0]
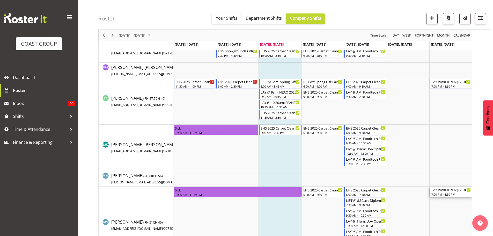
click at [447, 196] on div "7:00 AM - 1:30 PM" at bounding box center [450, 194] width 39 height 4
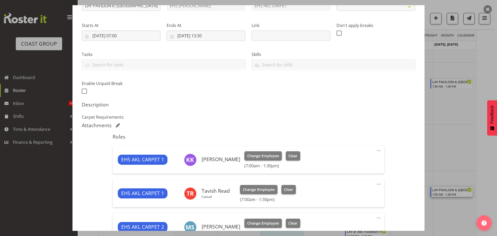
select select "9932"
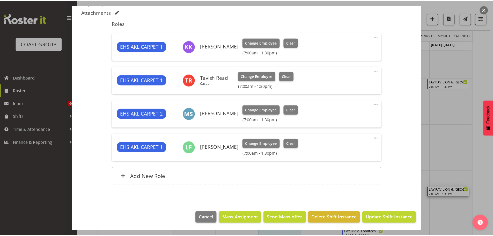
scroll to position [182, 0]
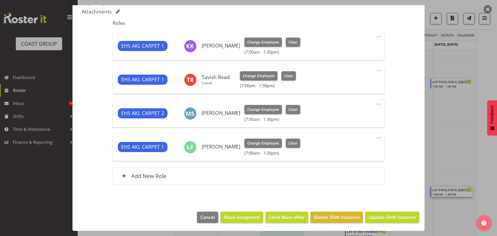
click at [489, 159] on div at bounding box center [248, 118] width 497 height 236
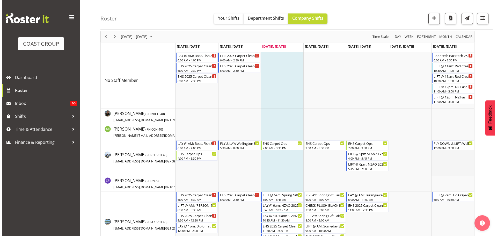
scroll to position [0, 0]
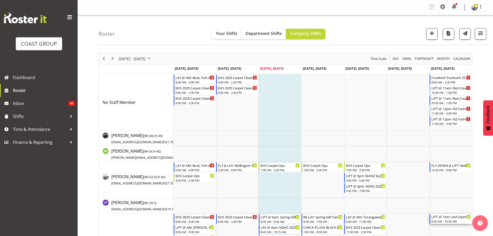
click at [446, 219] on div "6:30 AM - 10:30 AM" at bounding box center [450, 221] width 39 height 4
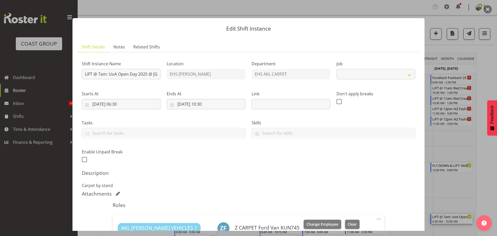
select select "9993"
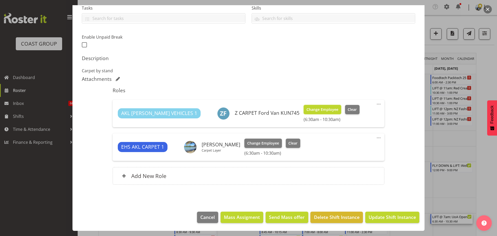
click at [306, 108] on span "Change Employee" at bounding box center [322, 110] width 32 height 6
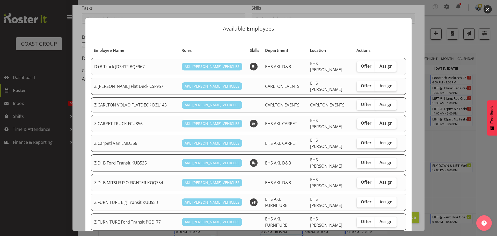
click at [379, 140] on span "Assign" at bounding box center [385, 142] width 13 height 5
click at [379, 141] on input "Assign" at bounding box center [376, 142] width 3 height 3
checkbox input "true"
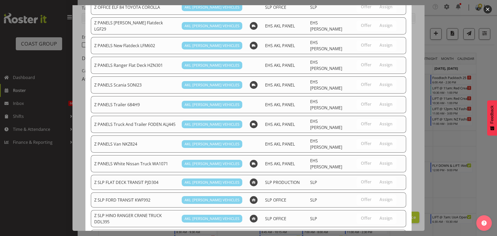
scroll to position [356, 0]
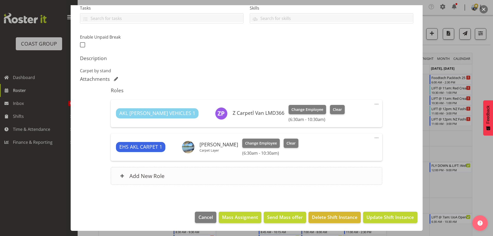
click at [280, 168] on div "Add New Role" at bounding box center [247, 176] width 272 height 18
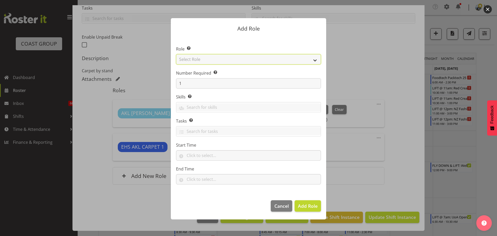
click at [262, 62] on select "Select Role ACCOUNT MANAGER ACCOUNT MANAGER DW ACCOUNTS AKL DIANNA VEHICLES AKL…" at bounding box center [248, 59] width 145 height 10
select select "190"
click at [176, 54] on select "Select Role ACCOUNT MANAGER ACCOUNT MANAGER DW ACCOUNTS AKL DIANNA VEHICLES AKL…" at bounding box center [248, 59] width 145 height 10
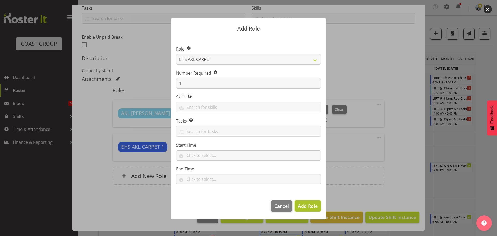
click at [310, 206] on span "Add Role" at bounding box center [308, 206] width 20 height 6
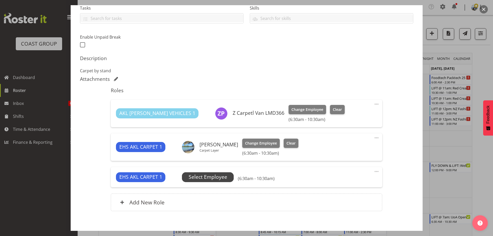
click at [230, 177] on span "Select Employee" at bounding box center [208, 177] width 52 height 10
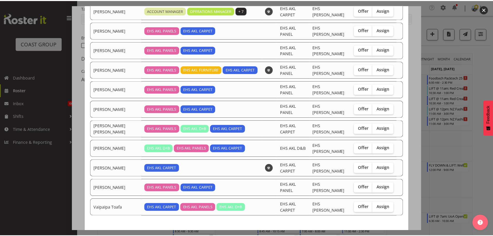
scroll to position [57, 0]
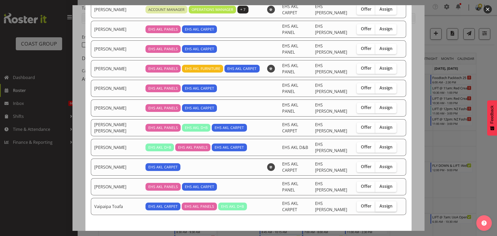
click at [381, 203] on span "Assign" at bounding box center [385, 205] width 13 height 5
click at [379, 204] on input "Assign" at bounding box center [376, 205] width 3 height 3
checkbox input "true"
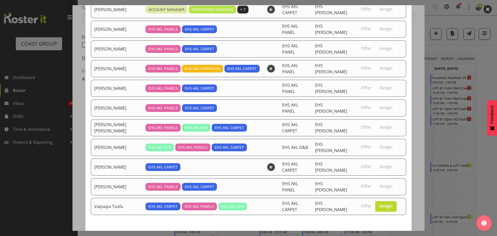
click at [383, 234] on button "Assign Vaipaipa Toafa" at bounding box center [378, 239] width 55 height 11
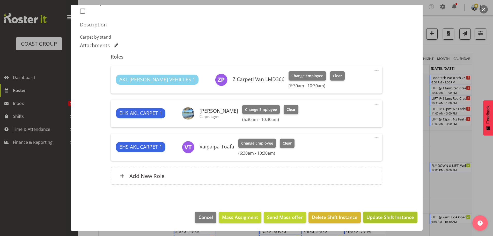
click at [397, 220] on span "Update Shift Instance" at bounding box center [389, 217] width 47 height 7
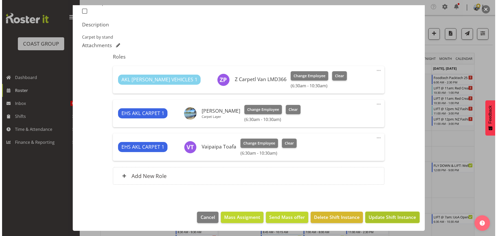
scroll to position [128, 0]
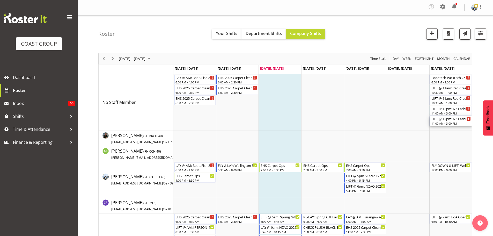
click at [449, 123] on div "11:00 AM - 3:00 PM" at bounding box center [450, 123] width 39 height 4
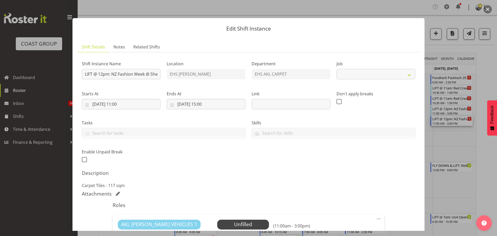
select select "8652"
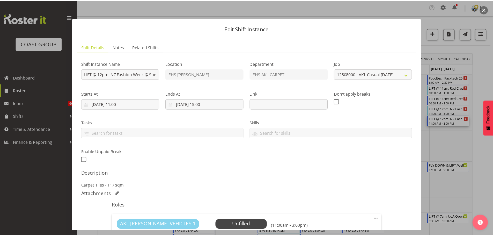
scroll to position [100, 0]
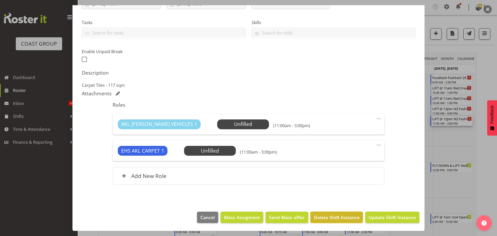
click at [325, 216] on span "Delete Shift Instance" at bounding box center [337, 217] width 46 height 7
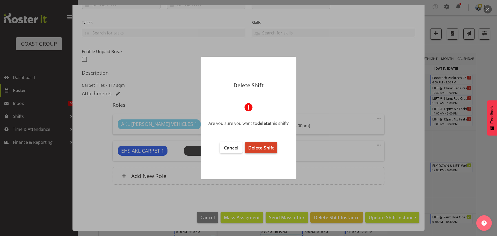
click at [260, 145] on span "Delete Shift" at bounding box center [261, 147] width 26 height 6
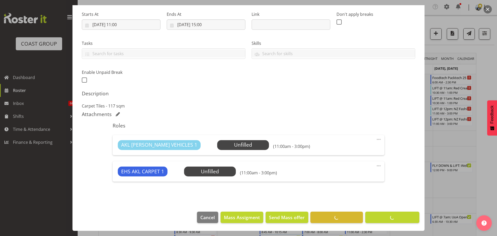
scroll to position [79, 0]
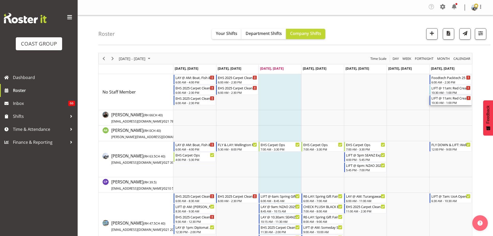
click at [450, 104] on div "10:30 AM - 1:00 PM" at bounding box center [450, 102] width 39 height 4
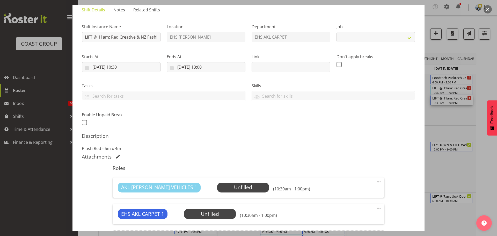
scroll to position [100, 0]
select select "8574"
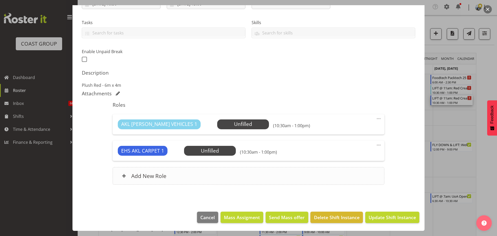
click at [186, 177] on div "Add New Role" at bounding box center [249, 176] width 272 height 18
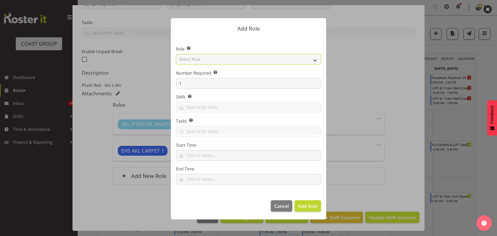
click at [208, 61] on select "Select Role ACCOUNT MANAGER ACCOUNT MANAGER DW ACCOUNTS AKL DIANNA VEHICLES AKL…" at bounding box center [248, 59] width 145 height 10
select select "190"
click at [176, 54] on select "Select Role ACCOUNT MANAGER ACCOUNT MANAGER DW ACCOUNTS AKL DIANNA VEHICLES AKL…" at bounding box center [248, 59] width 145 height 10
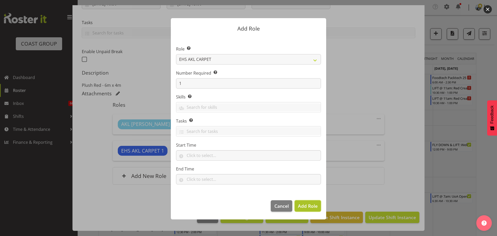
click at [319, 204] on button "Add Role" at bounding box center [308, 205] width 26 height 11
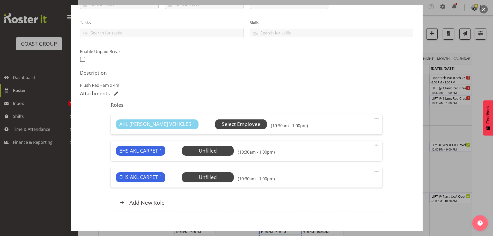
click at [236, 120] on span "Select Employee" at bounding box center [241, 124] width 52 height 10
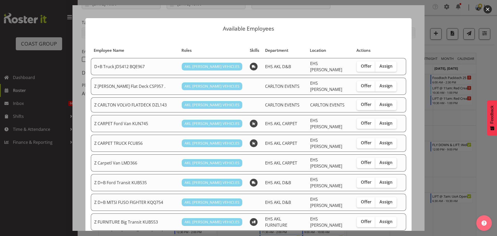
click at [379, 160] on span "Assign" at bounding box center [385, 162] width 13 height 5
click at [376, 161] on input "Assign" at bounding box center [376, 162] width 3 height 3
checkbox input "true"
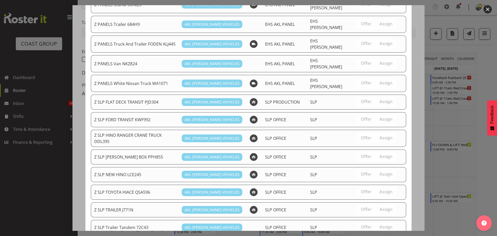
scroll to position [345, 0]
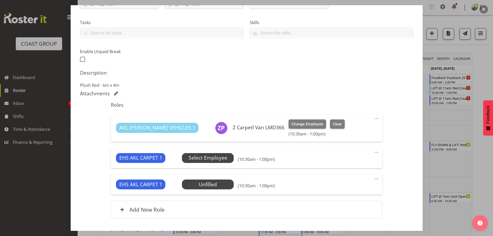
click at [204, 162] on span "Select Employee" at bounding box center [208, 158] width 52 height 10
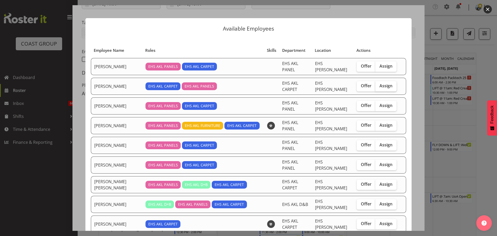
click at [379, 83] on span "Assign" at bounding box center [385, 85] width 13 height 5
click at [378, 84] on input "Assign" at bounding box center [376, 85] width 3 height 3
checkbox input "true"
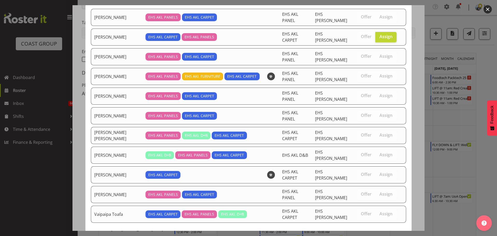
scroll to position [57, 0]
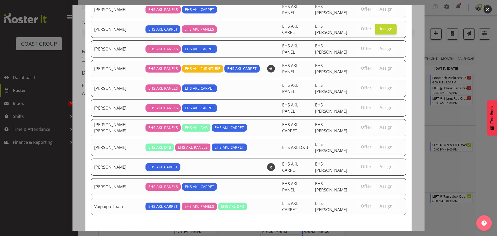
click at [378, 236] on span "Assign Charwen Vaevaepare" at bounding box center [377, 240] width 52 height 6
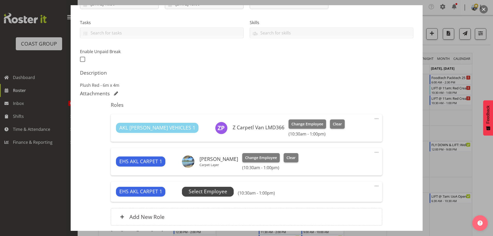
click at [195, 187] on span "Select Employee" at bounding box center [208, 192] width 52 height 10
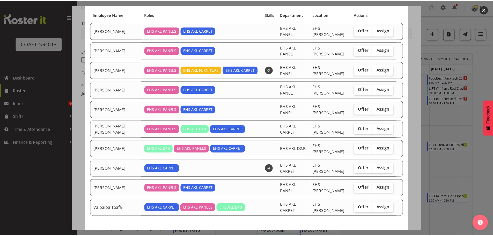
scroll to position [39, 0]
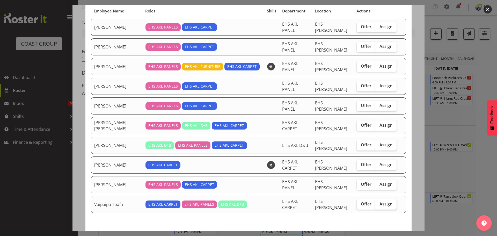
click at [375, 199] on label "Assign" at bounding box center [385, 204] width 21 height 10
click at [375, 202] on input "Assign" at bounding box center [376, 203] width 3 height 3
checkbox input "true"
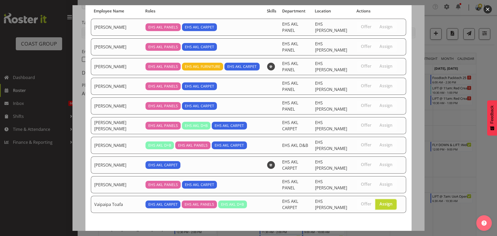
click at [371, 235] on span "Assign Vaipaipa Toafa" at bounding box center [379, 238] width 48 height 6
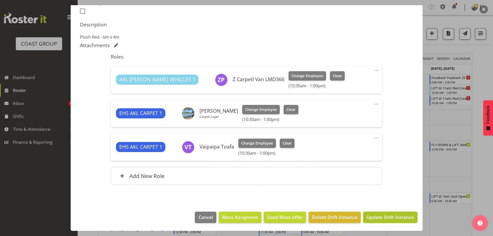
click at [374, 216] on span "Update Shift Instance" at bounding box center [389, 217] width 47 height 7
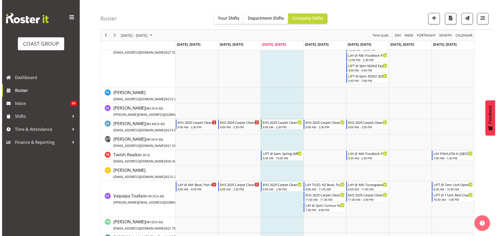
scroll to position [518, 0]
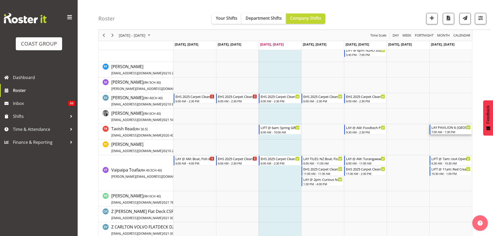
click at [445, 131] on div "7:00 AM - 1:30 PM" at bounding box center [450, 132] width 39 height 4
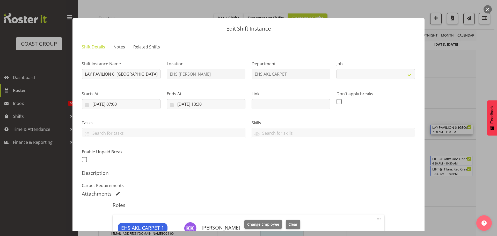
select select "9932"
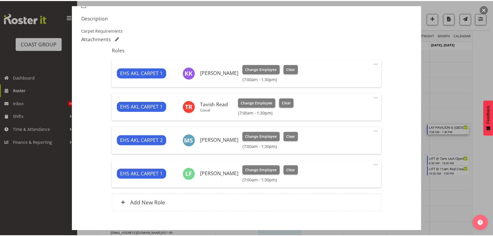
scroll to position [155, 0]
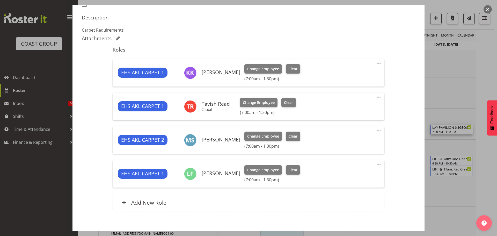
click at [479, 104] on div at bounding box center [248, 118] width 497 height 236
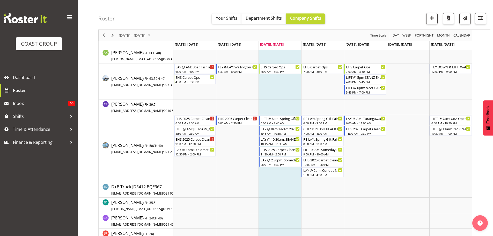
scroll to position [0, 0]
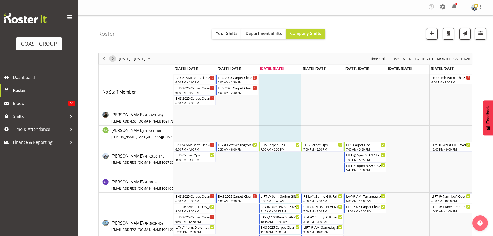
click at [111, 60] on span "Next" at bounding box center [112, 58] width 6 height 6
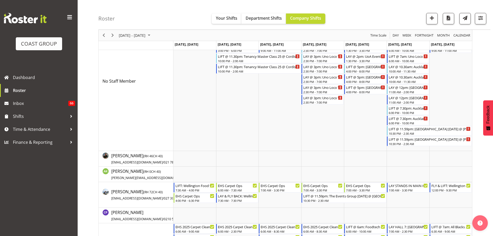
scroll to position [78, 0]
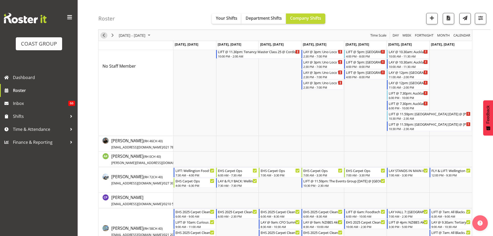
drag, startPoint x: 102, startPoint y: 34, endPoint x: 98, endPoint y: 36, distance: 4.9
click at [102, 34] on span "Previous" at bounding box center [104, 35] width 6 height 6
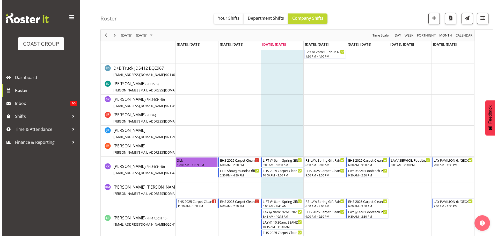
scroll to position [196, 0]
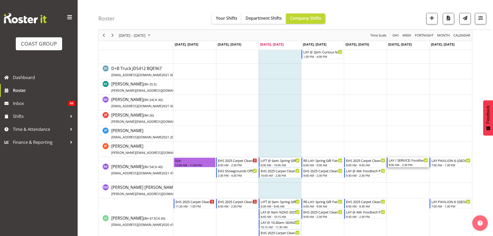
click at [408, 163] on div "8:00 AM - 2:30 PM" at bounding box center [408, 165] width 39 height 4
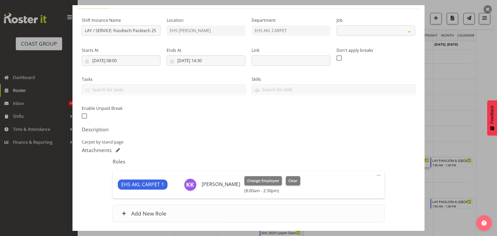
select select "9630"
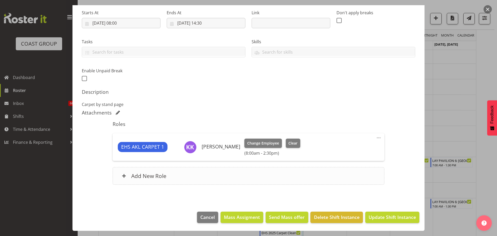
click at [206, 171] on div "Add New Role" at bounding box center [249, 176] width 272 height 18
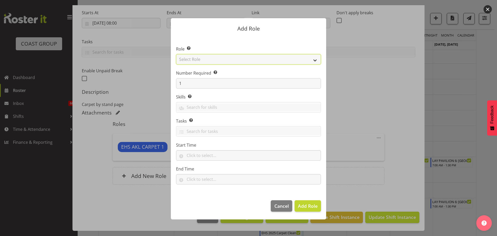
click at [212, 60] on select "Select Role ACCOUNT MANAGER ACCOUNT MANAGER DW ACCOUNTS AKL DIANNA VEHICLES AKL…" at bounding box center [248, 59] width 145 height 10
select select "190"
click at [176, 54] on select "Select Role ACCOUNT MANAGER ACCOUNT MANAGER DW ACCOUNTS AKL DIANNA VEHICLES AKL…" at bounding box center [248, 59] width 145 height 10
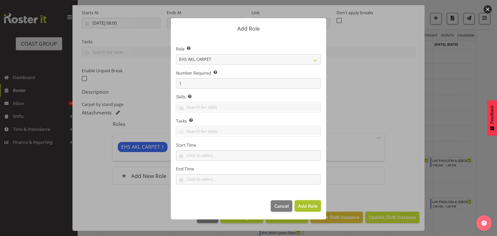
click at [306, 205] on span "Add Role" at bounding box center [308, 206] width 20 height 6
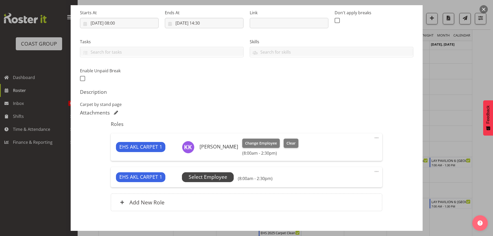
click at [225, 175] on span "Select Employee" at bounding box center [208, 177] width 39 height 8
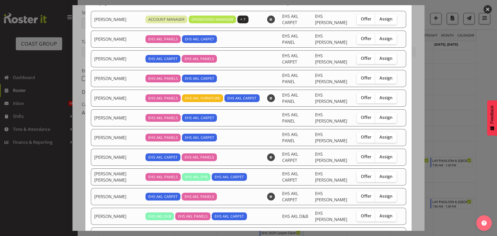
scroll to position [104, 0]
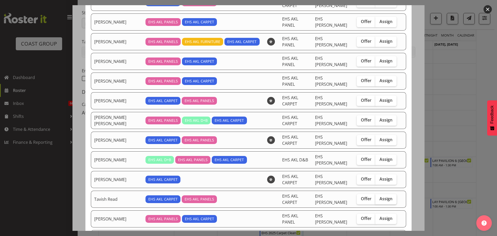
click at [382, 196] on span "Assign" at bounding box center [385, 198] width 13 height 5
click at [379, 197] on input "Assign" at bounding box center [376, 198] width 3 height 3
checkbox input "true"
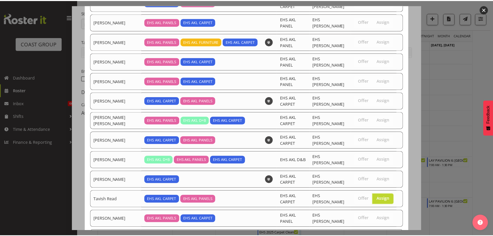
scroll to position [127, 0]
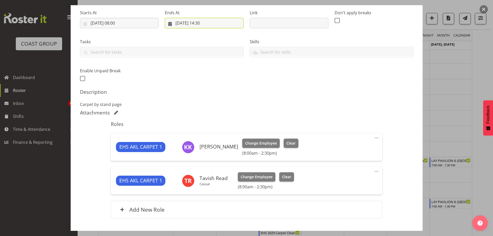
click at [198, 23] on input "30/08/2025, 14:30" at bounding box center [204, 23] width 79 height 10
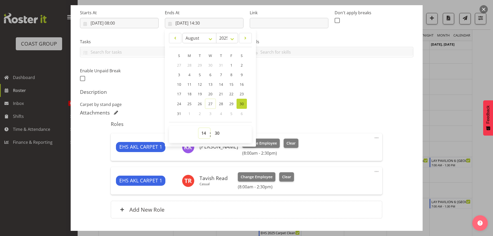
click at [204, 132] on select "00 01 02 03 04 05 06 07 08 09 10 11 12 13 14 15 16 17 18 19 20 21 22 23" at bounding box center [205, 133] width 12 height 10
select select "15"
click at [199, 128] on select "00 01 02 03 04 05 06 07 08 09 10 11 12 13 14 15 16 17 18 19 20 21 22 23" at bounding box center [205, 133] width 12 height 10
type input "30/08/2025, 15:30"
click at [318, 102] on p "Carpet by stand page" at bounding box center [246, 104] width 333 height 6
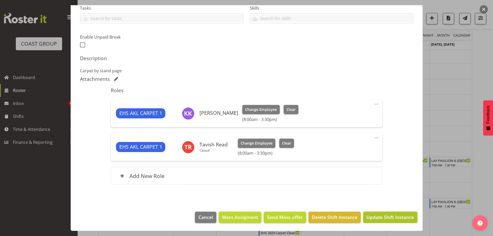
click at [390, 217] on span "Update Shift Instance" at bounding box center [389, 217] width 47 height 7
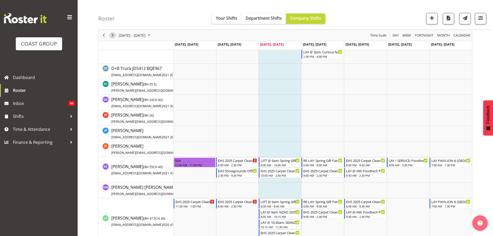
click at [112, 35] on span "Next" at bounding box center [112, 35] width 6 height 6
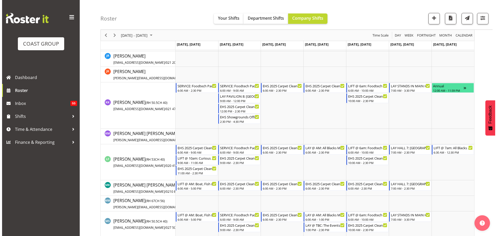
scroll to position [335, 0]
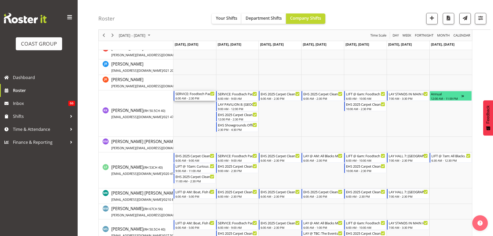
click at [187, 96] on div "SERVICE: Foodtech Packtech 25 @ Akl Showgrounds 6:00 AM - 2:30 PM" at bounding box center [194, 96] width 39 height 10
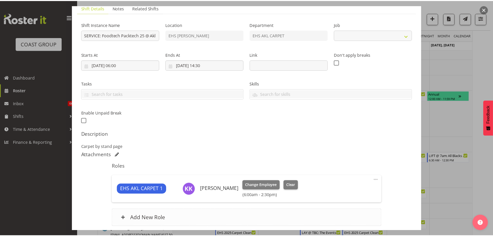
scroll to position [81, 0]
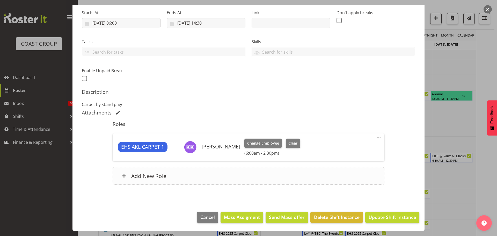
click at [199, 170] on div "Add New Role" at bounding box center [249, 176] width 272 height 18
select select "9630"
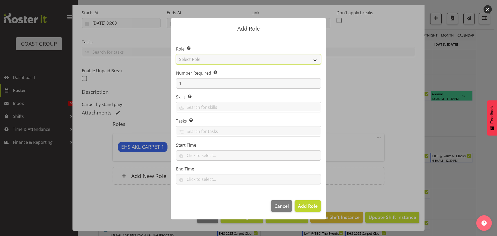
click at [193, 59] on select "Select Role ACCOUNT MANAGER ACCOUNT MANAGER DW ACCOUNTS AKL DIANNA VEHICLES AKL…" at bounding box center [248, 59] width 145 height 10
select select "190"
click at [176, 54] on select "Select Role ACCOUNT MANAGER ACCOUNT MANAGER DW ACCOUNTS AKL DIANNA VEHICLES AKL…" at bounding box center [248, 59] width 145 height 10
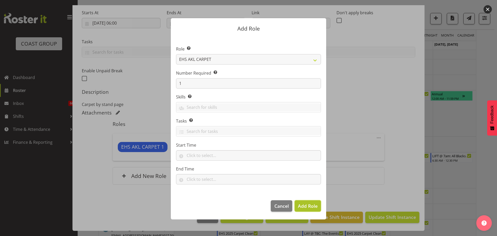
click at [313, 207] on span "Add Role" at bounding box center [308, 206] width 20 height 6
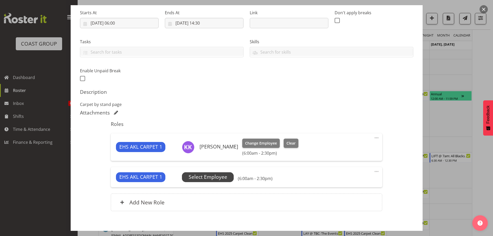
click at [216, 181] on span "Select Employee" at bounding box center [208, 177] width 52 height 10
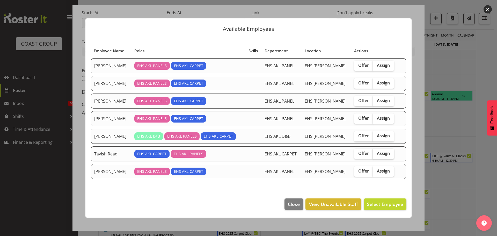
click at [378, 158] on label "Assign" at bounding box center [383, 154] width 21 height 10
click at [376, 155] on input "Assign" at bounding box center [374, 153] width 3 height 3
checkbox input "true"
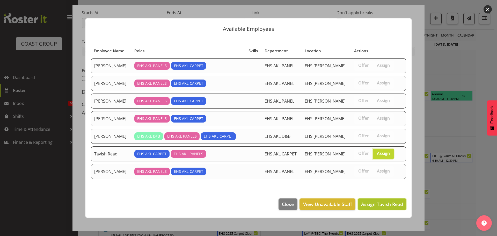
click at [380, 204] on span "Assign Tavish Read" at bounding box center [382, 204] width 42 height 6
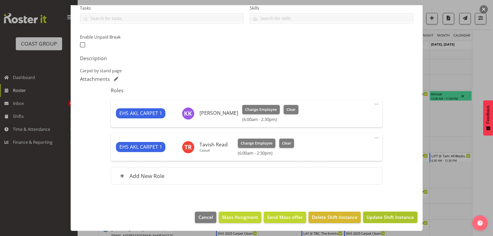
click at [388, 219] on span "Update Shift Instance" at bounding box center [389, 217] width 47 height 7
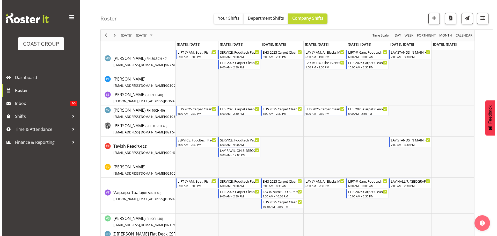
scroll to position [507, 0]
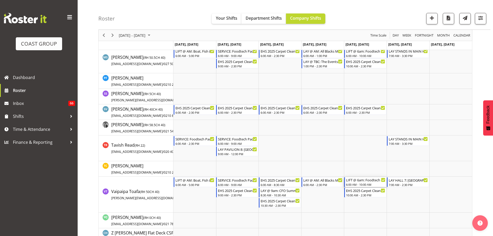
click at [373, 180] on div "LIFT @ 6am: Foodtech Packtech 25 @ Akl Showgrounds" at bounding box center [365, 179] width 39 height 5
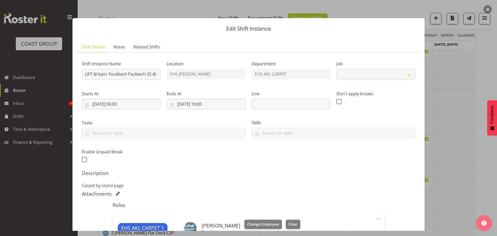
select select "9630"
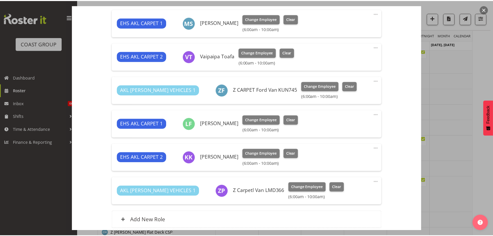
scroll to position [283, 0]
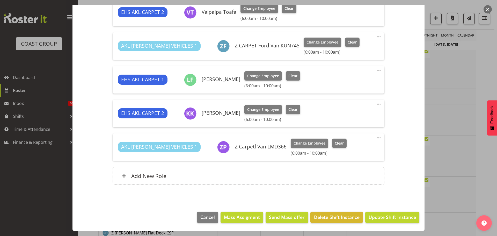
click at [465, 155] on div at bounding box center [248, 118] width 497 height 236
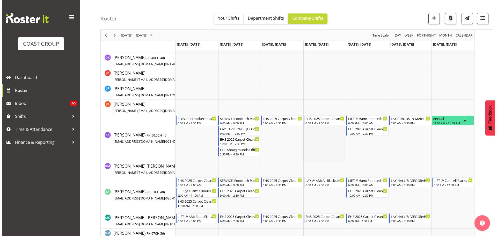
scroll to position [311, 0]
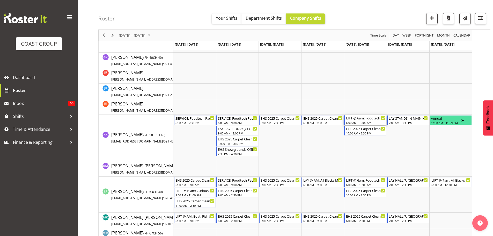
click at [362, 121] on div "6:00 AM - 10:00 AM" at bounding box center [365, 122] width 39 height 4
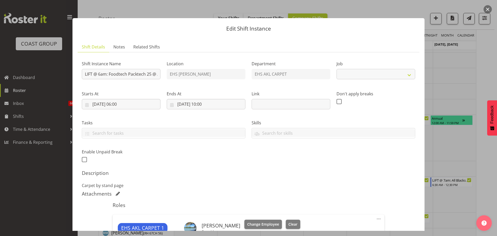
select select "9630"
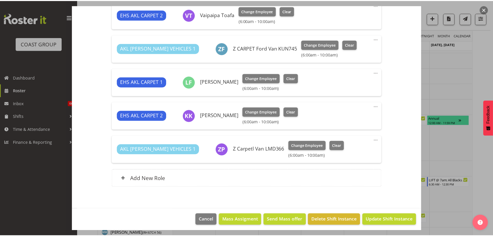
scroll to position [283, 0]
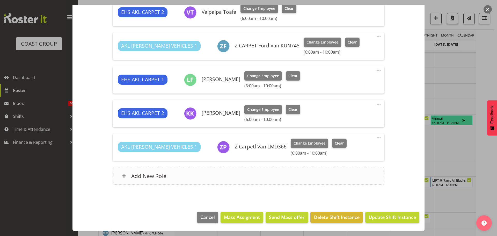
click at [201, 181] on div "Add New Role" at bounding box center [249, 176] width 272 height 18
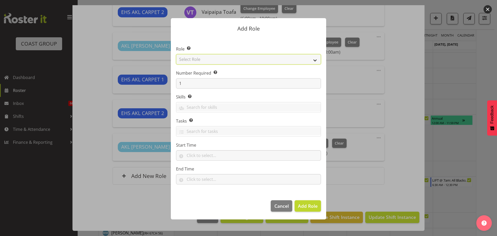
click at [198, 61] on select "Select Role ACCOUNT MANAGER ACCOUNT MANAGER DW ACCOUNTS AKL DIANNA VEHICLES AKL…" at bounding box center [248, 59] width 145 height 10
select select "190"
click at [176, 54] on select "Select Role ACCOUNT MANAGER ACCOUNT MANAGER DW ACCOUNTS AKL DIANNA VEHICLES AKL…" at bounding box center [248, 59] width 145 height 10
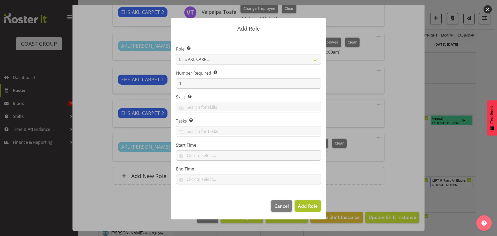
click at [306, 204] on span "Add Role" at bounding box center [308, 206] width 20 height 6
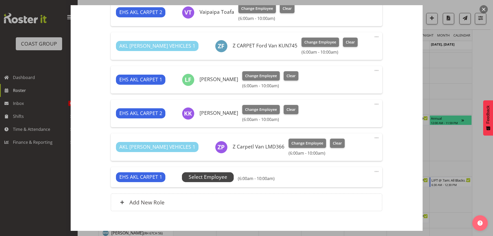
click at [210, 176] on span "Select Employee" at bounding box center [208, 177] width 39 height 8
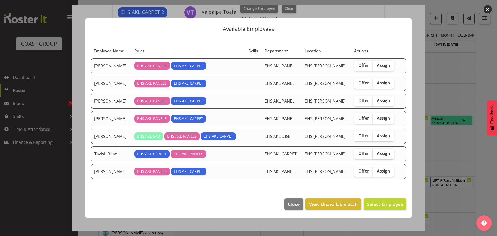
click at [379, 156] on label "Assign" at bounding box center [383, 154] width 21 height 10
click at [376, 155] on input "Assign" at bounding box center [374, 153] width 3 height 3
checkbox input "true"
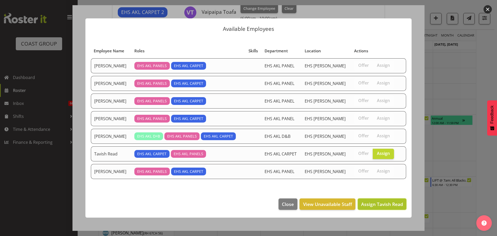
click at [371, 203] on span "Assign Tavish Read" at bounding box center [382, 204] width 42 height 6
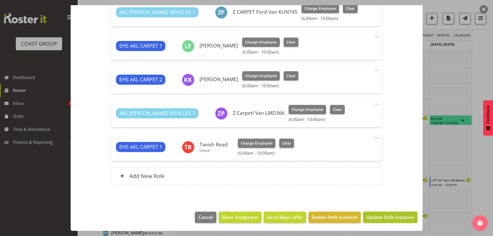
click at [386, 214] on span "Update Shift Instance" at bounding box center [389, 217] width 47 height 7
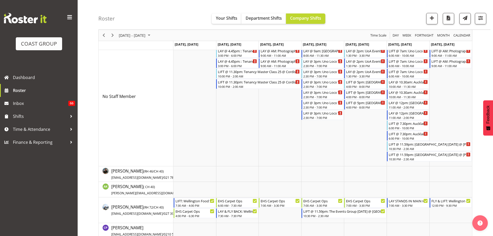
scroll to position [129, 0]
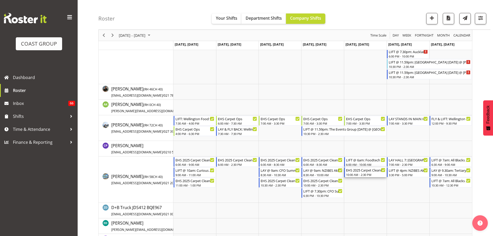
click at [368, 174] on div "10:00 AM - 2:30 PM" at bounding box center [365, 174] width 39 height 4
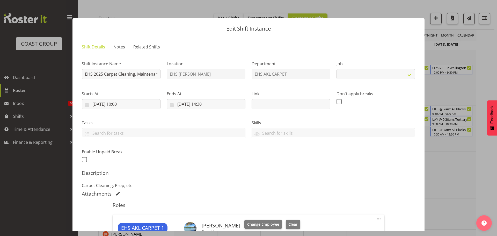
scroll to position [181, 0]
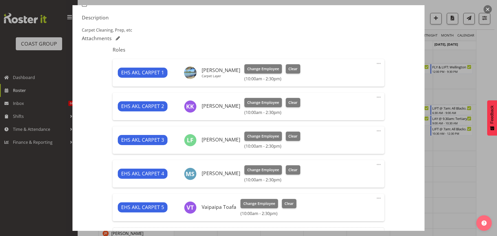
select select "69"
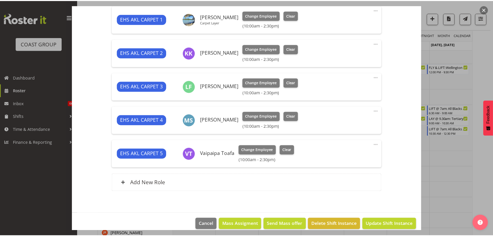
scroll to position [216, 0]
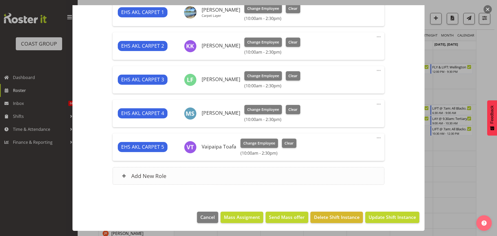
click at [238, 174] on div "Add New Role" at bounding box center [249, 176] width 272 height 18
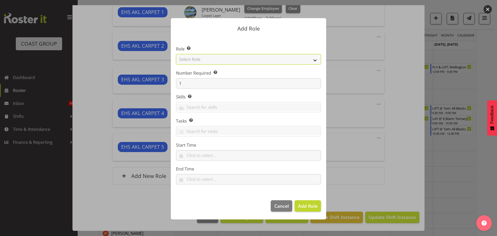
click at [235, 58] on select "Select Role ACCOUNT MANAGER ACCOUNT MANAGER DW ACCOUNTS AKL DIANNA VEHICLES AKL…" at bounding box center [248, 59] width 145 height 10
select select "190"
click at [176, 54] on select "Select Role ACCOUNT MANAGER ACCOUNT MANAGER DW ACCOUNTS AKL DIANNA VEHICLES AKL…" at bounding box center [248, 59] width 145 height 10
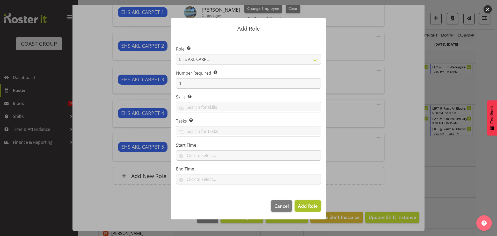
click at [306, 204] on span "Add Role" at bounding box center [308, 206] width 20 height 6
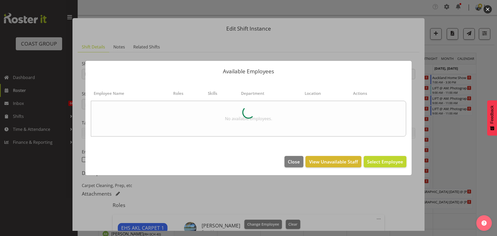
select select "69"
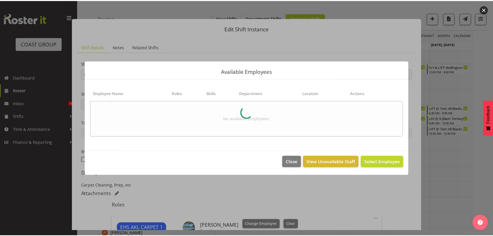
scroll to position [216, 0]
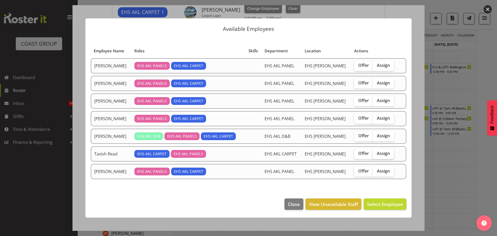
click at [385, 155] on span "Assign" at bounding box center [383, 153] width 13 height 5
click at [376, 155] on input "Assign" at bounding box center [374, 153] width 3 height 3
checkbox input "true"
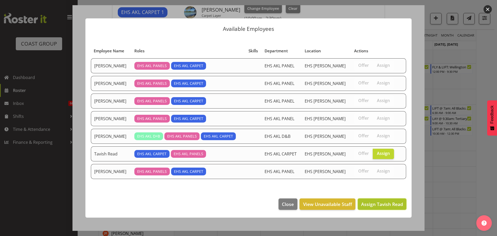
click at [391, 203] on span "Assign Tavish Read" at bounding box center [382, 204] width 42 height 6
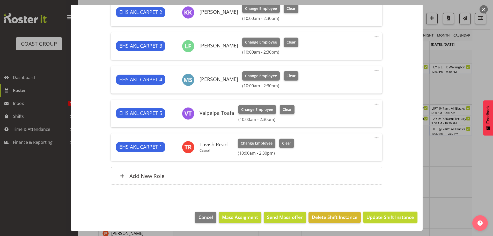
click at [394, 215] on span "Update Shift Instance" at bounding box center [389, 217] width 47 height 7
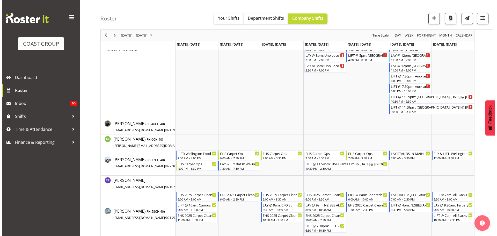
scroll to position [155, 0]
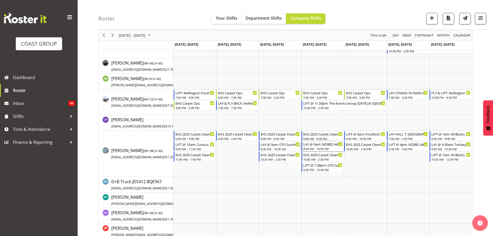
click at [333, 146] on div "LAY @ 9am: NZIBES Akl 25 @ Due Drop" at bounding box center [322, 143] width 39 height 5
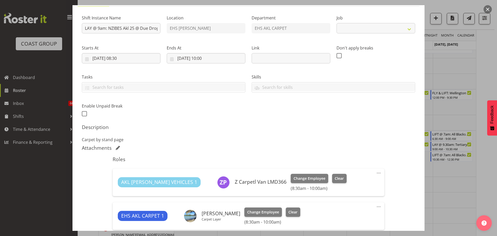
scroll to position [115, 0]
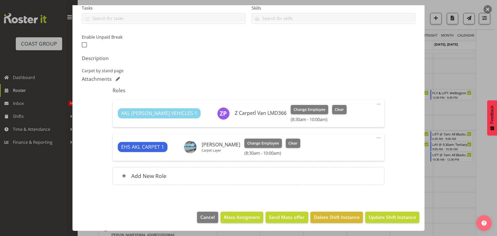
select select "9816"
click at [340, 217] on span "Delete Shift Instance" at bounding box center [337, 217] width 46 height 7
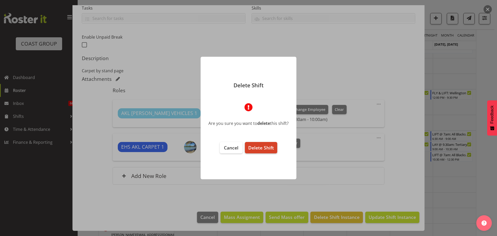
click at [260, 148] on span "Delete Shift" at bounding box center [261, 147] width 26 height 6
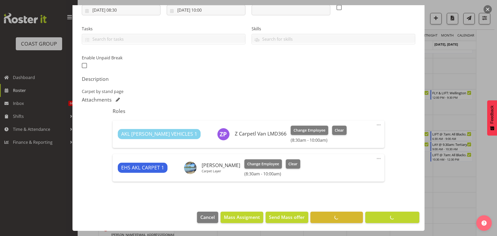
scroll to position [94, 0]
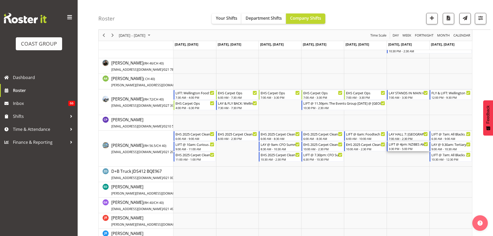
click at [411, 145] on div "LIFT @ 4pm: NZIBES Akl 25 @ Due Drop" at bounding box center [408, 143] width 39 height 5
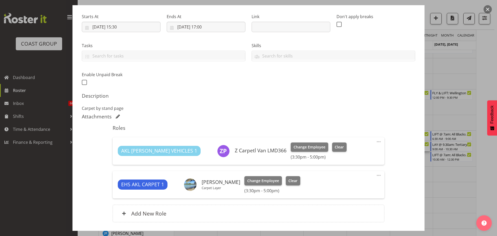
select select "9816"
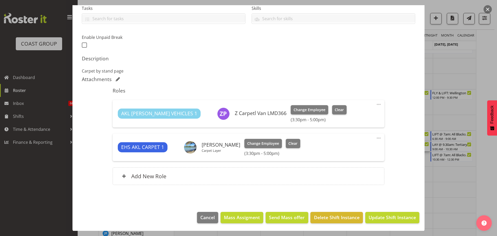
scroll to position [115, 0]
click at [338, 213] on button "Delete Shift Instance" at bounding box center [336, 216] width 52 height 11
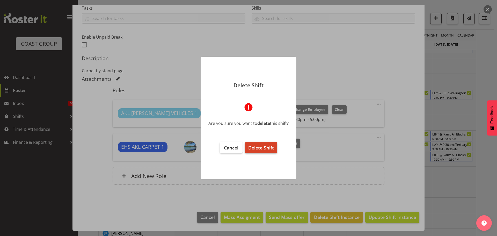
click at [265, 147] on span "Delete Shift" at bounding box center [261, 147] width 26 height 6
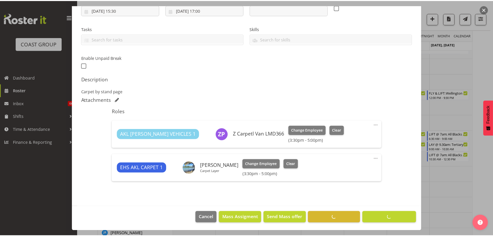
scroll to position [94, 0]
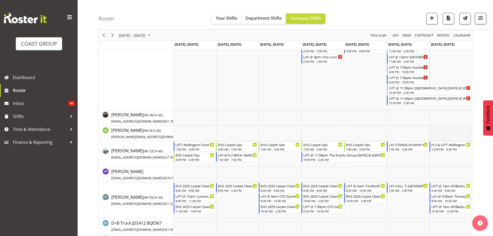
scroll to position [129, 0]
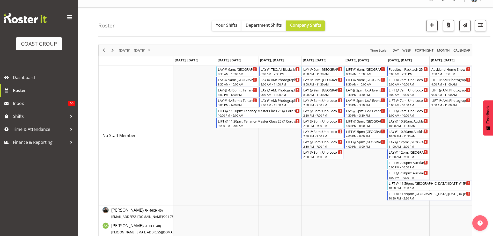
scroll to position [0, 0]
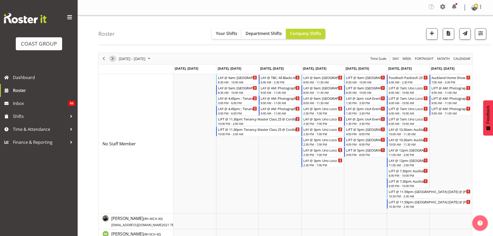
click at [110, 57] on span "Next" at bounding box center [112, 58] width 6 height 6
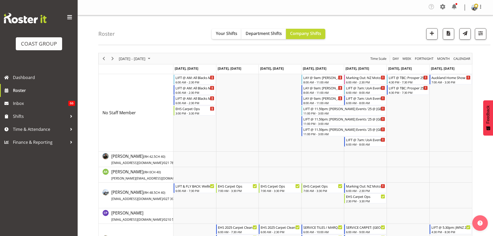
click at [109, 58] on div "Timeline Week of September 9, 2025" at bounding box center [112, 58] width 9 height 11
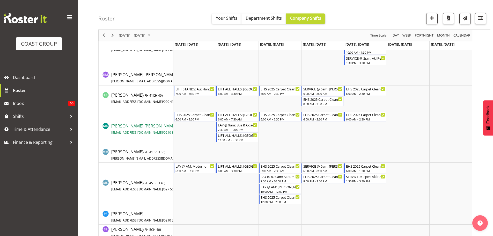
scroll to position [285, 0]
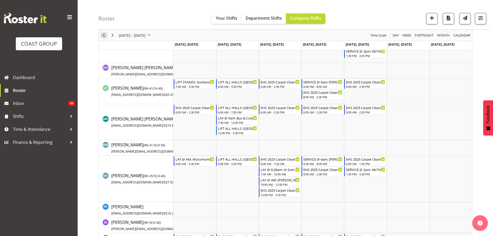
drag, startPoint x: 106, startPoint y: 34, endPoint x: 363, endPoint y: 104, distance: 267.0
click at [106, 34] on span "Previous" at bounding box center [104, 35] width 6 height 6
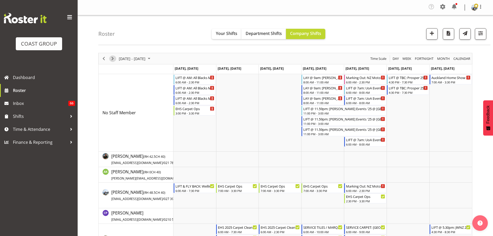
click at [112, 59] on span "Next" at bounding box center [112, 58] width 6 height 6
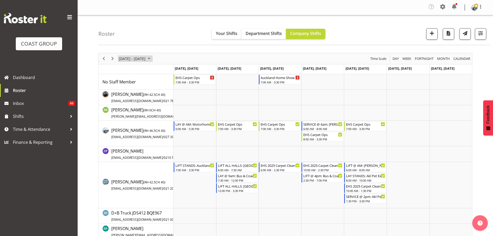
click at [146, 60] on span "[DATE] - [DATE]" at bounding box center [132, 58] width 28 height 6
click at [370, 44] on div "Roster Your Shifts Department Shifts Company Shifts 2 Locations Clear CARLTON E…" at bounding box center [294, 30] width 392 height 30
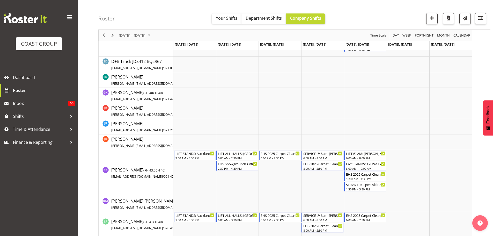
scroll to position [181, 0]
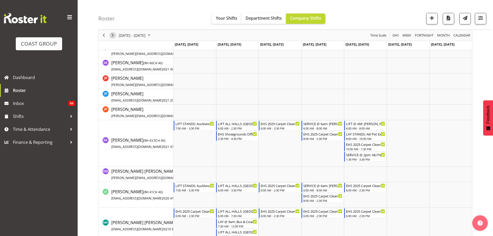
click at [114, 35] on span "Next" at bounding box center [112, 35] width 6 height 6
